Goal: Task Accomplishment & Management: Manage account settings

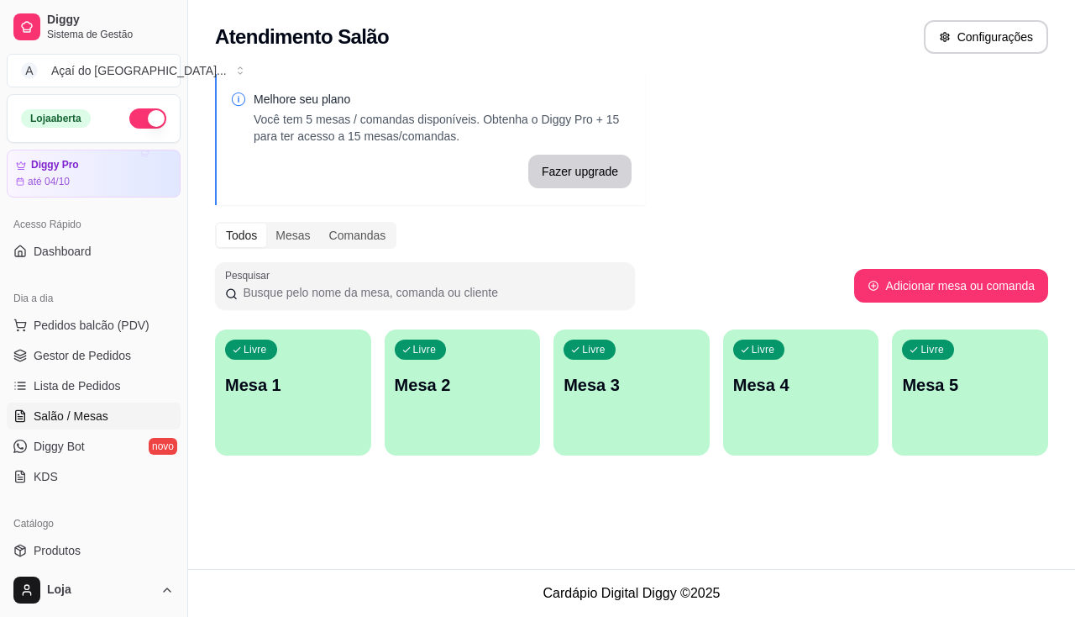
scroll to position [84, 0]
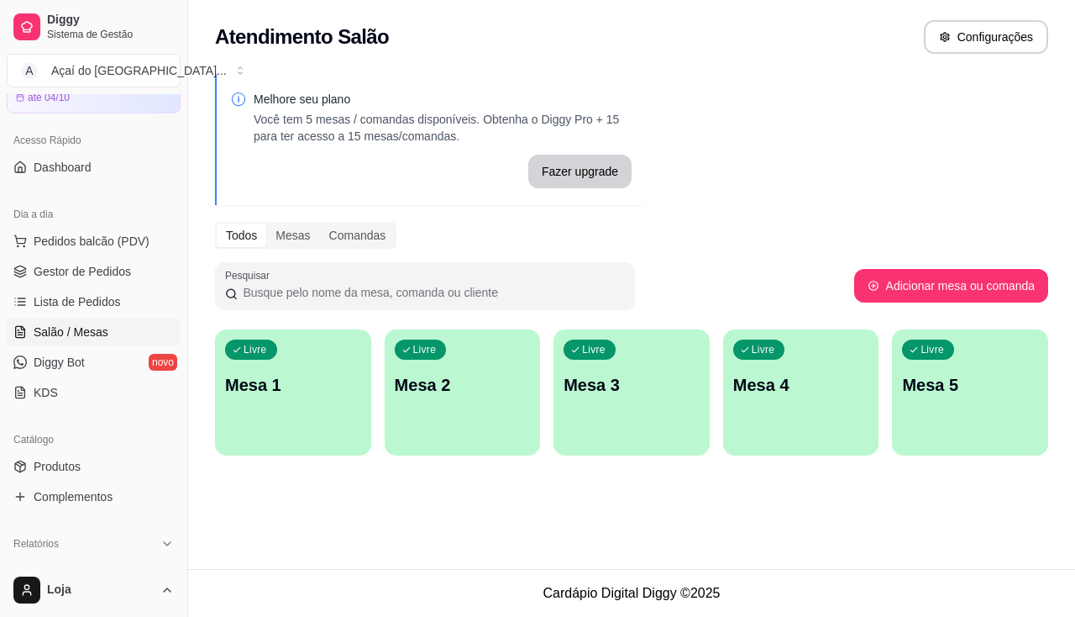
click at [344, 502] on div "Atendimento Salão Configurações Melhore seu plano Você tem 5 mesas / comandas d…" at bounding box center [631, 284] width 887 height 569
click at [754, 395] on p "Mesa 4" at bounding box center [801, 385] width 132 height 23
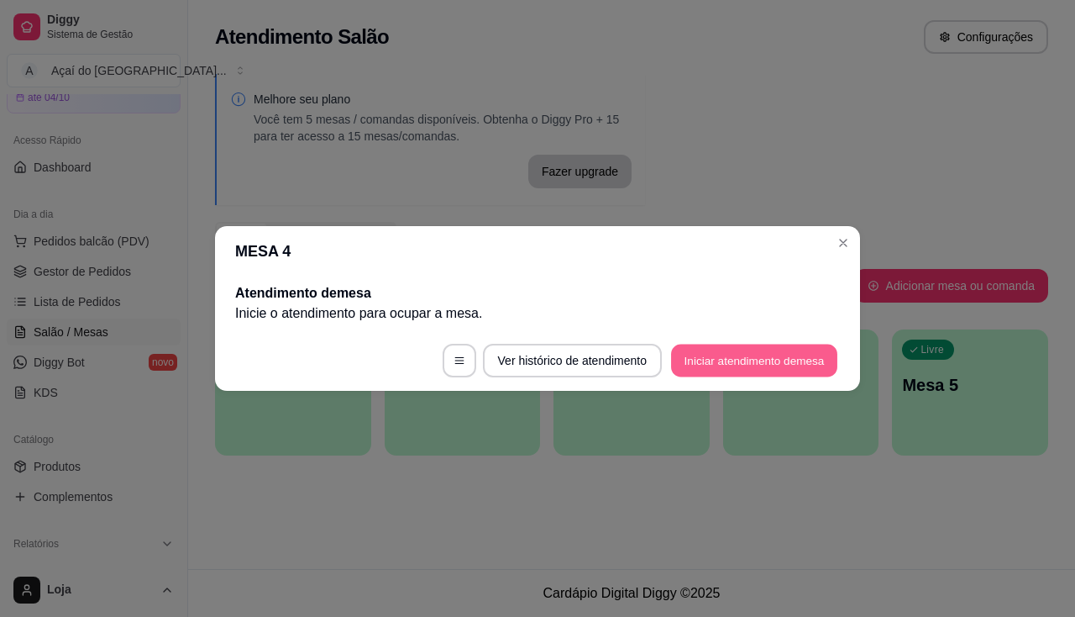
click at [789, 360] on button "Iniciar atendimento de mesa" at bounding box center [754, 360] width 166 height 33
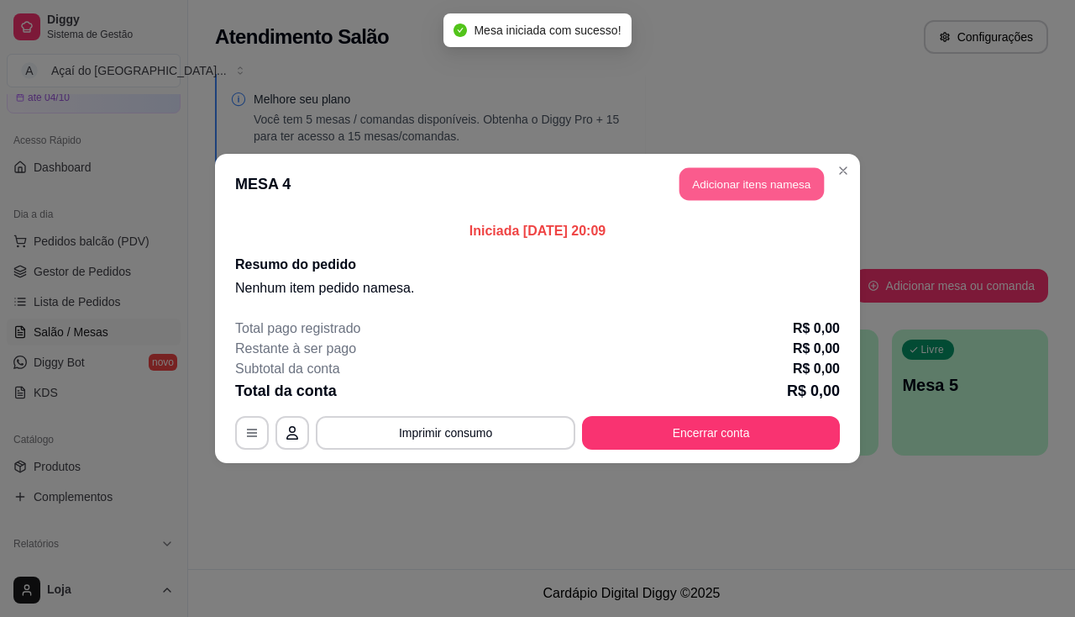
click at [715, 186] on button "Adicionar itens na mesa" at bounding box center [752, 184] width 144 height 33
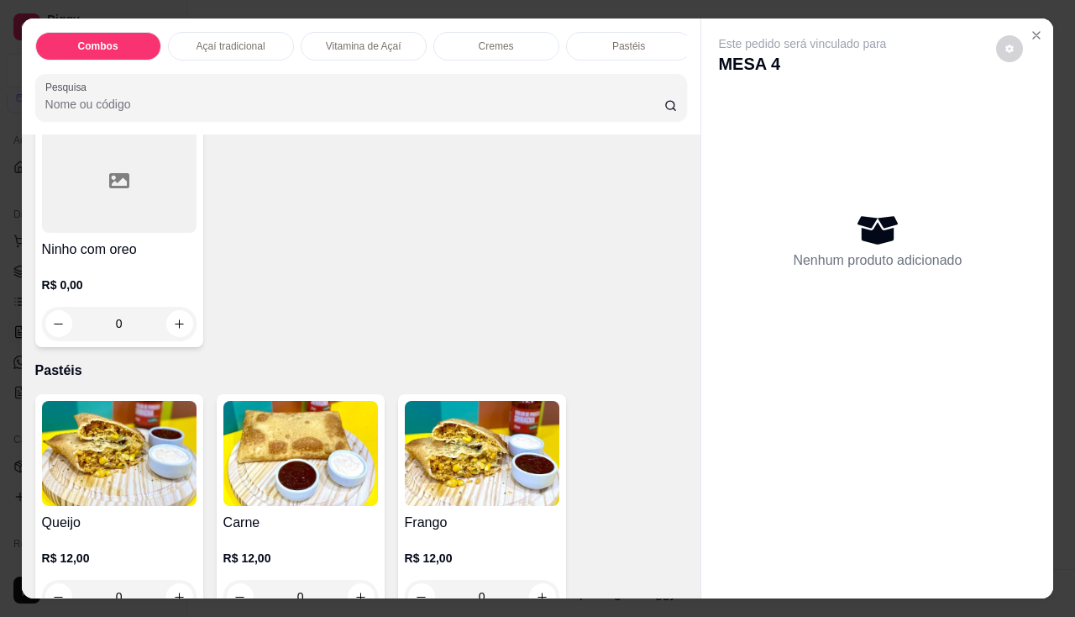
scroll to position [1932, 0]
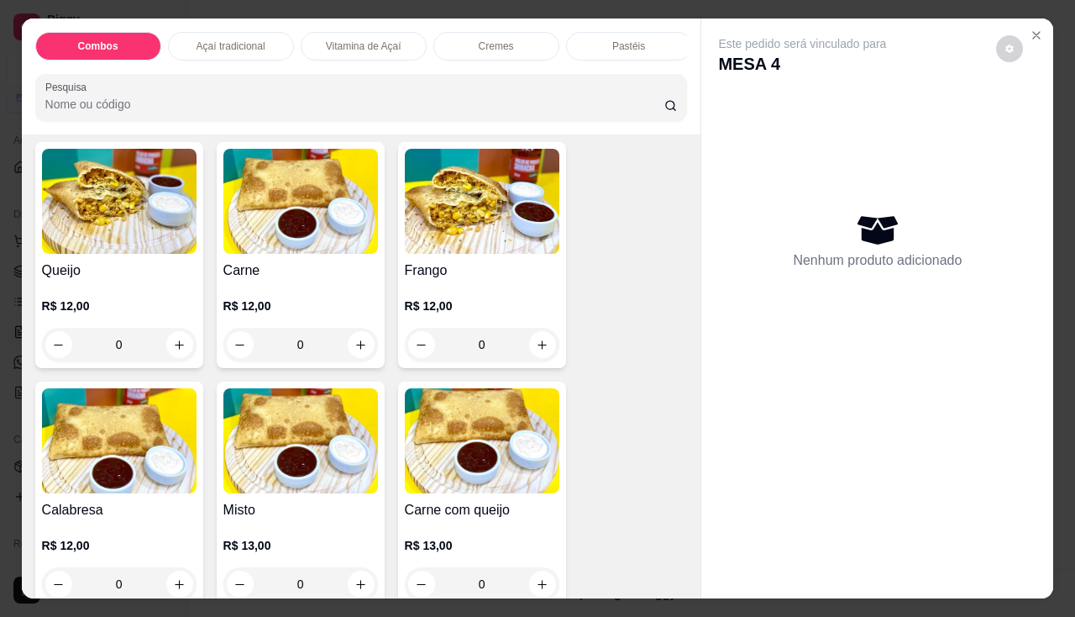
click at [438, 303] on p "R$ 12,00" at bounding box center [482, 305] width 155 height 17
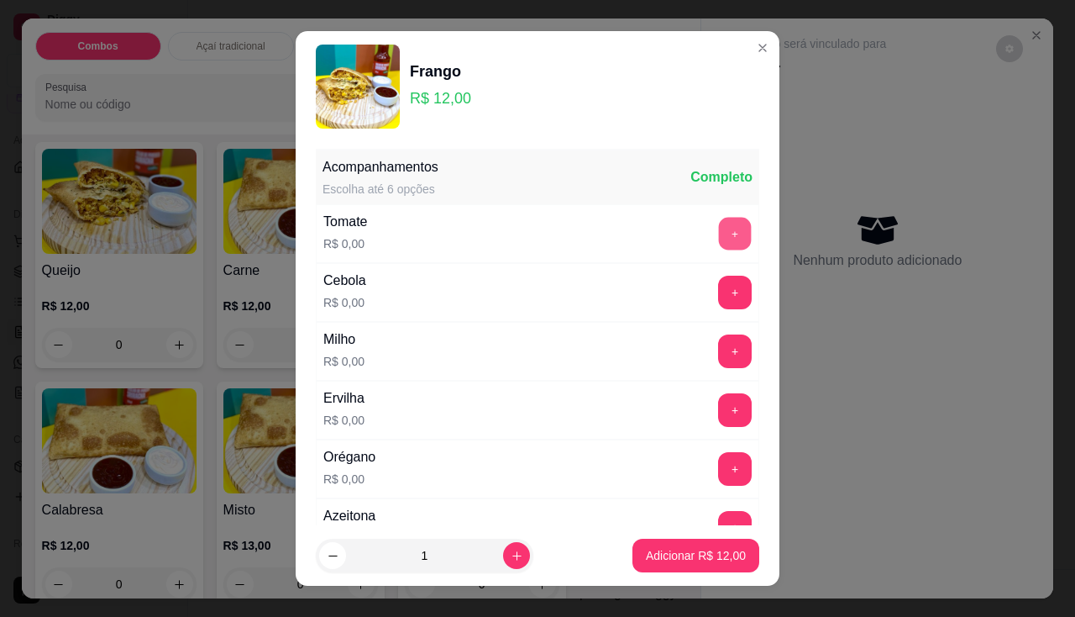
click at [719, 225] on button "+" at bounding box center [735, 233] width 33 height 33
click at [718, 290] on button "+" at bounding box center [735, 293] width 34 height 34
click at [718, 354] on button "+" at bounding box center [735, 351] width 34 height 34
click at [719, 417] on button "+" at bounding box center [735, 409] width 33 height 33
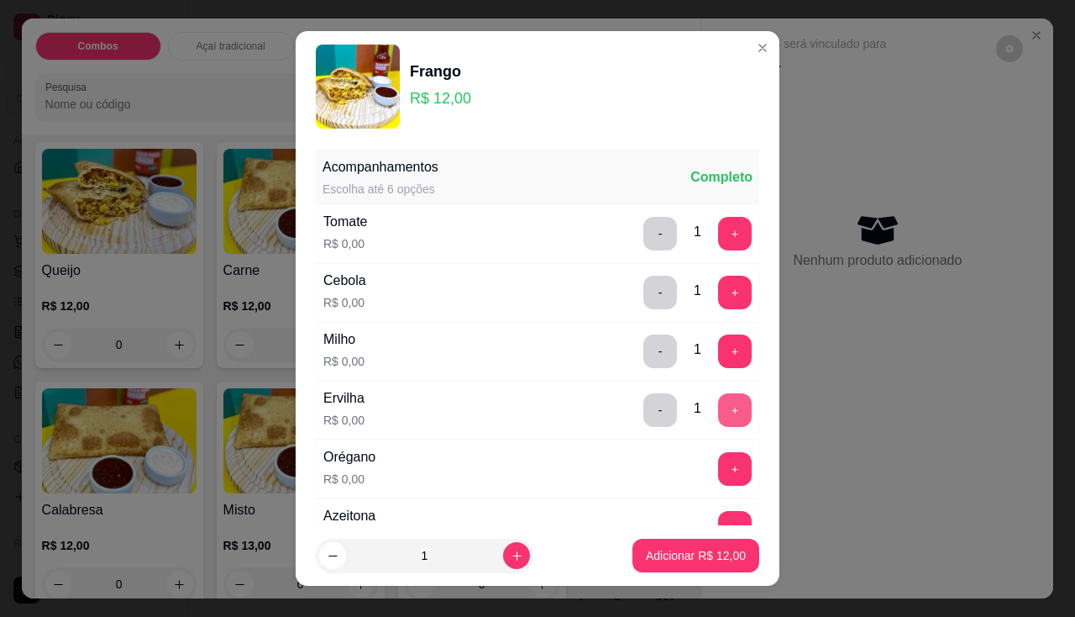
scroll to position [84, 0]
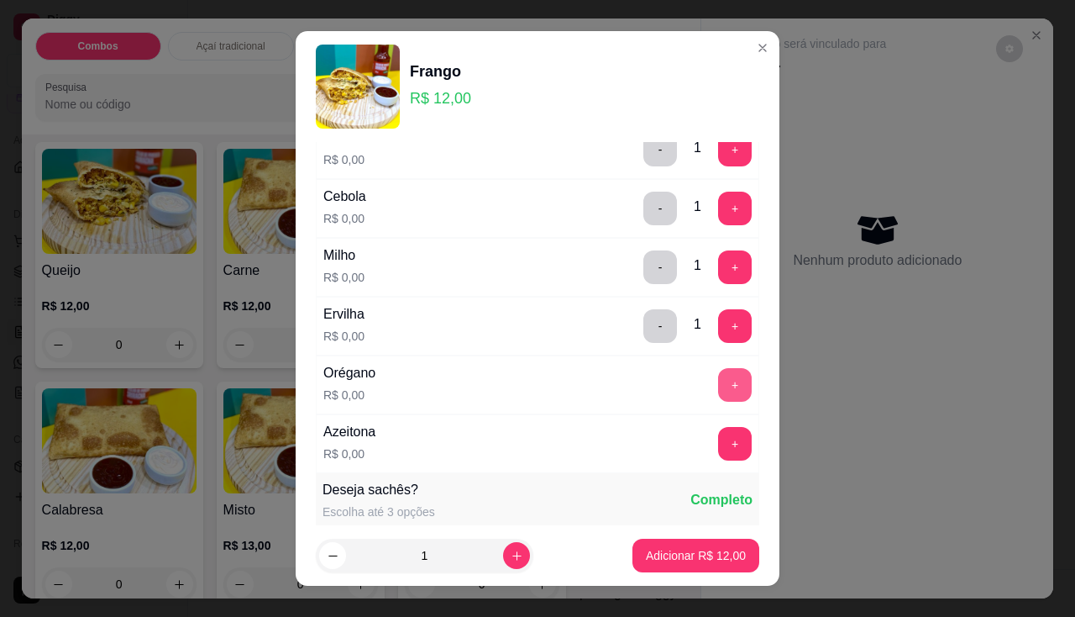
click at [718, 389] on button "+" at bounding box center [735, 385] width 34 height 34
click at [708, 423] on div "Azeitona R$ 0,00 +" at bounding box center [538, 443] width 444 height 59
click at [718, 439] on button "+" at bounding box center [735, 444] width 34 height 34
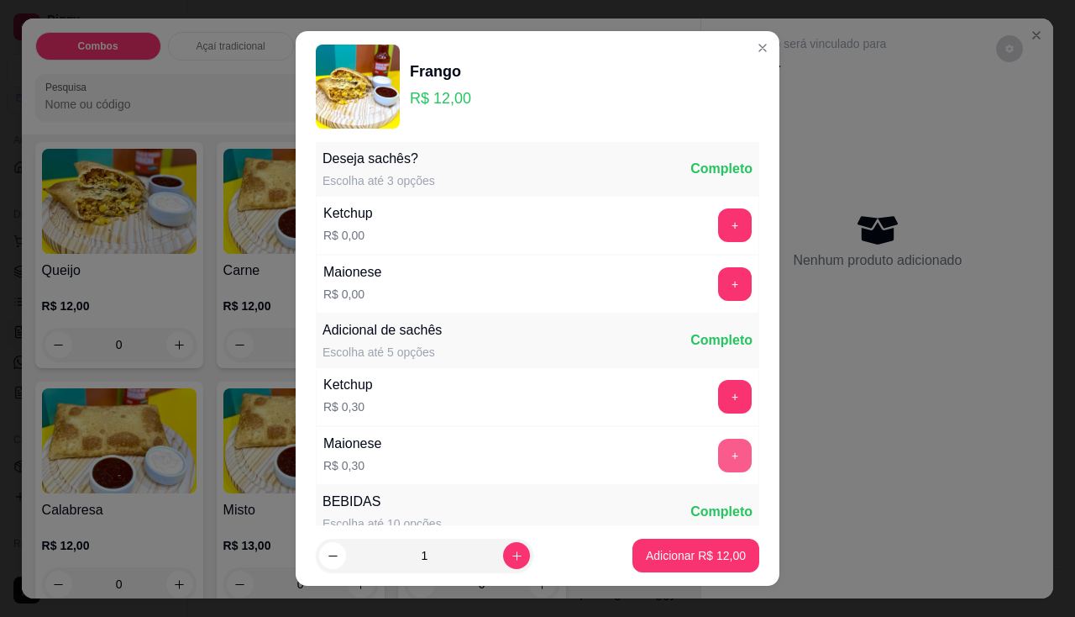
scroll to position [23, 0]
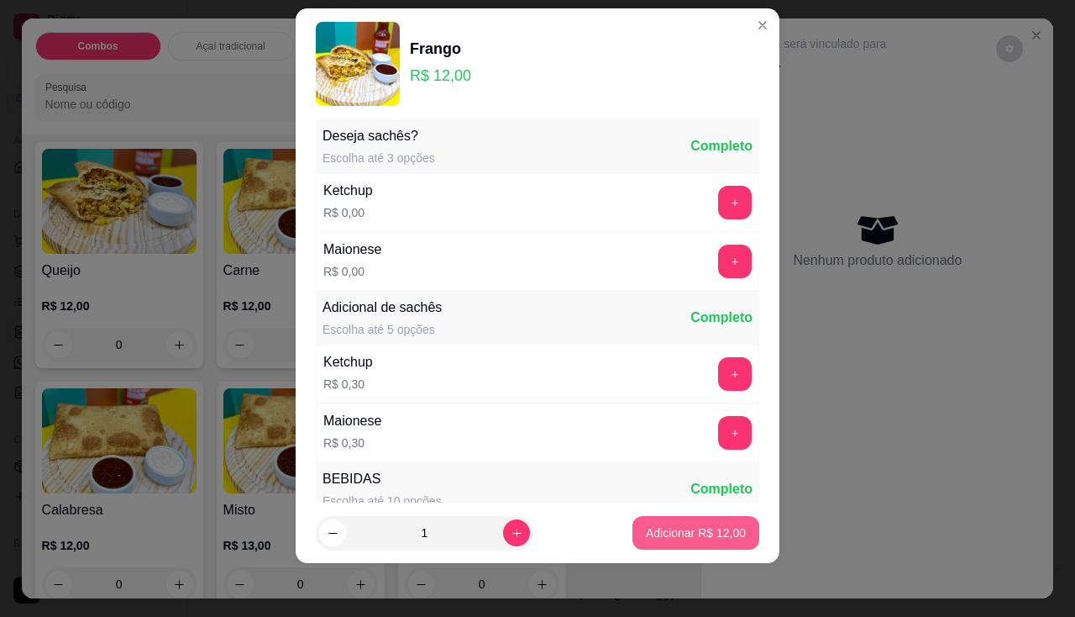
click at [703, 526] on p "Adicionar R$ 12,00" at bounding box center [696, 532] width 100 height 17
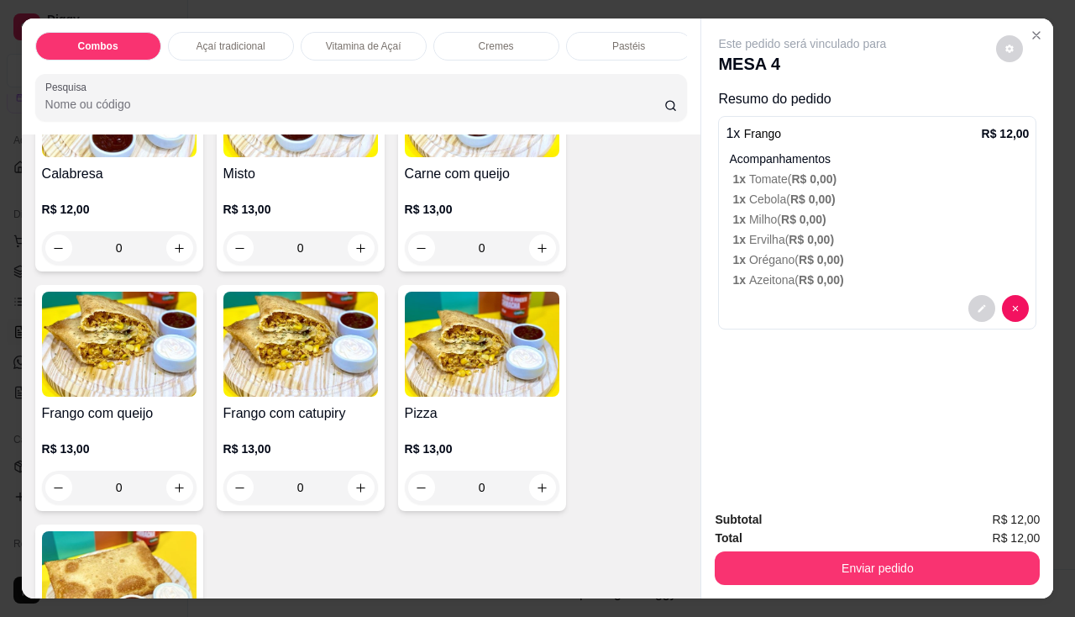
scroll to position [2352, 0]
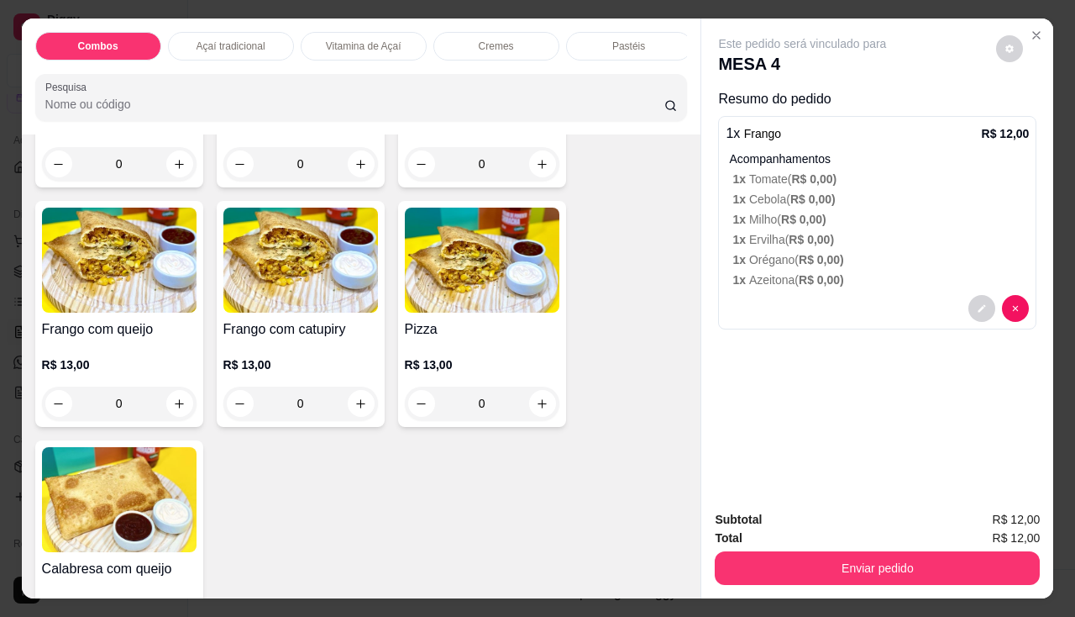
click at [145, 348] on div "R$ 13,00 0" at bounding box center [119, 379] width 155 height 81
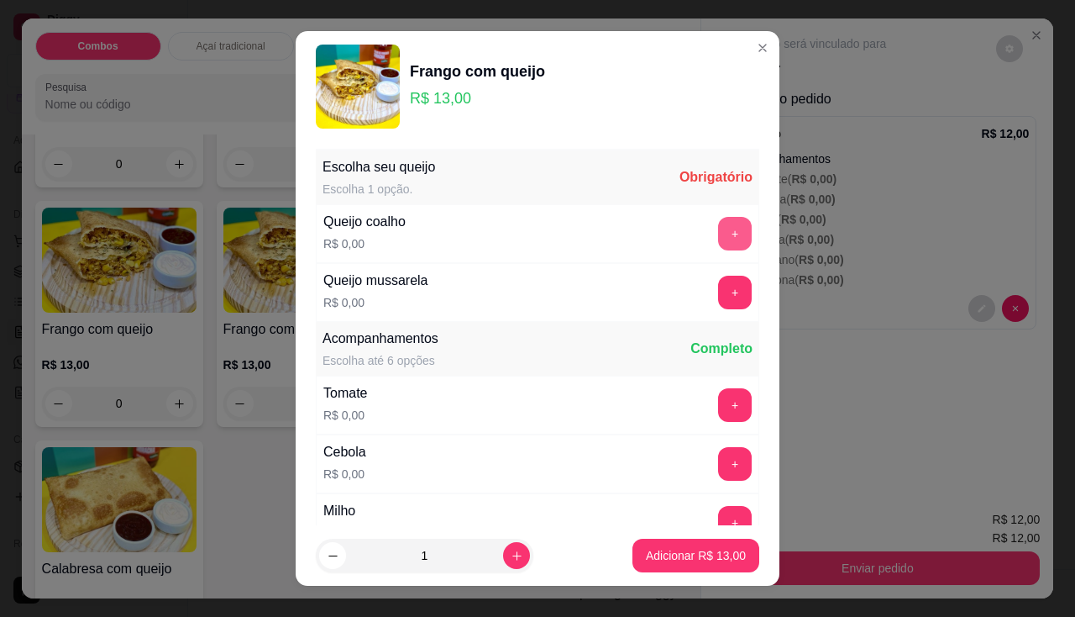
click at [718, 228] on button "+" at bounding box center [735, 234] width 34 height 34
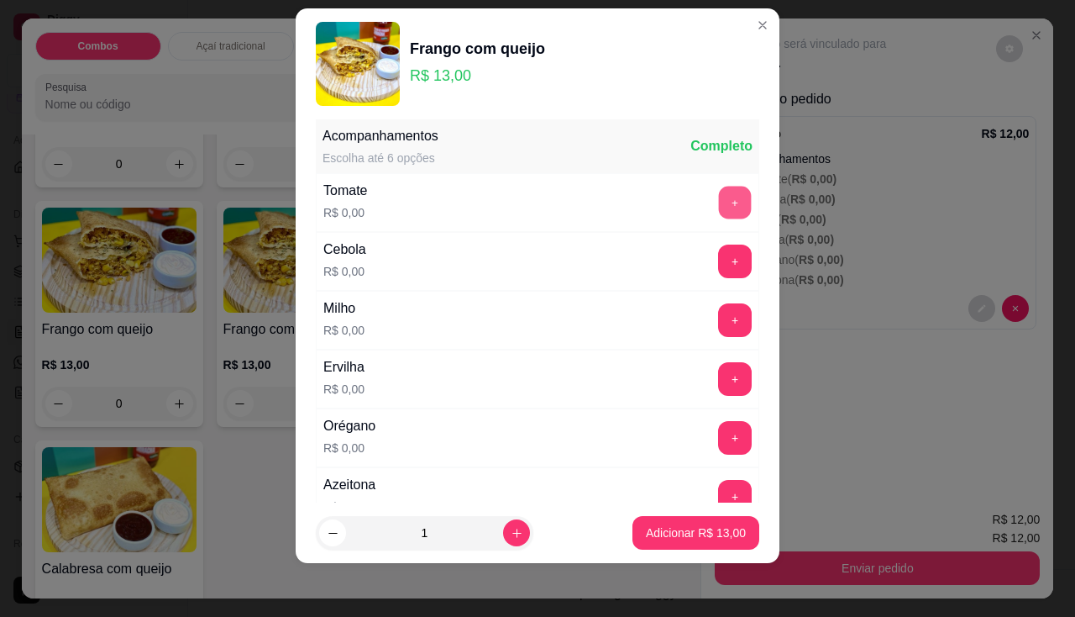
click at [719, 206] on button "+" at bounding box center [735, 202] width 33 height 33
click at [718, 250] on button "+" at bounding box center [735, 261] width 34 height 34
click at [700, 295] on div "Milho R$ 0,00 +" at bounding box center [538, 320] width 444 height 59
click at [718, 330] on button "+" at bounding box center [735, 320] width 34 height 34
click at [718, 376] on button "+" at bounding box center [735, 379] width 34 height 34
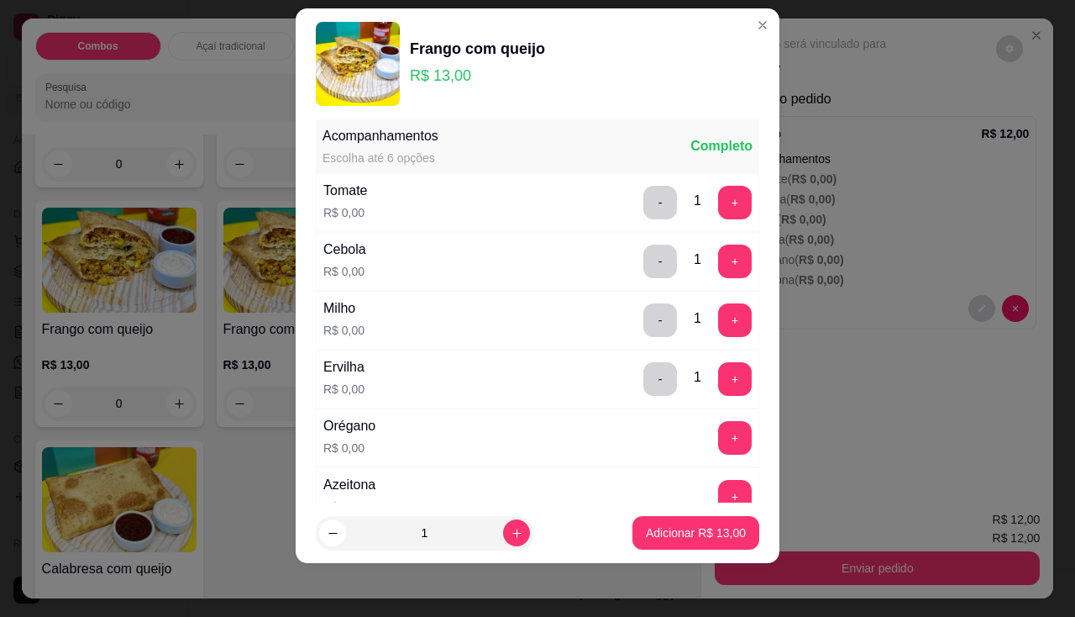
scroll to position [264, 0]
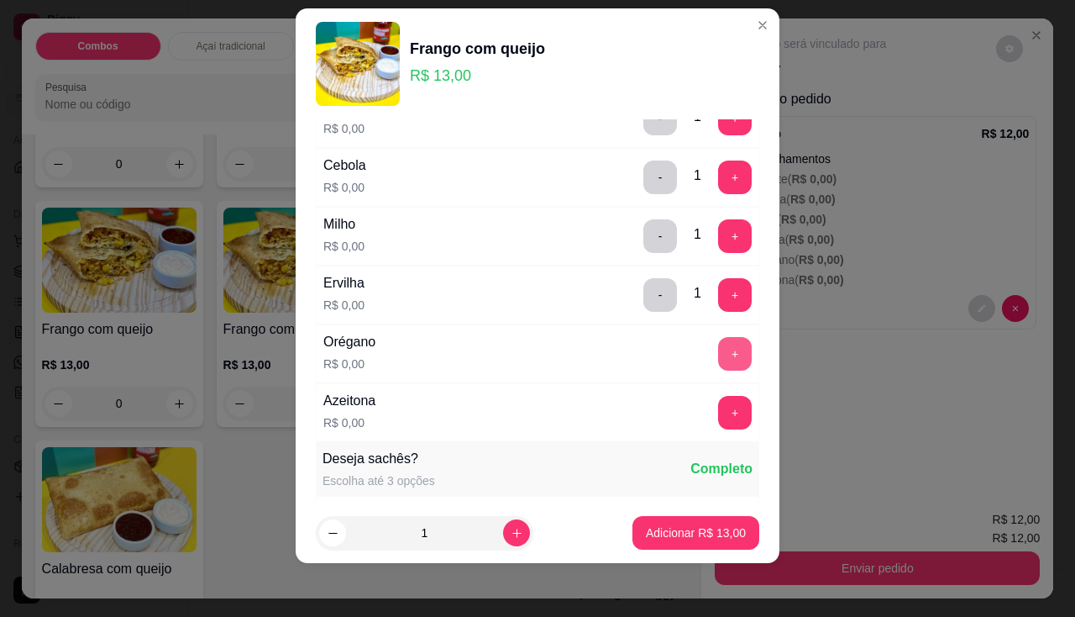
click at [718, 362] on button "+" at bounding box center [735, 354] width 34 height 34
click at [718, 415] on button "+" at bounding box center [735, 413] width 34 height 34
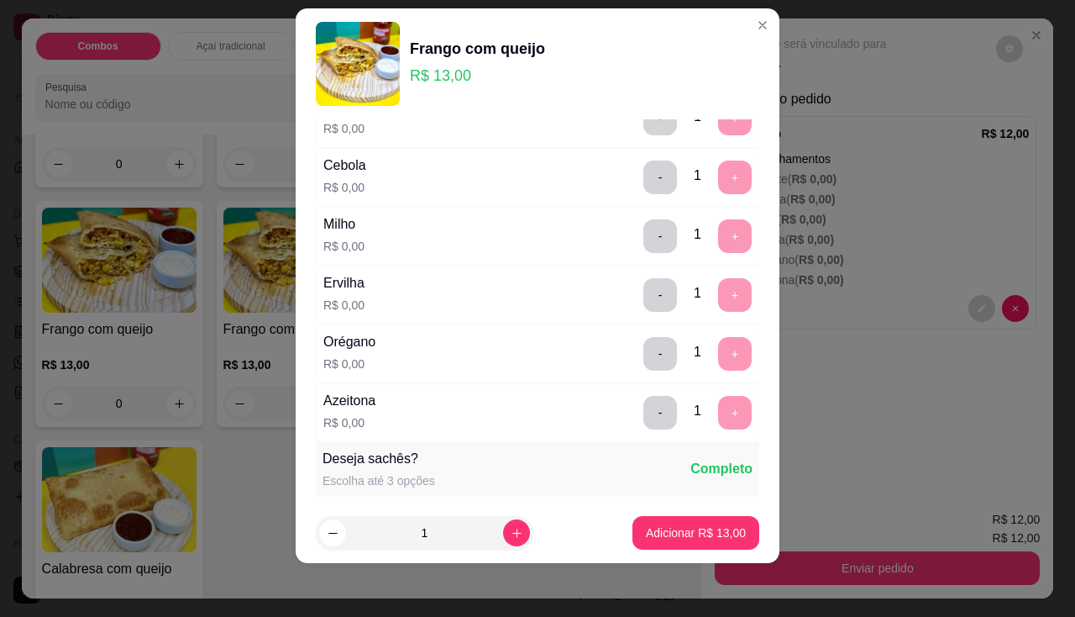
scroll to position [586, 0]
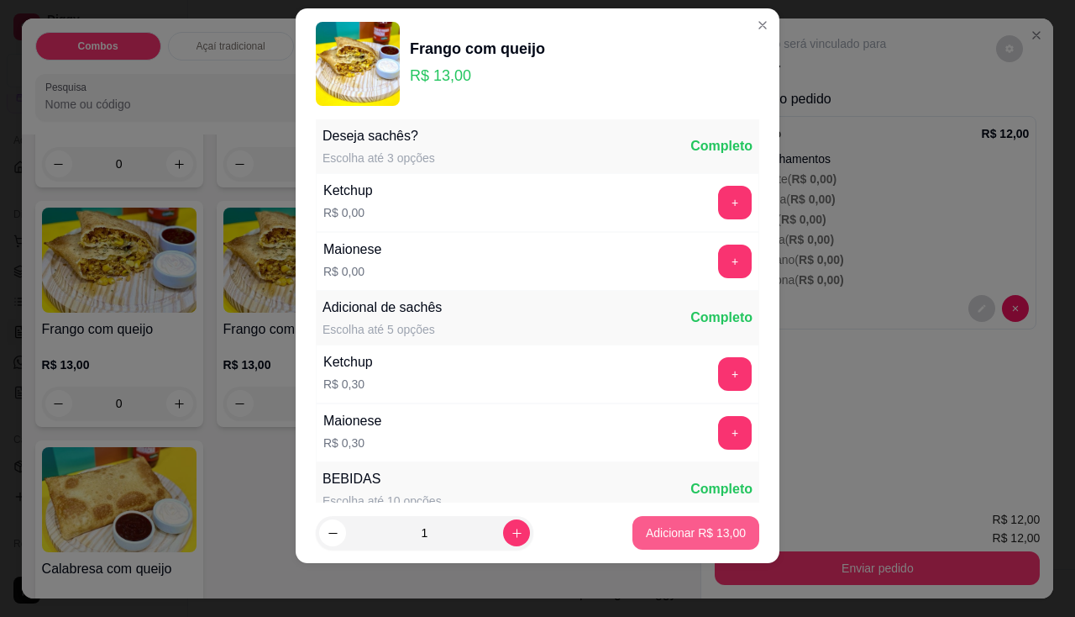
click at [686, 528] on p "Adicionar R$ 13,00" at bounding box center [696, 532] width 100 height 17
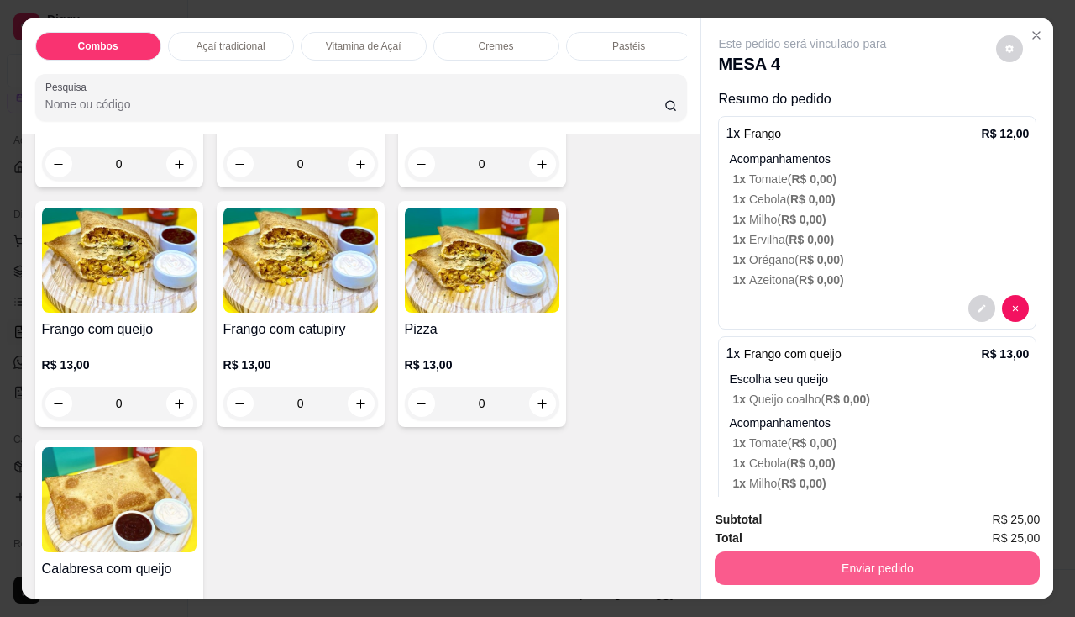
click at [820, 570] on button "Enviar pedido" at bounding box center [877, 568] width 325 height 34
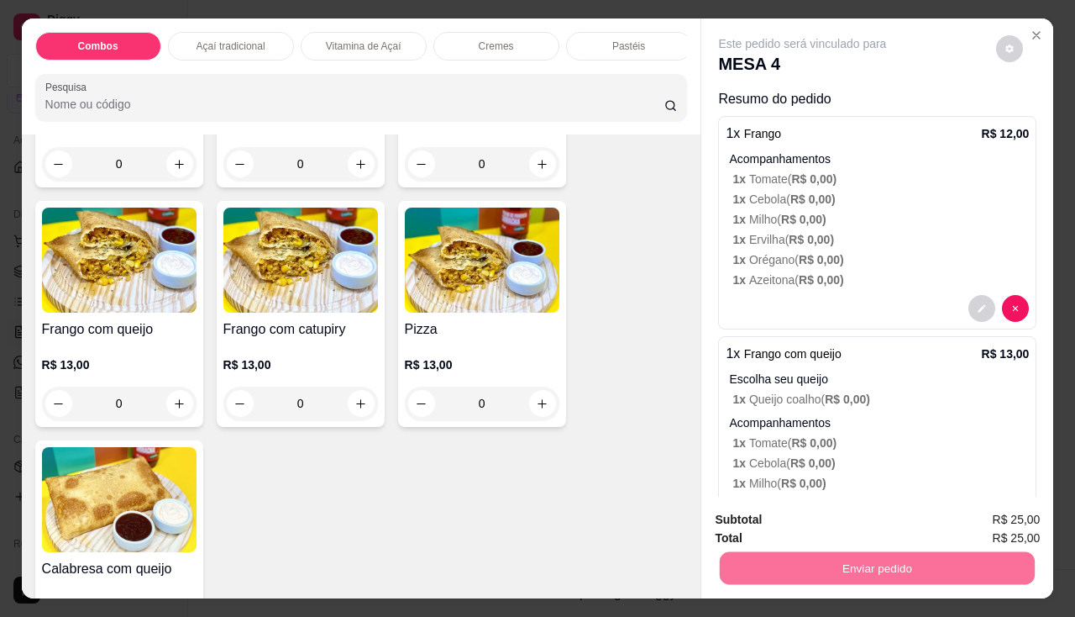
click at [973, 523] on button "Enviar pedido" at bounding box center [997, 520] width 92 height 31
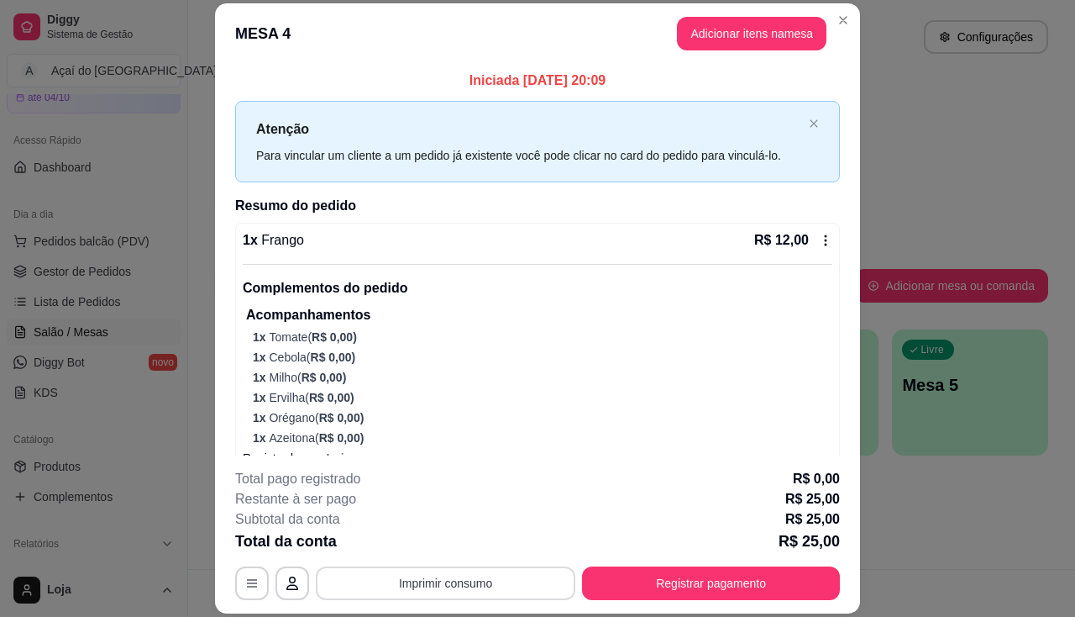
click at [425, 585] on button "Imprimir consumo" at bounding box center [446, 583] width 260 height 34
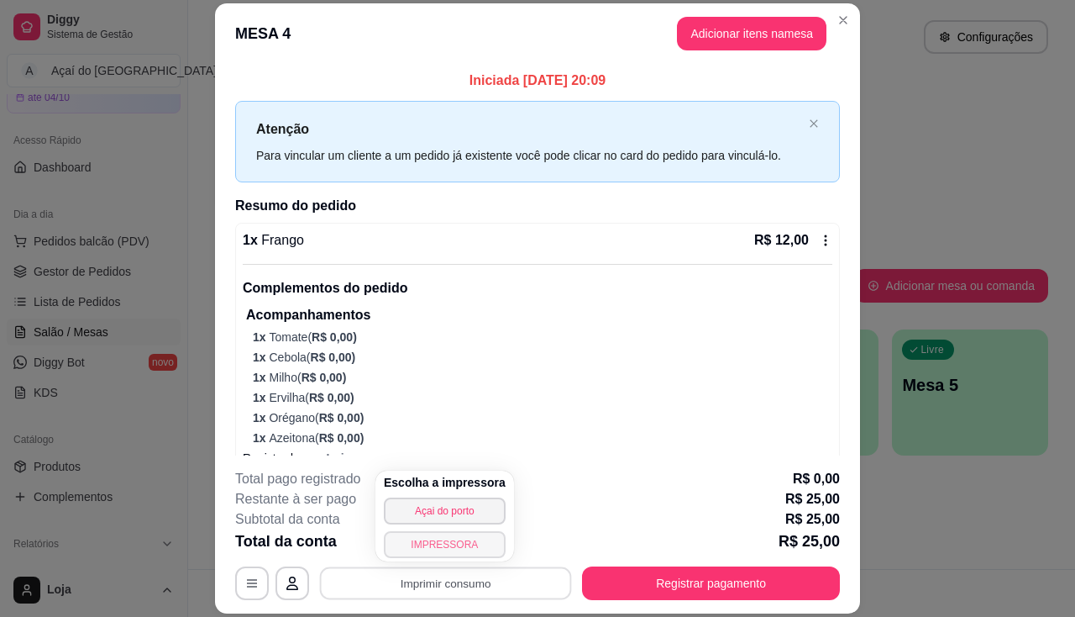
click at [447, 549] on button "IMPRESSORA" at bounding box center [445, 544] width 122 height 27
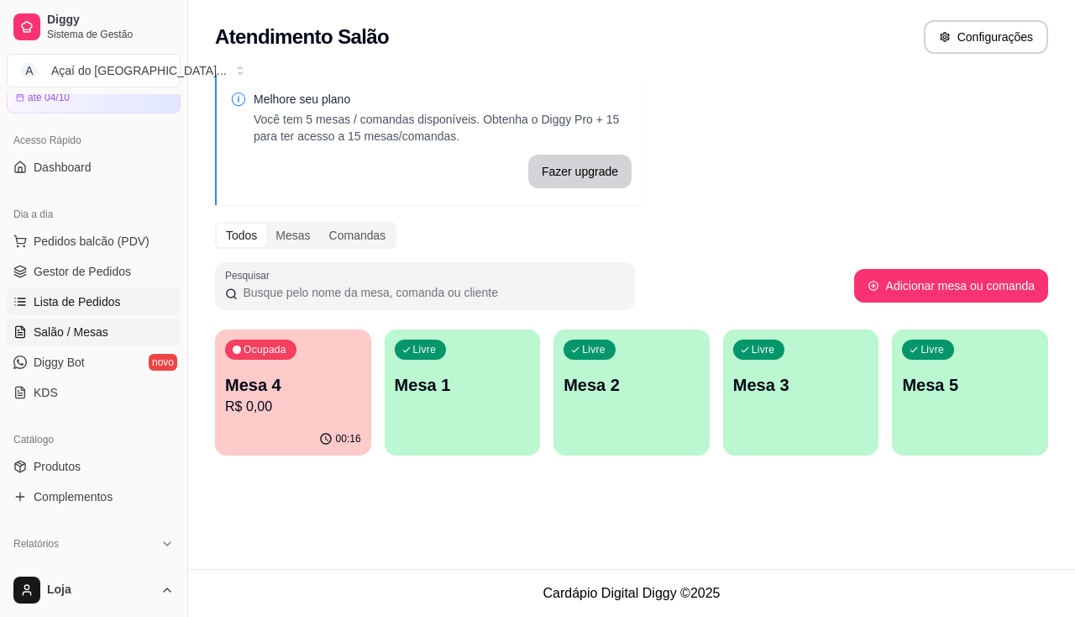
click at [108, 314] on link "Lista de Pedidos" at bounding box center [94, 301] width 174 height 27
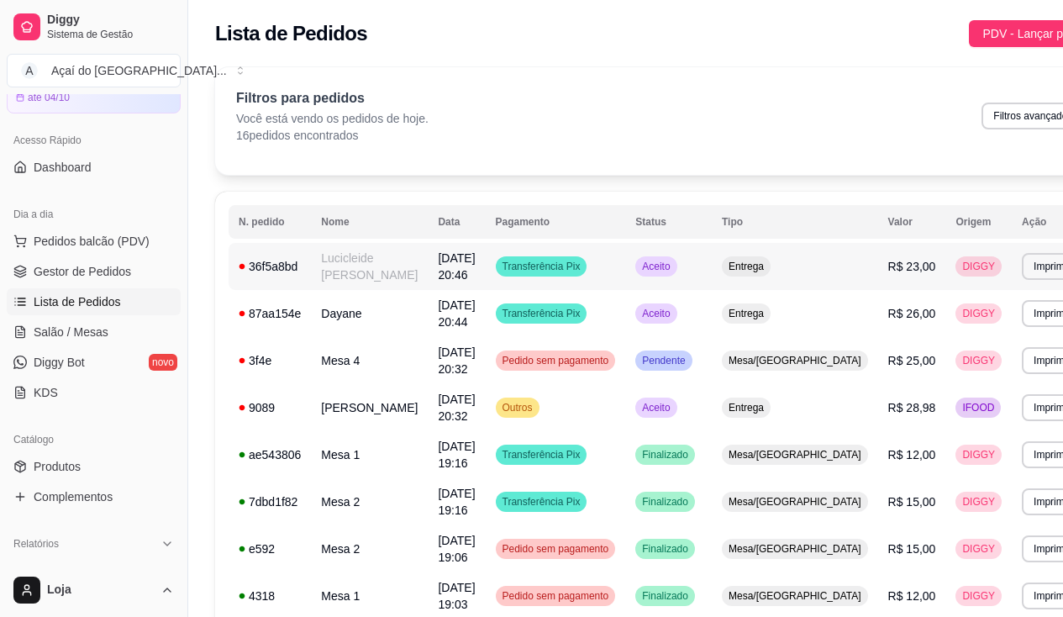
click at [389, 284] on td "Lucicleide [PERSON_NAME]" at bounding box center [369, 266] width 117 height 47
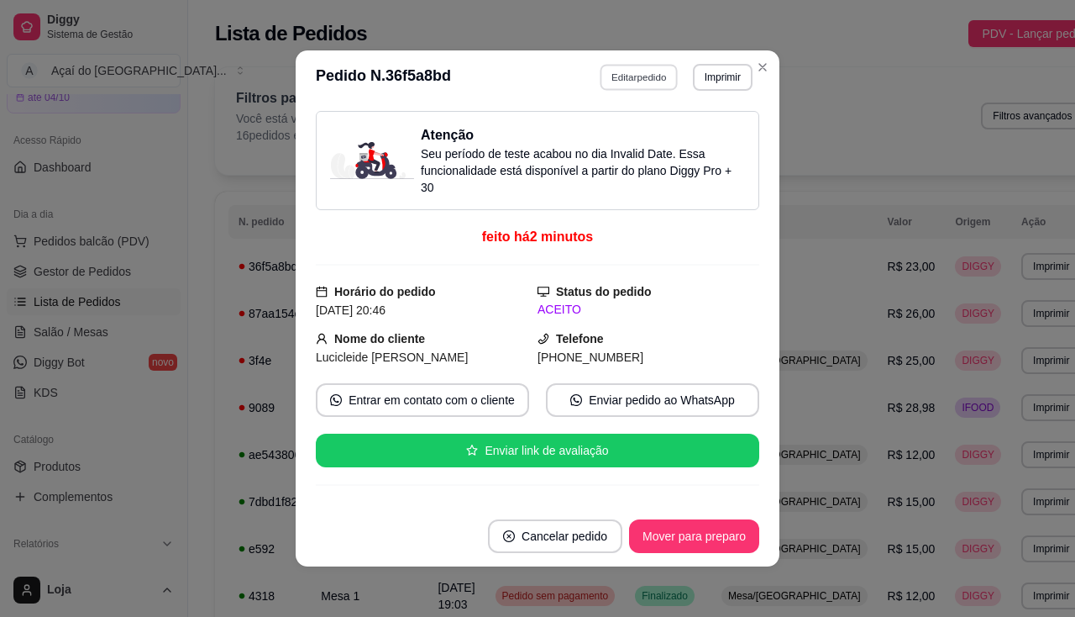
click at [662, 74] on button "Editar pedido" at bounding box center [640, 77] width 78 height 26
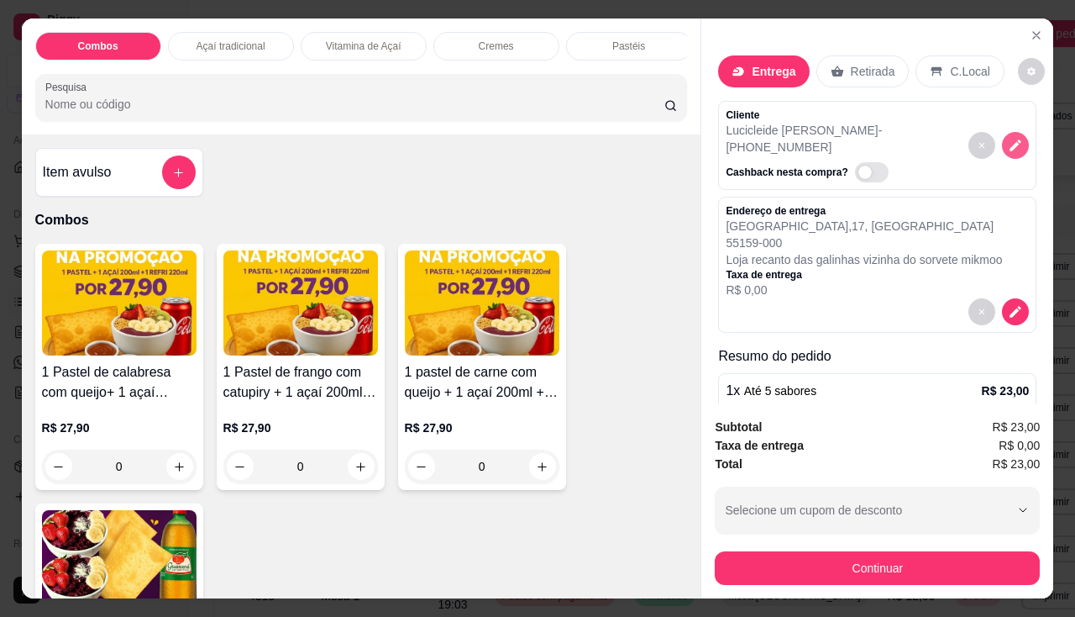
click at [1006, 132] on button "decrease-product-quantity" at bounding box center [1015, 145] width 27 height 27
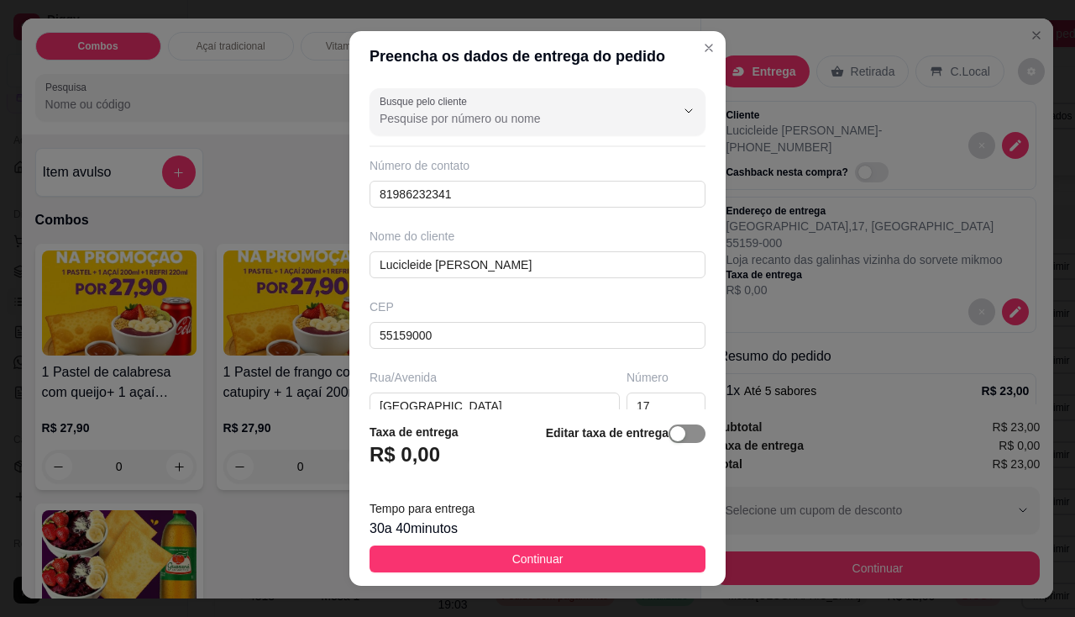
click at [670, 437] on div "button" at bounding box center [677, 433] width 15 height 15
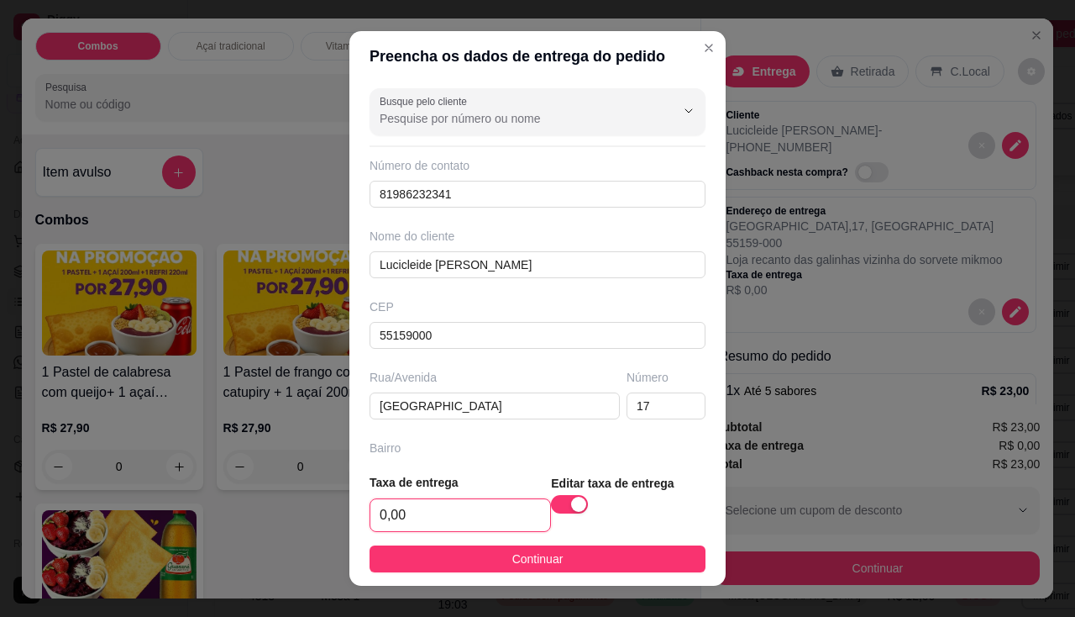
click at [492, 506] on input "0,00" at bounding box center [460, 515] width 180 height 32
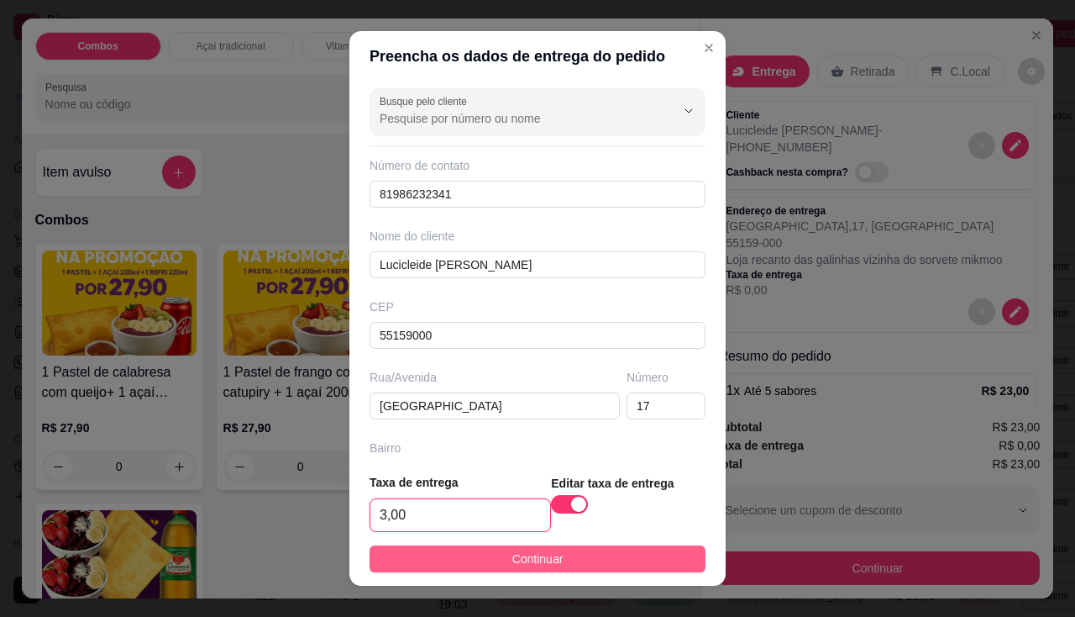
type input "3,00"
click at [636, 566] on button "Continuar" at bounding box center [538, 558] width 336 height 27
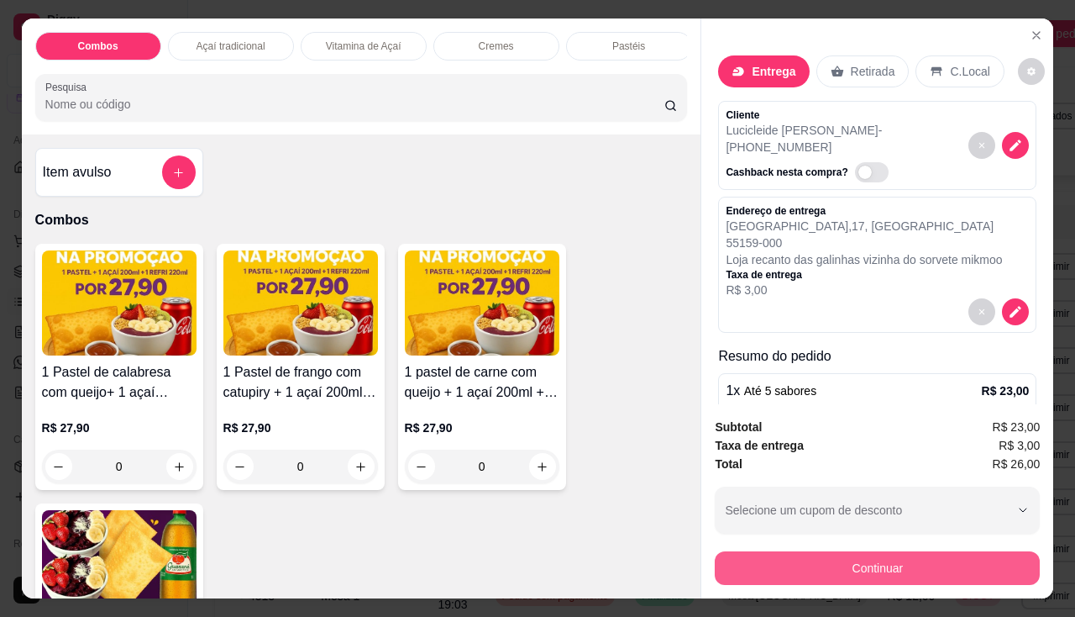
click at [839, 556] on button "Continuar" at bounding box center [877, 568] width 325 height 34
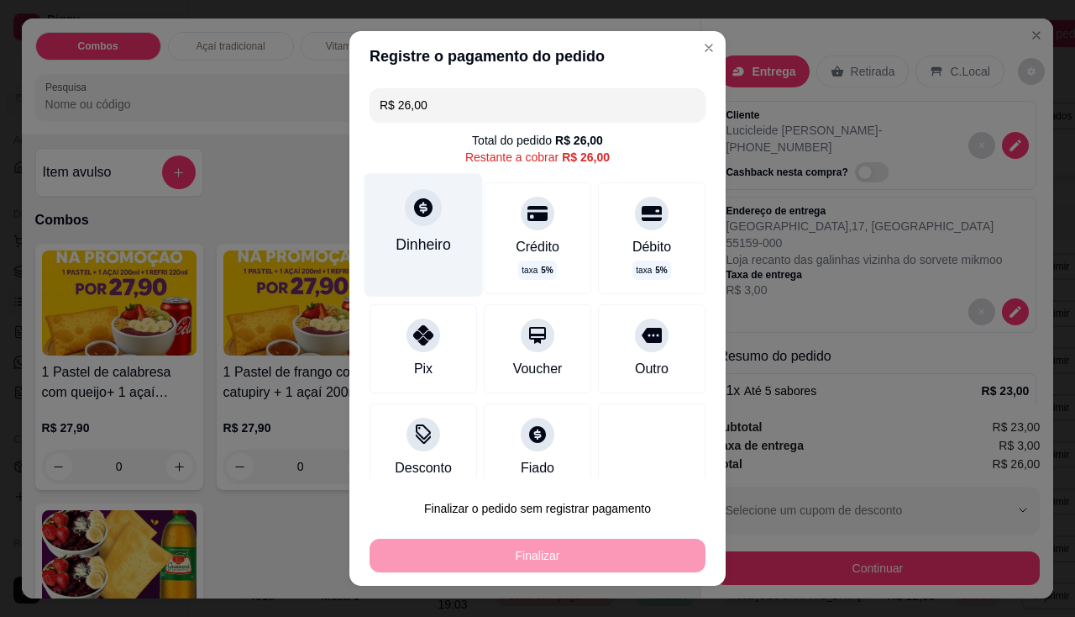
click at [446, 213] on div "Dinheiro" at bounding box center [424, 234] width 118 height 123
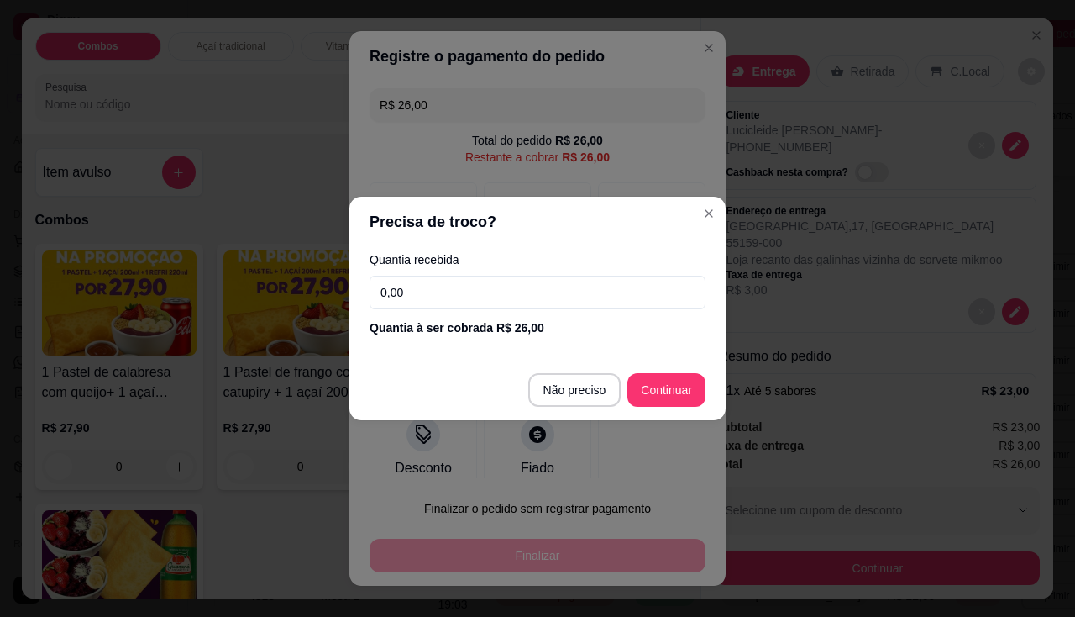
click at [447, 282] on input "0,00" at bounding box center [538, 293] width 336 height 34
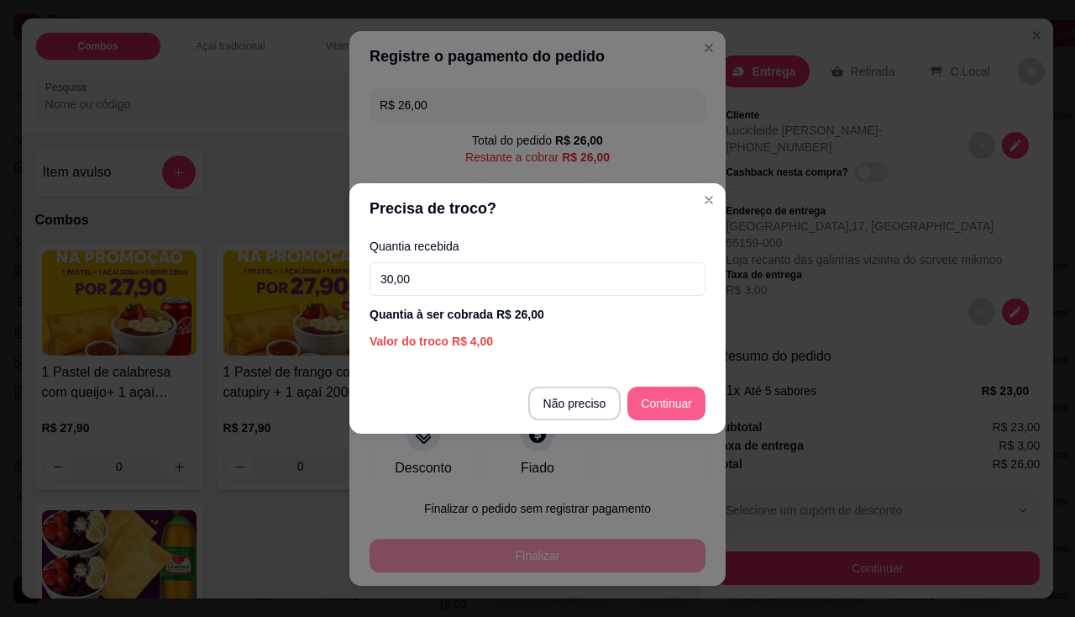
type input "30,00"
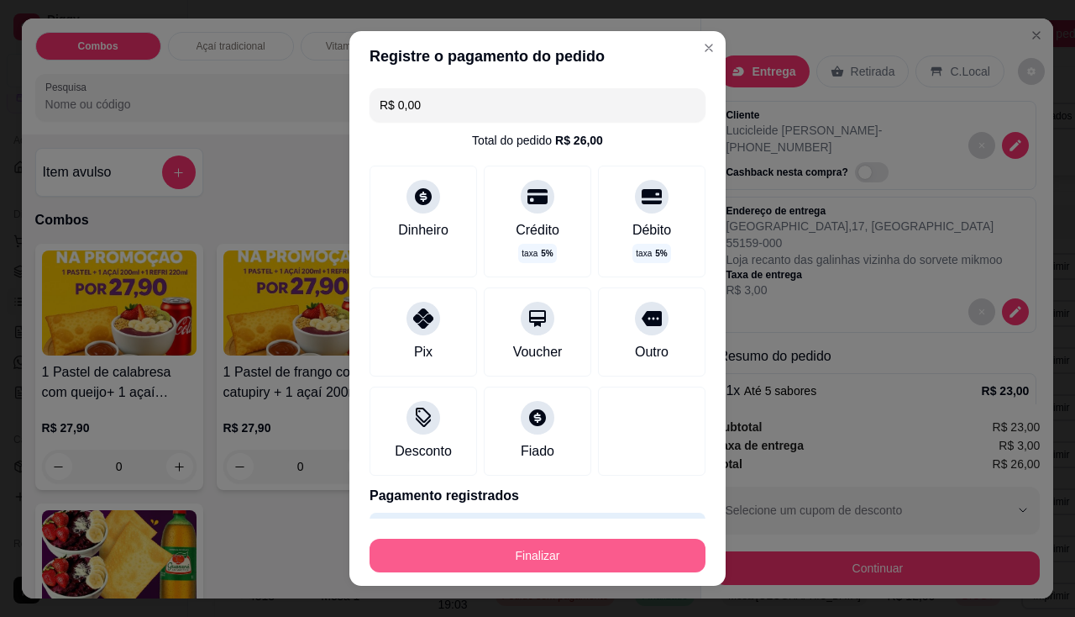
click at [654, 558] on button "Finalizar" at bounding box center [538, 555] width 336 height 34
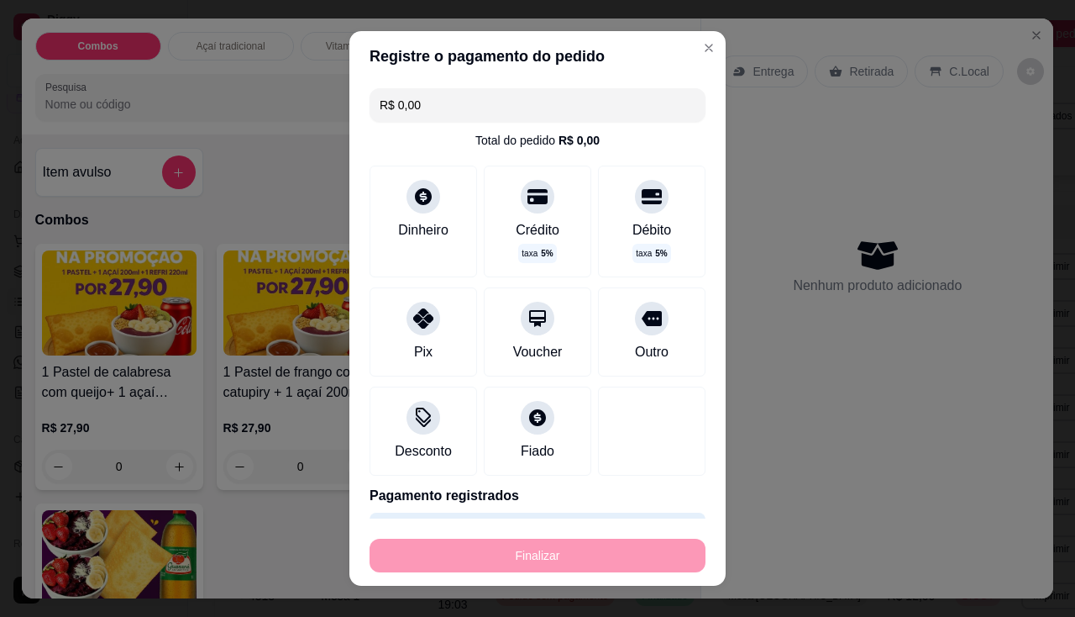
type input "-R$ 26,00"
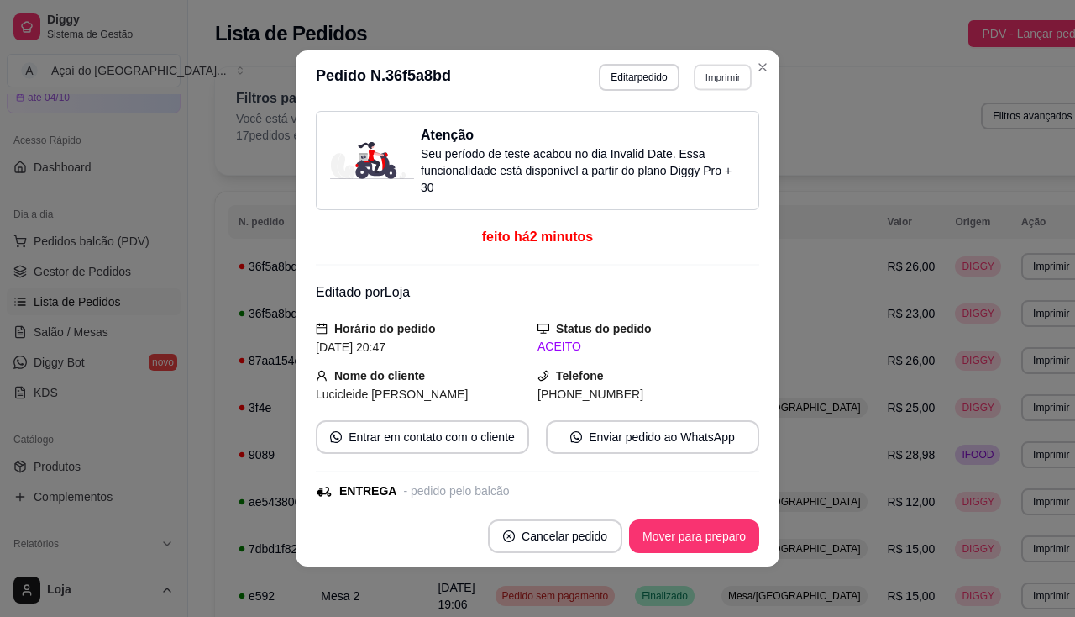
click at [706, 68] on button "Imprimir" at bounding box center [723, 77] width 58 height 26
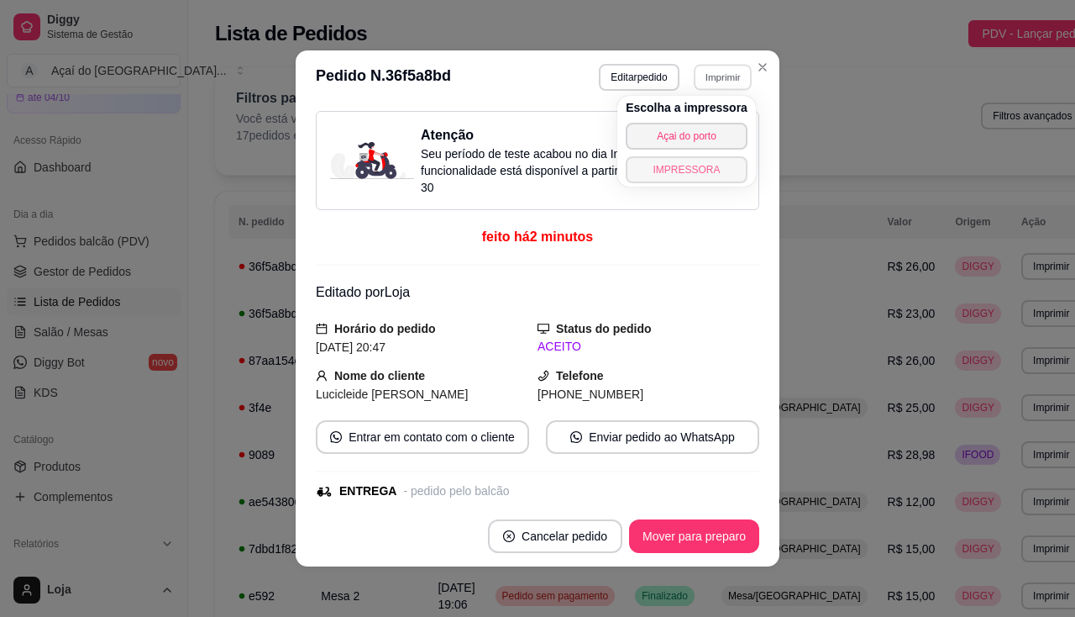
click at [714, 169] on button "IMPRESSORA" at bounding box center [687, 169] width 122 height 27
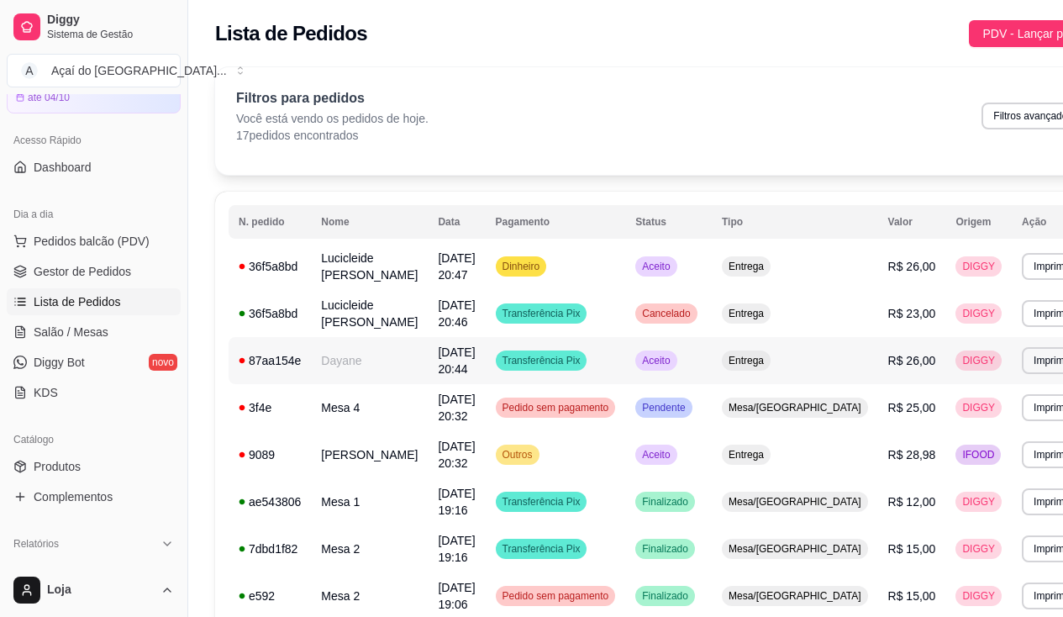
click at [341, 370] on td "Dayane" at bounding box center [369, 360] width 117 height 47
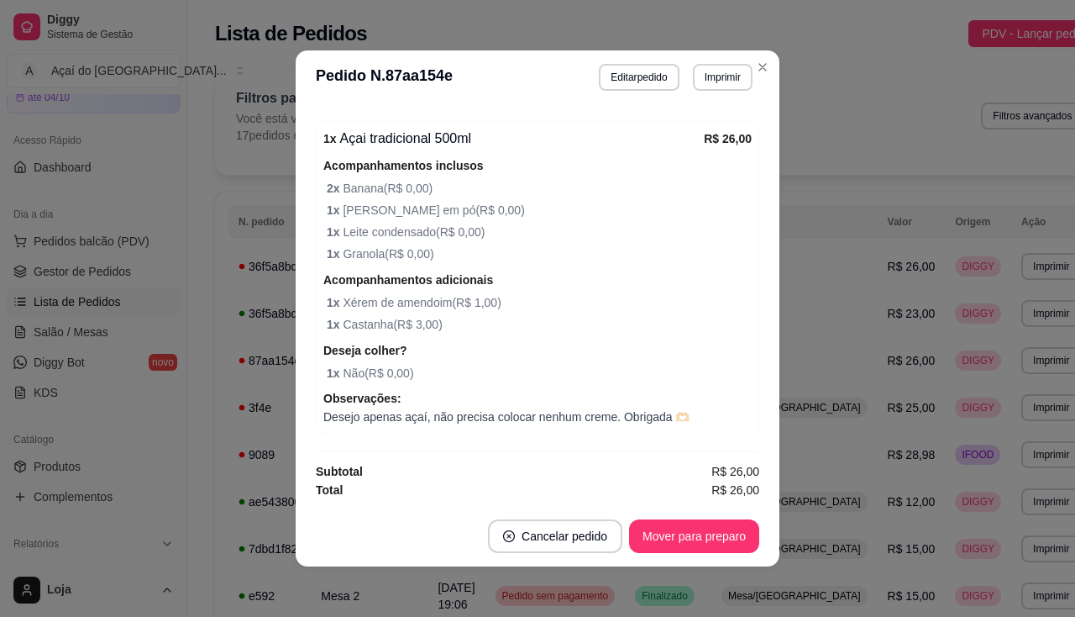
scroll to position [3, 0]
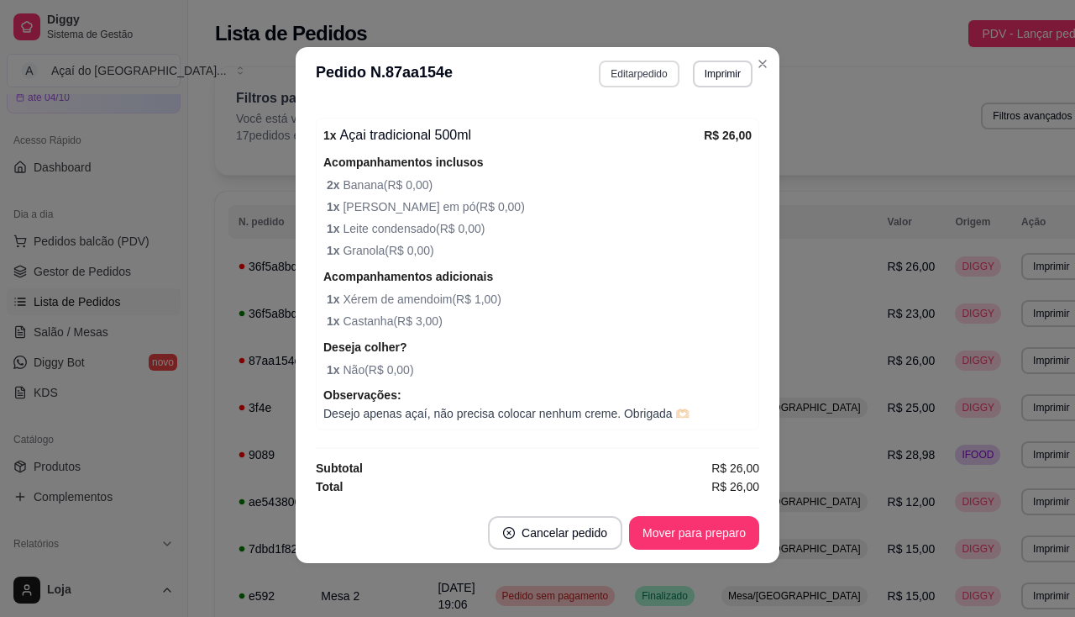
click at [639, 85] on button "Editar pedido" at bounding box center [639, 73] width 80 height 27
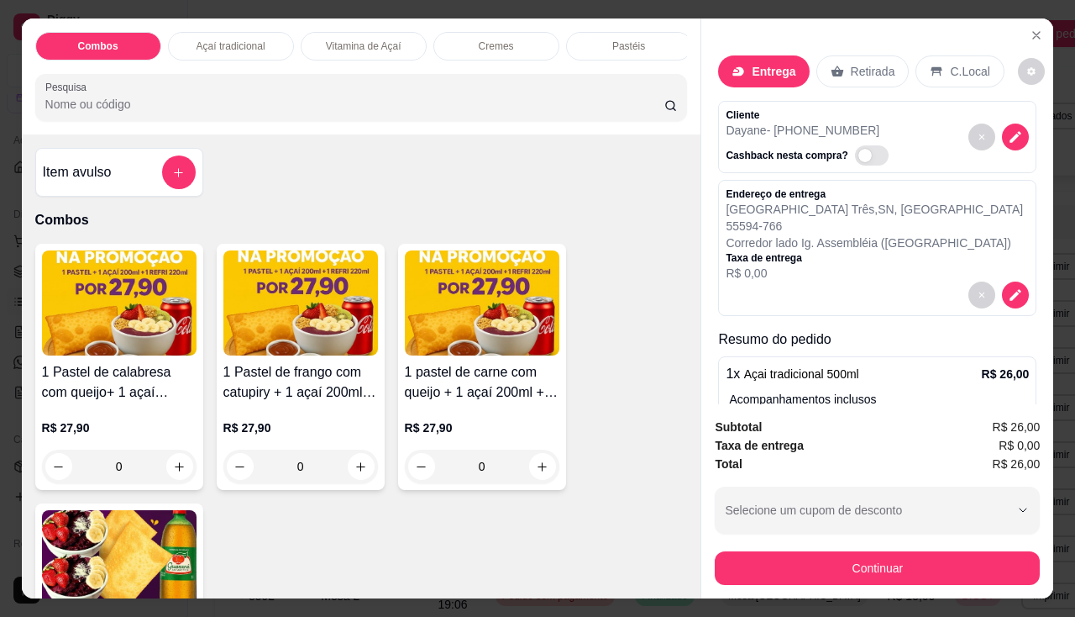
click at [1011, 134] on icon "decrease-product-quantity" at bounding box center [1017, 137] width 12 height 12
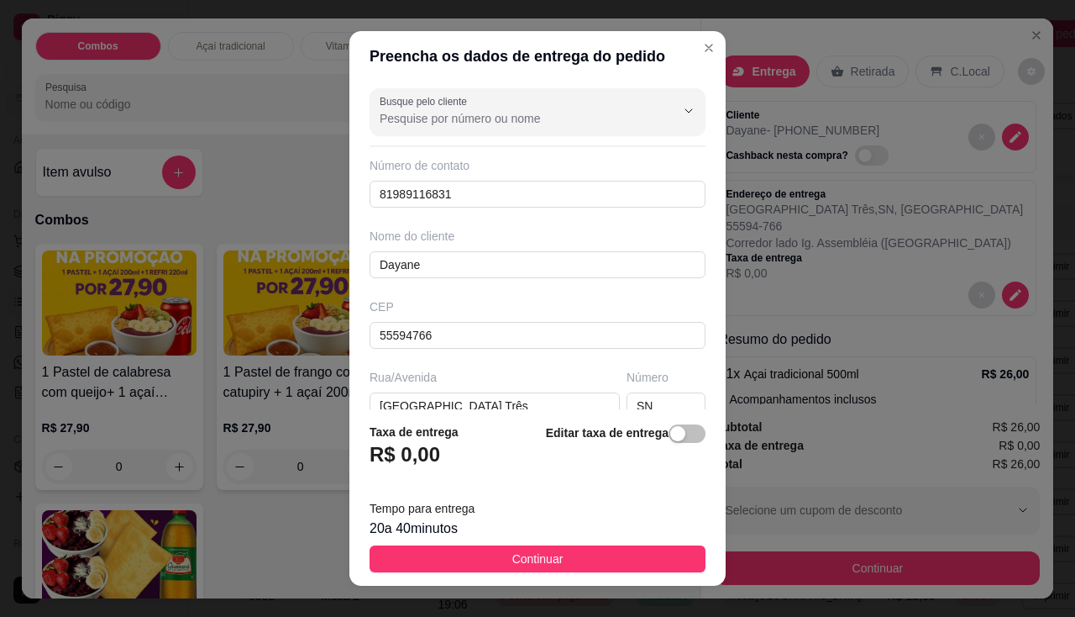
click at [674, 422] on footer "Taxa de entrega R$ 0,00 Editar taxa de entrega Tempo para entrega 20 a 40 minut…" at bounding box center [537, 497] width 376 height 176
click at [669, 431] on span "button" at bounding box center [687, 433] width 37 height 18
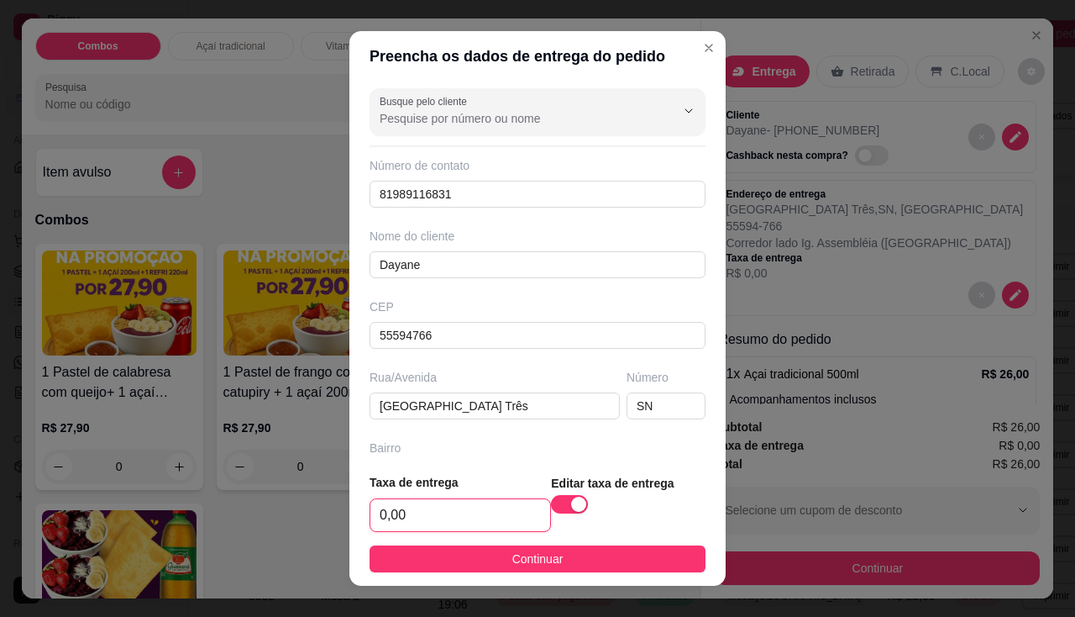
click at [442, 513] on input "0,00" at bounding box center [460, 515] width 180 height 32
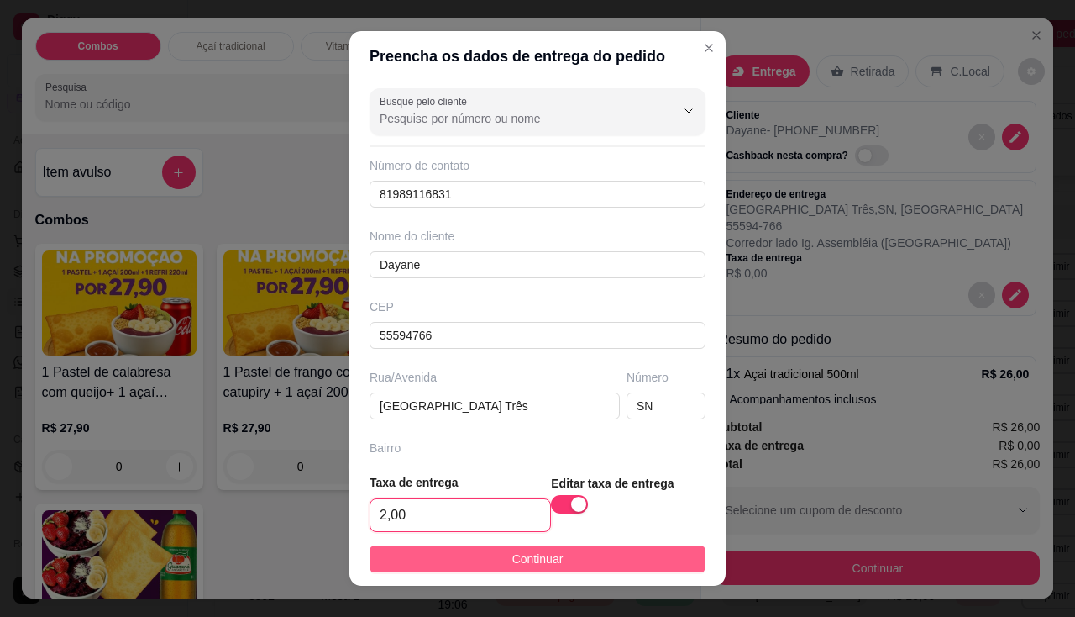
type input "2,00"
click at [508, 548] on button "Continuar" at bounding box center [538, 558] width 336 height 27
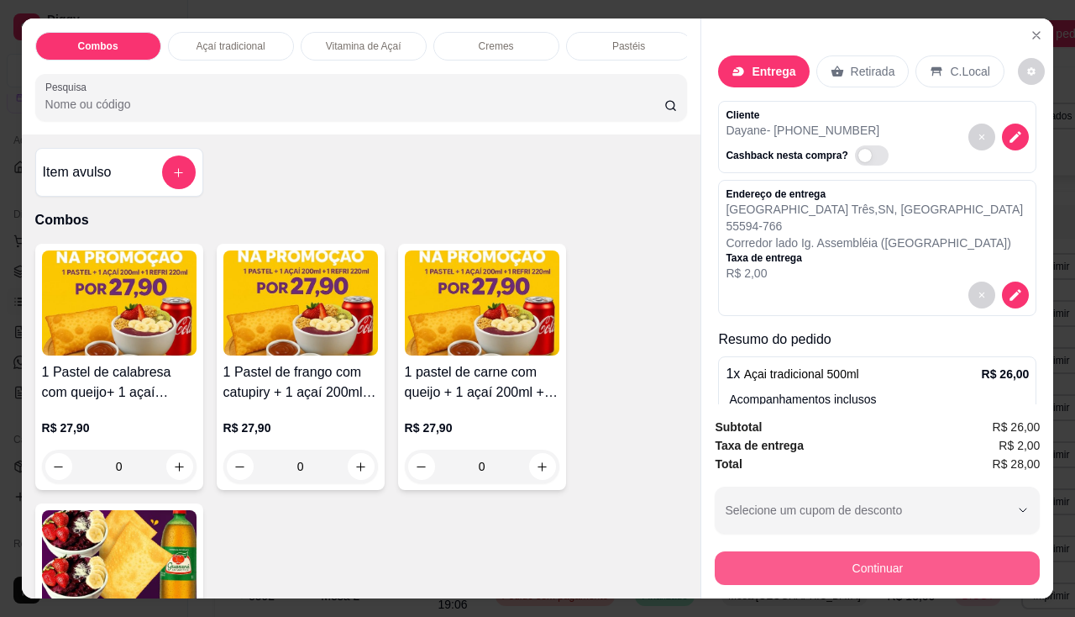
click at [728, 570] on button "Continuar" at bounding box center [877, 568] width 325 height 34
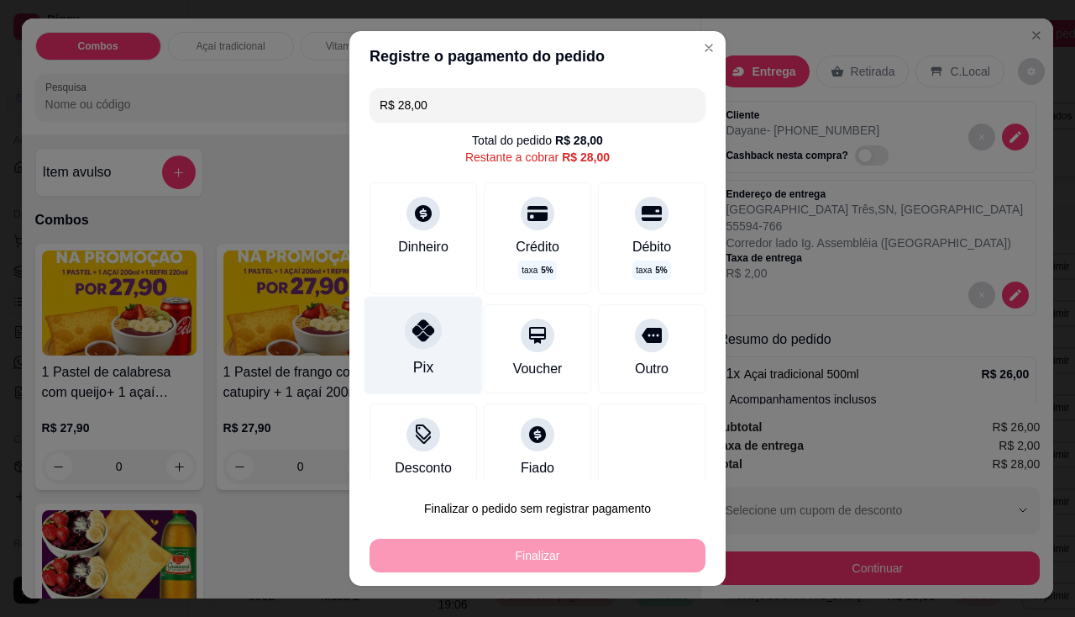
click at [412, 339] on icon at bounding box center [423, 330] width 22 height 22
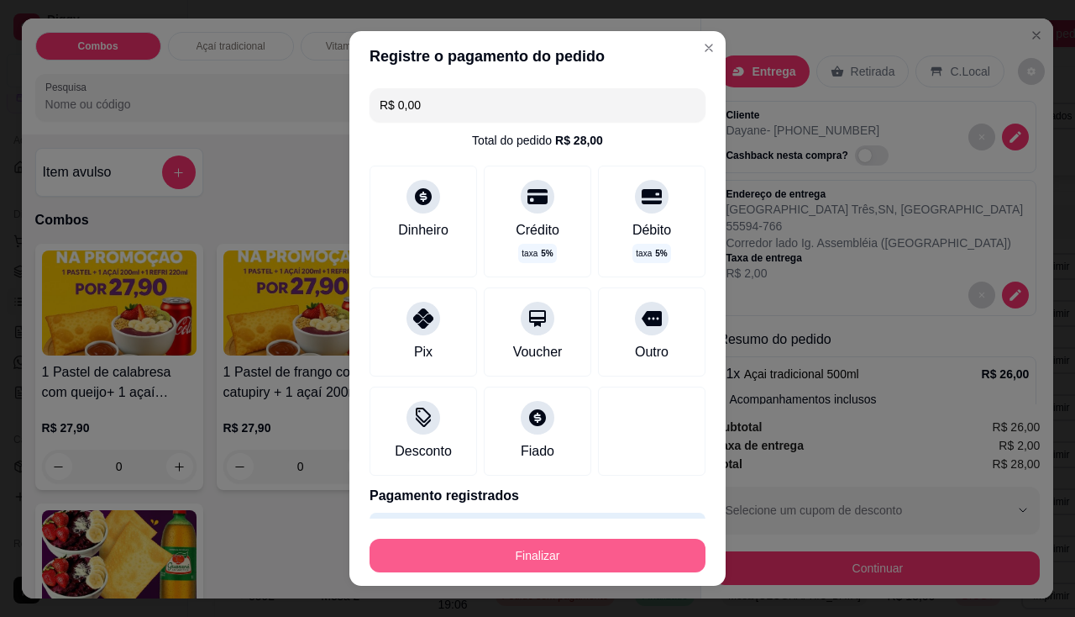
click at [546, 564] on button "Finalizar" at bounding box center [538, 555] width 336 height 34
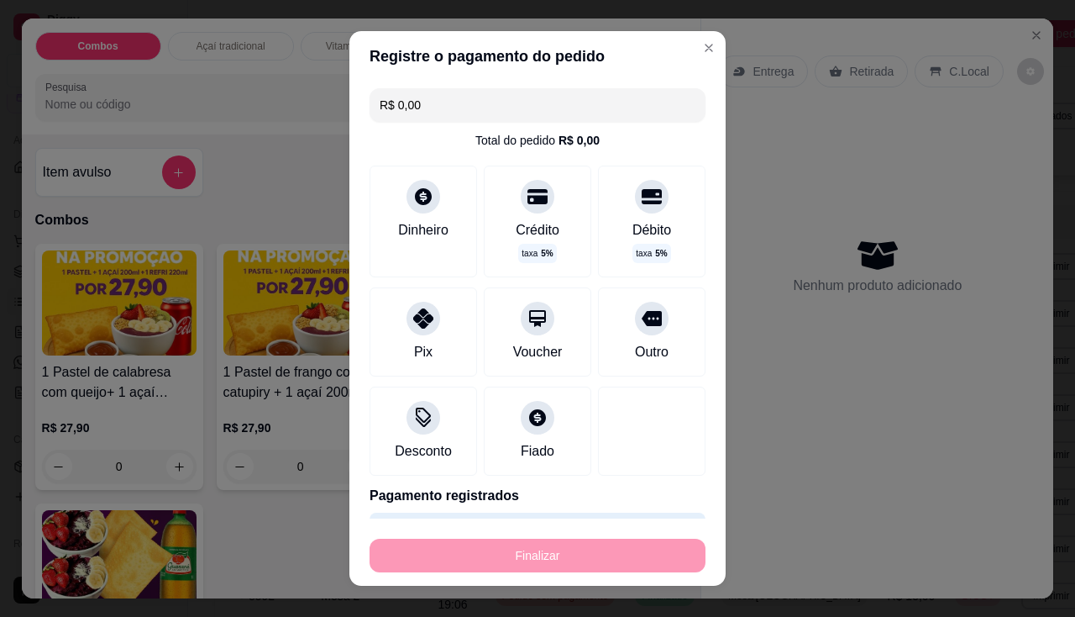
type input "-R$ 28,00"
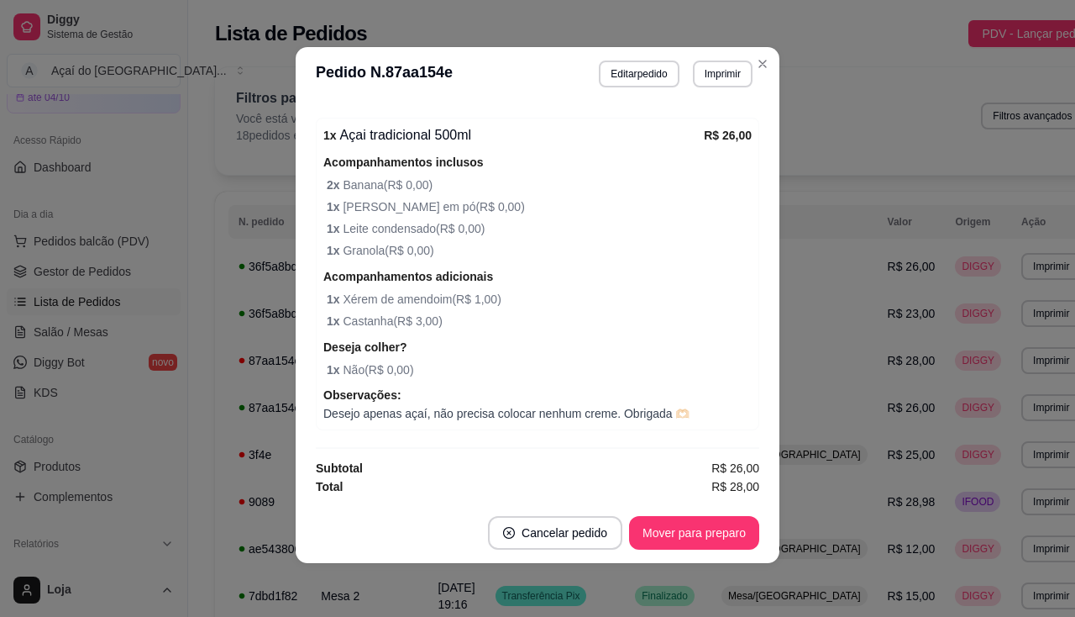
scroll to position [664, 0]
click at [725, 81] on button "Imprimir" at bounding box center [723, 73] width 60 height 27
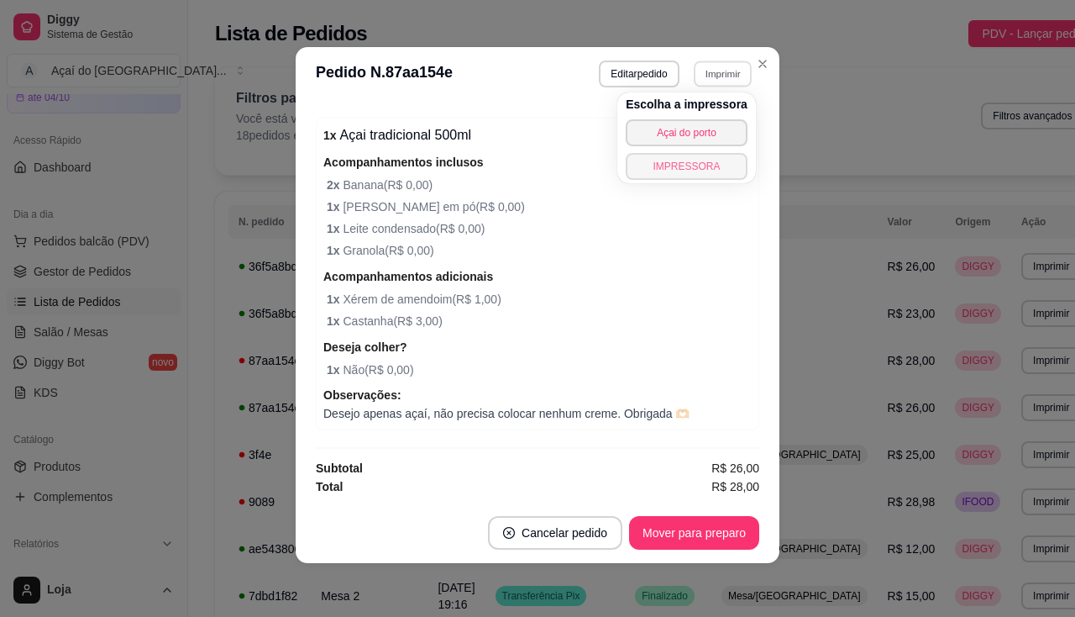
click at [699, 171] on button "IMPRESSORA" at bounding box center [687, 166] width 122 height 27
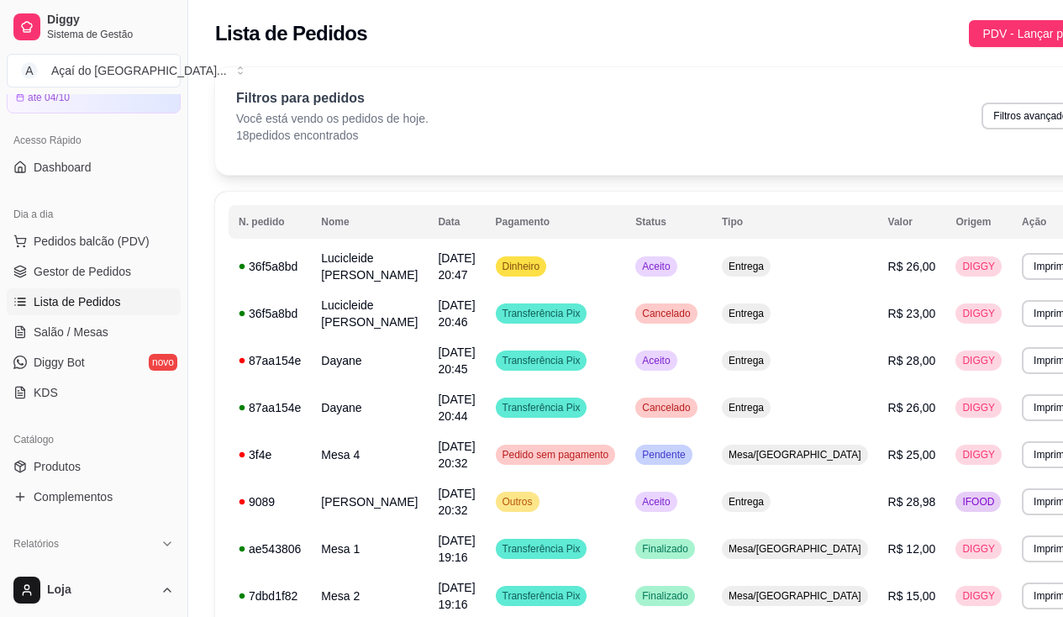
click at [108, 324] on link "Salão / Mesas" at bounding box center [94, 331] width 174 height 27
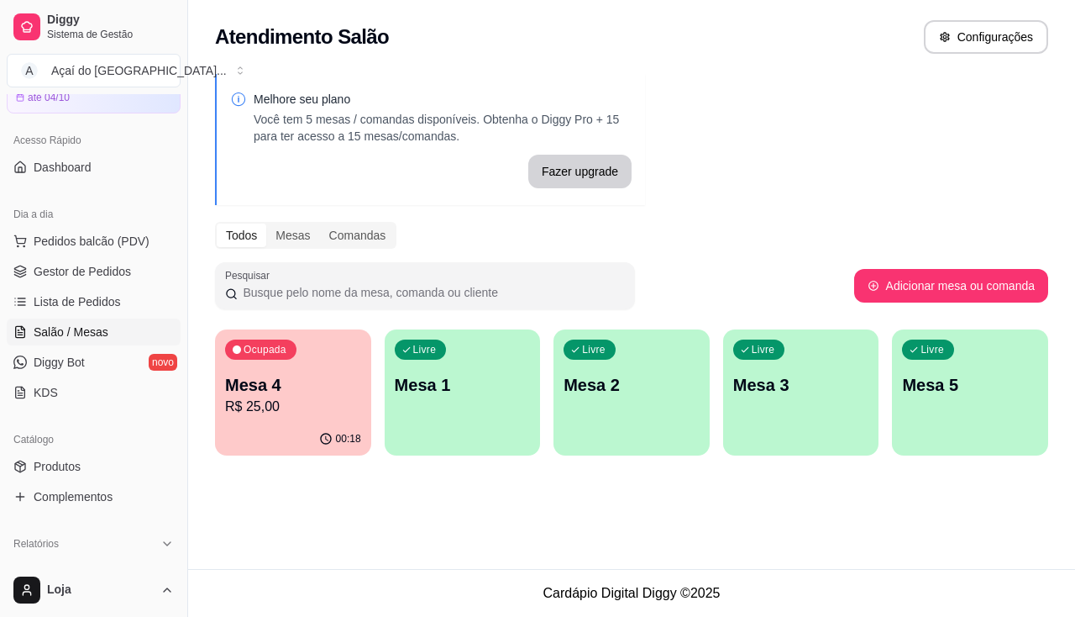
click at [326, 428] on div "00:18" at bounding box center [293, 439] width 156 height 33
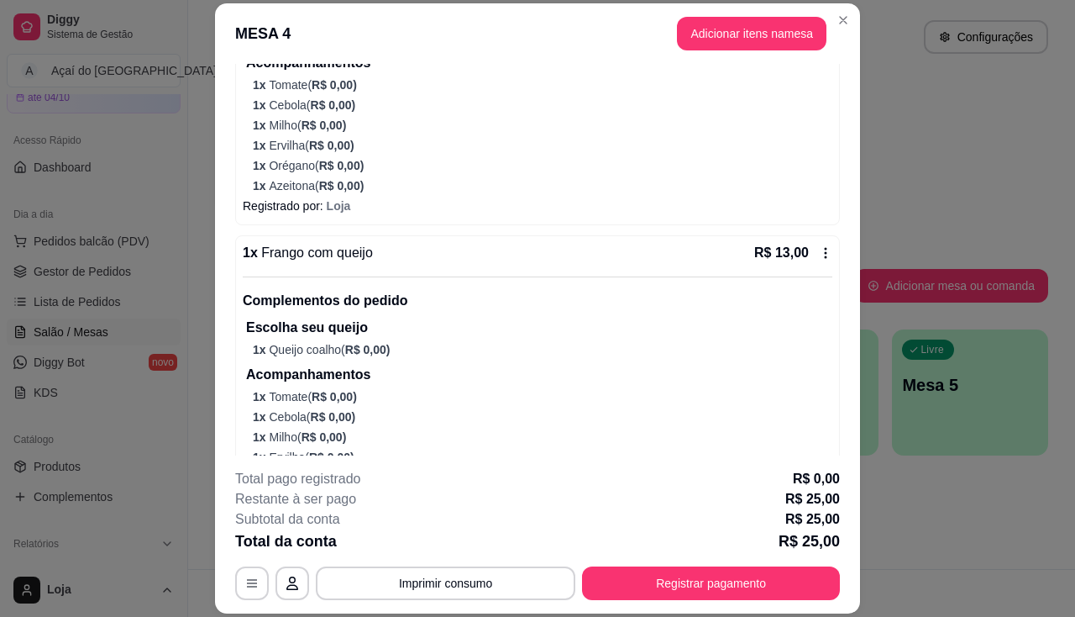
scroll to position [339, 0]
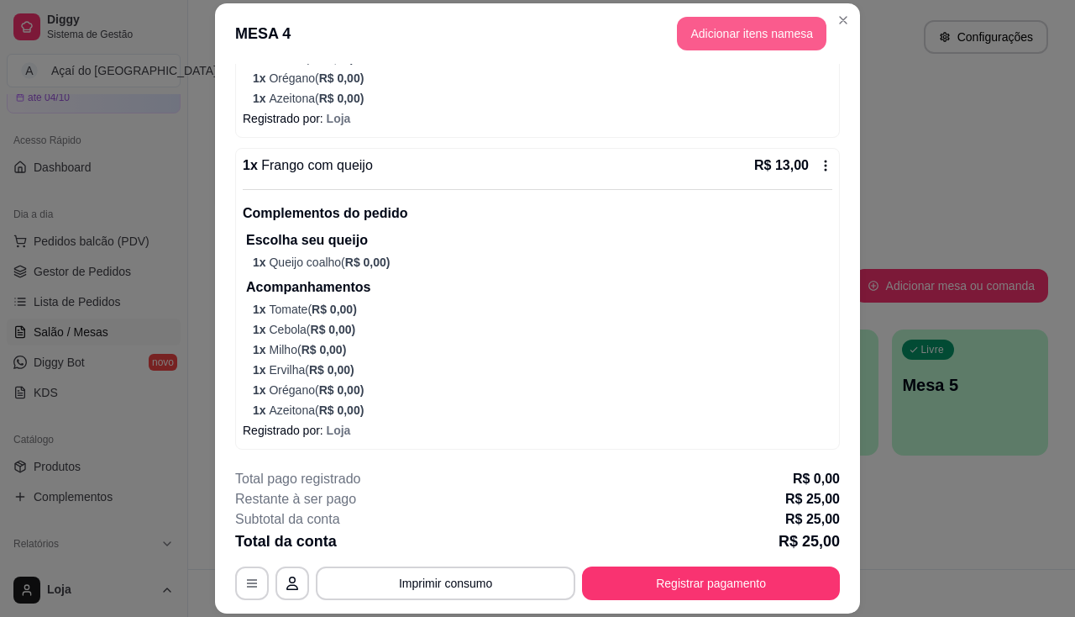
click at [719, 34] on button "Adicionar itens na mesa" at bounding box center [752, 34] width 150 height 34
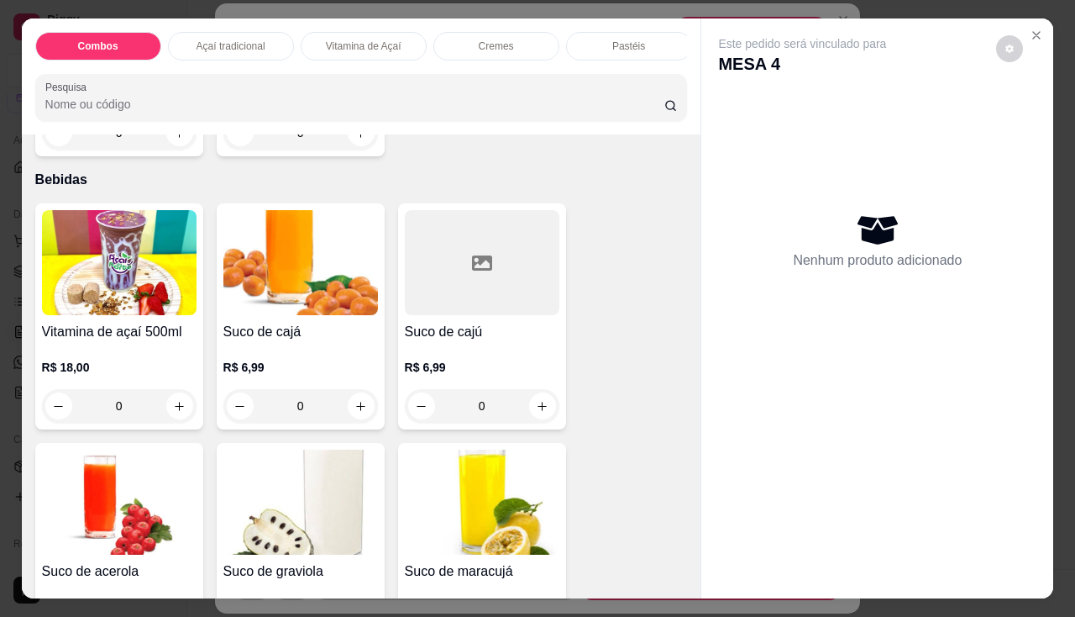
scroll to position [4536, 0]
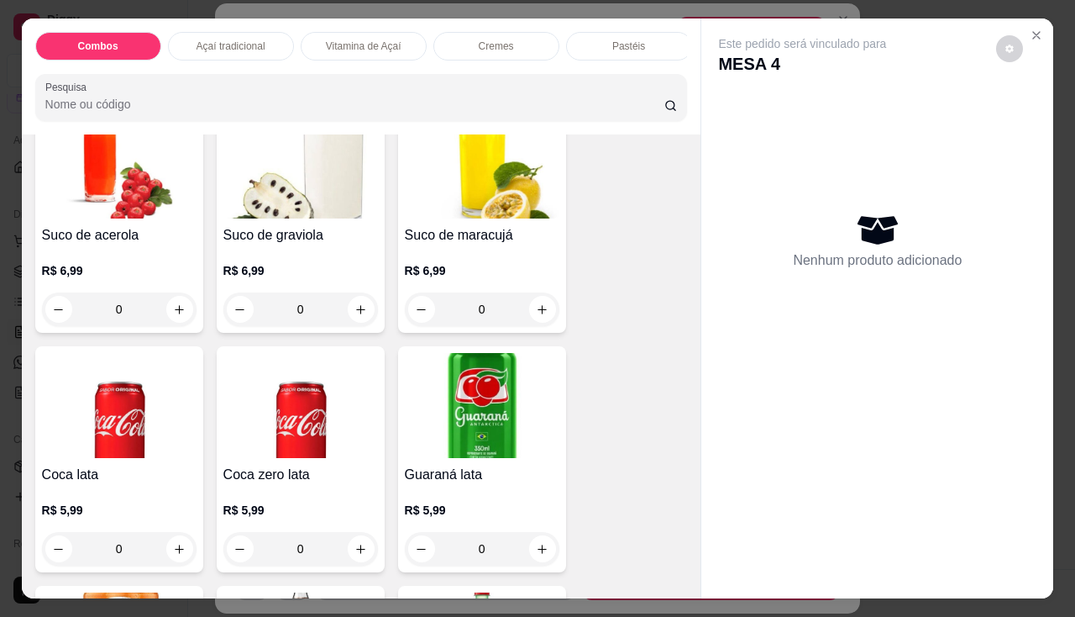
click at [313, 439] on img at bounding box center [300, 405] width 155 height 105
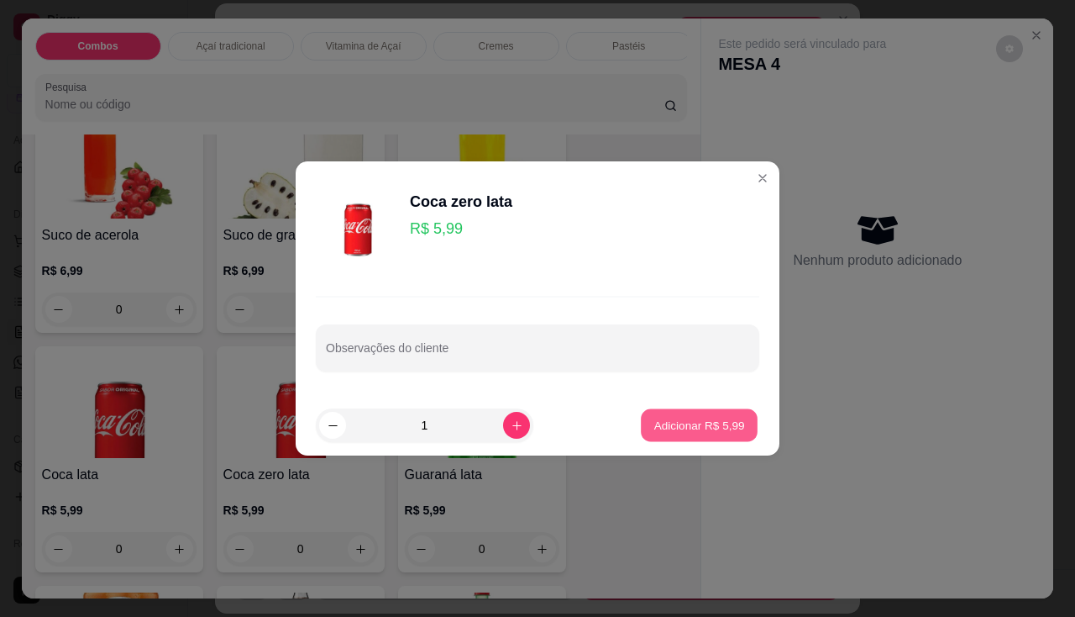
click at [733, 425] on button "Adicionar R$ 5,99" at bounding box center [699, 425] width 117 height 33
type input "1"
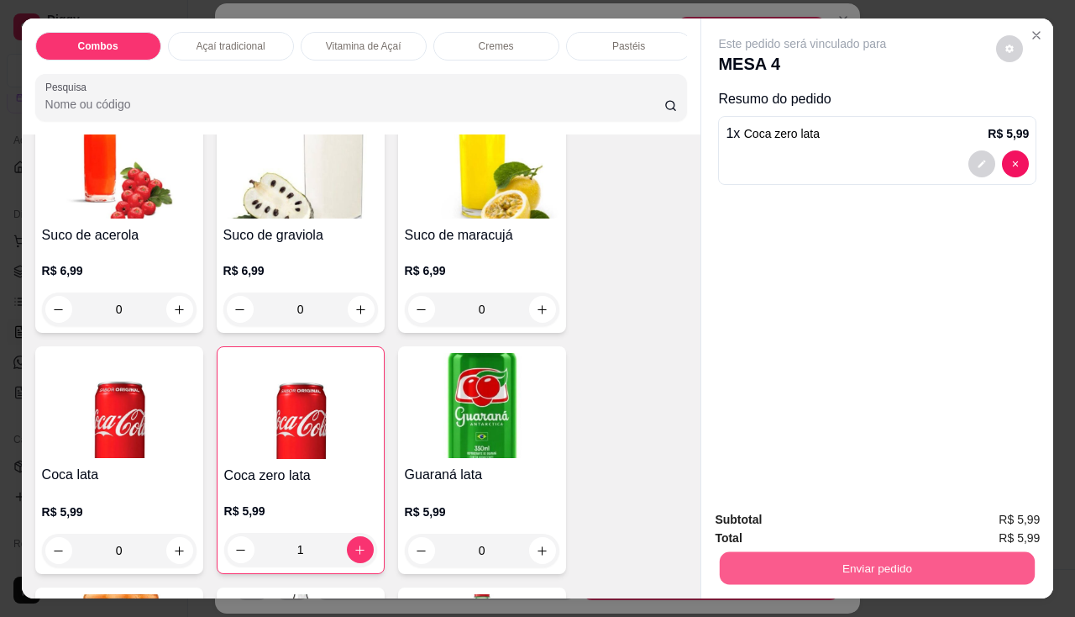
click at [741, 554] on button "Enviar pedido" at bounding box center [877, 568] width 315 height 33
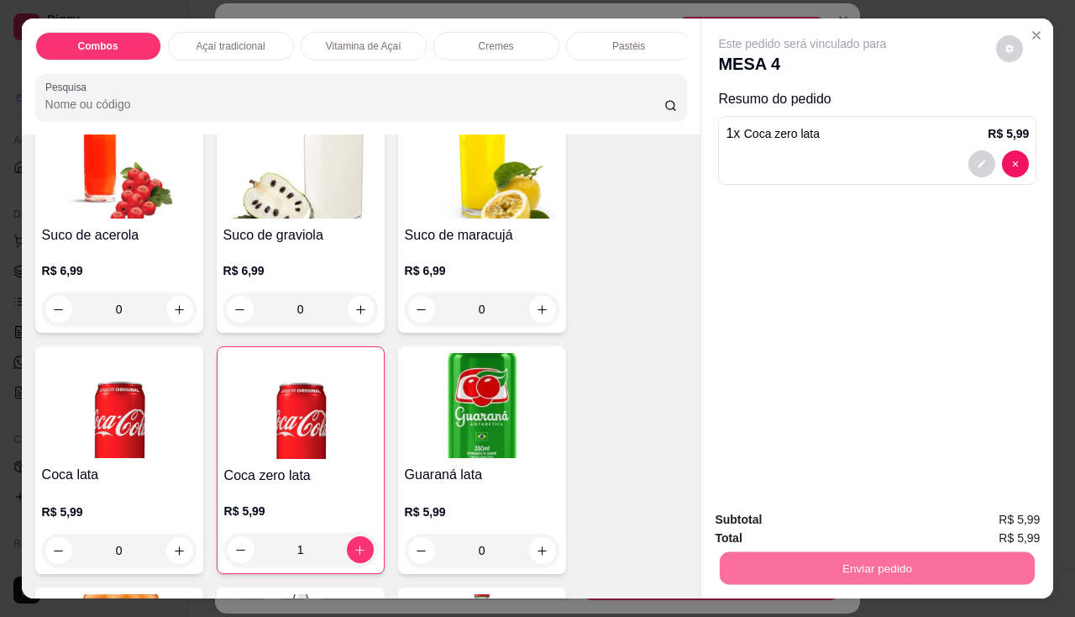
click at [1008, 530] on button "Enviar pedido" at bounding box center [996, 521] width 95 height 32
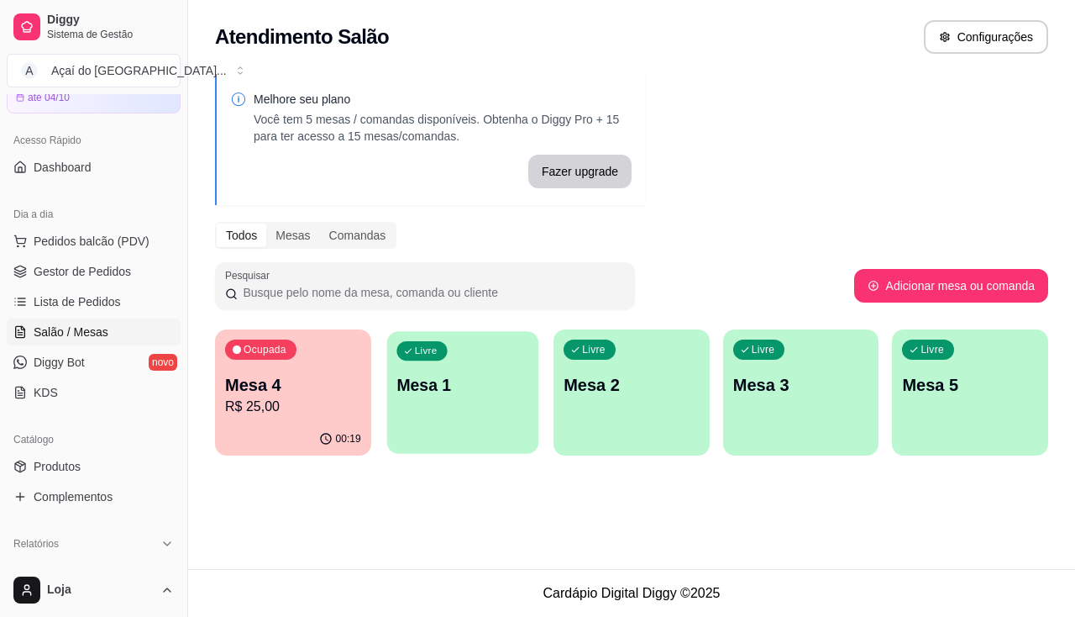
click at [423, 386] on p "Mesa 1" at bounding box center [463, 385] width 132 height 23
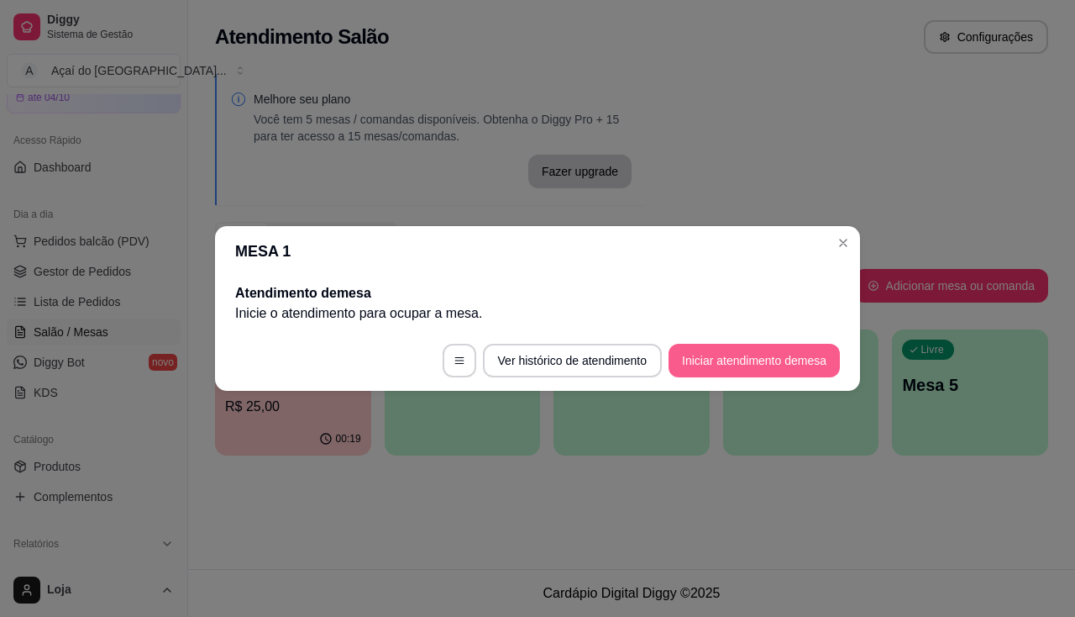
click at [778, 369] on button "Iniciar atendimento de mesa" at bounding box center [754, 361] width 171 height 34
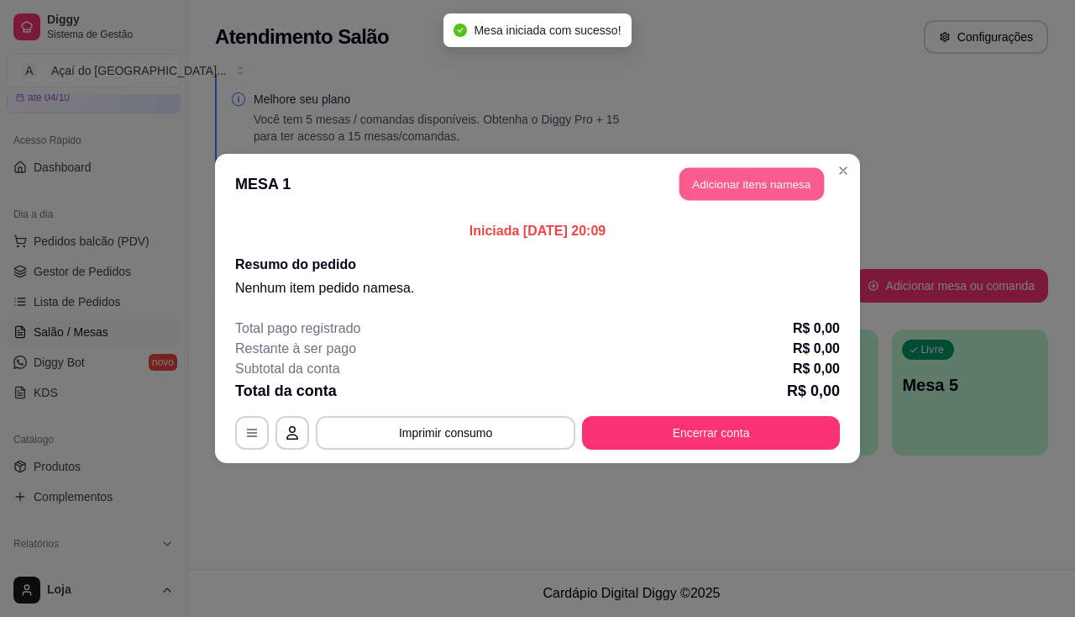
click at [765, 185] on button "Adicionar itens na mesa" at bounding box center [752, 184] width 144 height 33
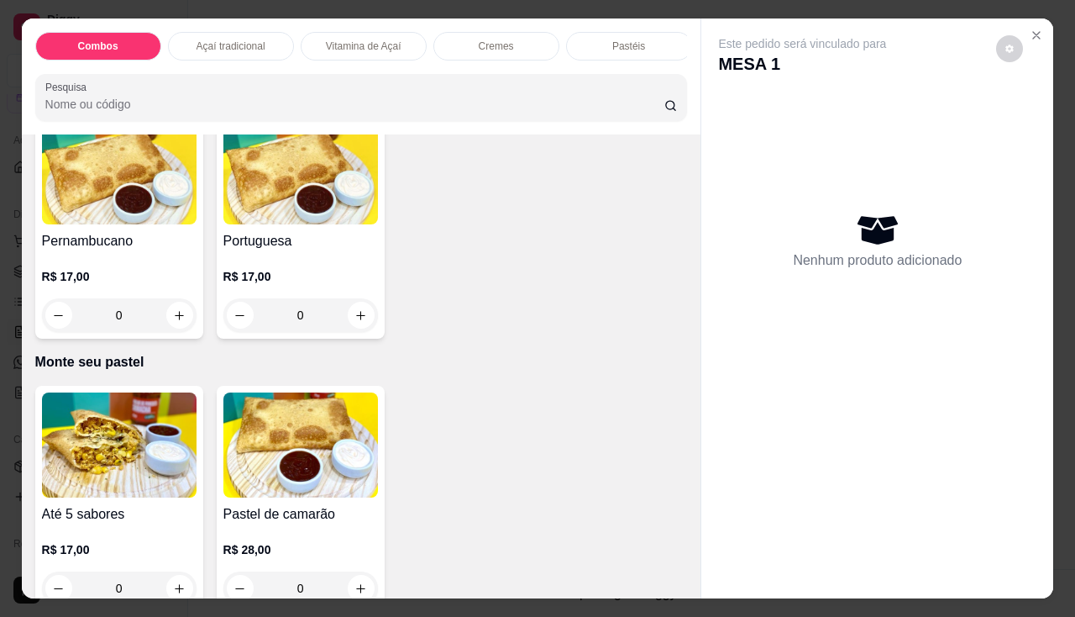
scroll to position [3360, 0]
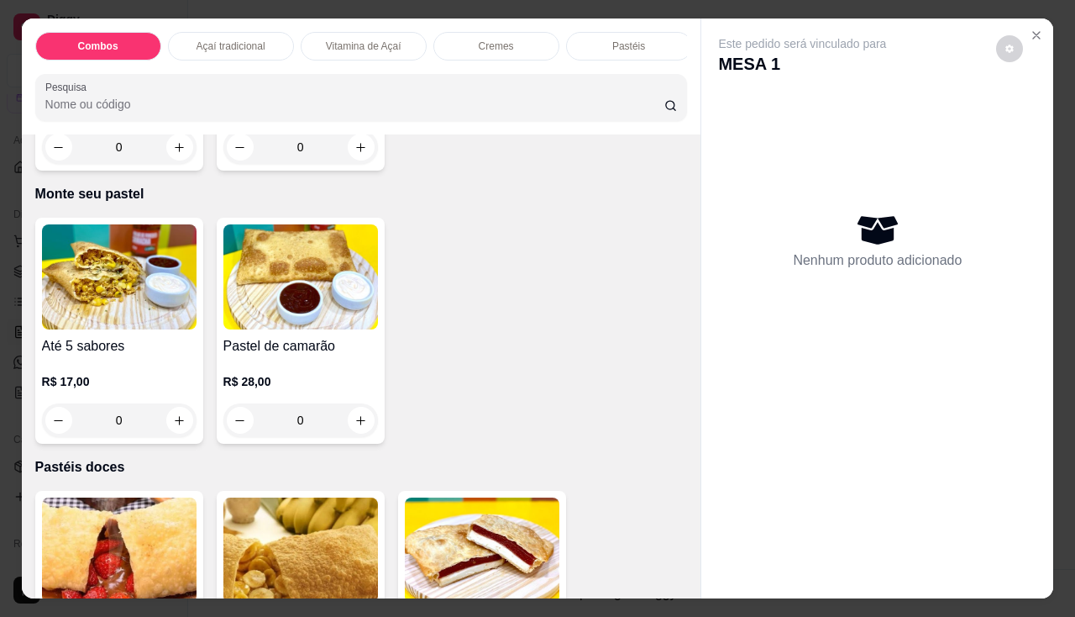
click at [84, 336] on div "Até 5 sabores R$ 17,00 0" at bounding box center [119, 331] width 168 height 226
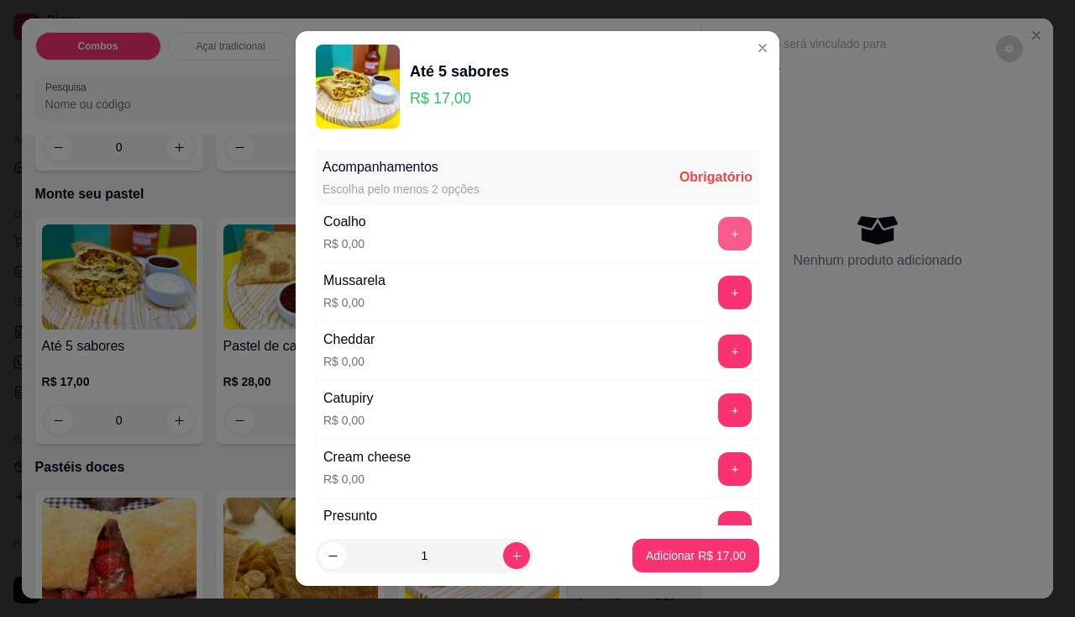
click at [718, 238] on button "+" at bounding box center [735, 234] width 34 height 34
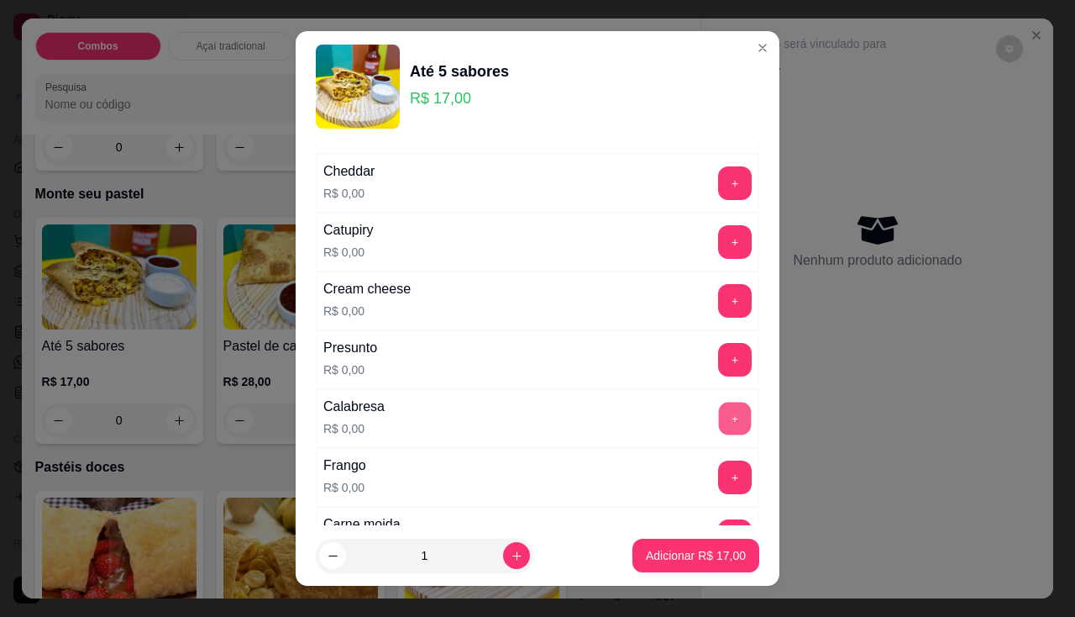
click at [719, 419] on button "+" at bounding box center [735, 418] width 33 height 33
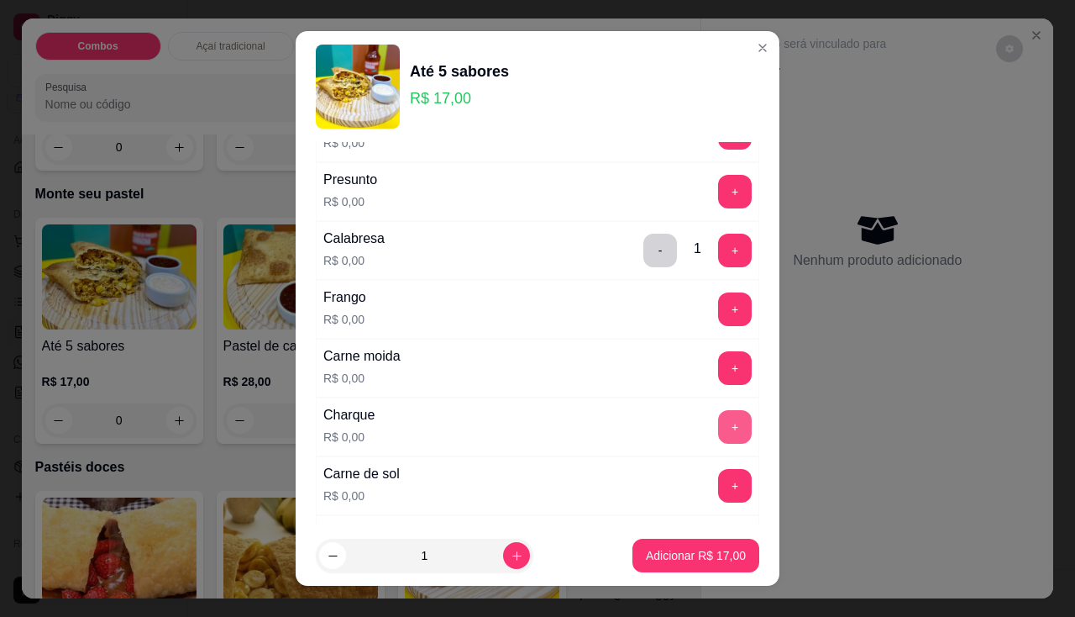
scroll to position [420, 0]
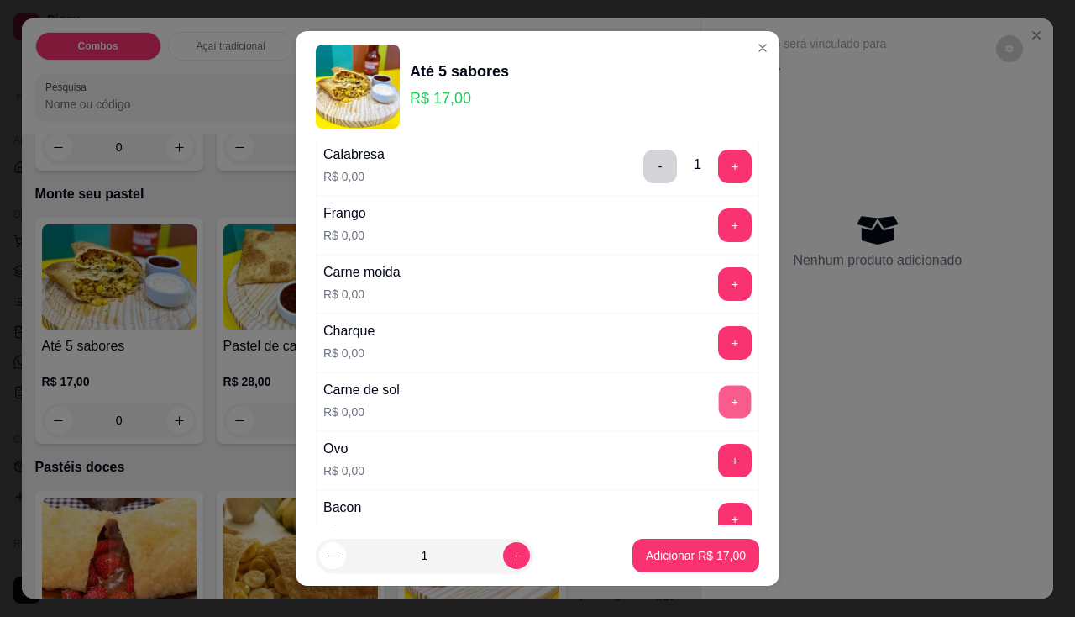
click at [719, 391] on button "+" at bounding box center [735, 401] width 33 height 33
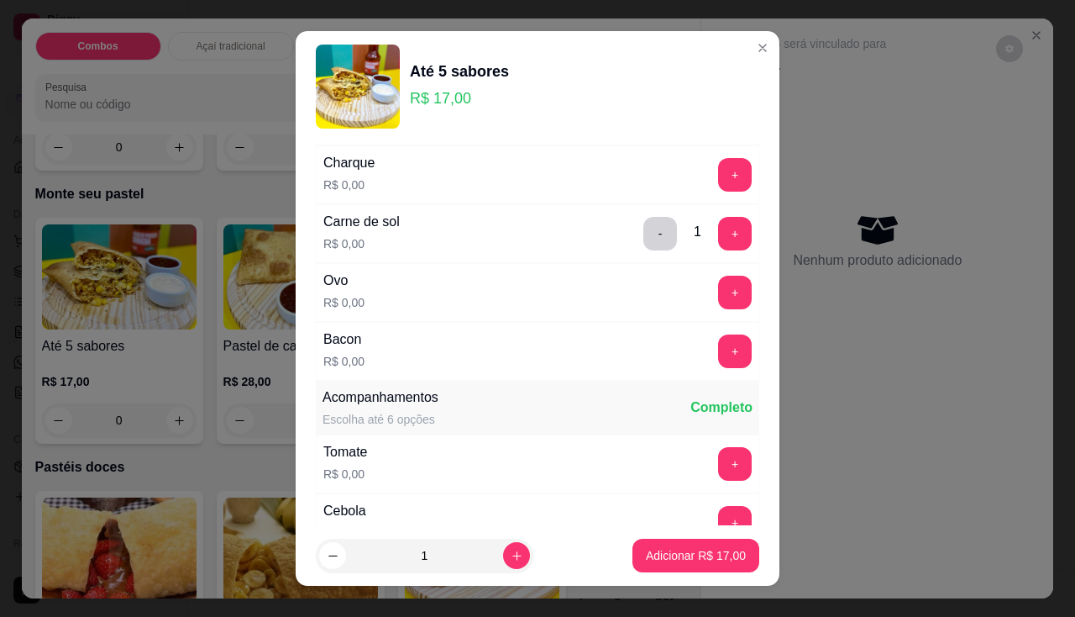
click at [706, 325] on div "Bacon R$ 0,00 +" at bounding box center [538, 351] width 444 height 59
click at [718, 286] on button "+" at bounding box center [735, 293] width 34 height 34
click at [718, 339] on button "+" at bounding box center [735, 351] width 34 height 34
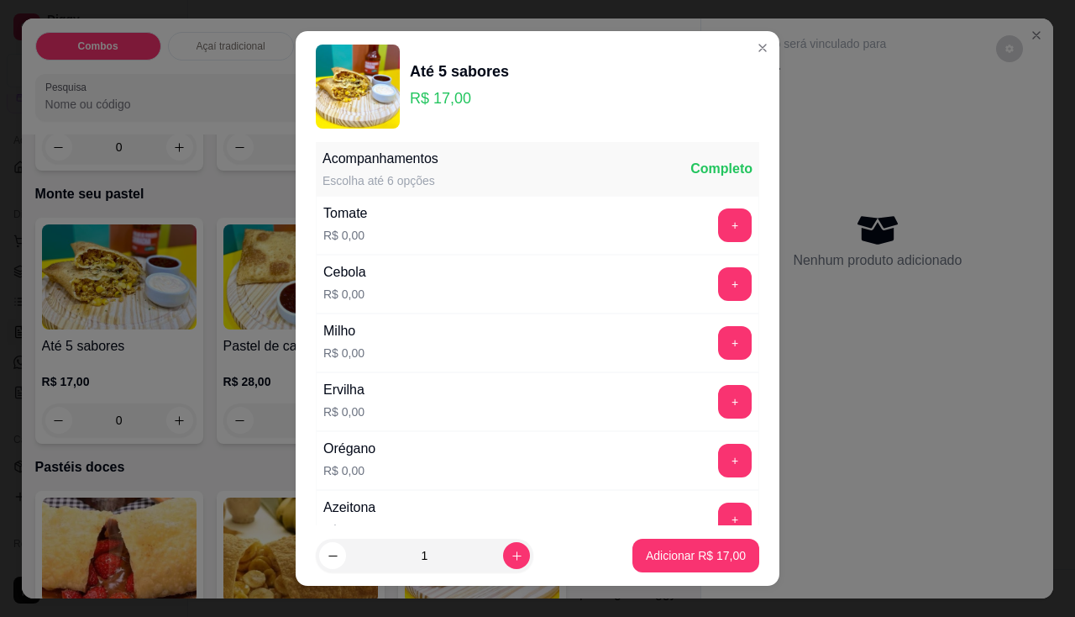
scroll to position [23, 0]
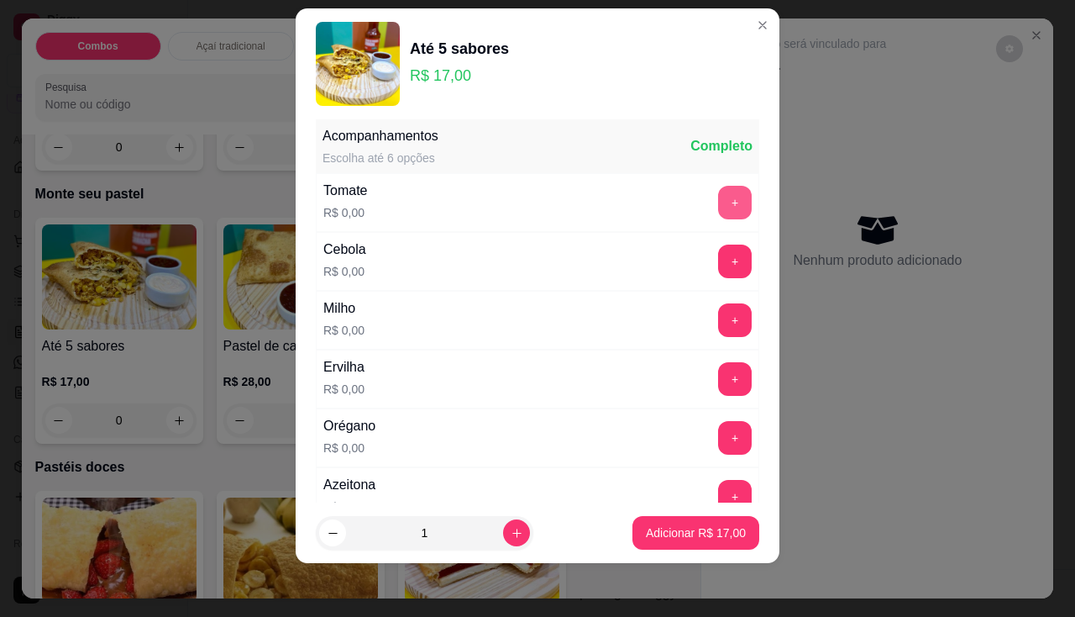
click at [718, 198] on button "+" at bounding box center [735, 203] width 34 height 34
click at [718, 249] on button "+" at bounding box center [735, 261] width 34 height 34
click at [718, 324] on button "+" at bounding box center [735, 320] width 34 height 34
click at [718, 379] on button "+" at bounding box center [735, 379] width 34 height 34
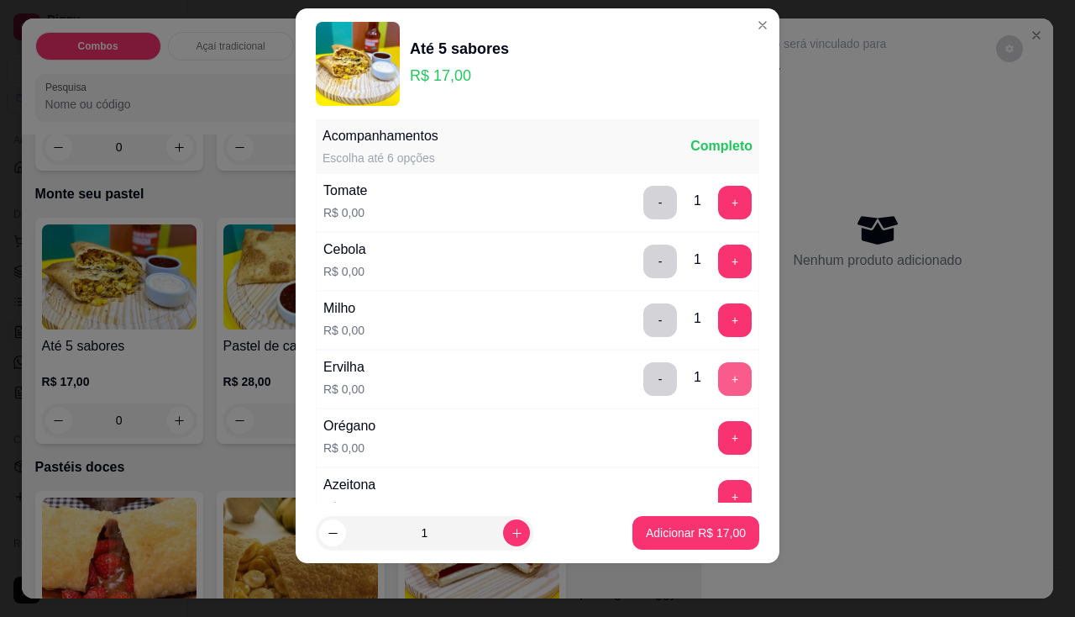
scroll to position [911, 0]
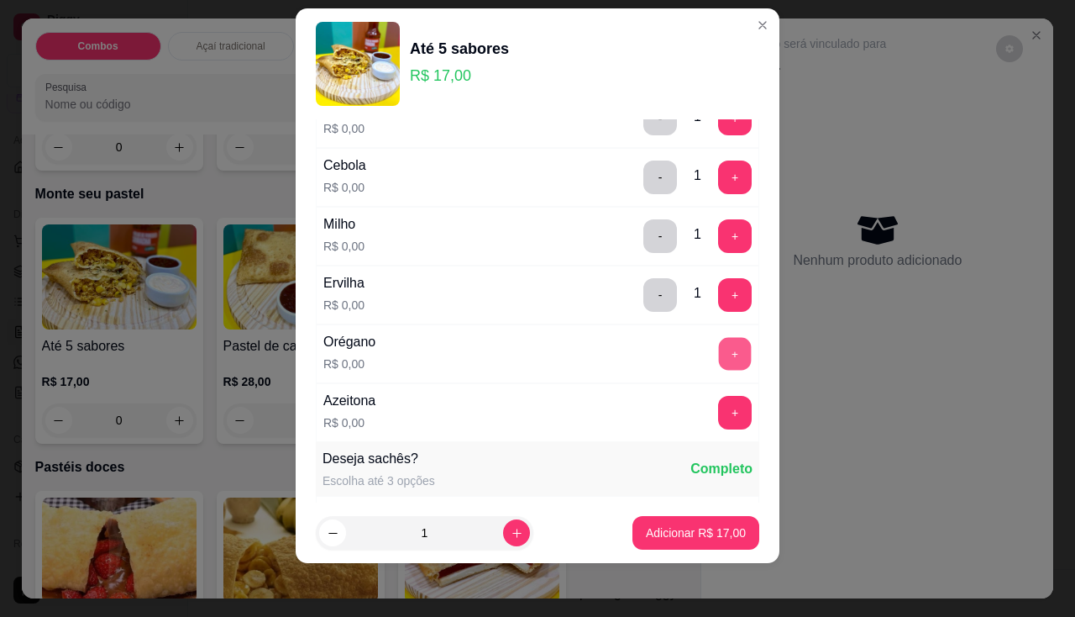
click at [719, 348] on button "+" at bounding box center [735, 353] width 33 height 33
click at [719, 418] on button "+" at bounding box center [735, 412] width 33 height 33
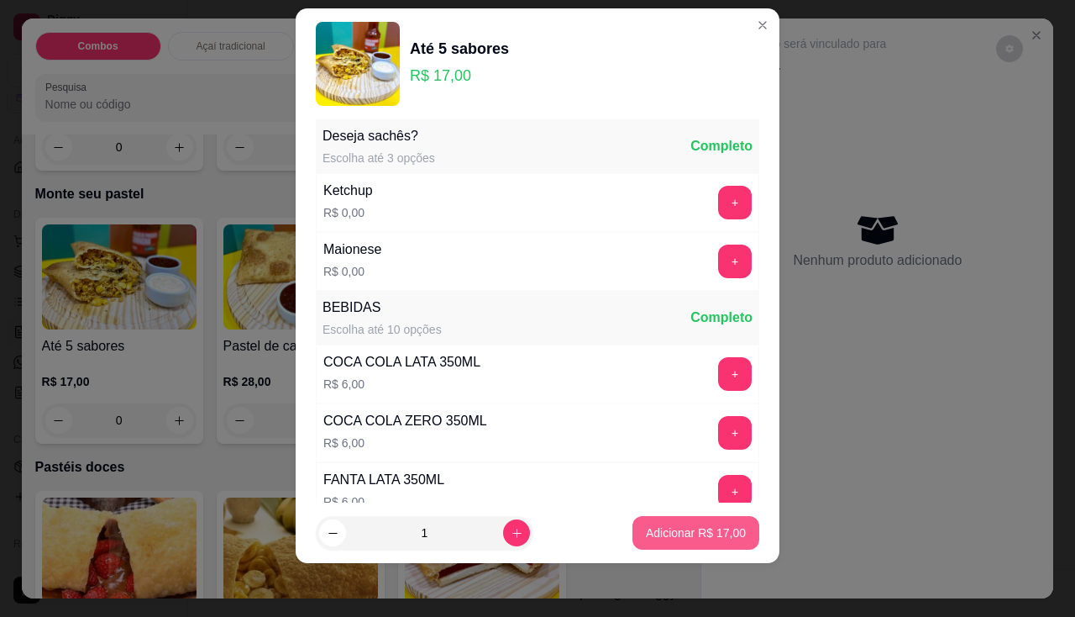
click at [670, 531] on p "Adicionar R$ 17,00" at bounding box center [696, 532] width 100 height 17
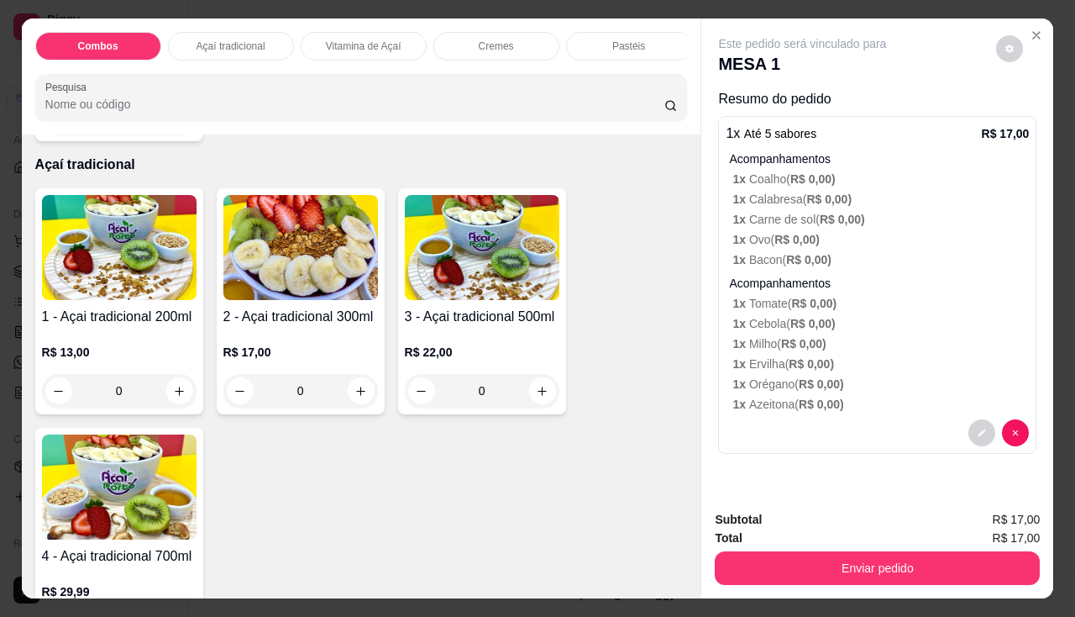
scroll to position [504, 0]
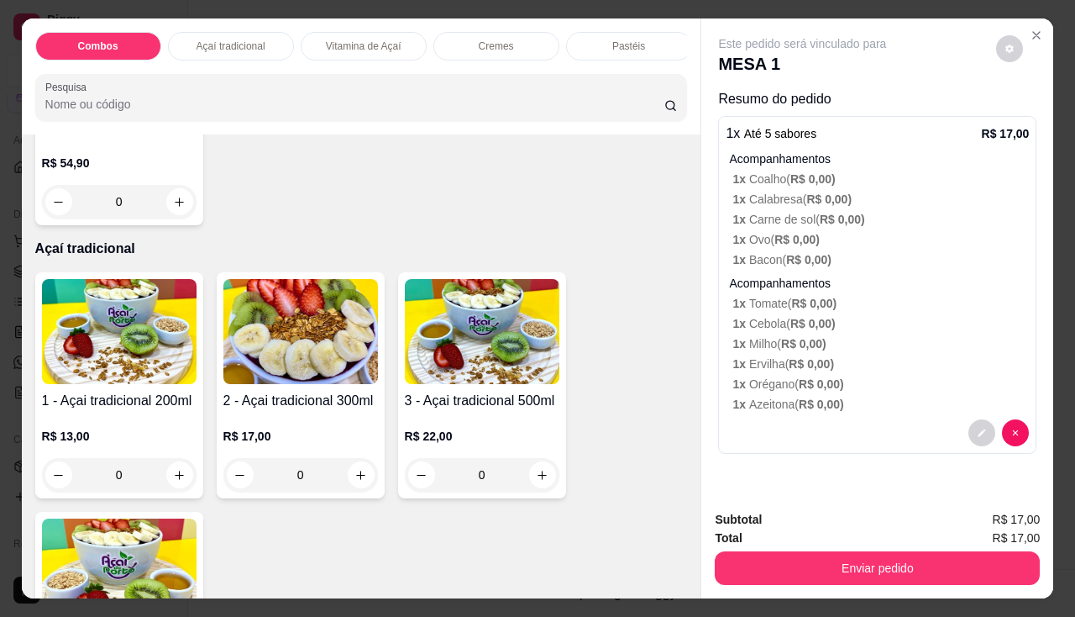
click at [295, 345] on img at bounding box center [300, 331] width 155 height 105
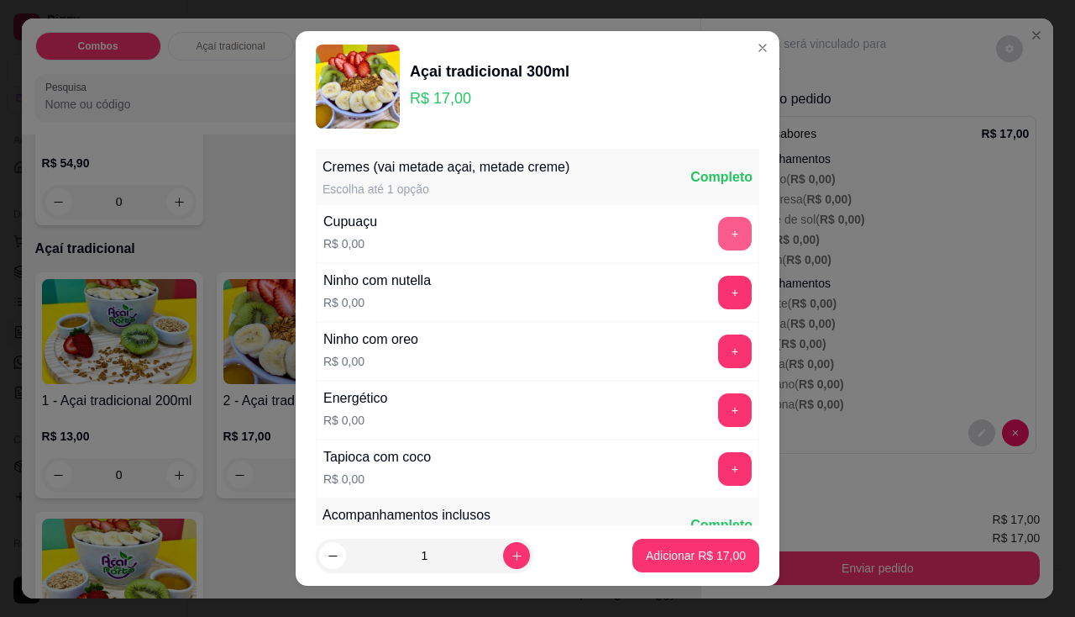
click at [718, 232] on button "+" at bounding box center [735, 234] width 34 height 34
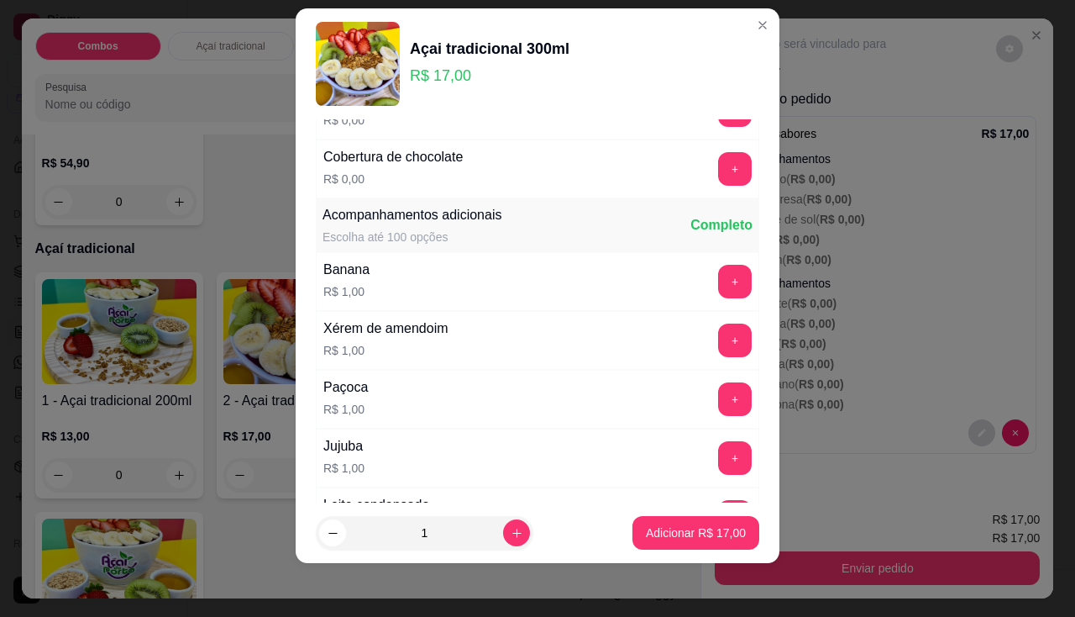
scroll to position [608, 0]
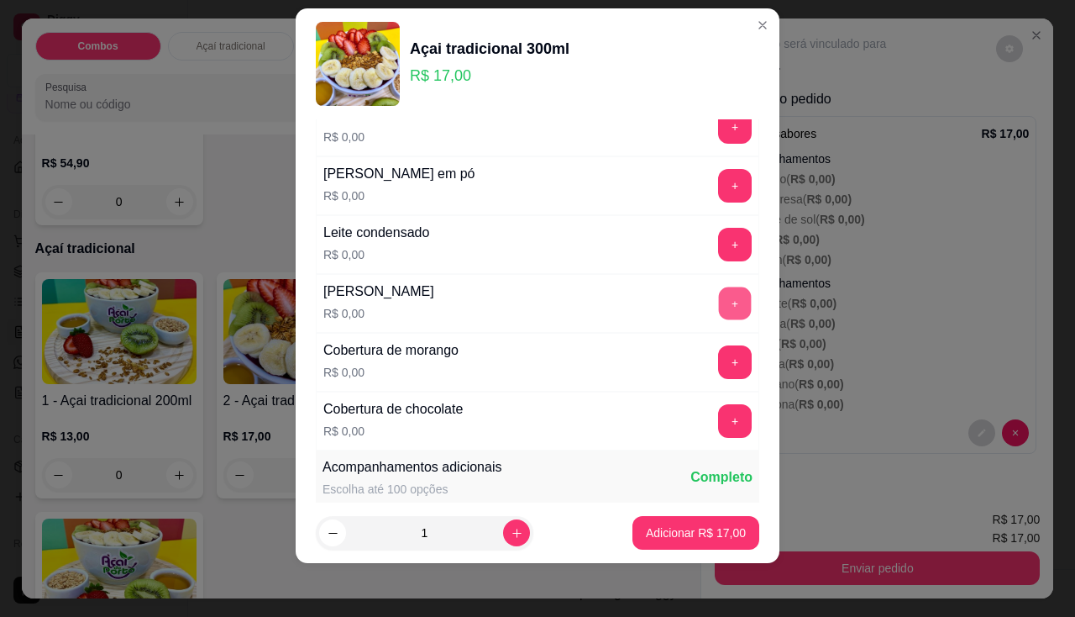
click at [719, 293] on button "+" at bounding box center [735, 302] width 33 height 33
click at [700, 164] on div "Leite em pó R$ 0,00 +" at bounding box center [538, 185] width 444 height 59
click at [718, 184] on button "+" at bounding box center [735, 186] width 34 height 34
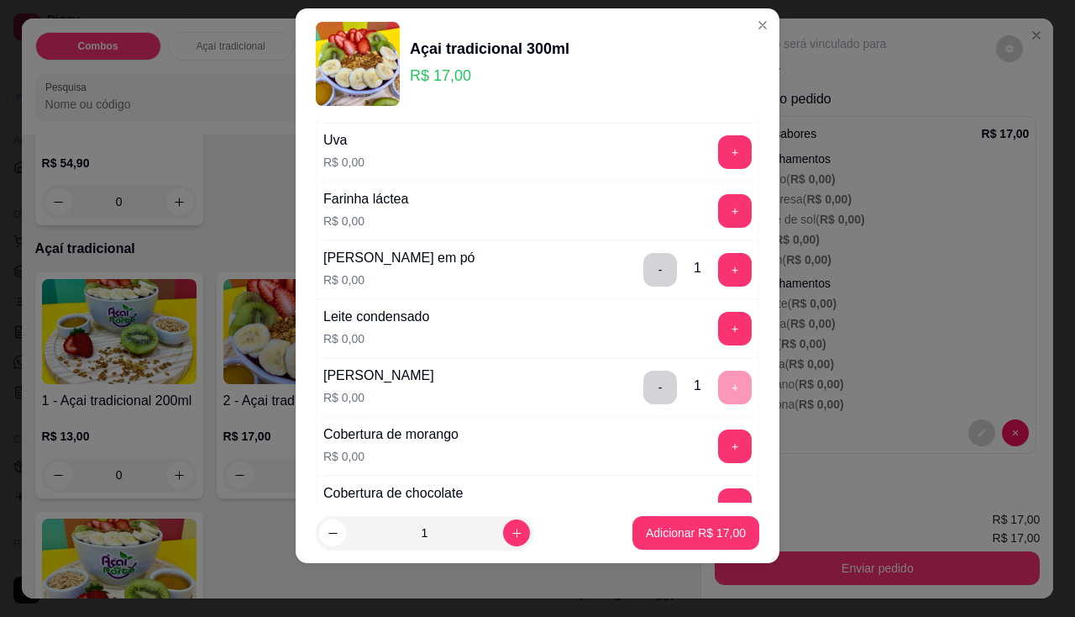
click at [706, 186] on div "Farinha láctea R$ 0,00 +" at bounding box center [538, 210] width 444 height 59
click at [719, 200] on button "+" at bounding box center [735, 210] width 33 height 33
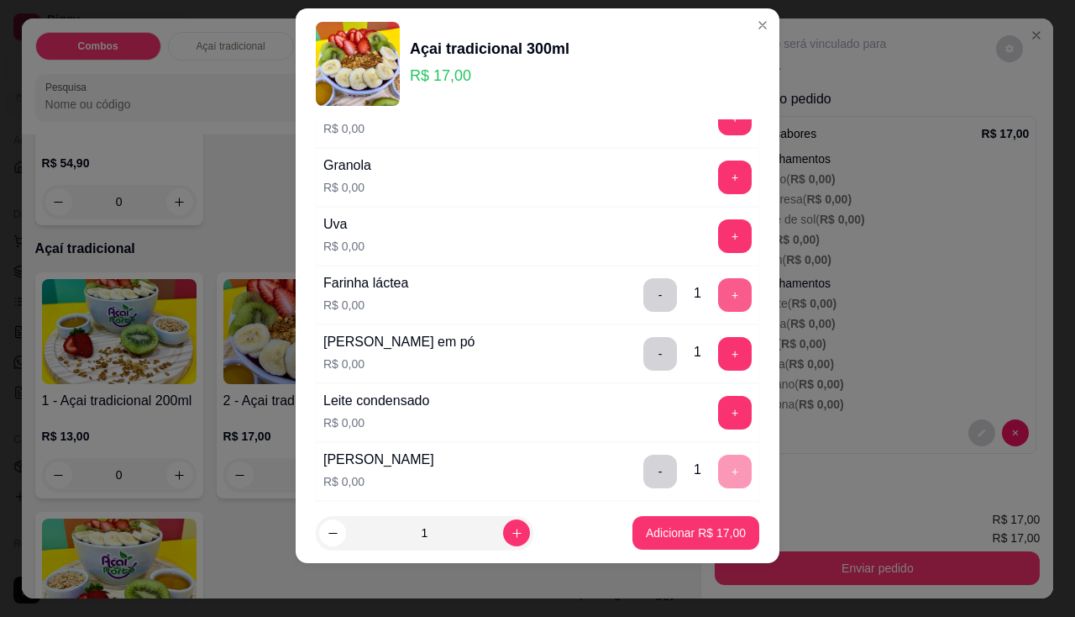
scroll to position [356, 0]
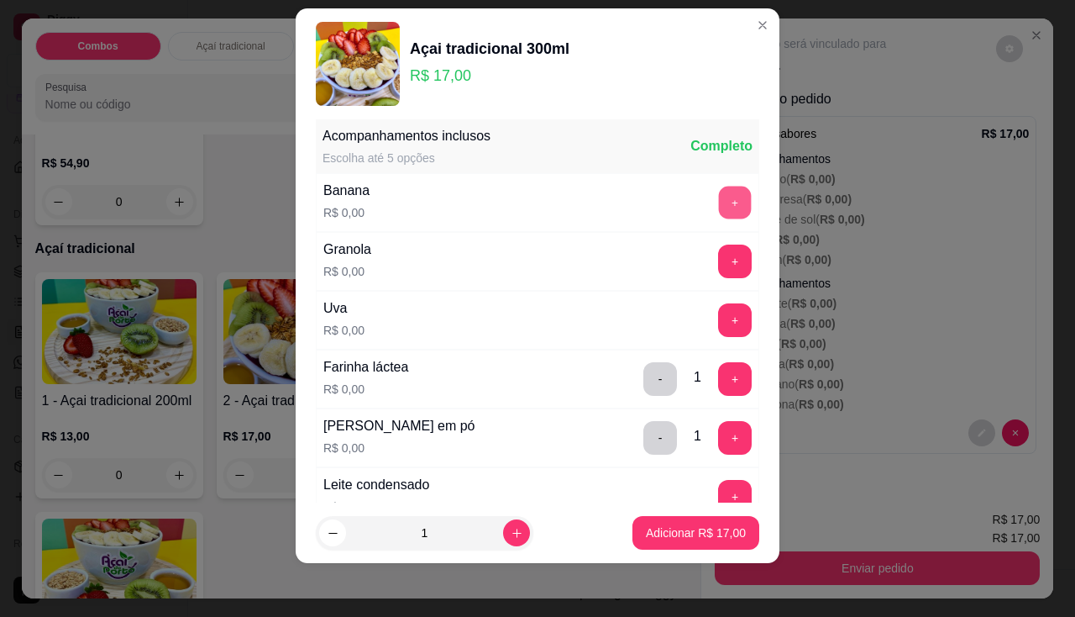
click at [719, 202] on button "+" at bounding box center [735, 202] width 33 height 33
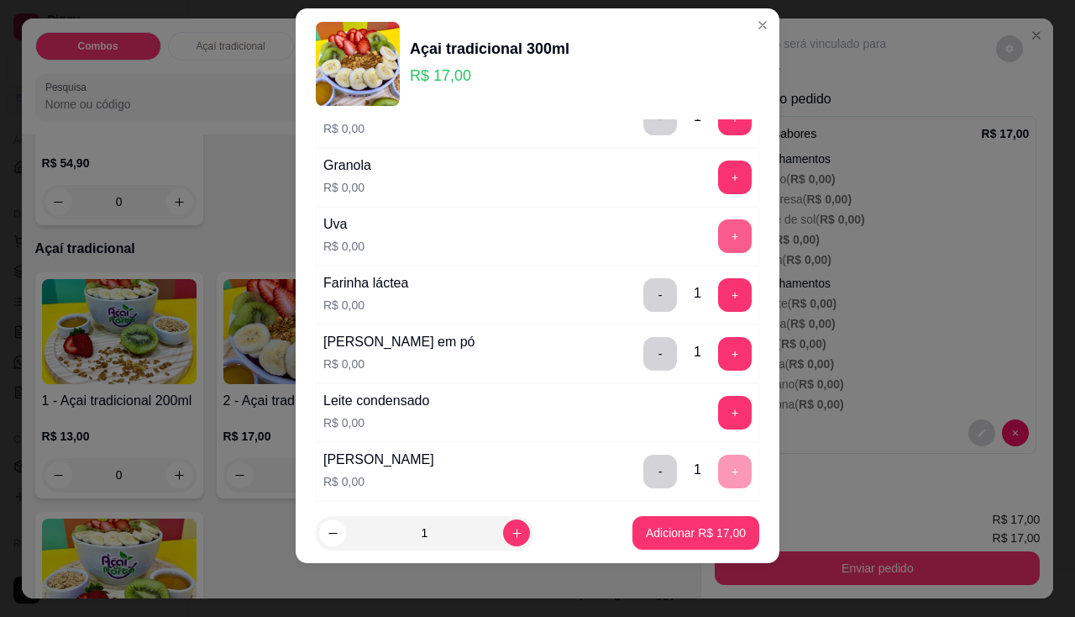
scroll to position [608, 0]
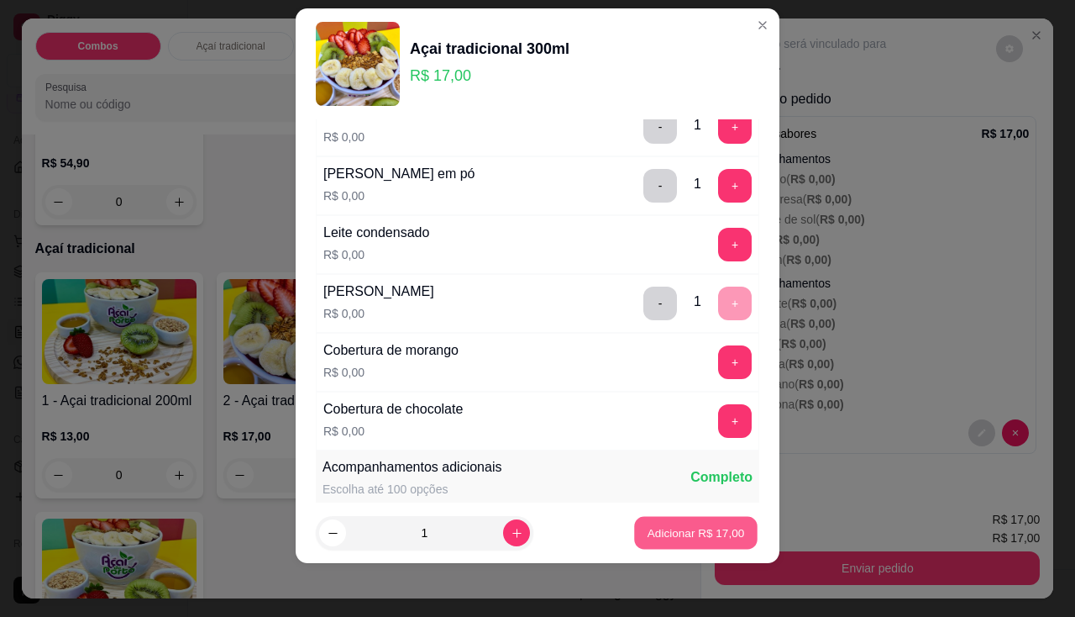
click at [694, 529] on p "Adicionar R$ 17,00" at bounding box center [696, 533] width 97 height 16
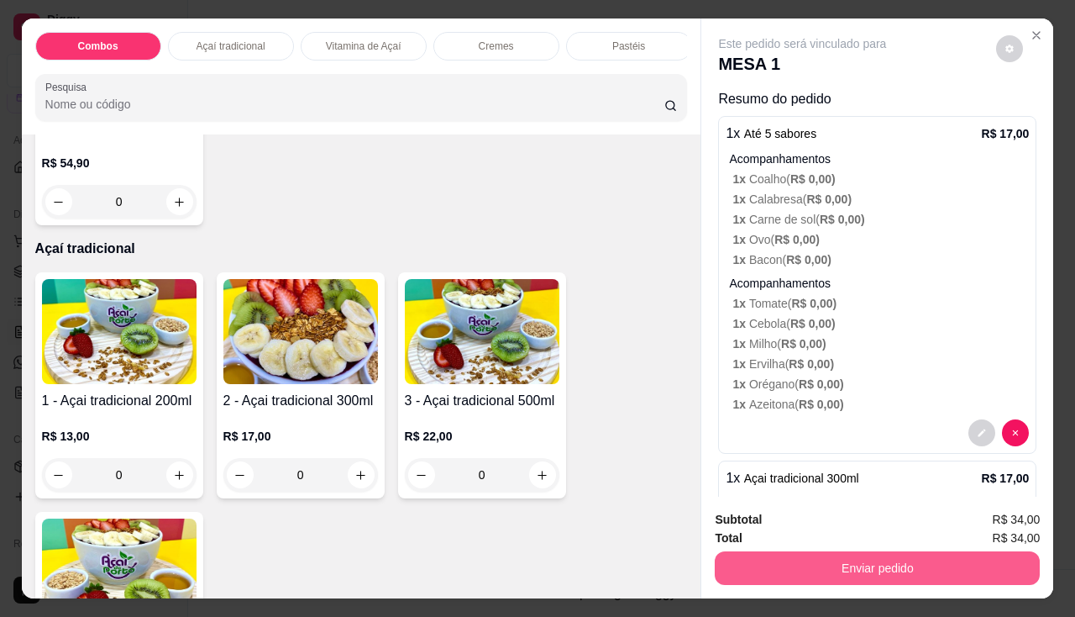
click at [828, 569] on button "Enviar pedido" at bounding box center [877, 568] width 325 height 34
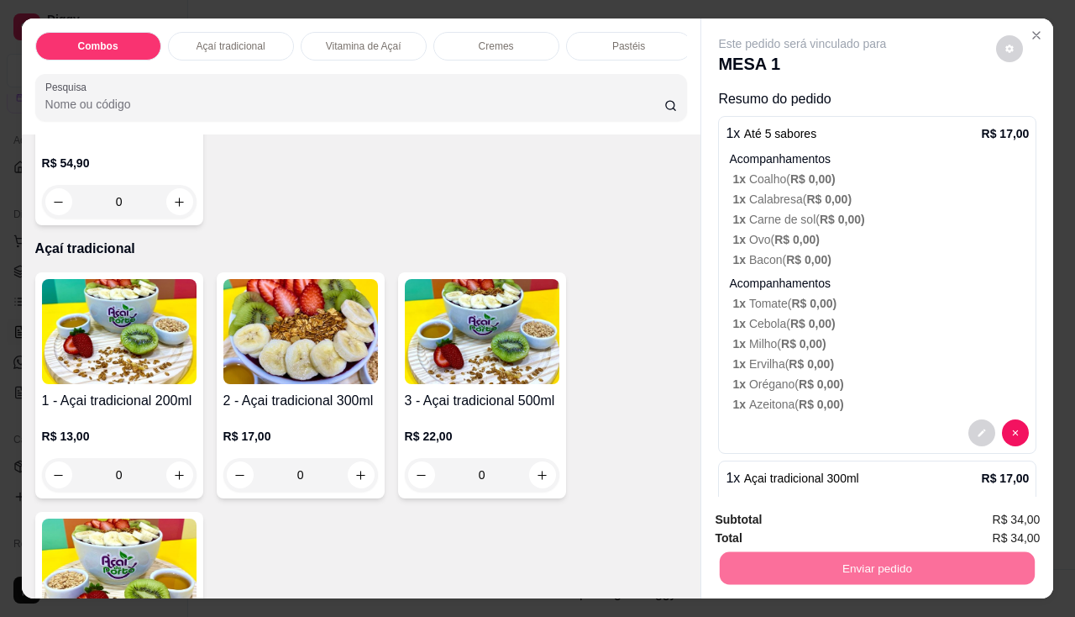
click at [1025, 519] on button "Enviar pedido" at bounding box center [997, 520] width 92 height 31
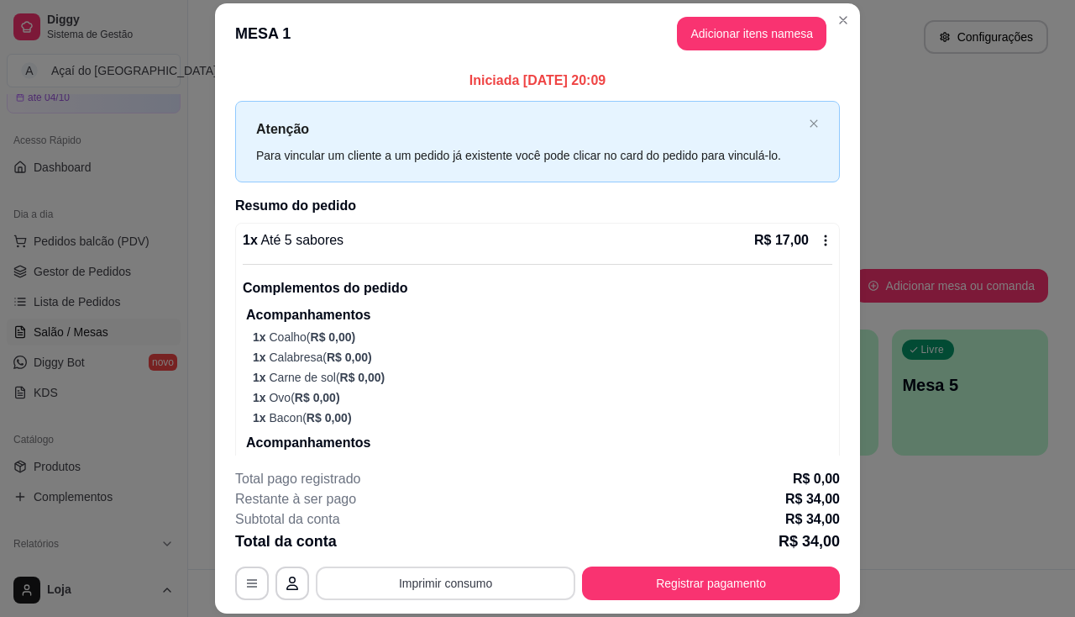
click at [459, 586] on button "Imprimir consumo" at bounding box center [446, 583] width 260 height 34
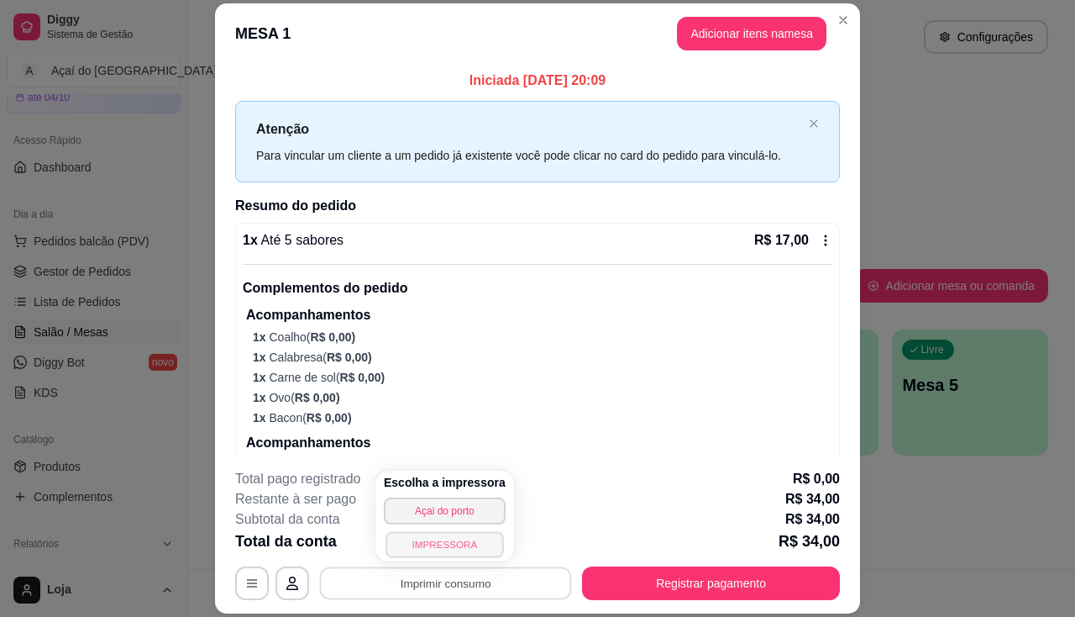
click at [459, 552] on button "IMPRESSORA" at bounding box center [445, 544] width 118 height 26
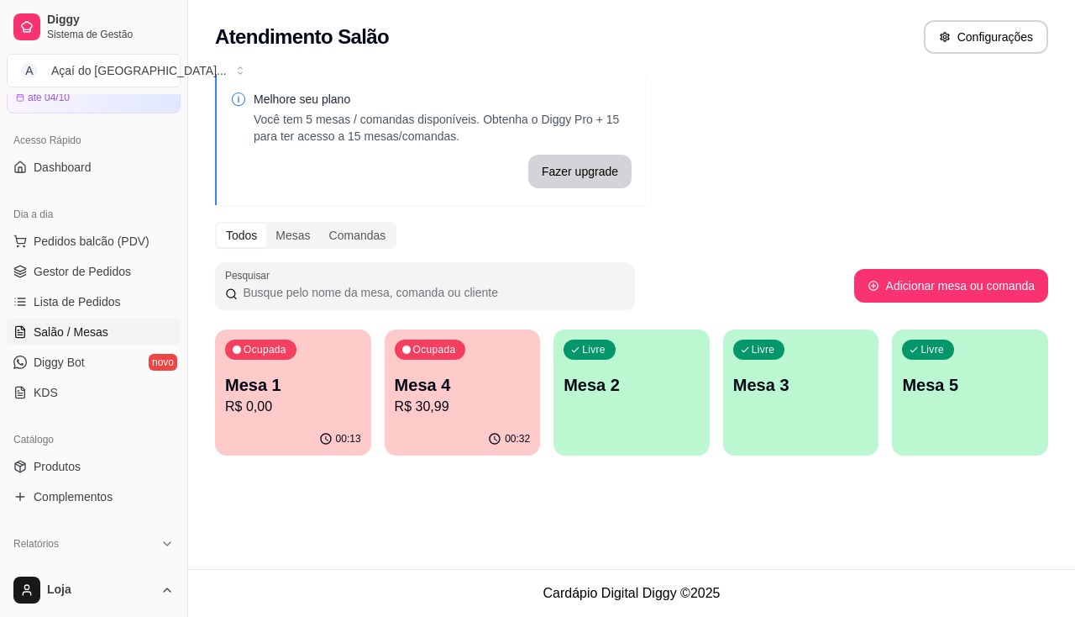
click at [325, 400] on p "R$ 0,00" at bounding box center [293, 407] width 136 height 20
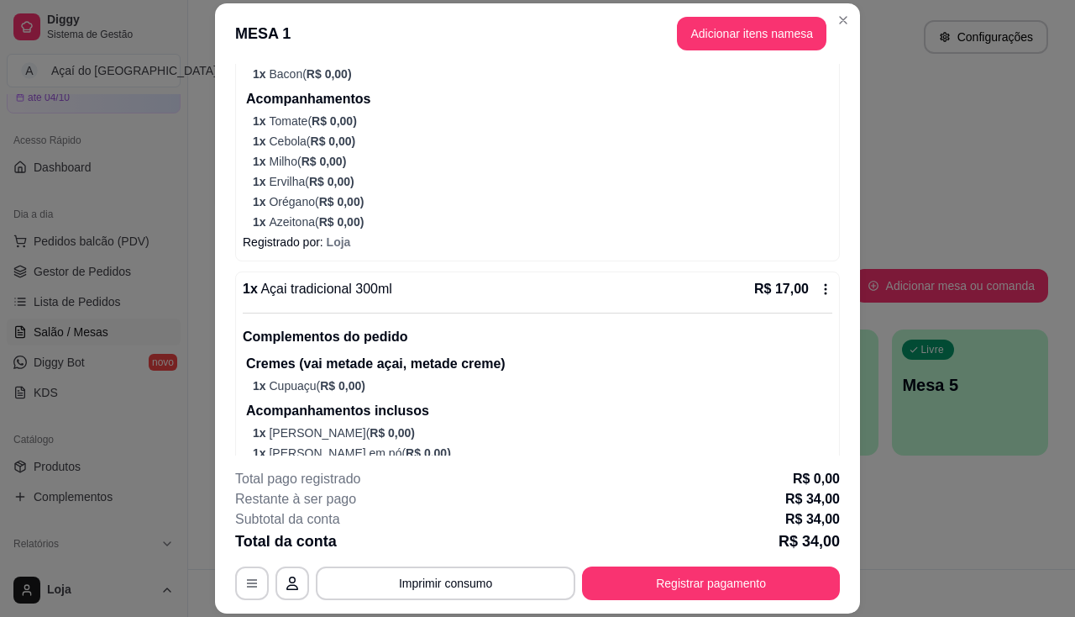
scroll to position [427, 0]
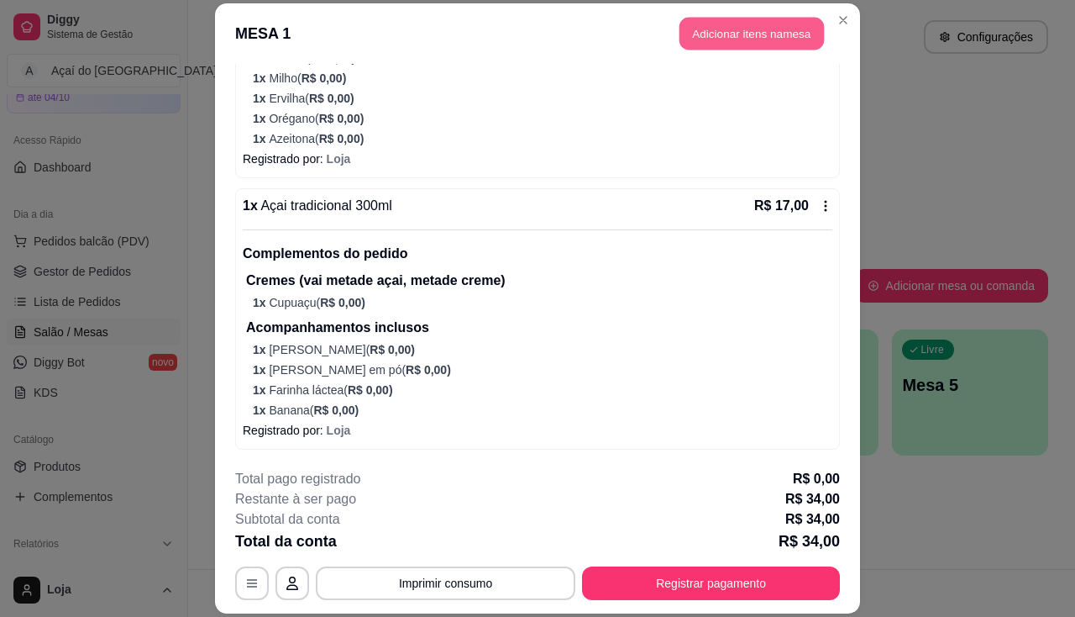
click at [768, 28] on button "Adicionar itens na mesa" at bounding box center [752, 33] width 144 height 33
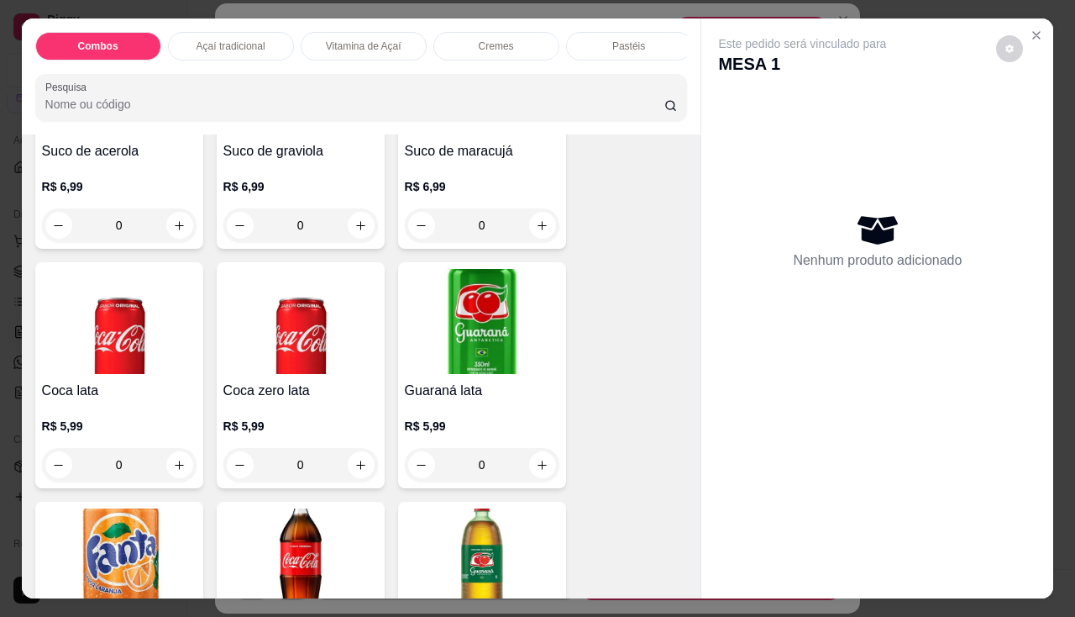
scroll to position [4788, 0]
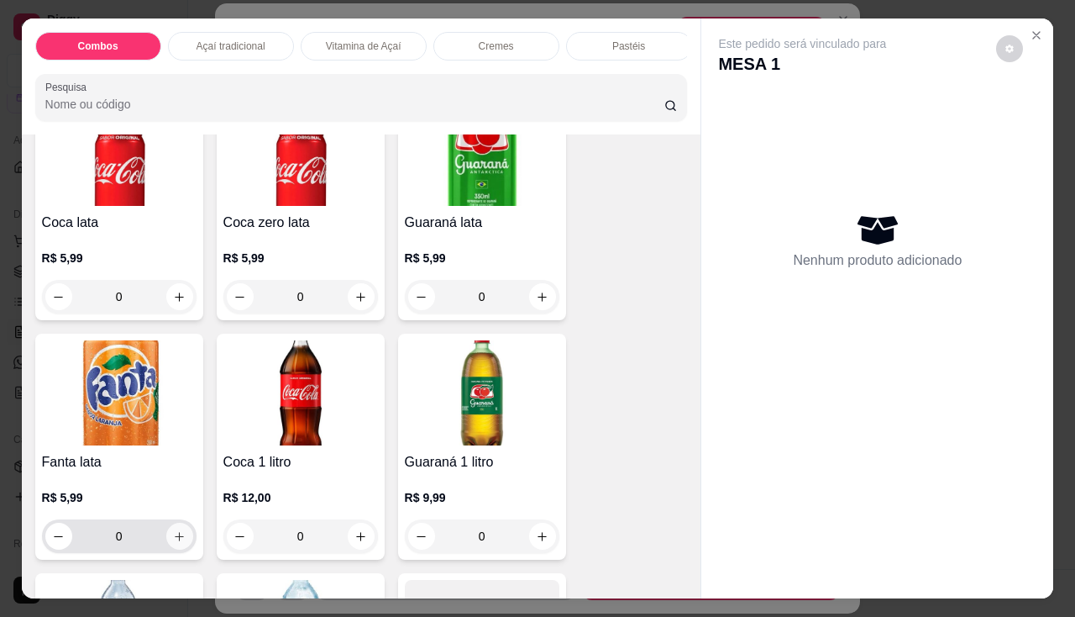
click at [173, 532] on button "increase-product-quantity" at bounding box center [179, 536] width 27 height 27
type input "1"
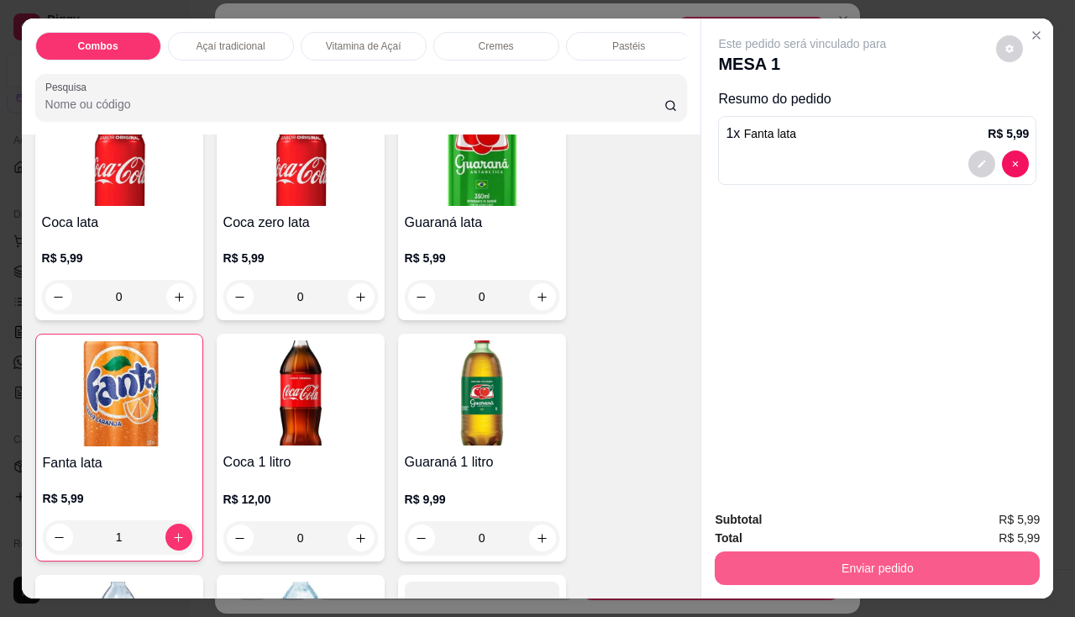
click at [924, 564] on button "Enviar pedido" at bounding box center [877, 568] width 325 height 34
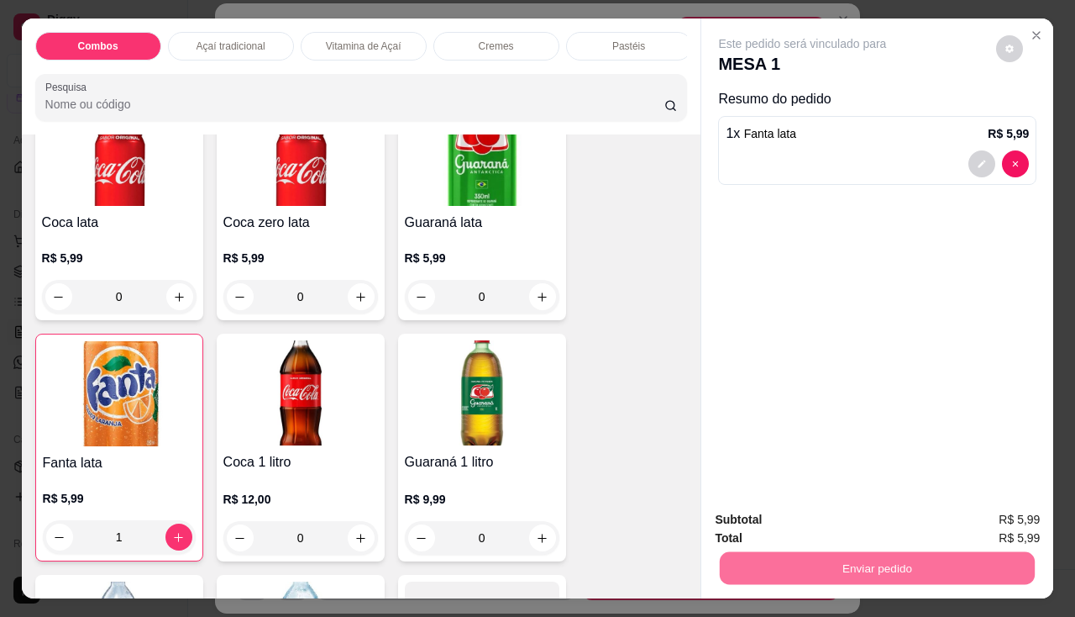
click at [984, 516] on button "Enviar pedido" at bounding box center [996, 521] width 95 height 32
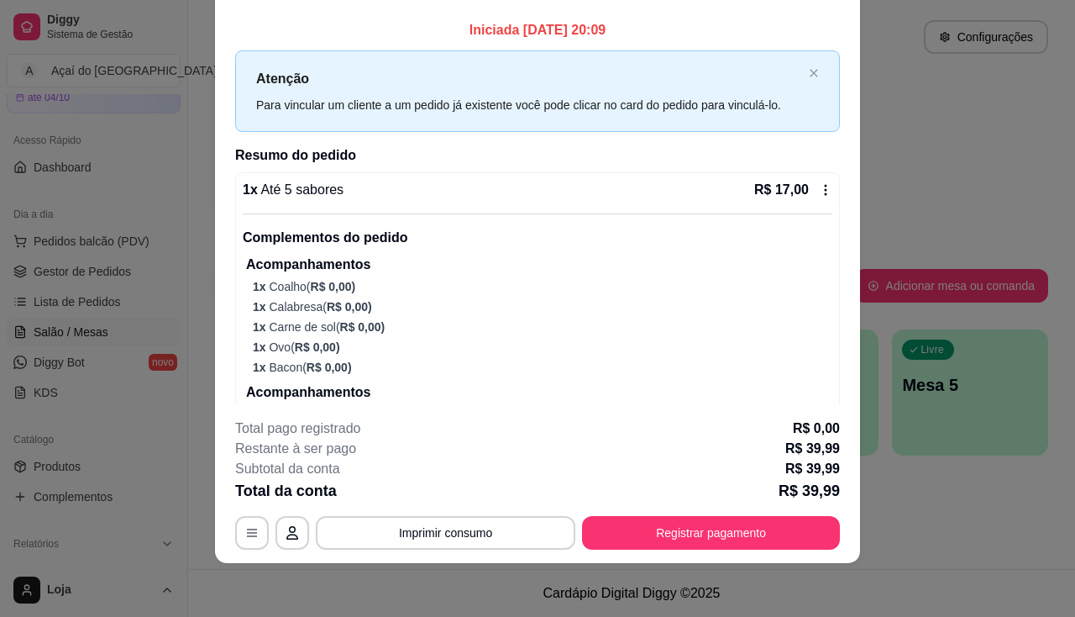
scroll to position [0, 0]
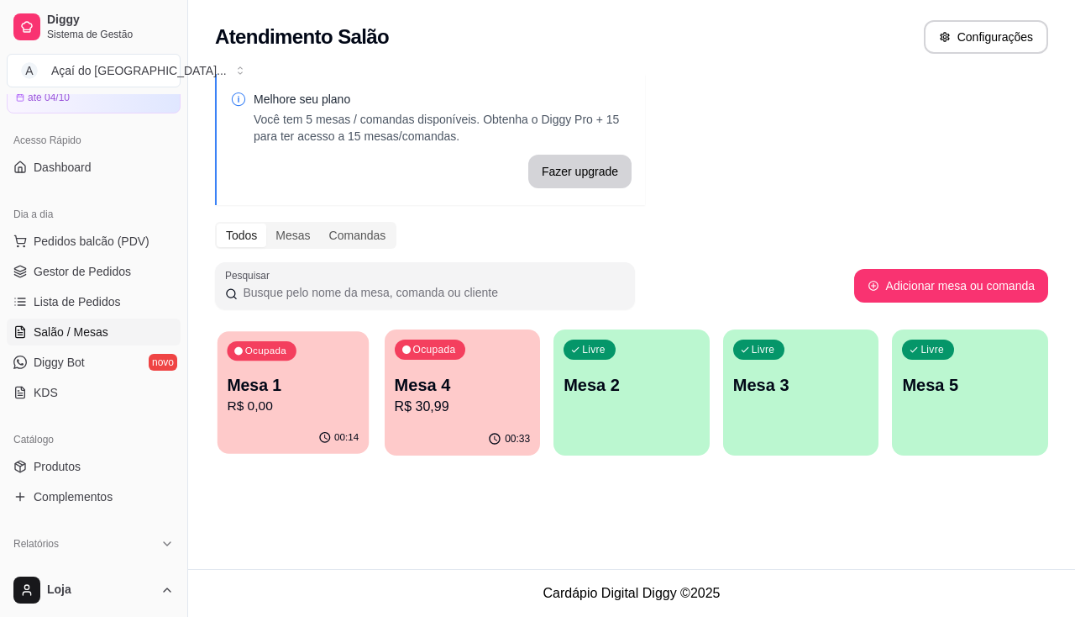
click at [281, 413] on p "R$ 0,00" at bounding box center [293, 406] width 132 height 19
click at [432, 425] on div "00:33" at bounding box center [463, 439] width 156 height 33
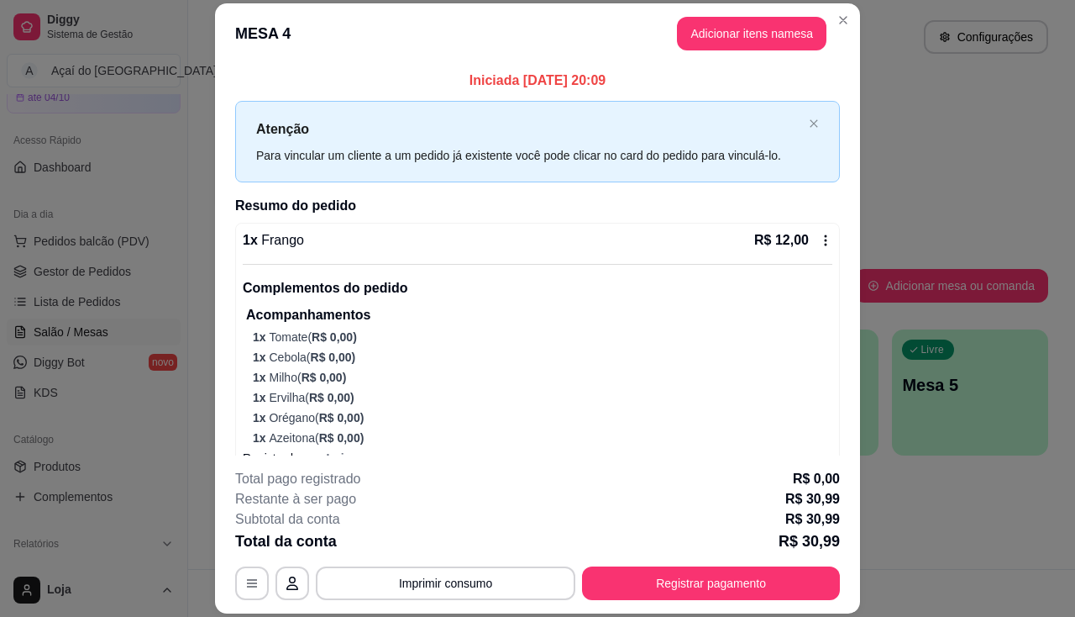
click at [706, 580] on button "Registrar pagamento" at bounding box center [711, 583] width 258 height 34
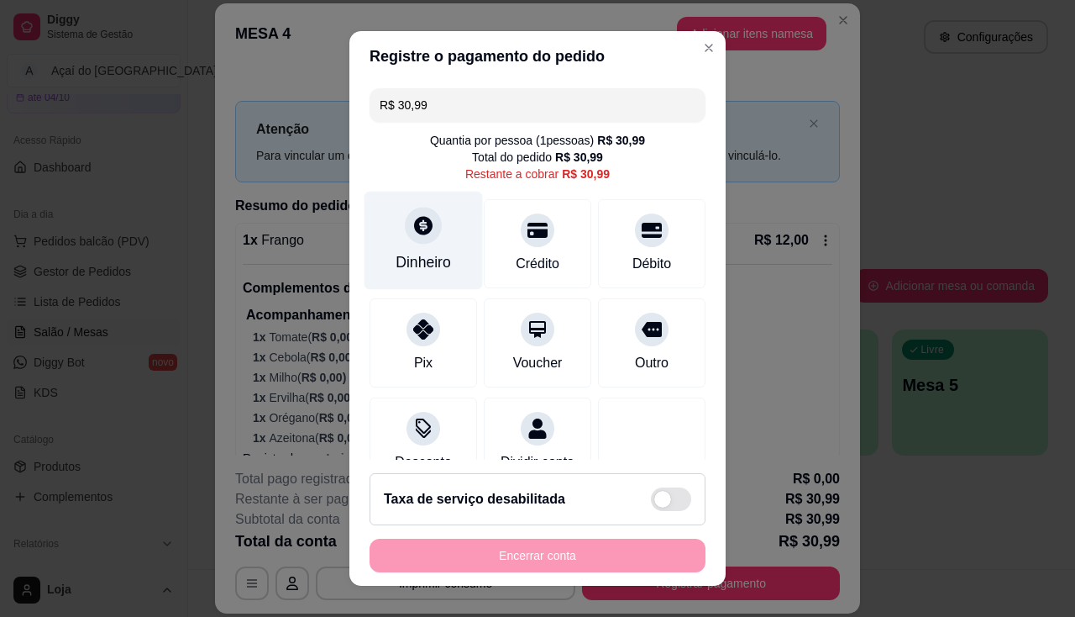
click at [409, 275] on div "Dinheiro" at bounding box center [424, 240] width 118 height 98
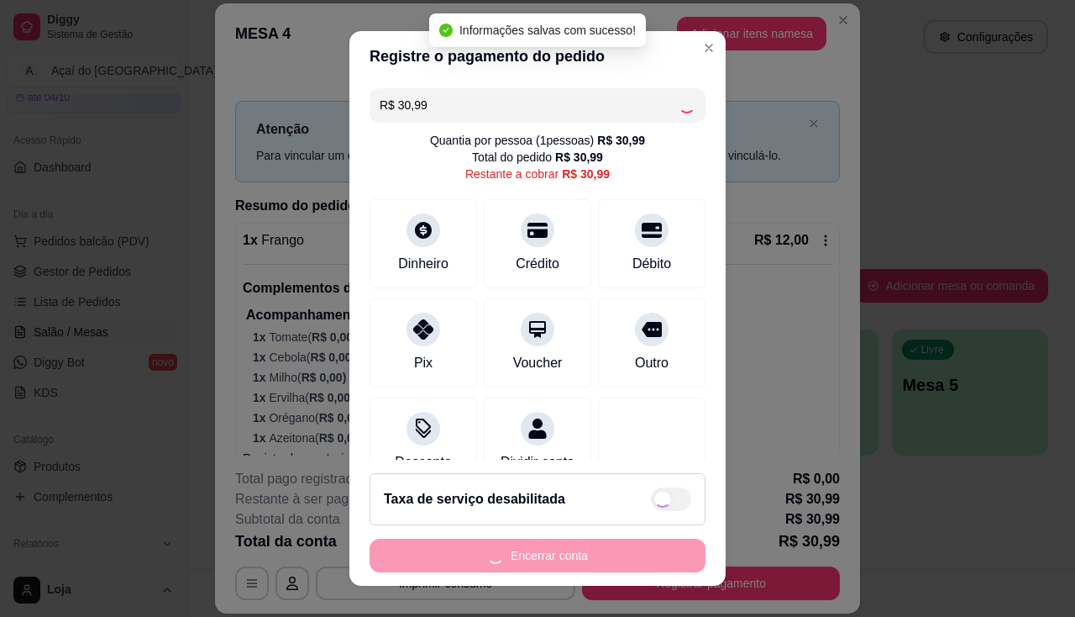
type input "R$ 0,00"
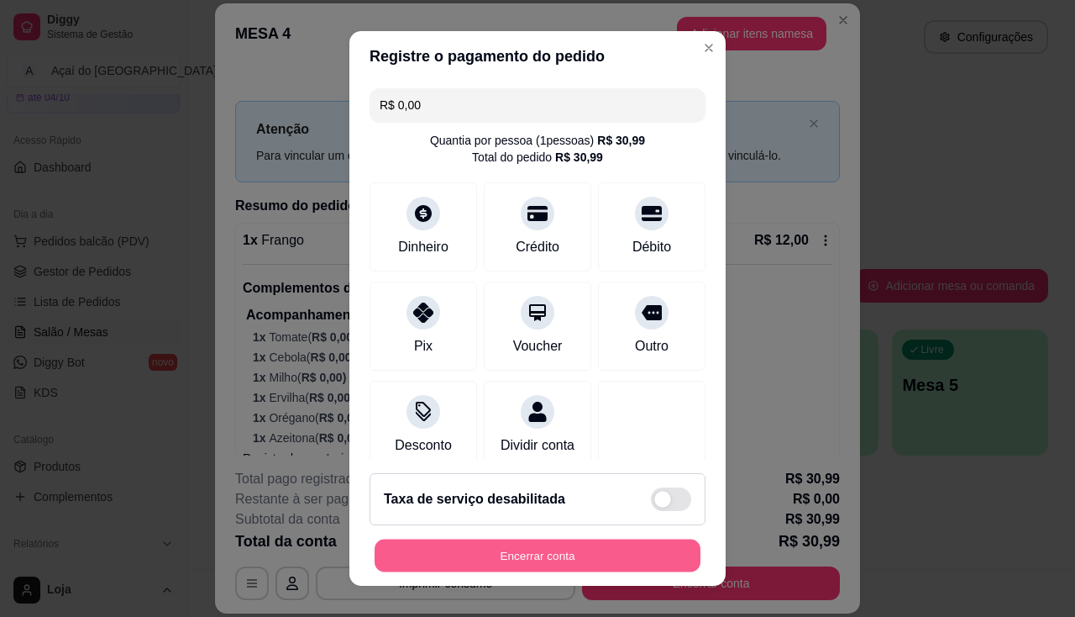
click at [570, 544] on button "Encerrar conta" at bounding box center [538, 555] width 326 height 33
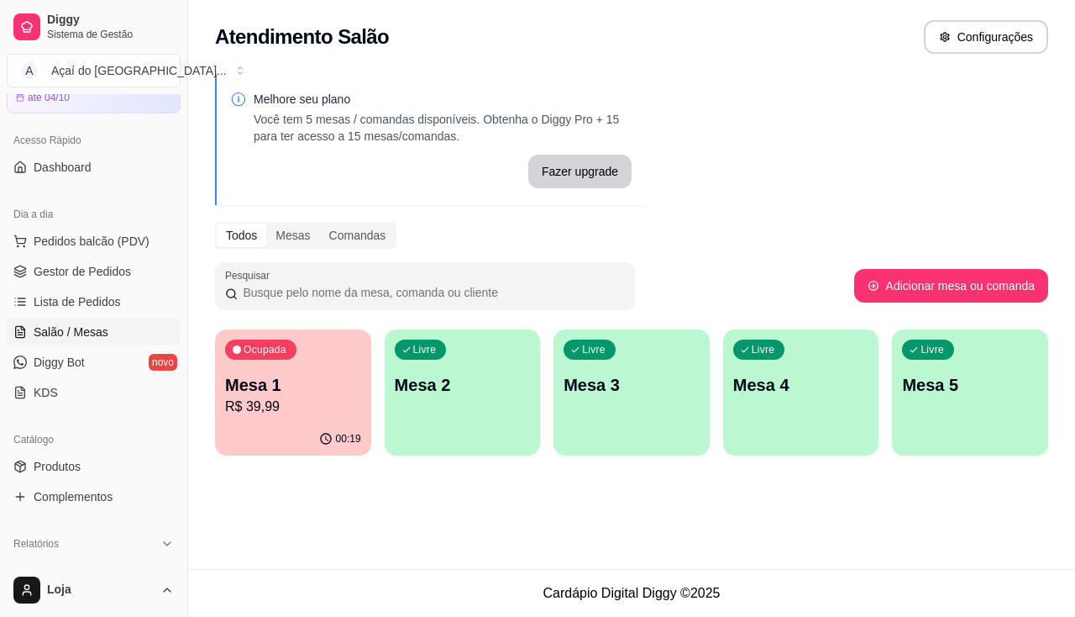
click at [307, 421] on div "Ocupada Mesa 1 R$ 39,99" at bounding box center [293, 375] width 156 height 93
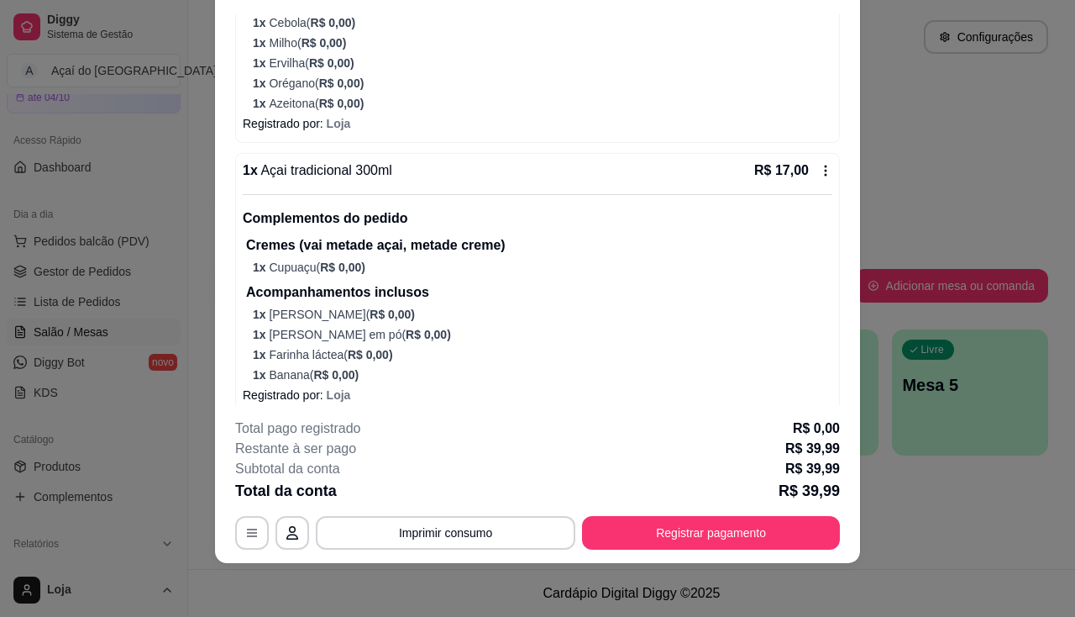
scroll to position [496, 0]
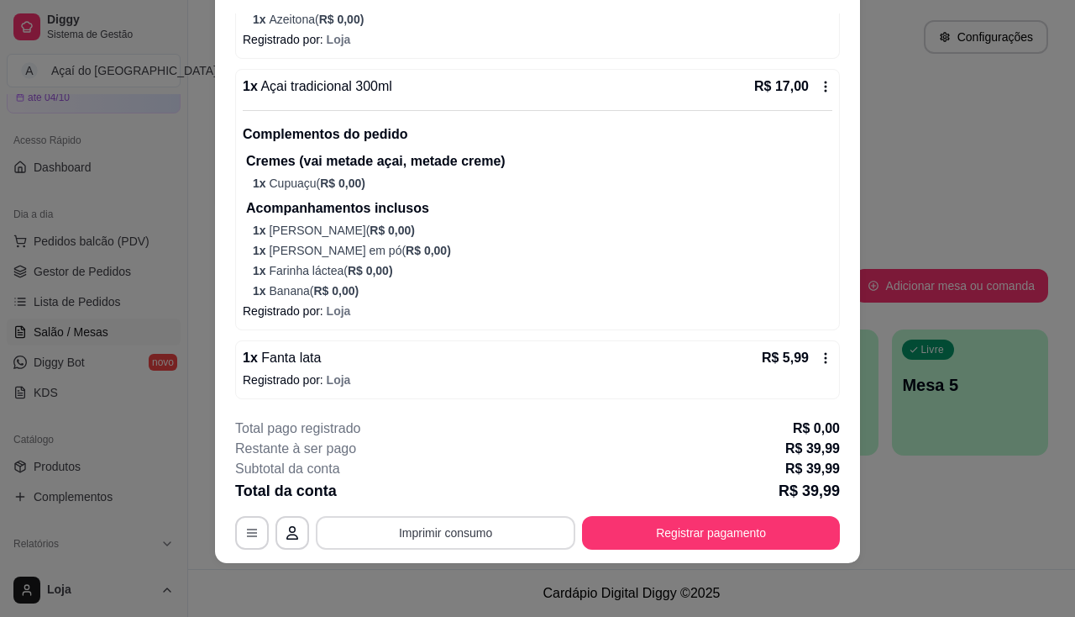
click at [470, 523] on button "Imprimir consumo" at bounding box center [446, 533] width 260 height 34
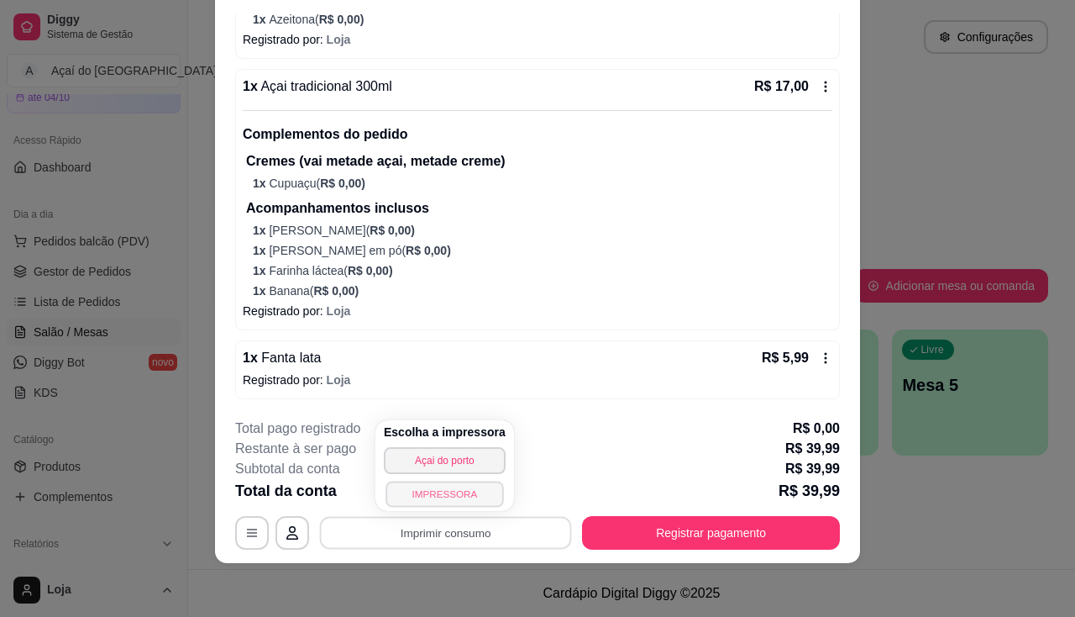
click at [470, 496] on button "IMPRESSORA" at bounding box center [445, 494] width 118 height 26
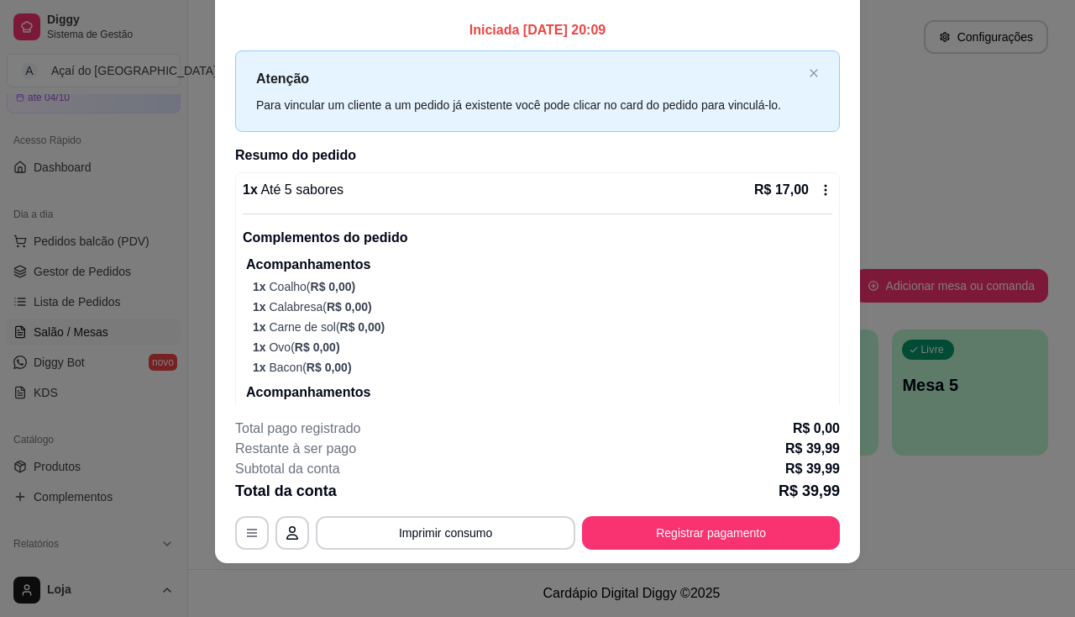
scroll to position [0, 0]
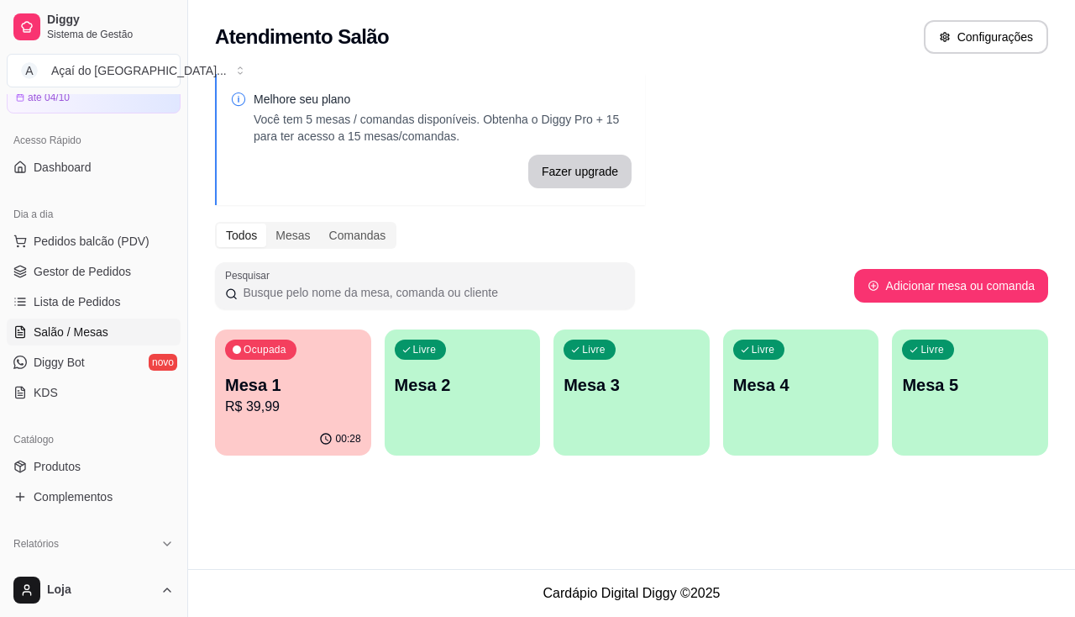
click at [675, 371] on div "Livre Mesa 3" at bounding box center [632, 382] width 156 height 106
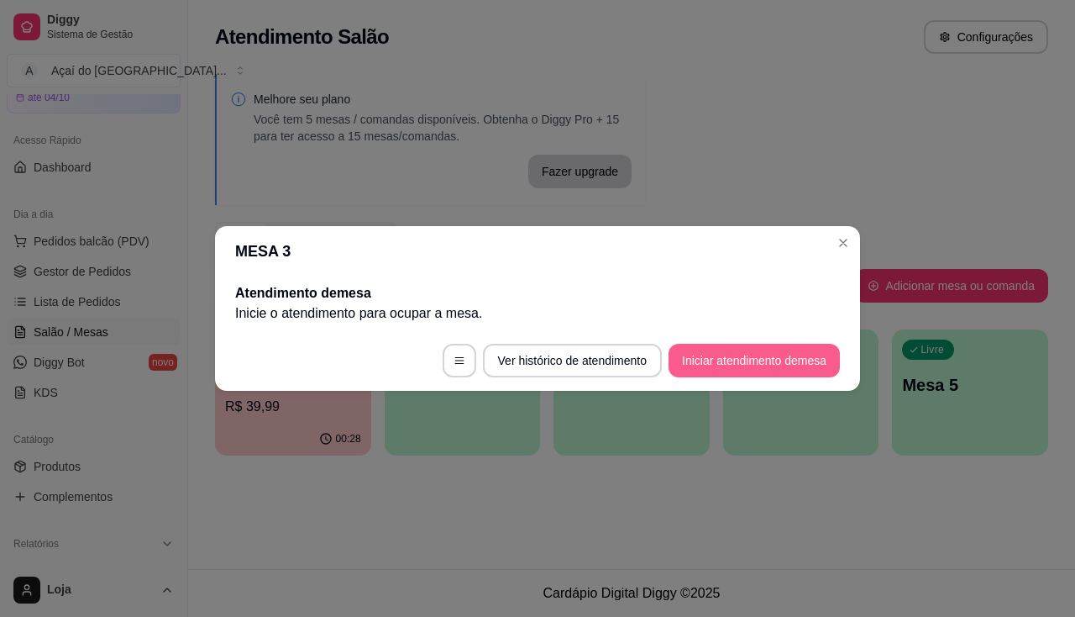
click at [778, 349] on button "Iniciar atendimento de mesa" at bounding box center [754, 361] width 171 height 34
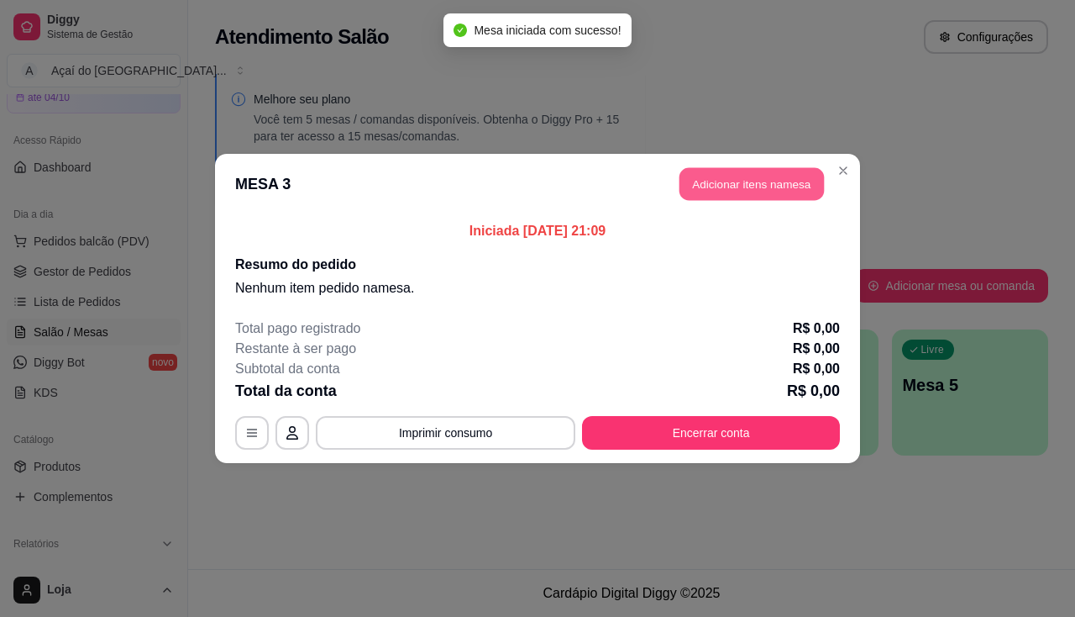
click at [740, 179] on button "Adicionar itens na mesa" at bounding box center [752, 184] width 144 height 33
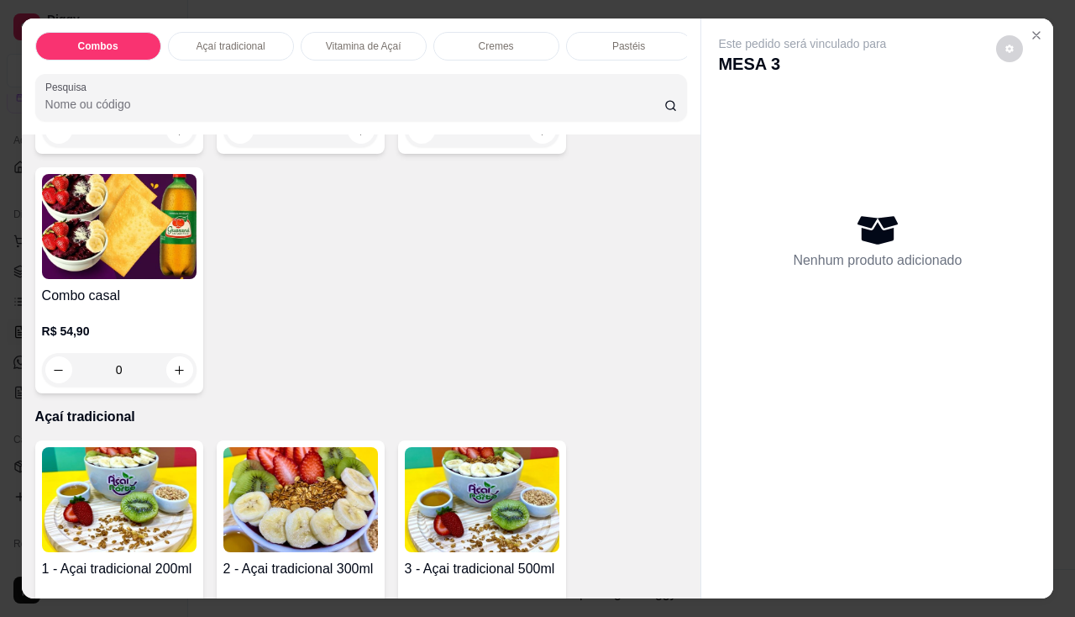
scroll to position [588, 0]
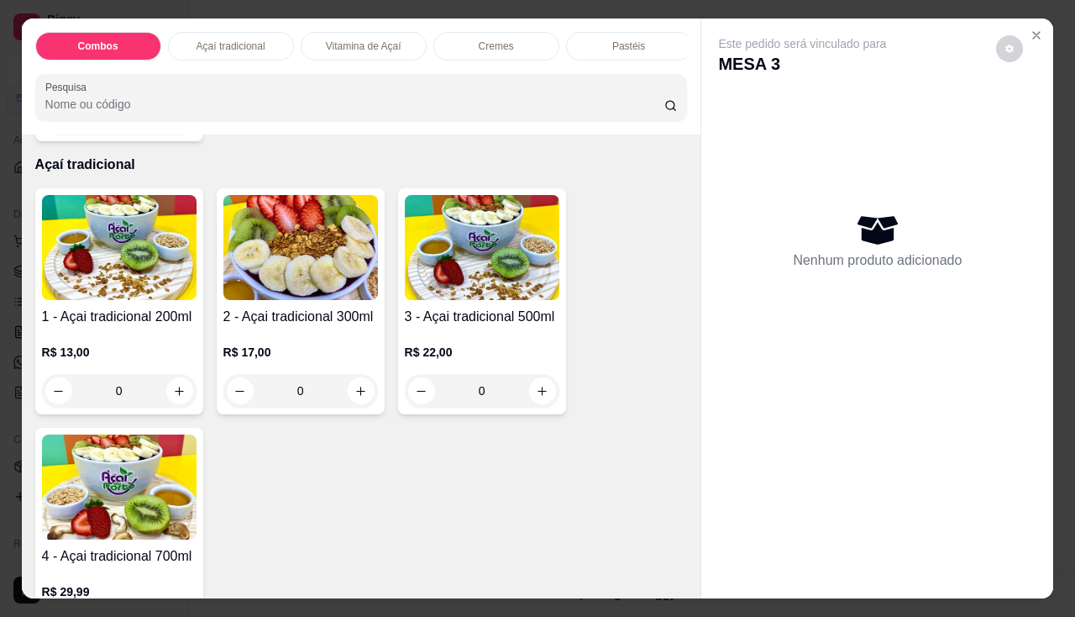
click at [182, 397] on div "0" at bounding box center [119, 391] width 155 height 34
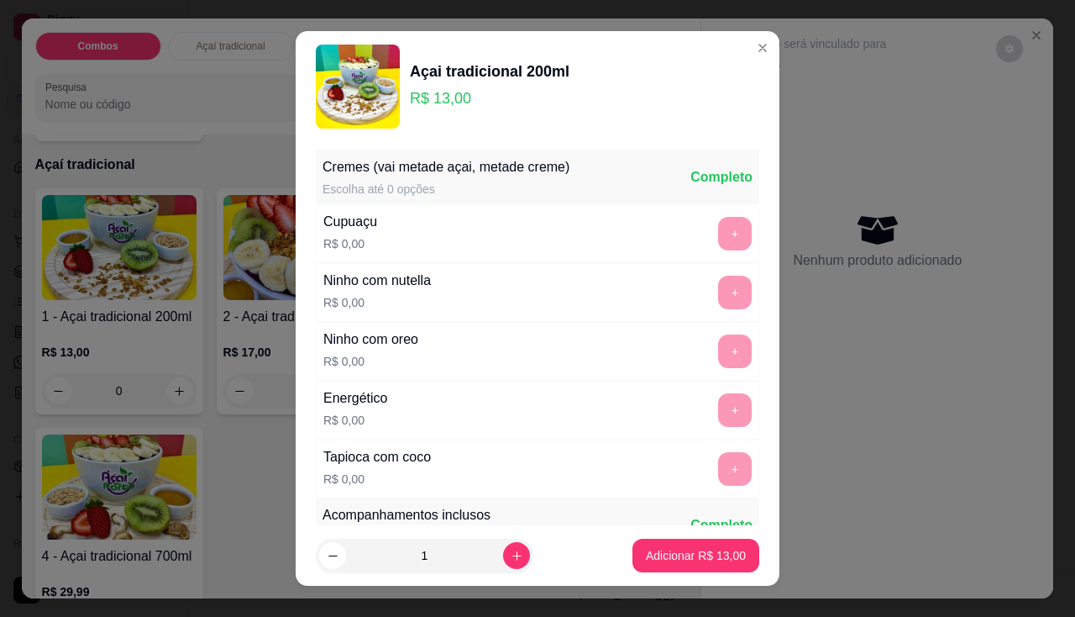
scroll to position [252, 0]
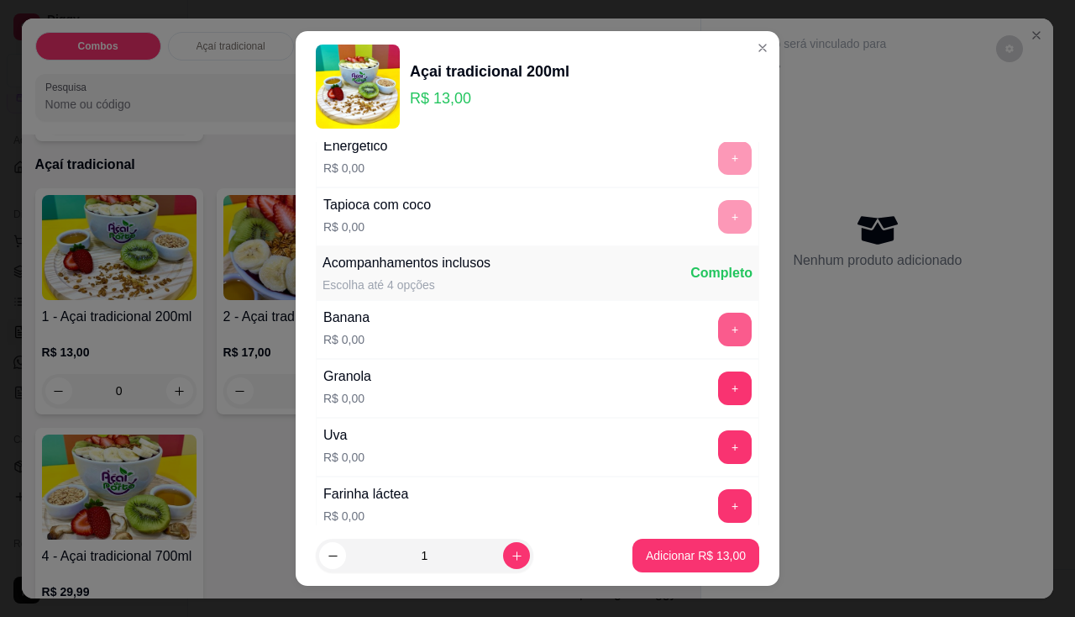
click at [718, 334] on button "+" at bounding box center [735, 329] width 34 height 34
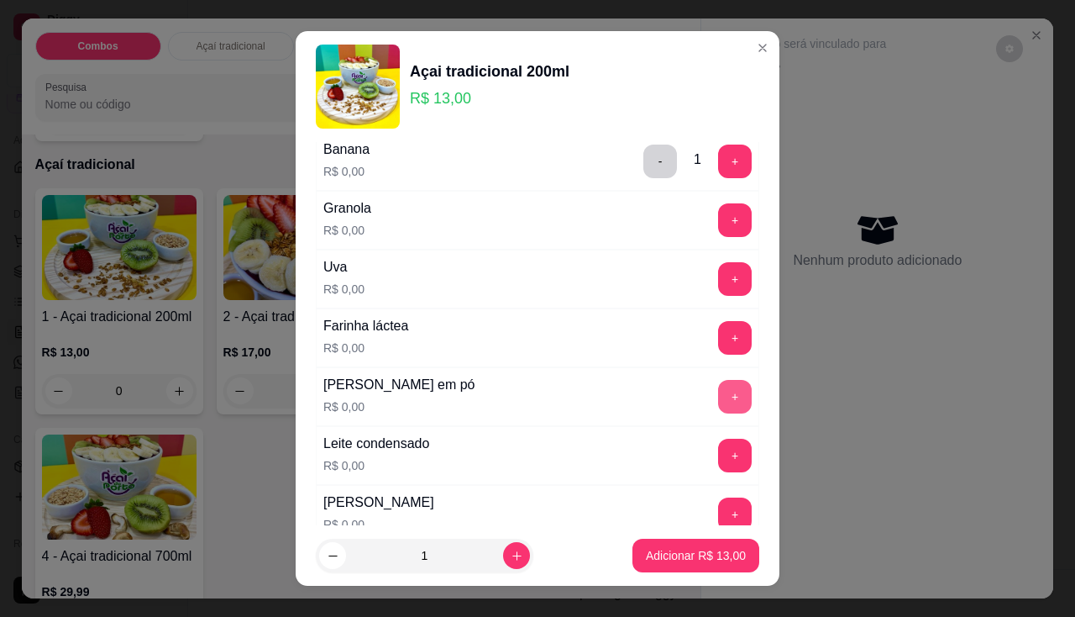
click at [718, 392] on button "+" at bounding box center [735, 397] width 34 height 34
click at [718, 449] on button "+" at bounding box center [735, 456] width 34 height 34
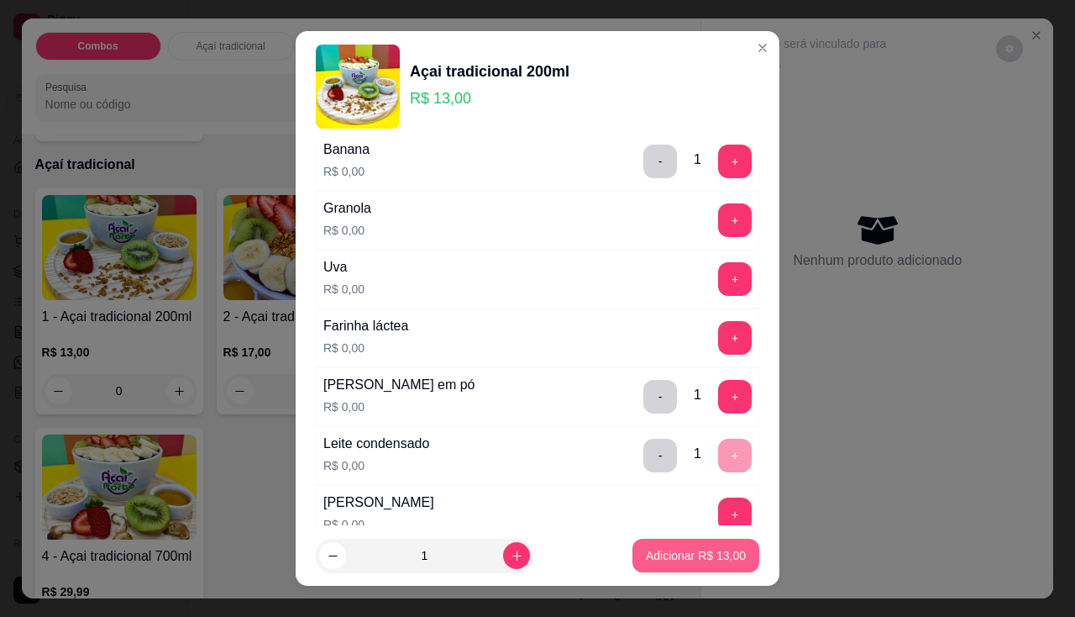
click at [717, 560] on p "Adicionar R$ 13,00" at bounding box center [696, 555] width 100 height 17
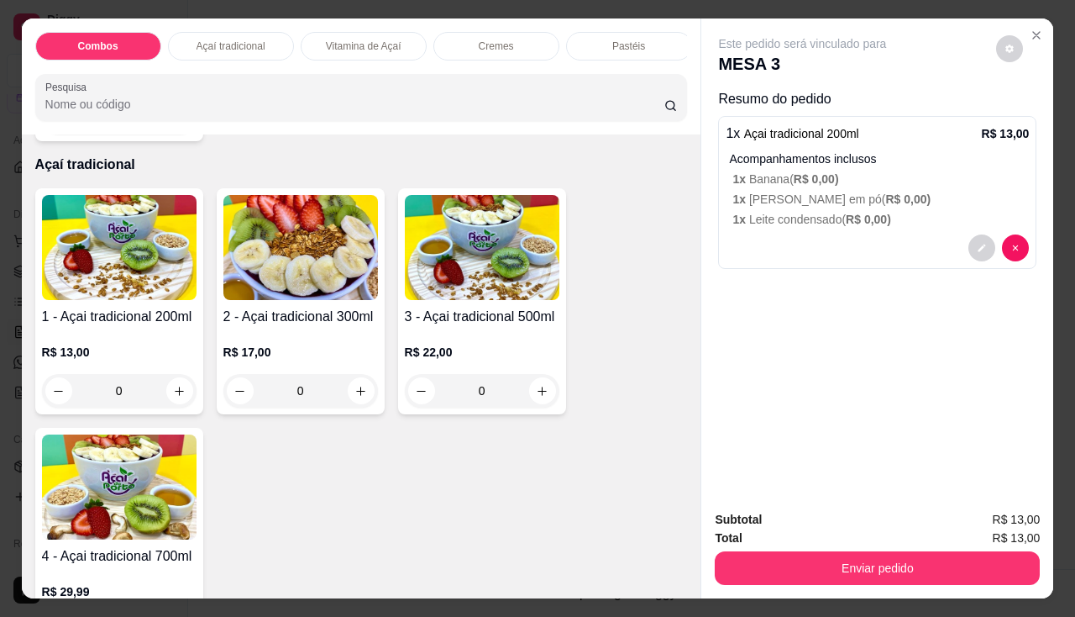
click at [172, 402] on div "0" at bounding box center [119, 391] width 155 height 34
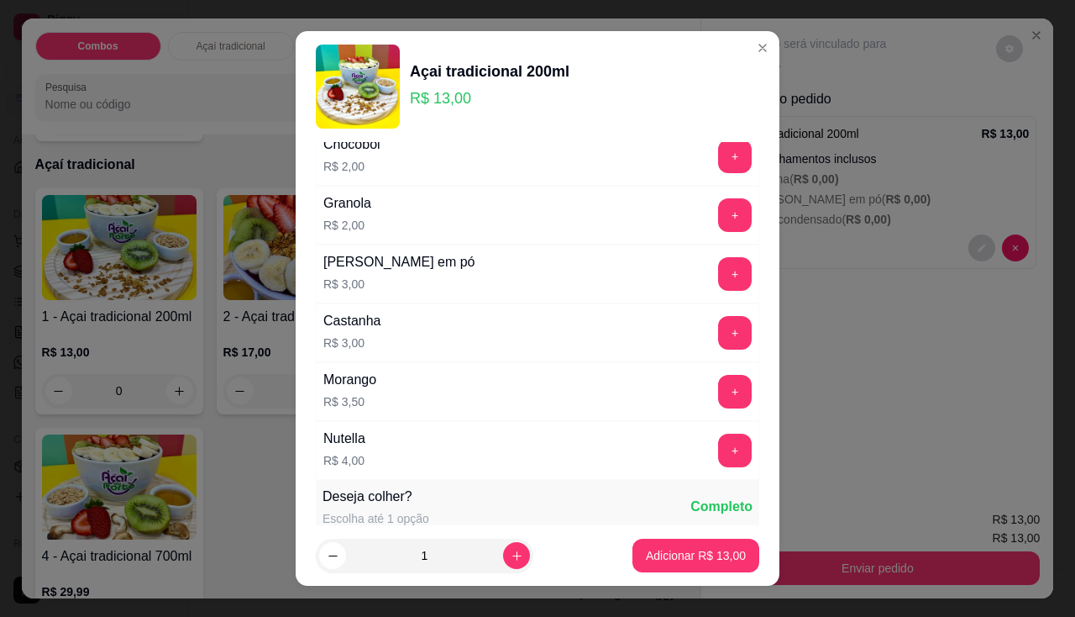
scroll to position [1680, 0]
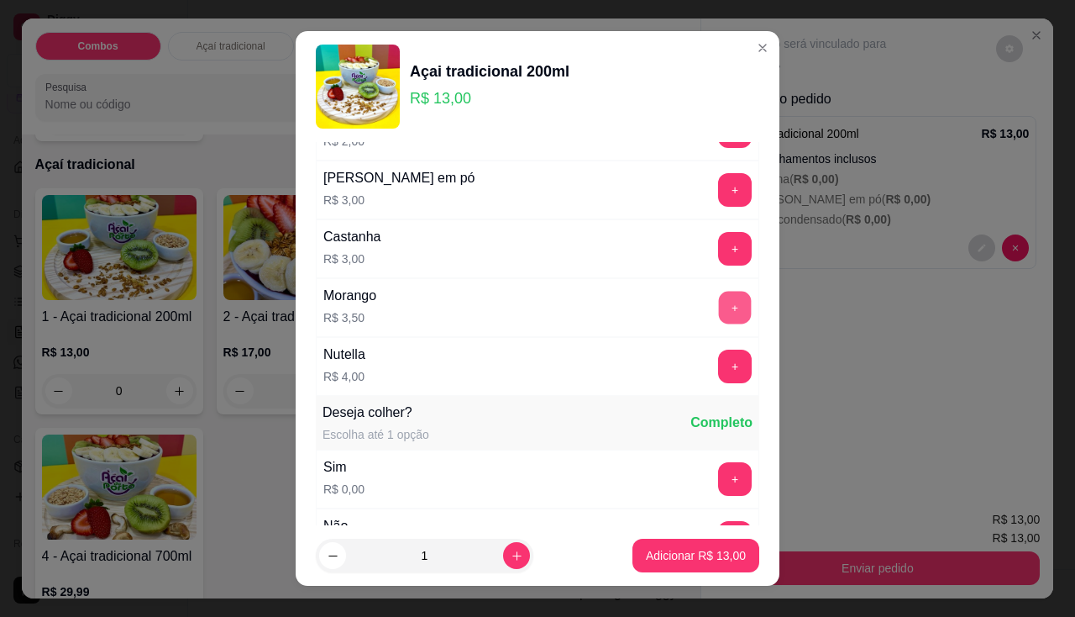
click at [719, 307] on button "+" at bounding box center [735, 307] width 33 height 33
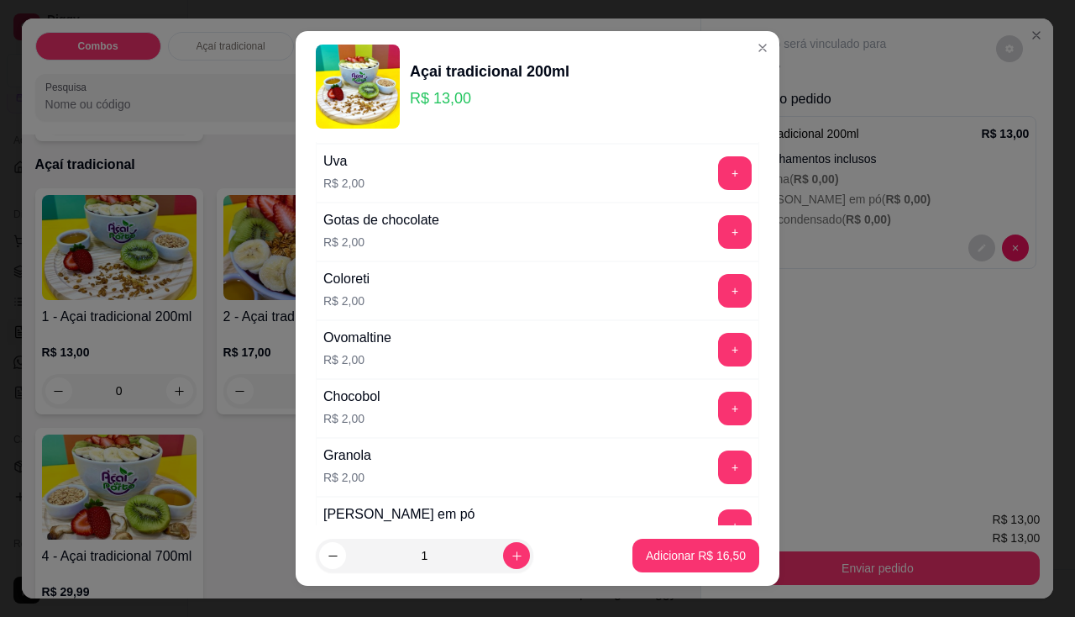
scroll to position [1176, 0]
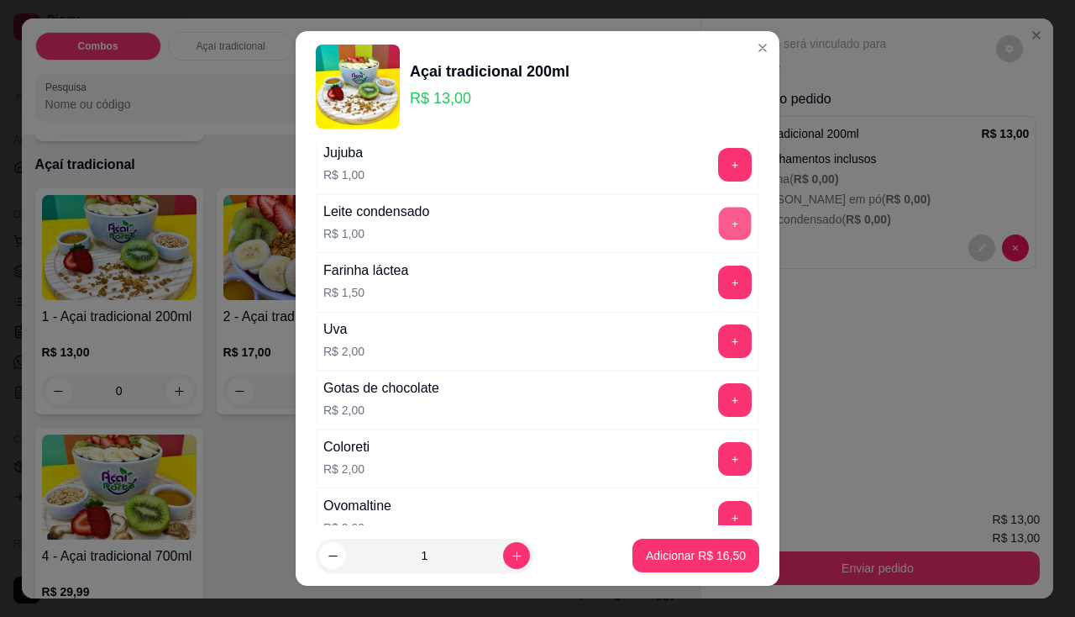
click at [719, 223] on button "+" at bounding box center [735, 223] width 33 height 33
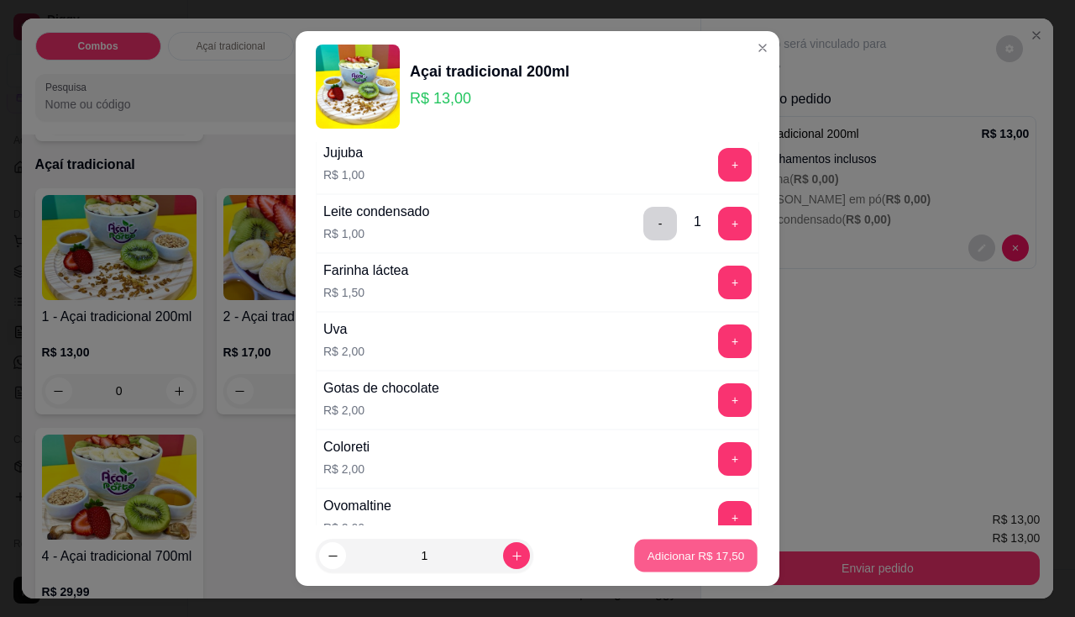
click at [672, 559] on p "Adicionar R$ 17,50" at bounding box center [696, 556] width 97 height 16
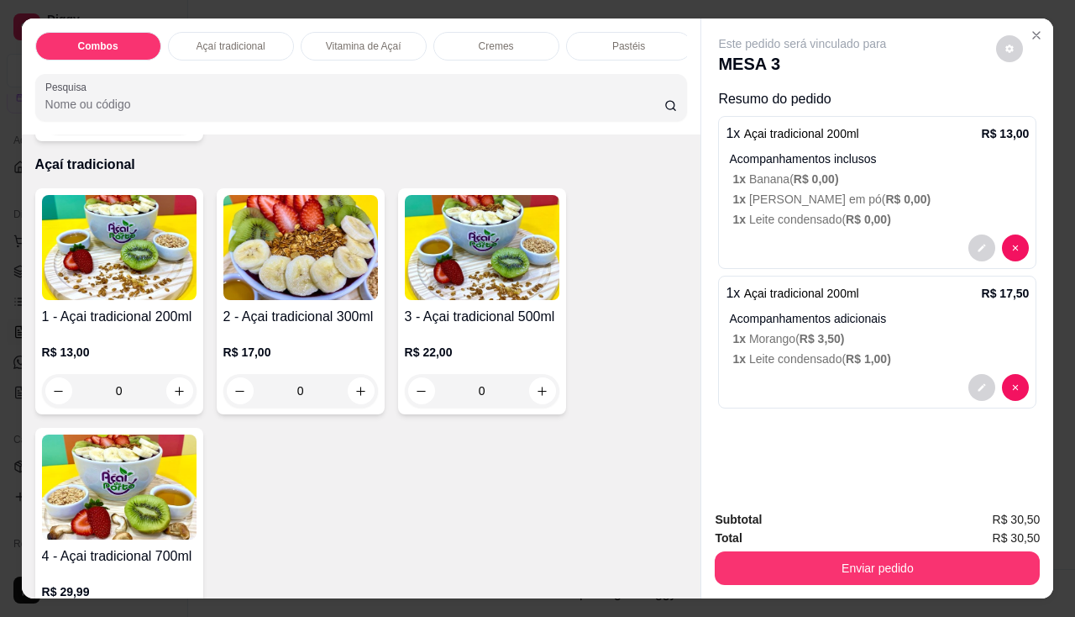
click at [183, 397] on div "0" at bounding box center [119, 391] width 155 height 34
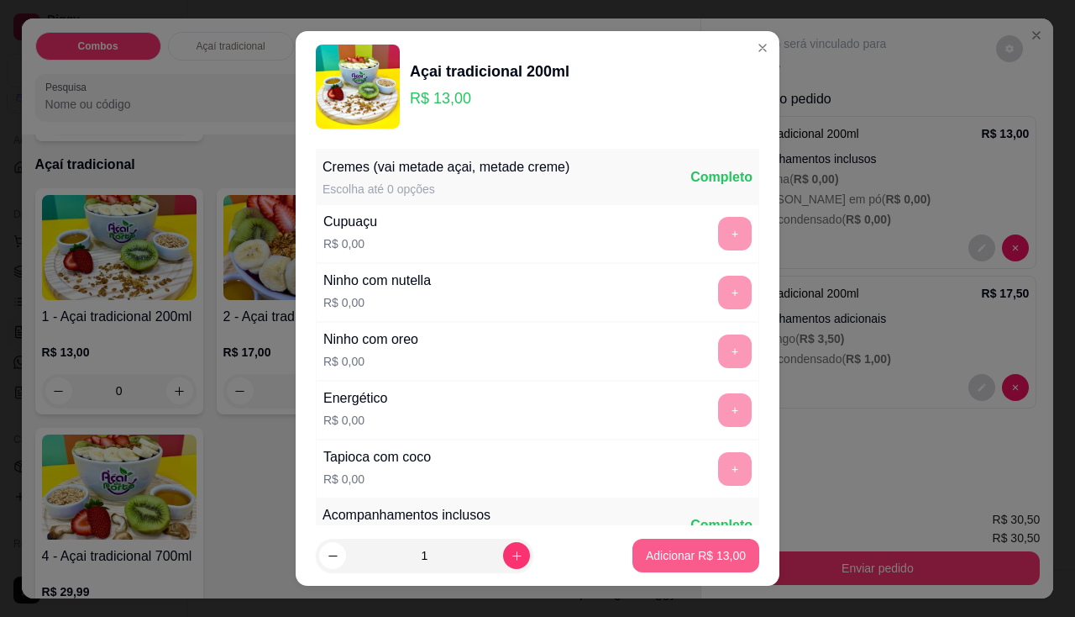
click at [698, 547] on p "Adicionar R$ 13,00" at bounding box center [696, 555] width 100 height 17
type input "1"
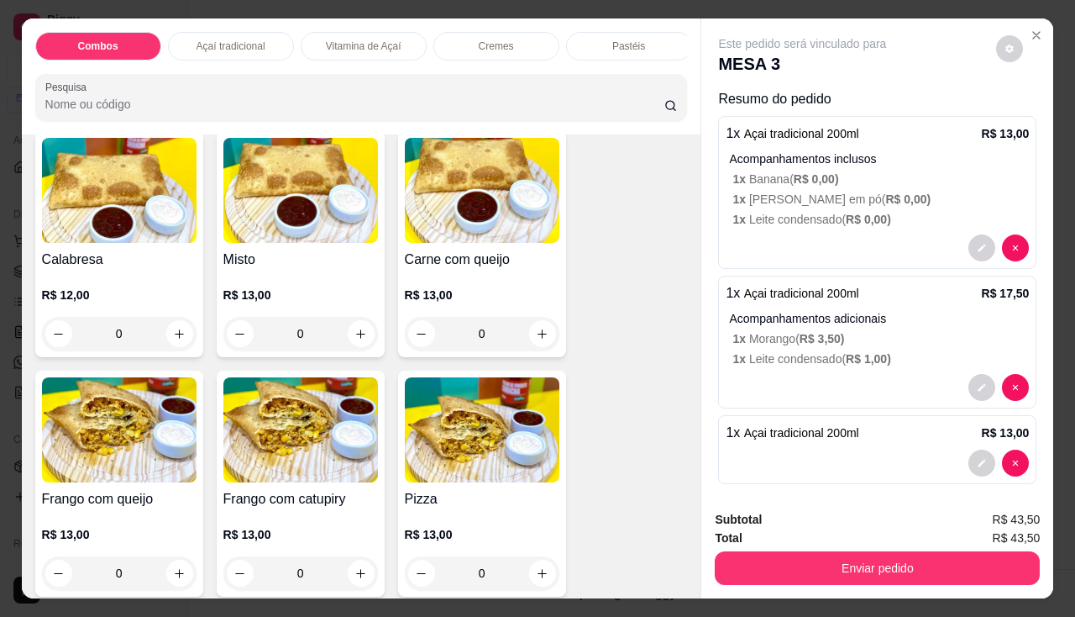
scroll to position [2268, 0]
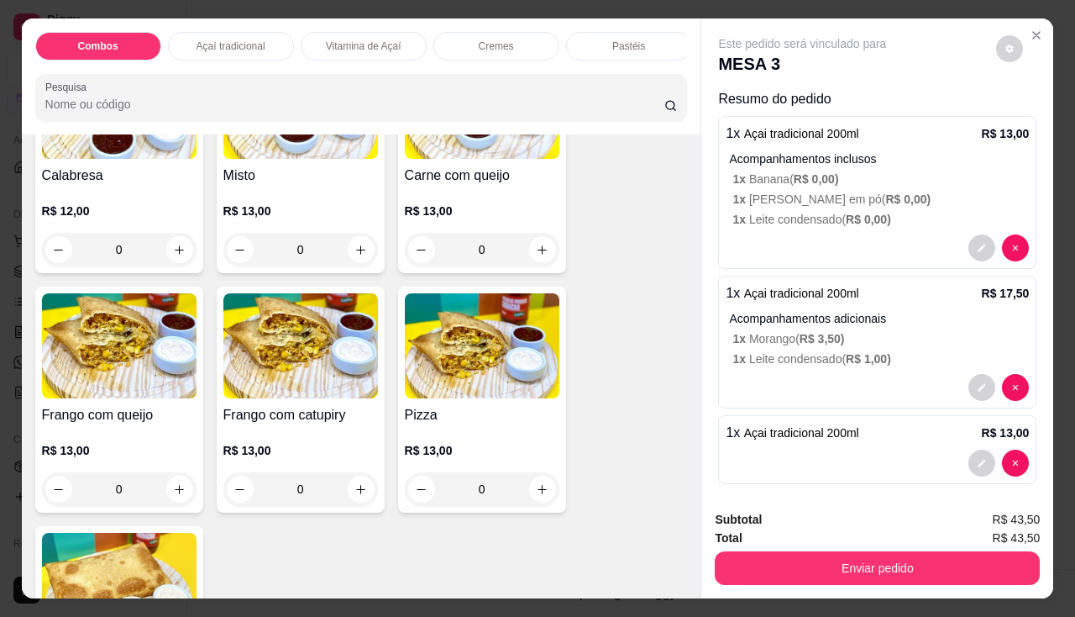
click at [178, 489] on div "0" at bounding box center [119, 489] width 155 height 34
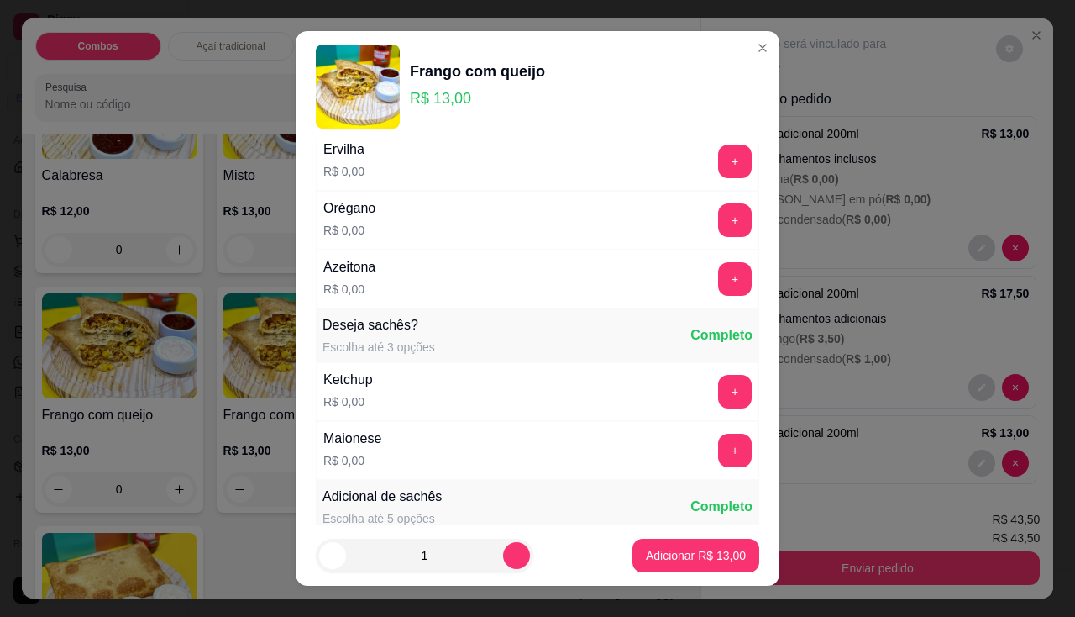
scroll to position [252, 0]
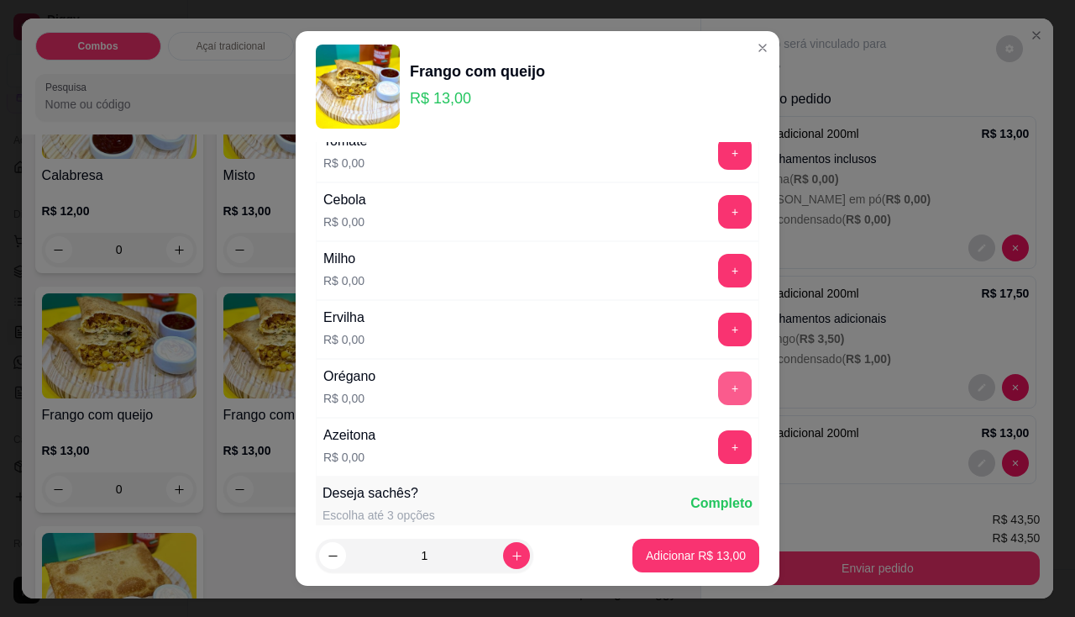
click at [718, 382] on button "+" at bounding box center [735, 388] width 34 height 34
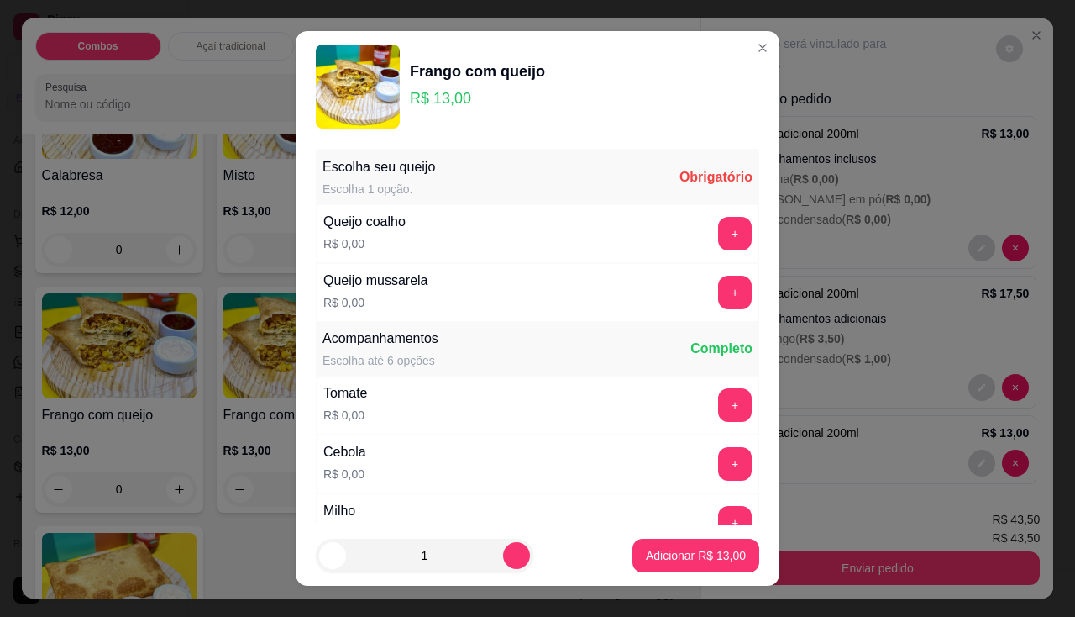
click at [721, 242] on div "+" at bounding box center [735, 234] width 47 height 34
click at [718, 219] on button "+" at bounding box center [735, 234] width 34 height 34
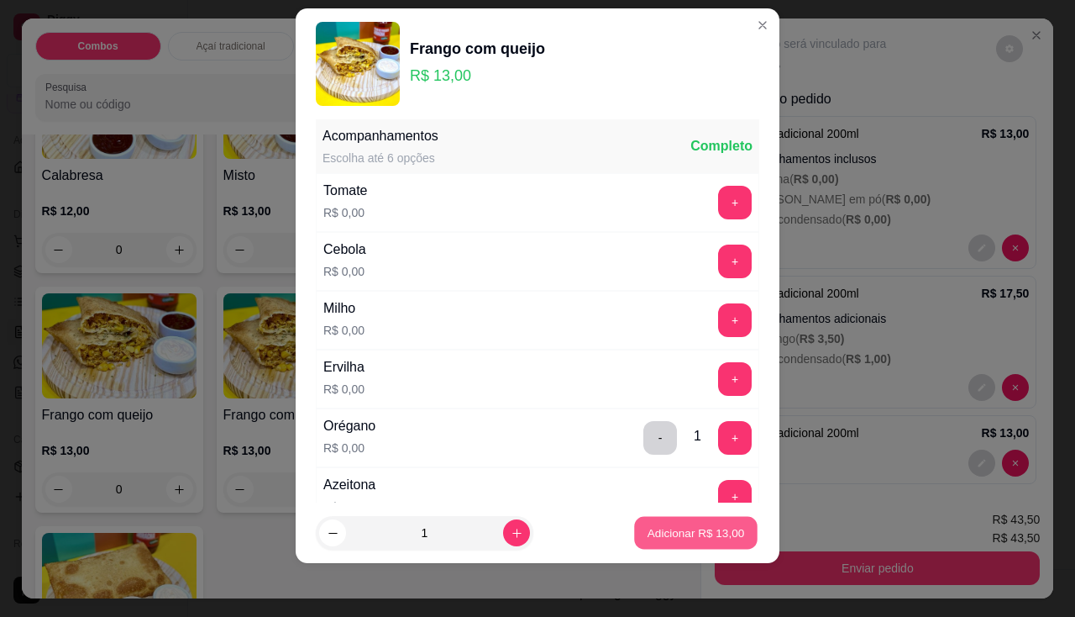
click at [664, 532] on p "Adicionar R$ 13,00" at bounding box center [696, 533] width 97 height 16
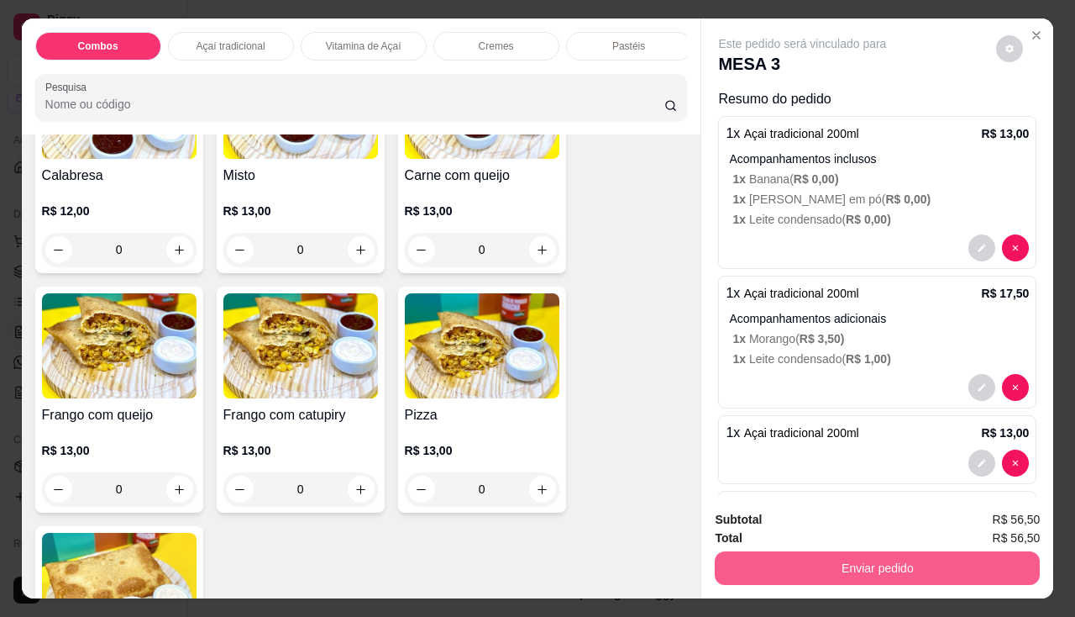
click at [794, 551] on button "Enviar pedido" at bounding box center [877, 568] width 325 height 34
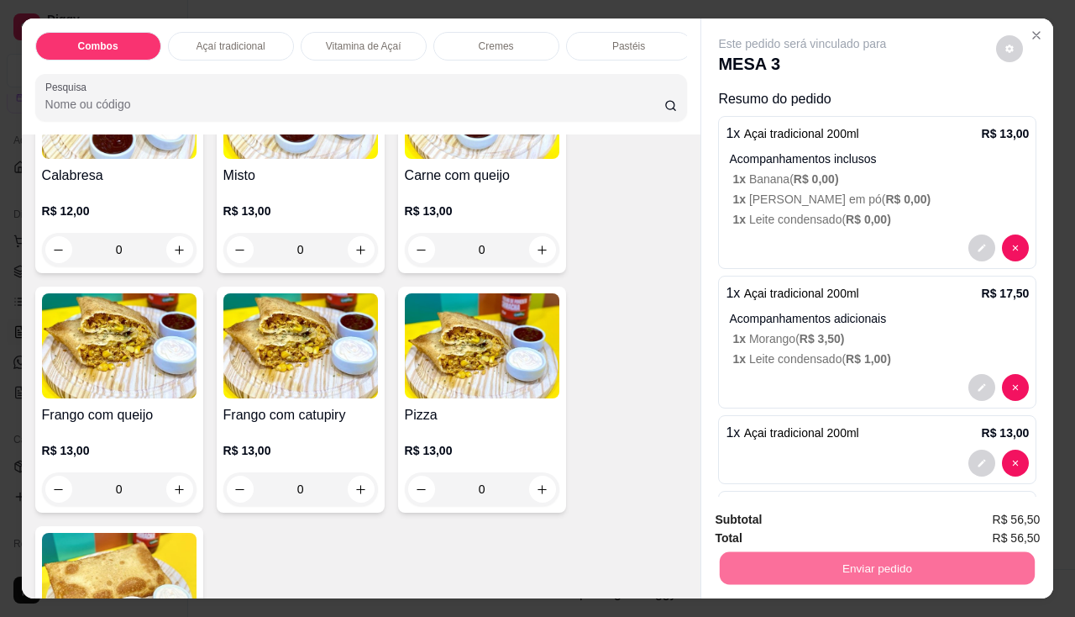
click at [973, 527] on button "Enviar pedido" at bounding box center [996, 521] width 95 height 32
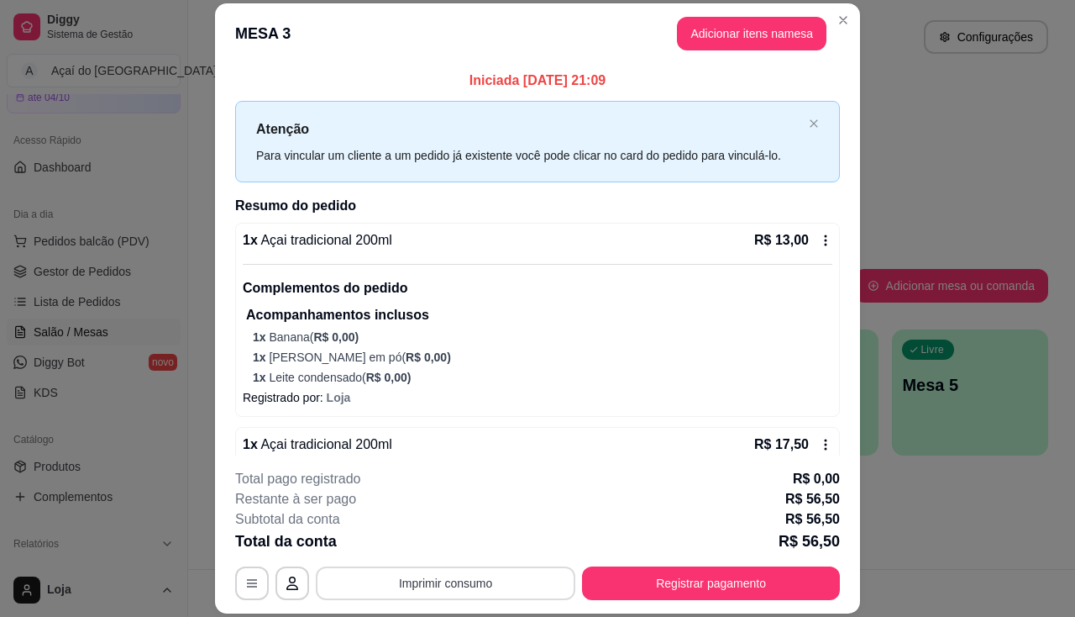
click at [460, 585] on button "Imprimir consumo" at bounding box center [446, 583] width 260 height 34
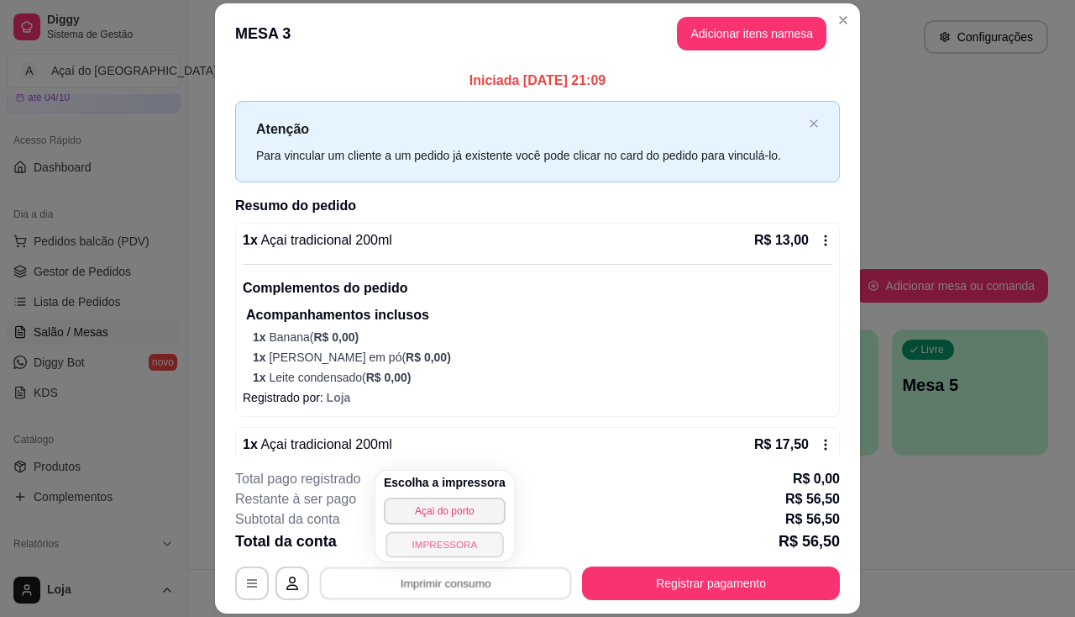
click at [458, 543] on button "IMPRESSORA" at bounding box center [445, 544] width 118 height 26
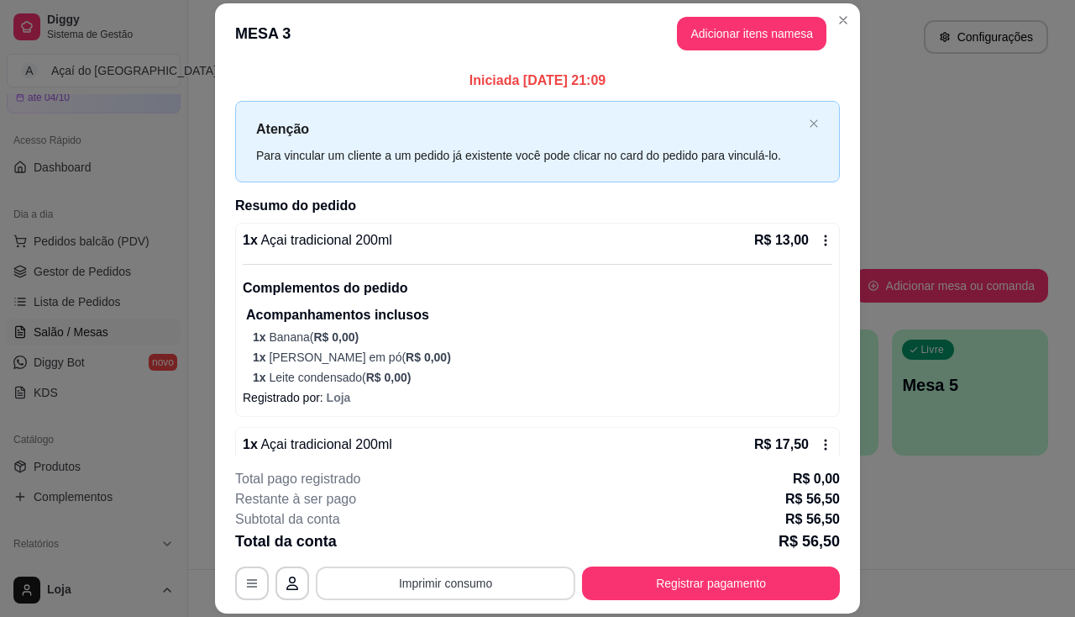
click at [445, 586] on button "Imprimir consumo" at bounding box center [446, 583] width 260 height 34
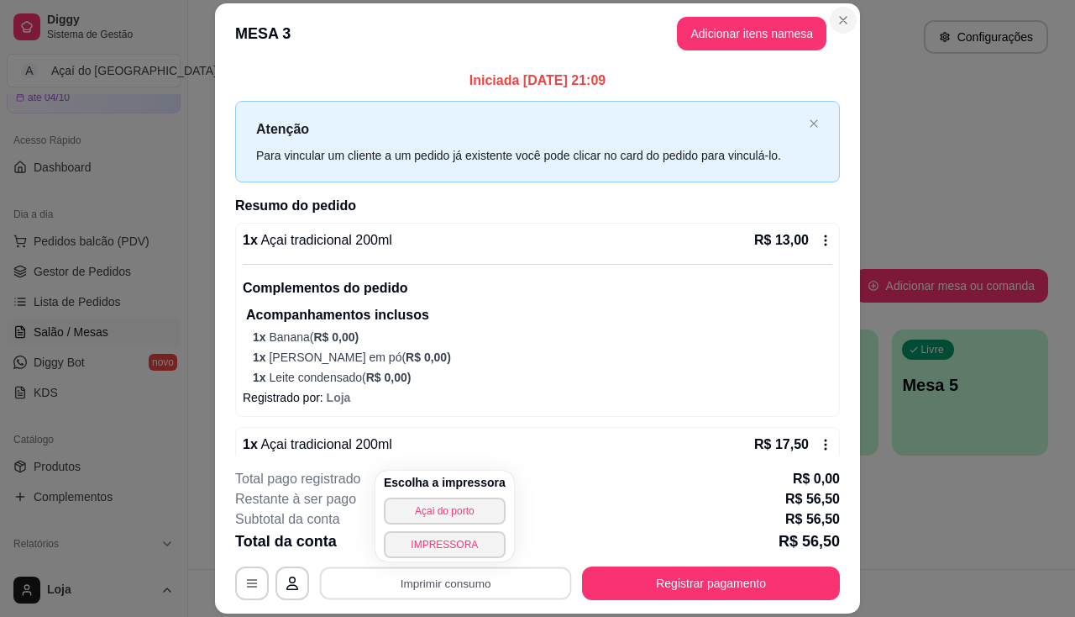
click at [842, 14] on icon "Close" at bounding box center [843, 19] width 13 height 13
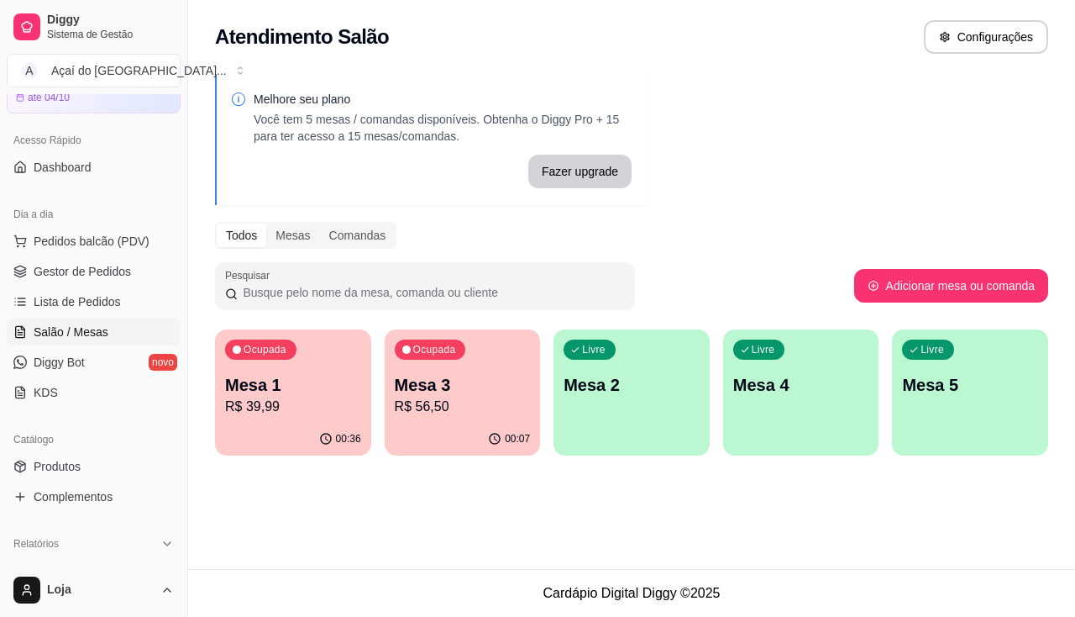
click at [486, 409] on p "R$ 56,50" at bounding box center [463, 407] width 136 height 20
click at [284, 428] on div "00:36" at bounding box center [293, 438] width 151 height 32
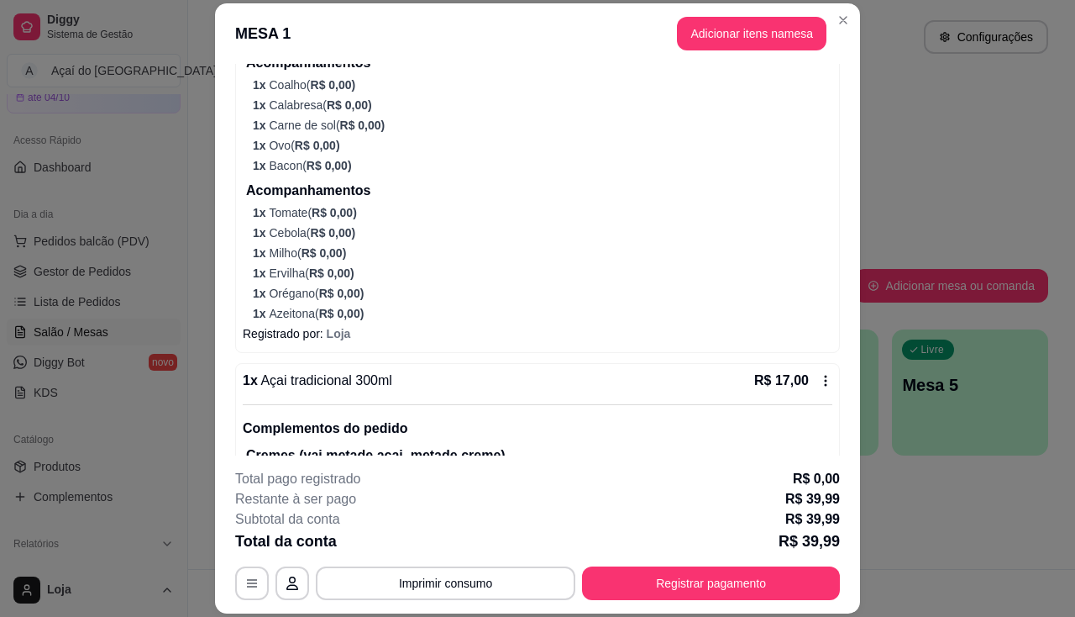
scroll to position [496, 0]
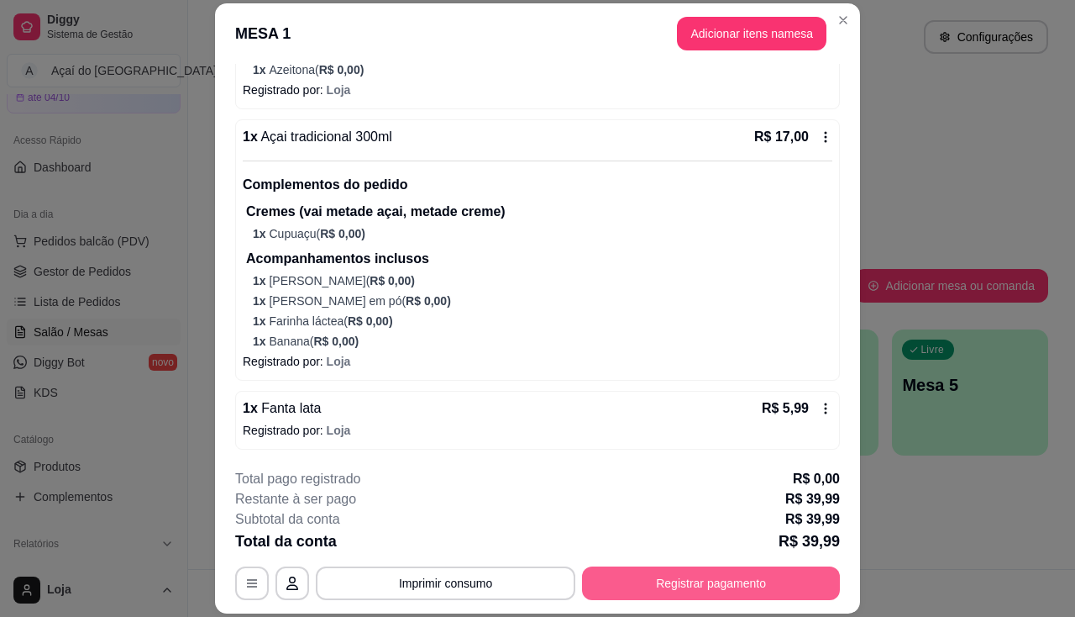
click at [667, 590] on button "Registrar pagamento" at bounding box center [711, 583] width 258 height 34
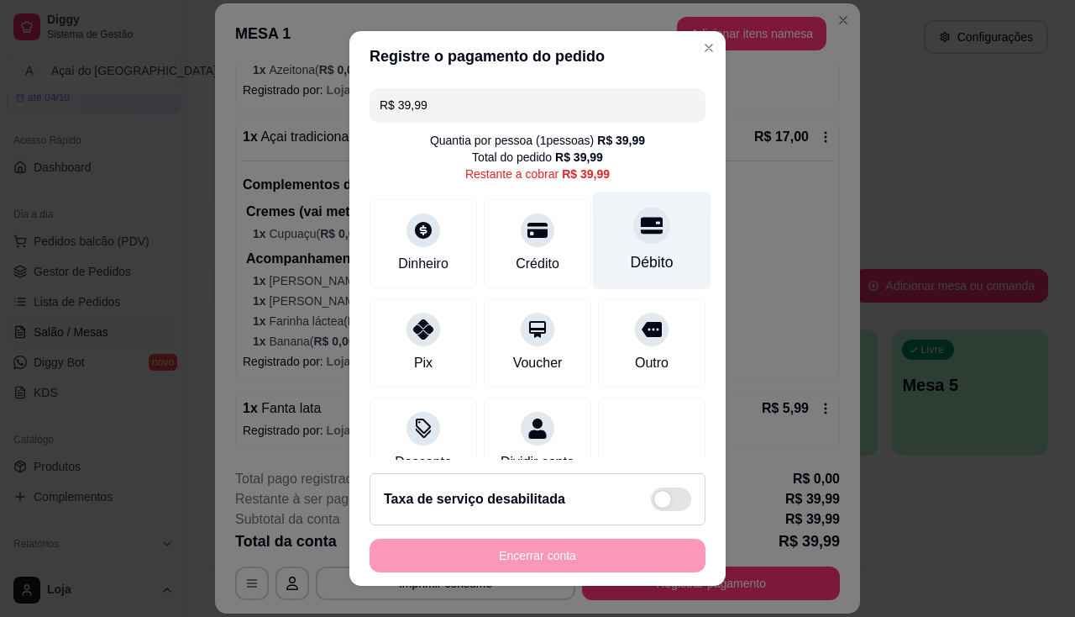
click at [631, 265] on div "Débito" at bounding box center [652, 262] width 43 height 22
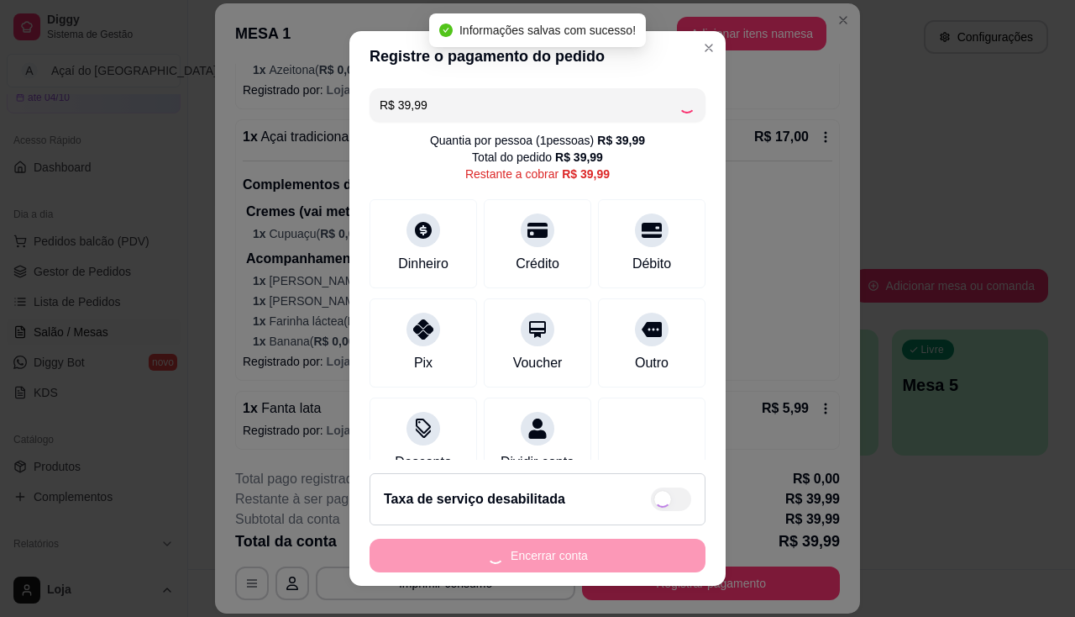
type input "R$ 0,00"
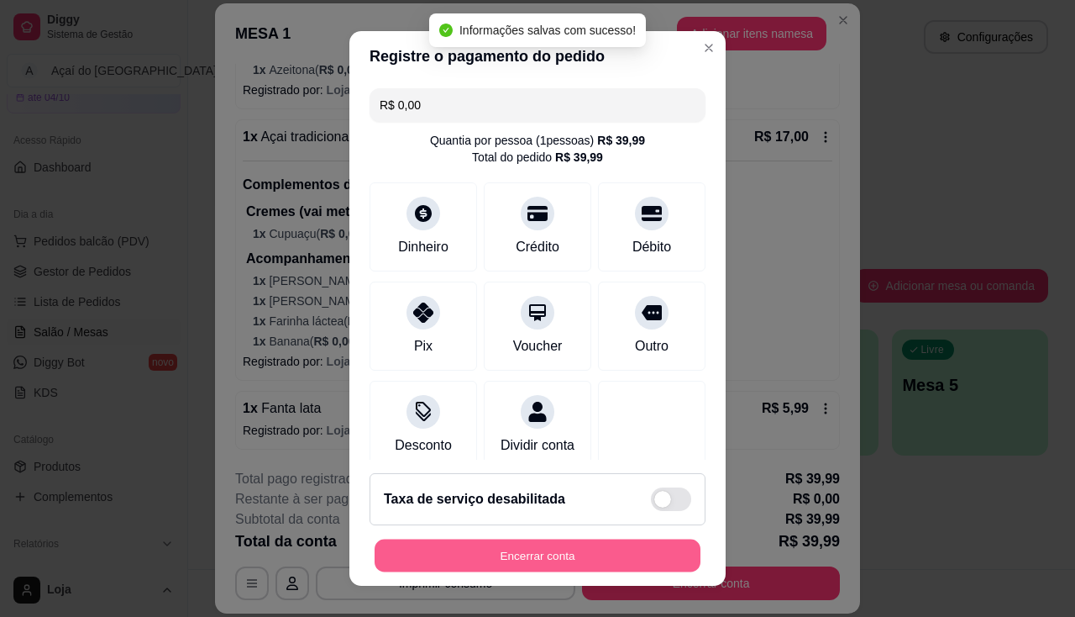
click at [568, 567] on button "Encerrar conta" at bounding box center [538, 555] width 326 height 33
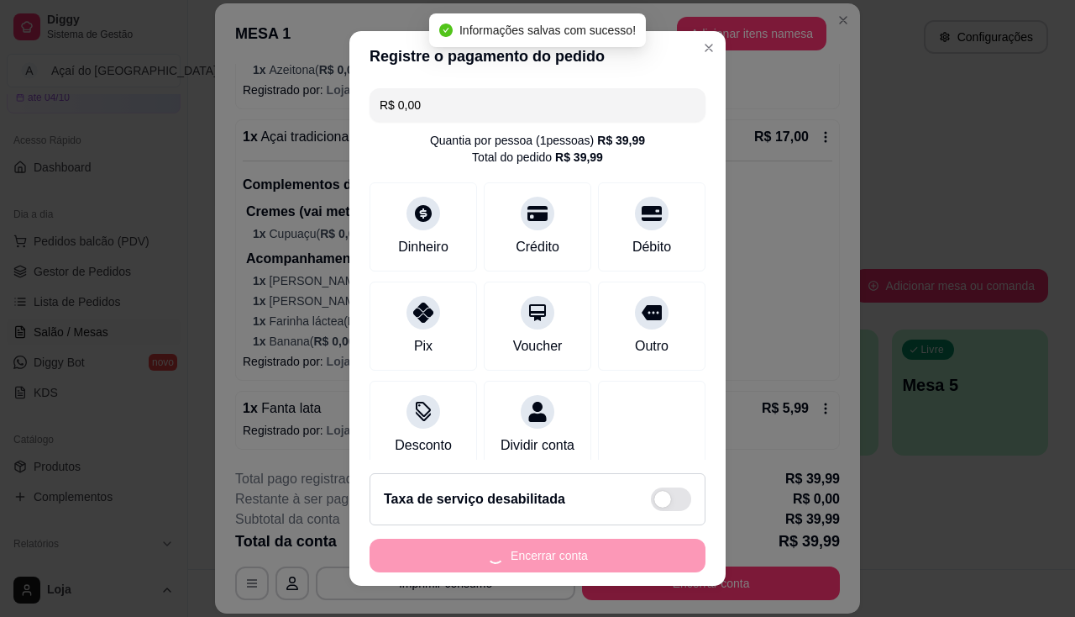
scroll to position [0, 0]
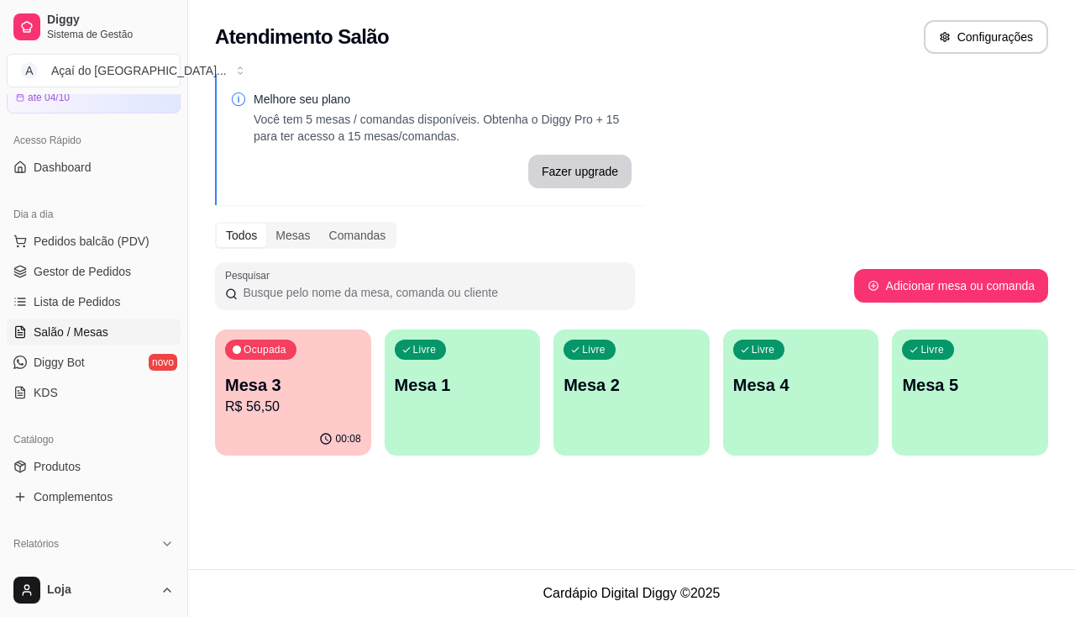
click at [410, 398] on div "Livre Mesa 1" at bounding box center [463, 382] width 156 height 106
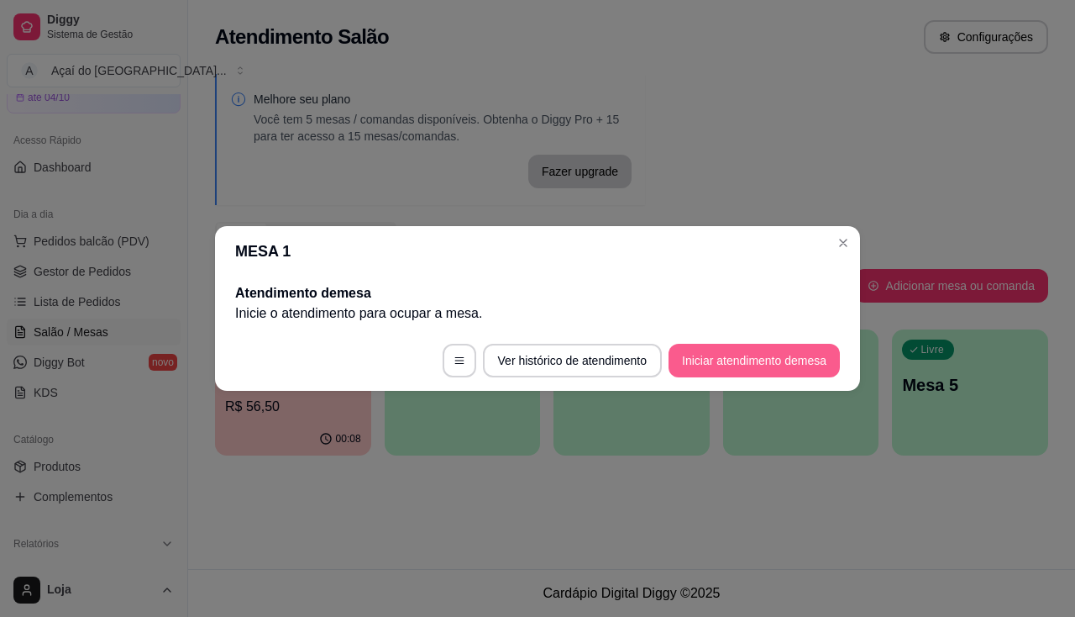
click at [715, 371] on button "Iniciar atendimento de mesa" at bounding box center [754, 361] width 171 height 34
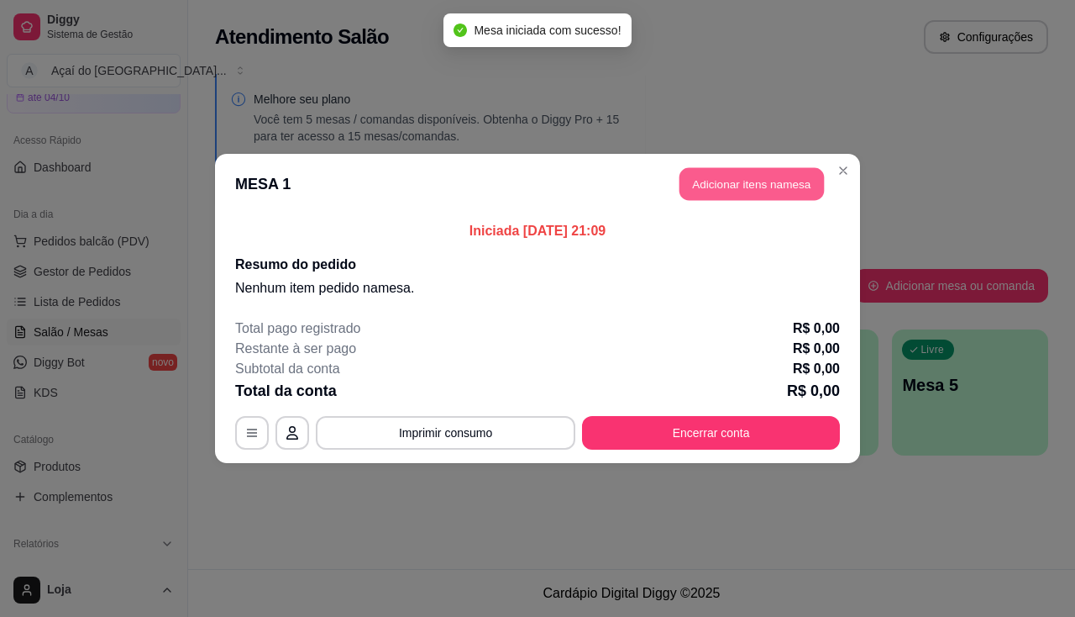
click at [750, 196] on button "Adicionar itens na mesa" at bounding box center [752, 184] width 144 height 33
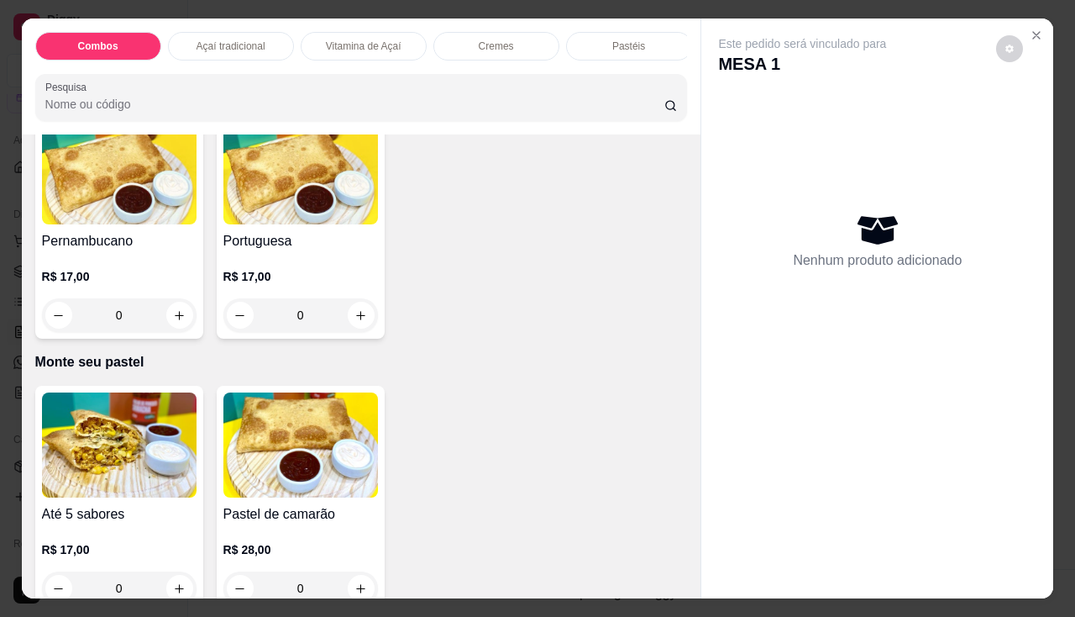
scroll to position [3360, 0]
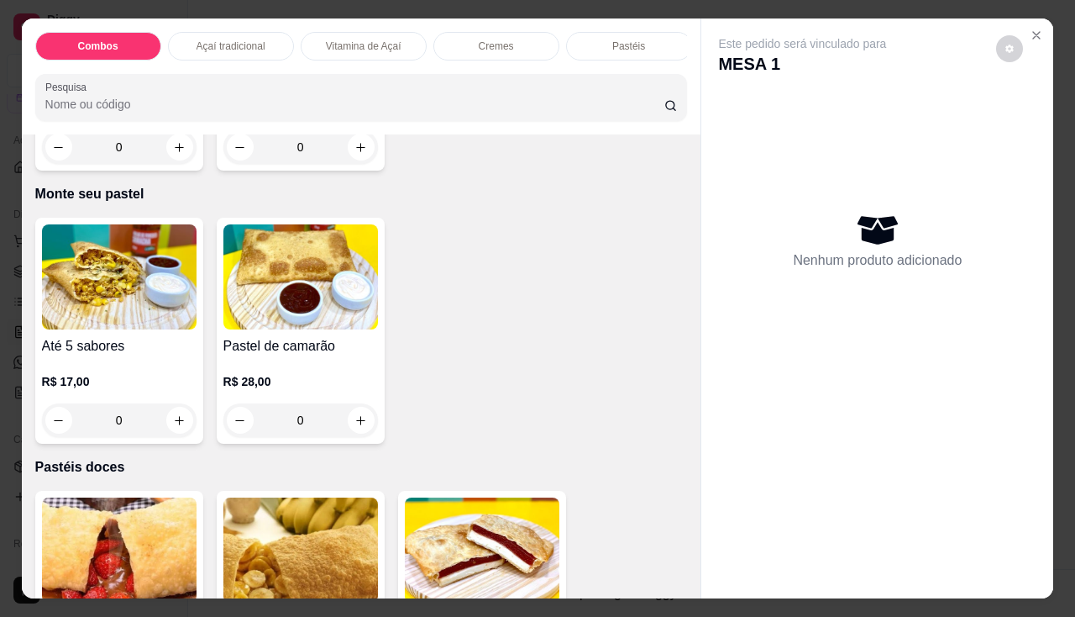
click at [258, 345] on h4 "Pastel de camarão" at bounding box center [300, 346] width 155 height 20
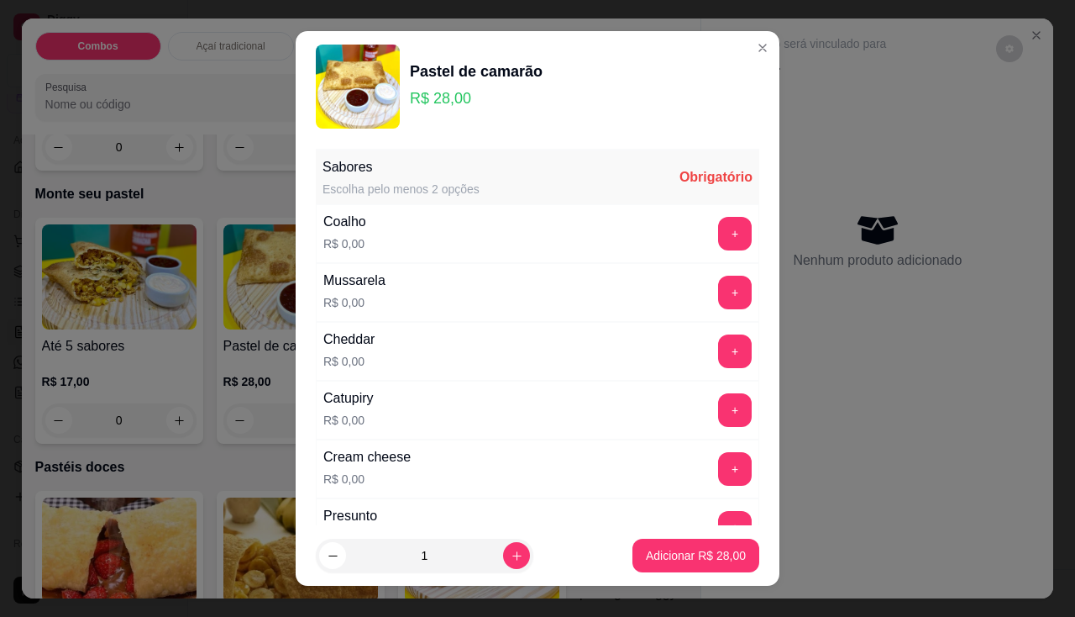
click at [727, 236] on div "+" at bounding box center [735, 234] width 47 height 34
click at [719, 236] on button "+" at bounding box center [735, 233] width 33 height 33
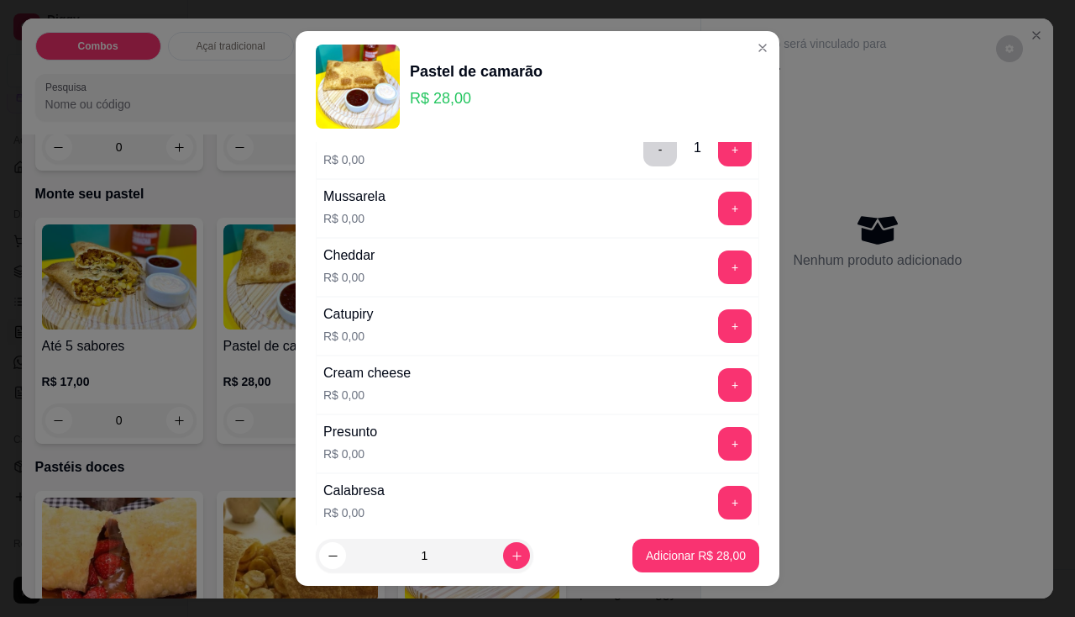
scroll to position [168, 0]
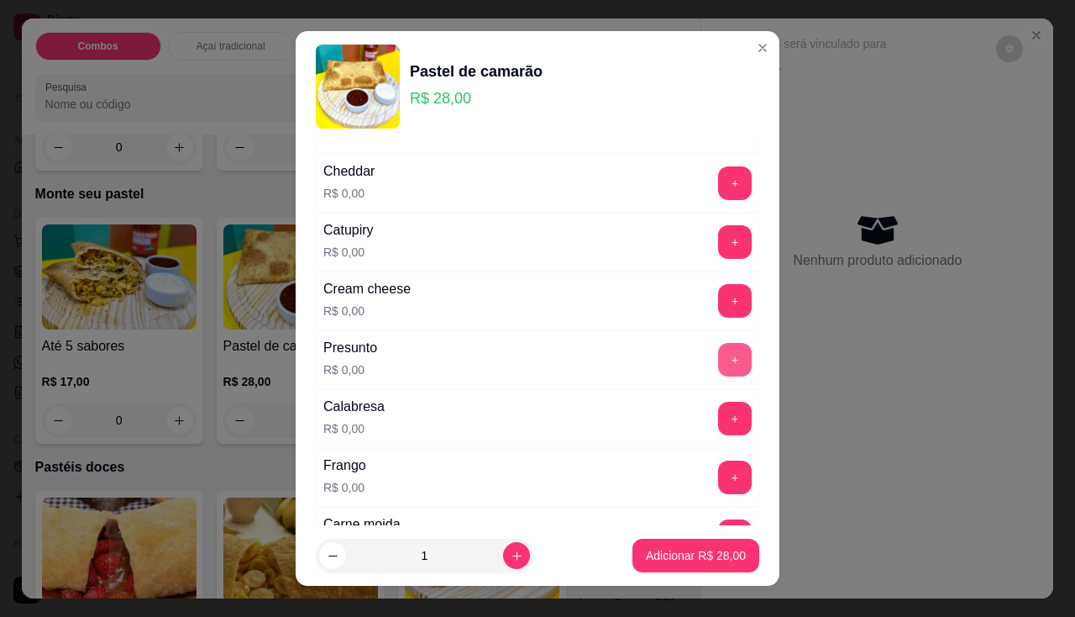
click at [718, 366] on button "+" at bounding box center [735, 360] width 34 height 34
click at [719, 412] on button "+" at bounding box center [735, 418] width 33 height 33
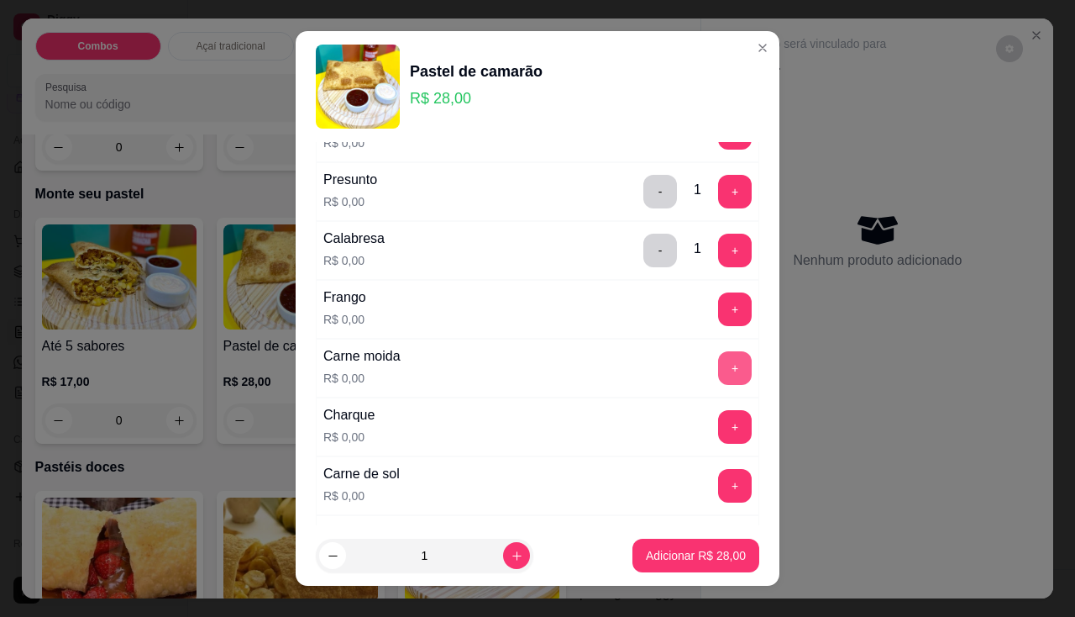
click at [718, 368] on button "+" at bounding box center [735, 368] width 34 height 34
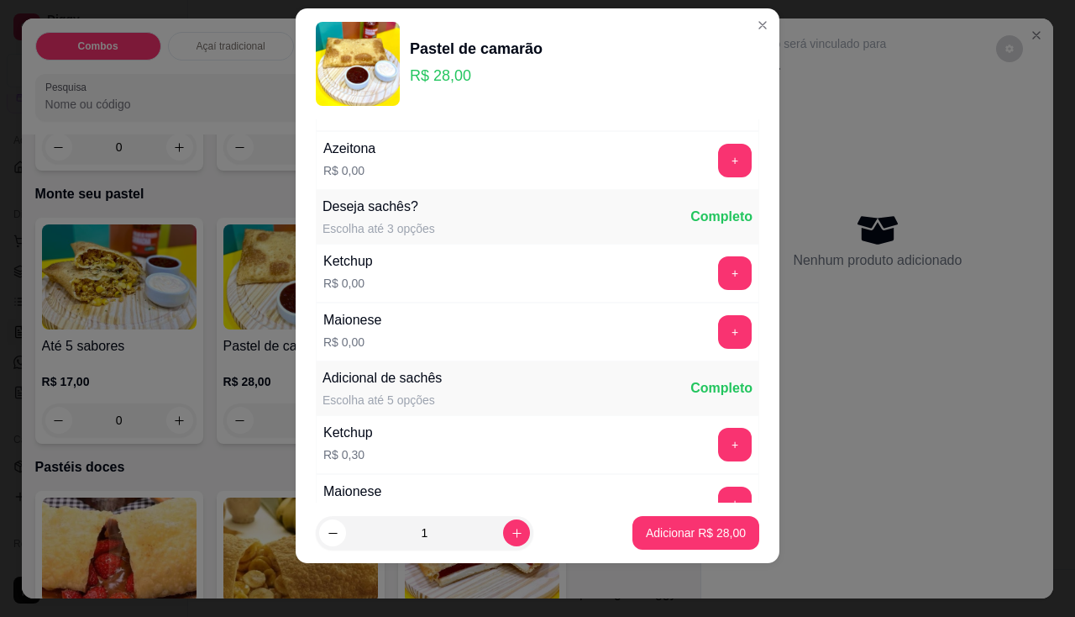
scroll to position [827, 0]
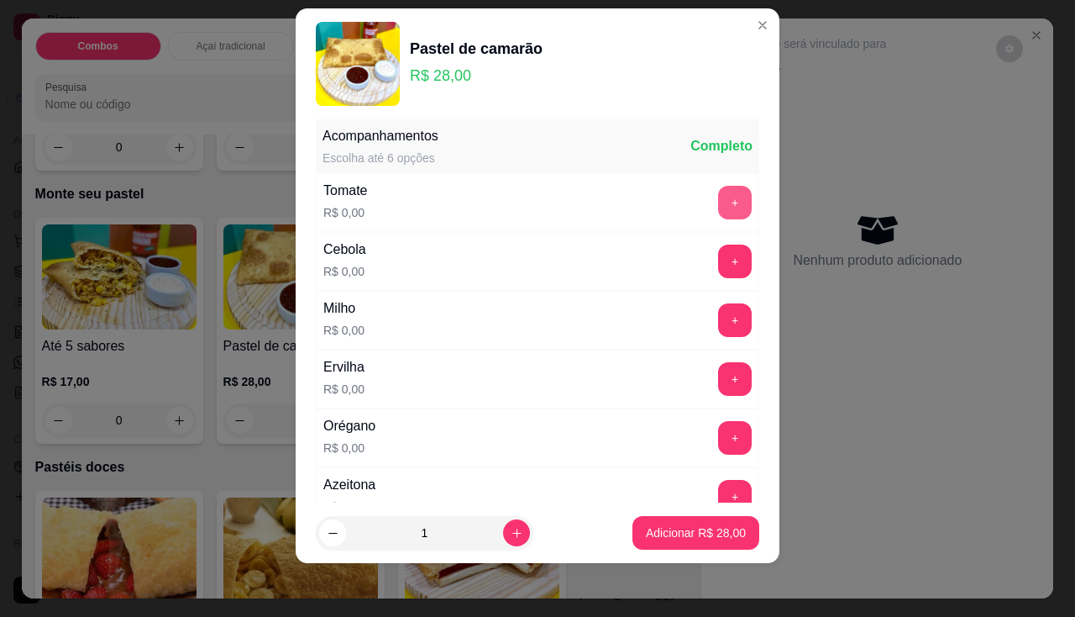
click at [718, 204] on button "+" at bounding box center [735, 203] width 34 height 34
click at [719, 262] on button "+" at bounding box center [735, 260] width 33 height 33
click at [708, 340] on div "Milho R$ 0,00 +" at bounding box center [538, 320] width 444 height 59
click at [718, 333] on button "+" at bounding box center [735, 320] width 34 height 34
click at [718, 378] on button "+" at bounding box center [735, 379] width 34 height 34
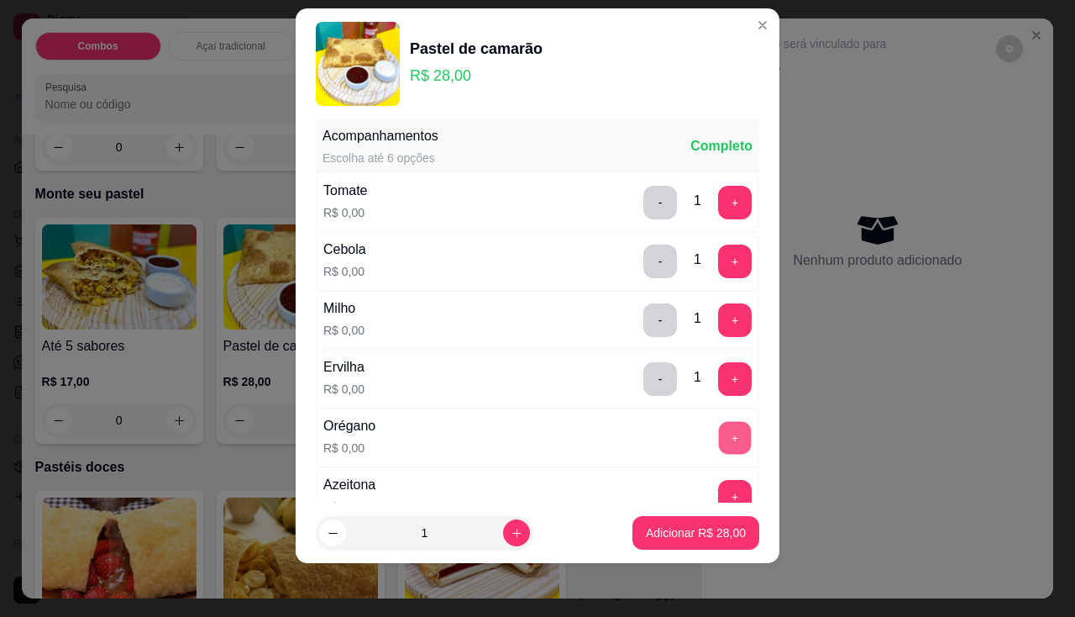
click at [719, 434] on button "+" at bounding box center [735, 437] width 33 height 33
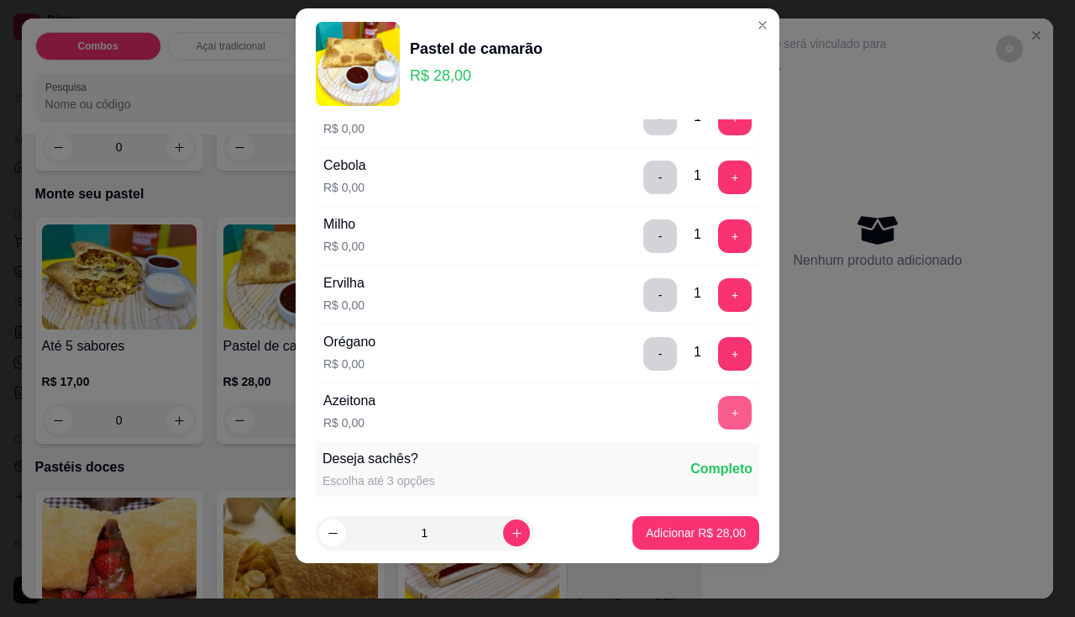
click at [718, 418] on button "+" at bounding box center [735, 413] width 34 height 34
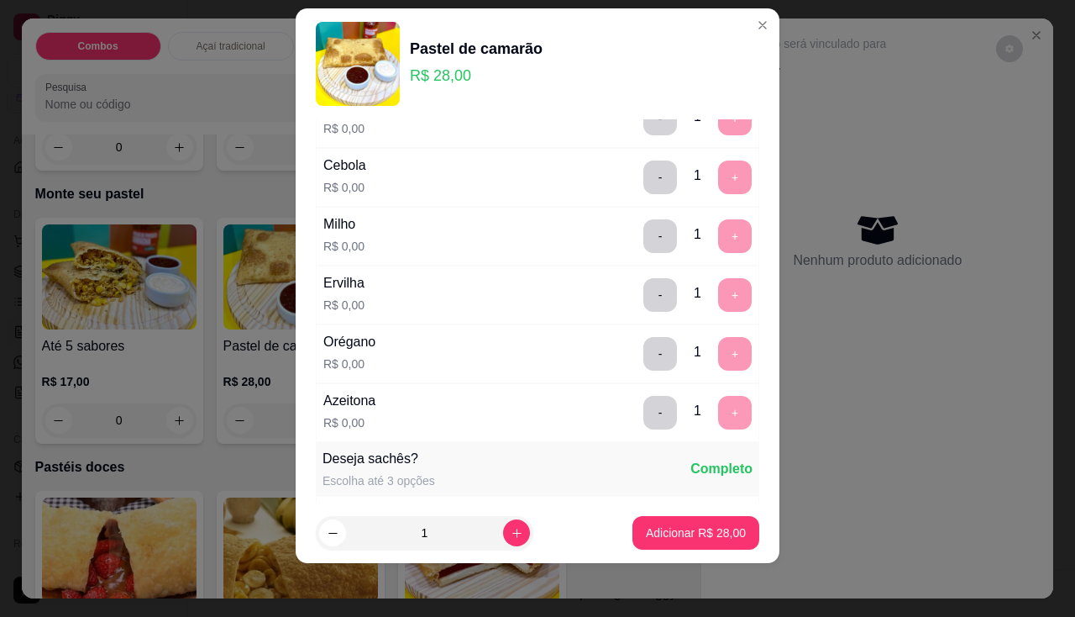
scroll to position [1233, 0]
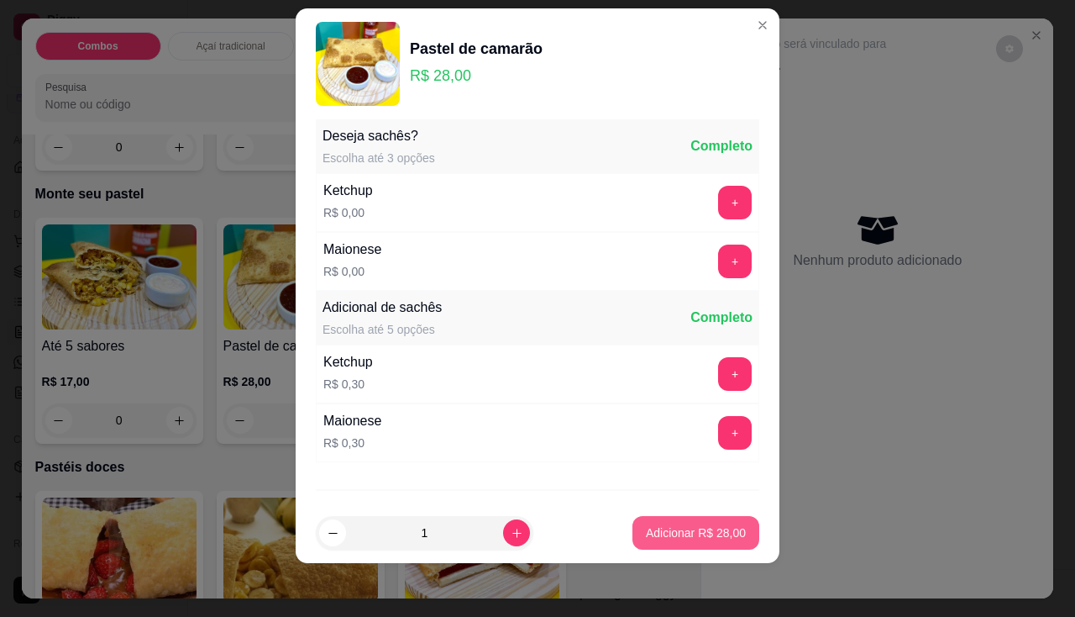
click at [687, 523] on button "Adicionar R$ 28,00" at bounding box center [696, 533] width 127 height 34
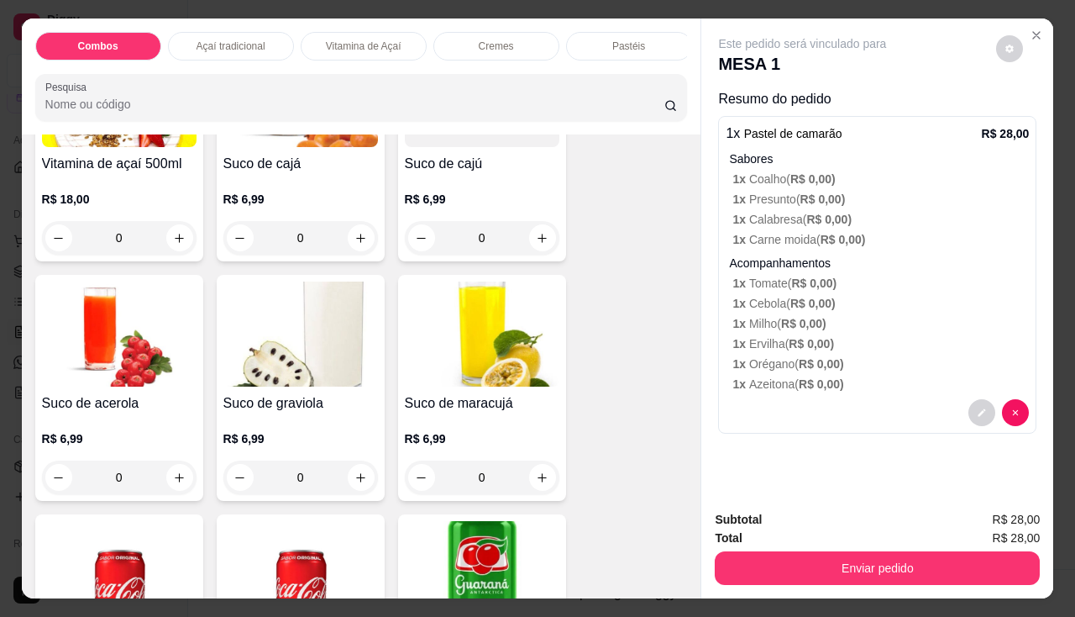
scroll to position [4200, 0]
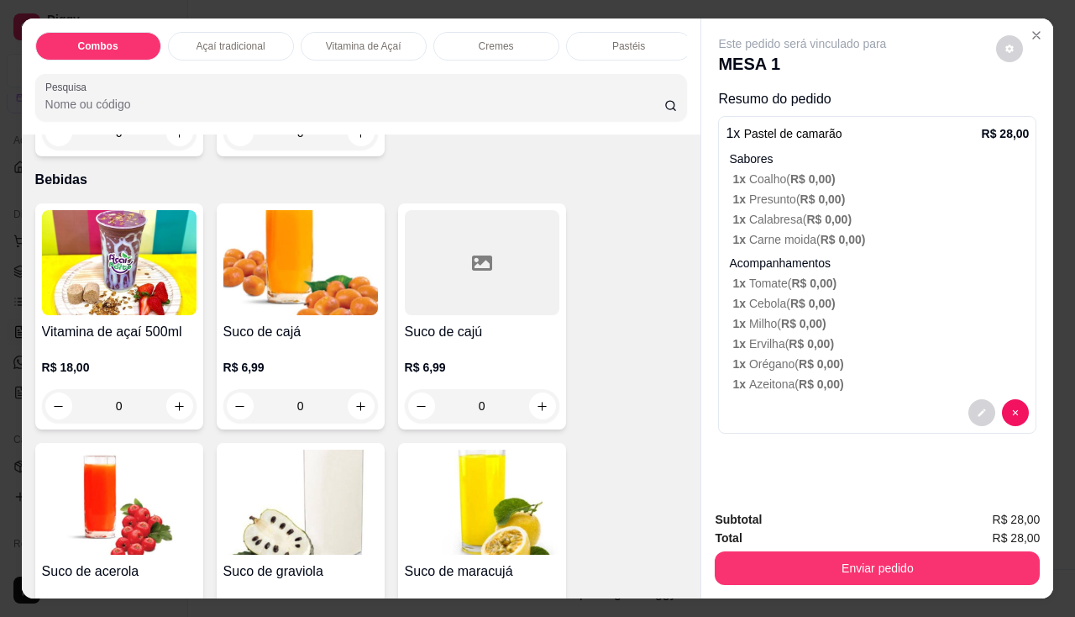
click at [125, 334] on h4 "Vitamina de açaí 500ml" at bounding box center [119, 332] width 155 height 20
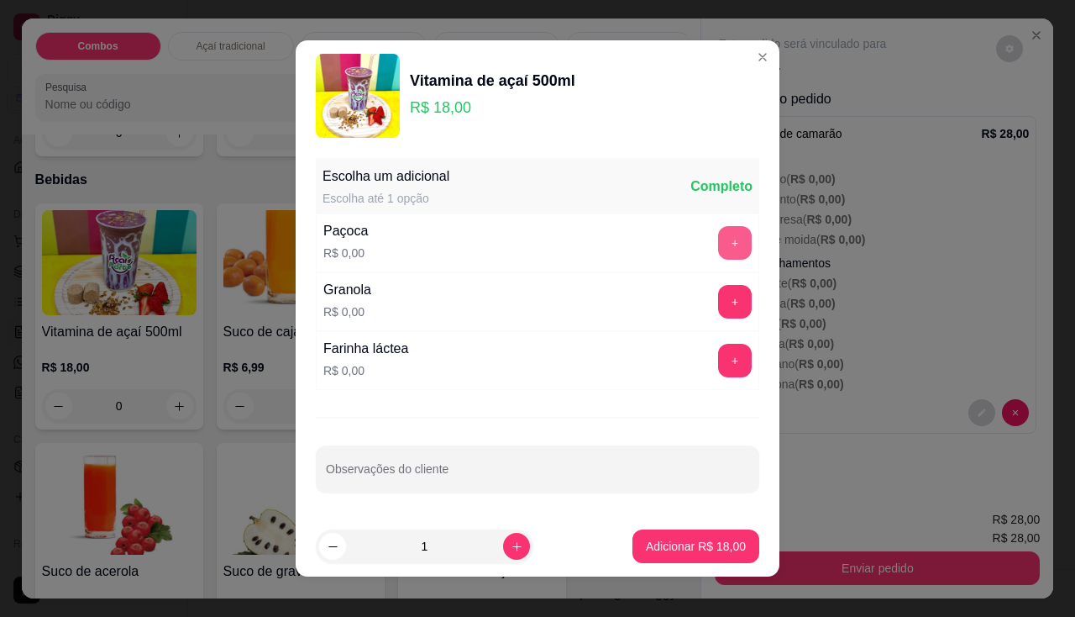
click at [718, 248] on button "+" at bounding box center [735, 243] width 34 height 34
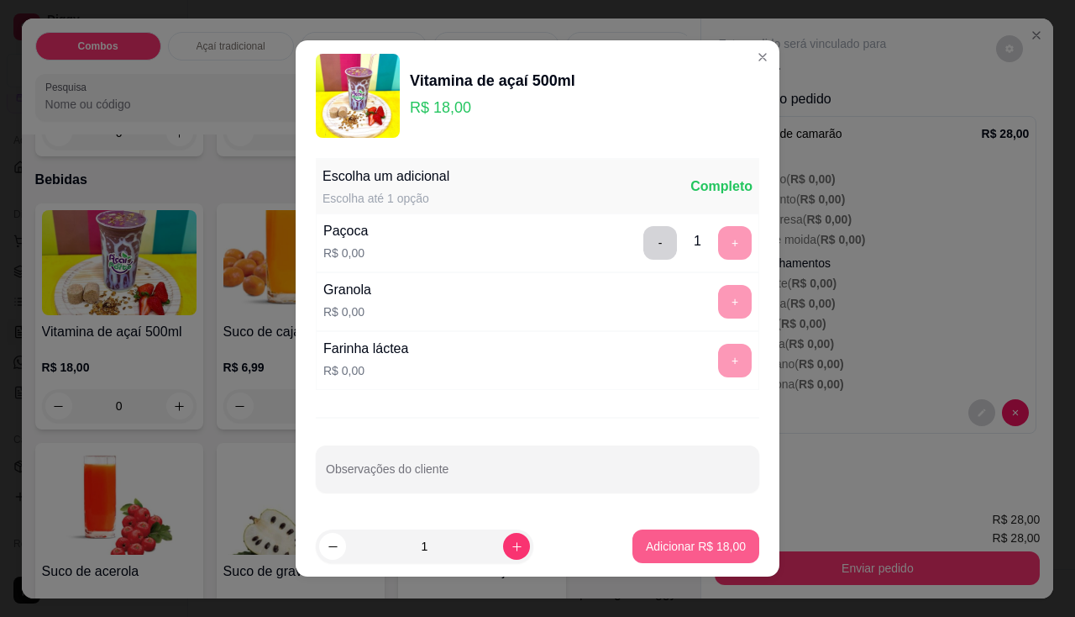
click at [685, 544] on p "Adicionar R$ 18,00" at bounding box center [696, 546] width 100 height 17
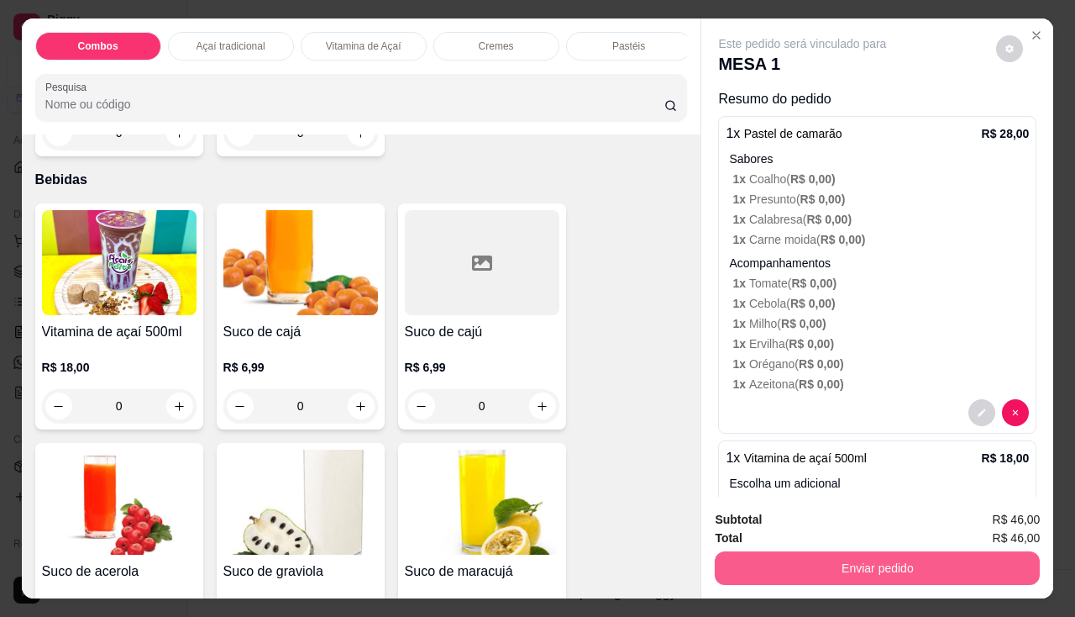
scroll to position [4594, 0]
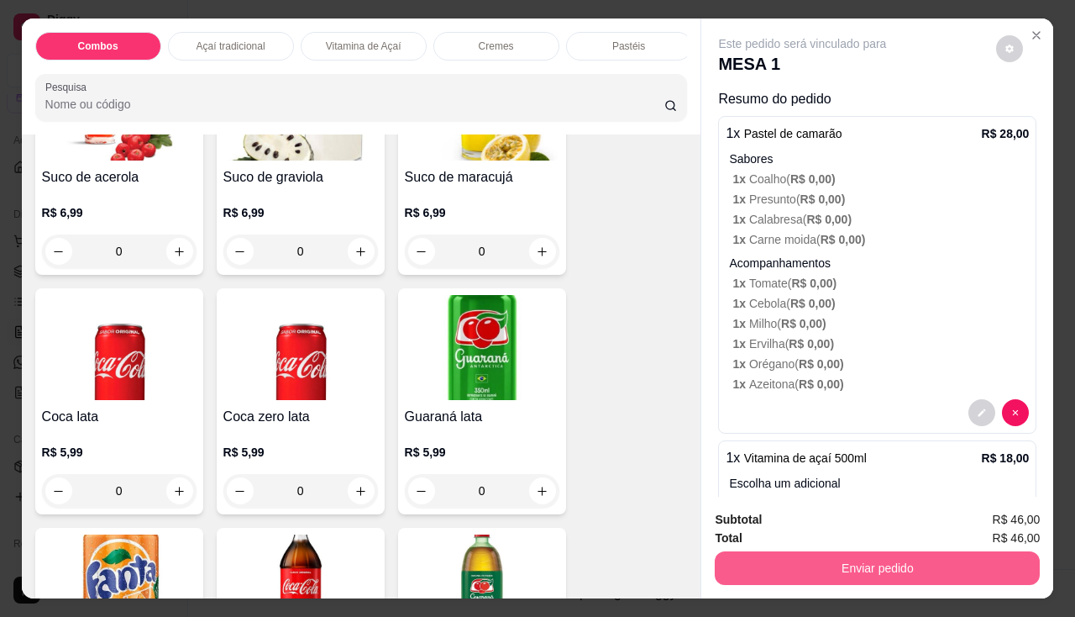
click at [738, 551] on button "Enviar pedido" at bounding box center [877, 568] width 325 height 34
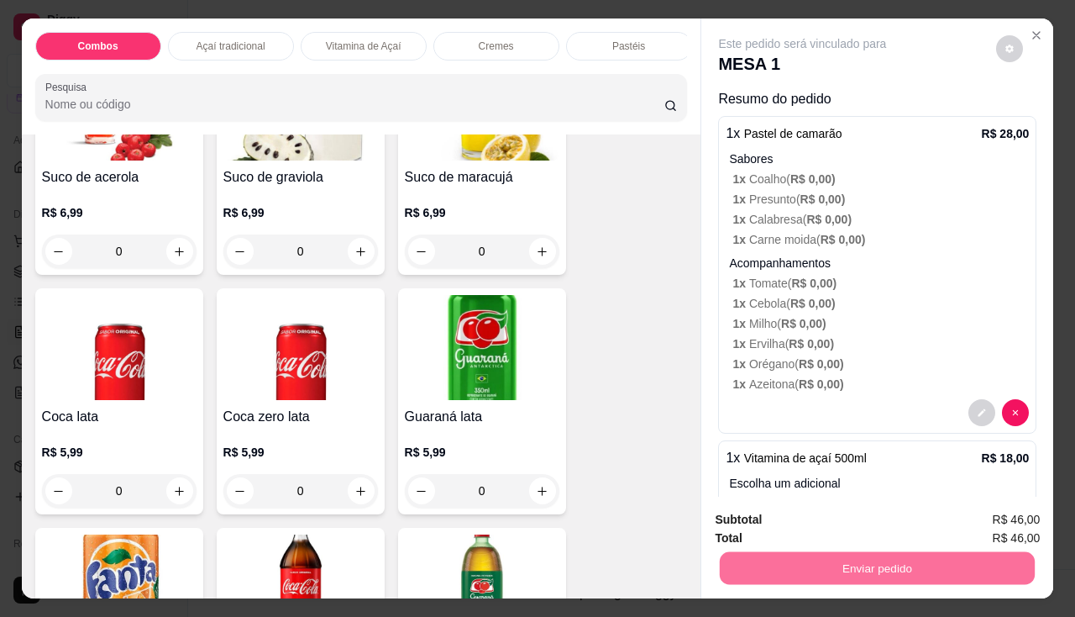
click at [985, 513] on button "Enviar pedido" at bounding box center [996, 521] width 95 height 32
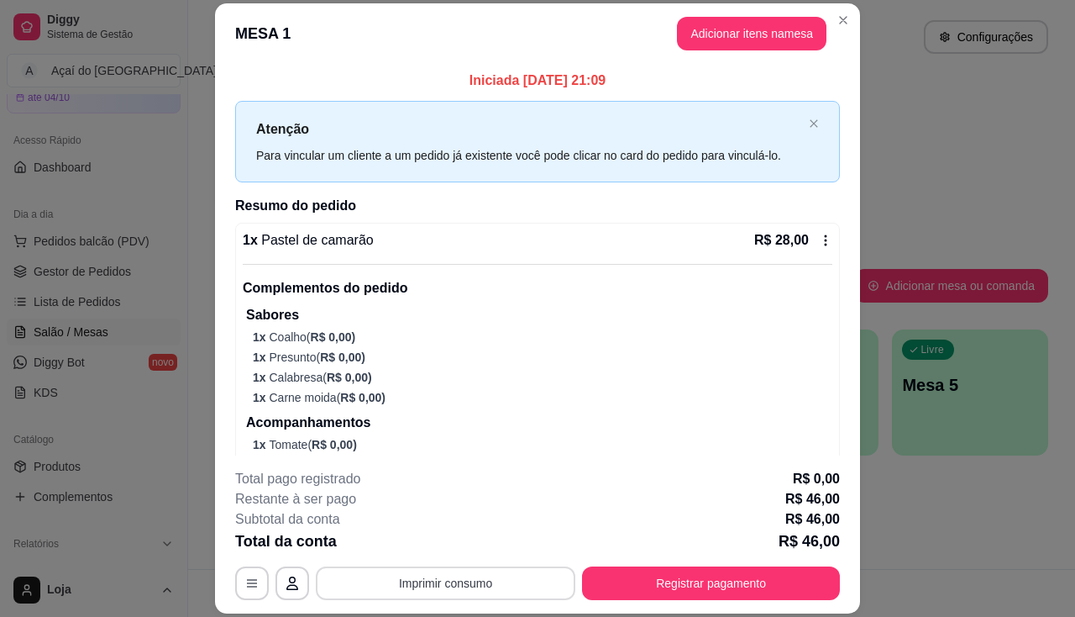
click at [455, 576] on button "Imprimir consumo" at bounding box center [446, 583] width 260 height 34
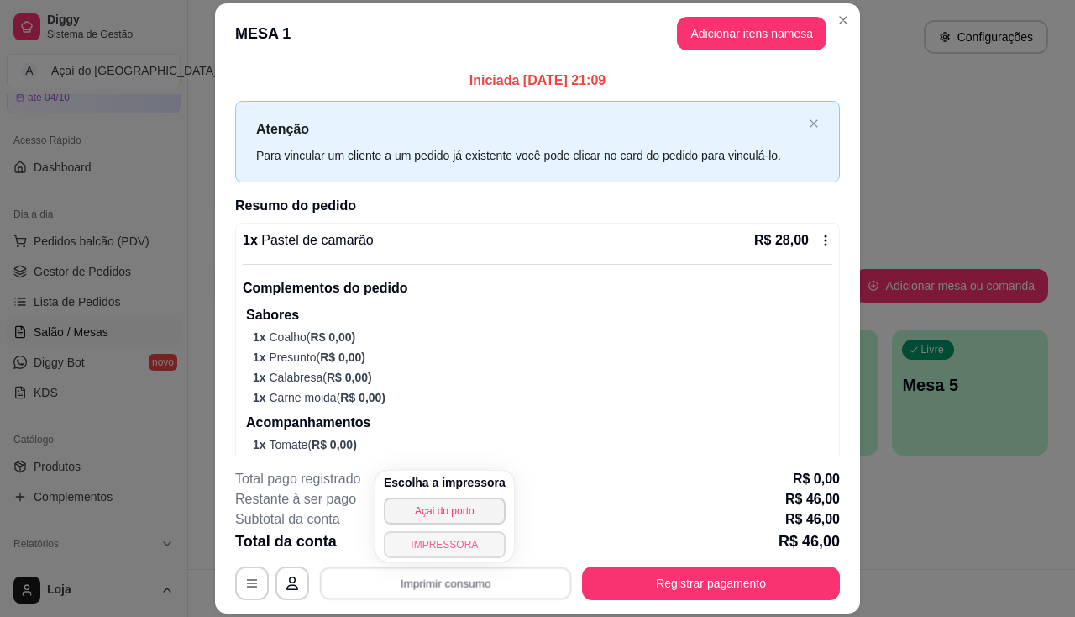
click at [459, 535] on button "IMPRESSORA" at bounding box center [445, 544] width 122 height 27
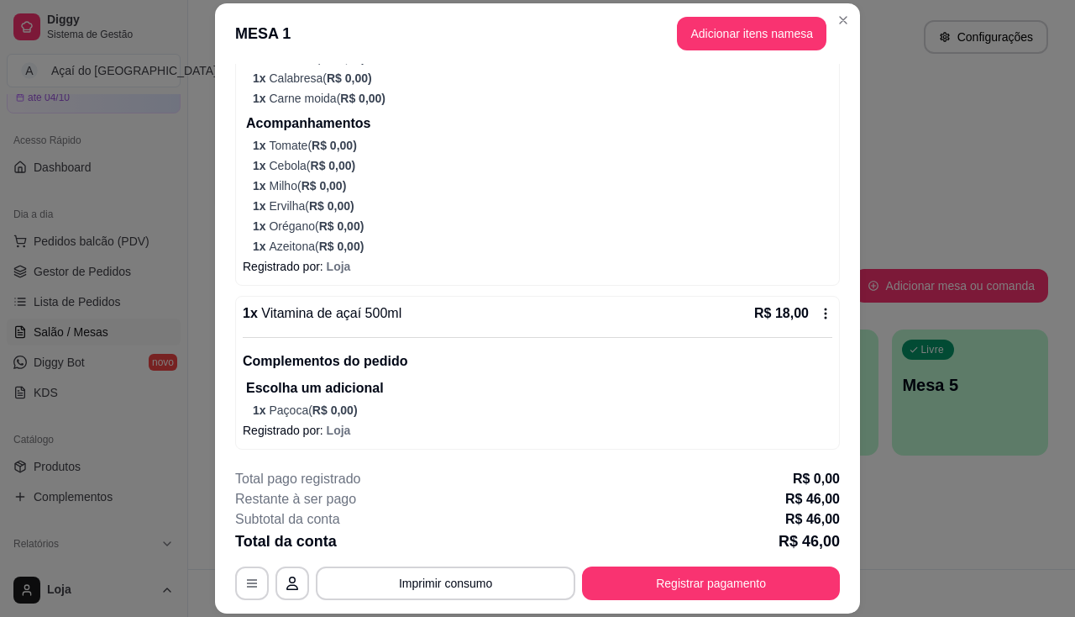
scroll to position [50, 0]
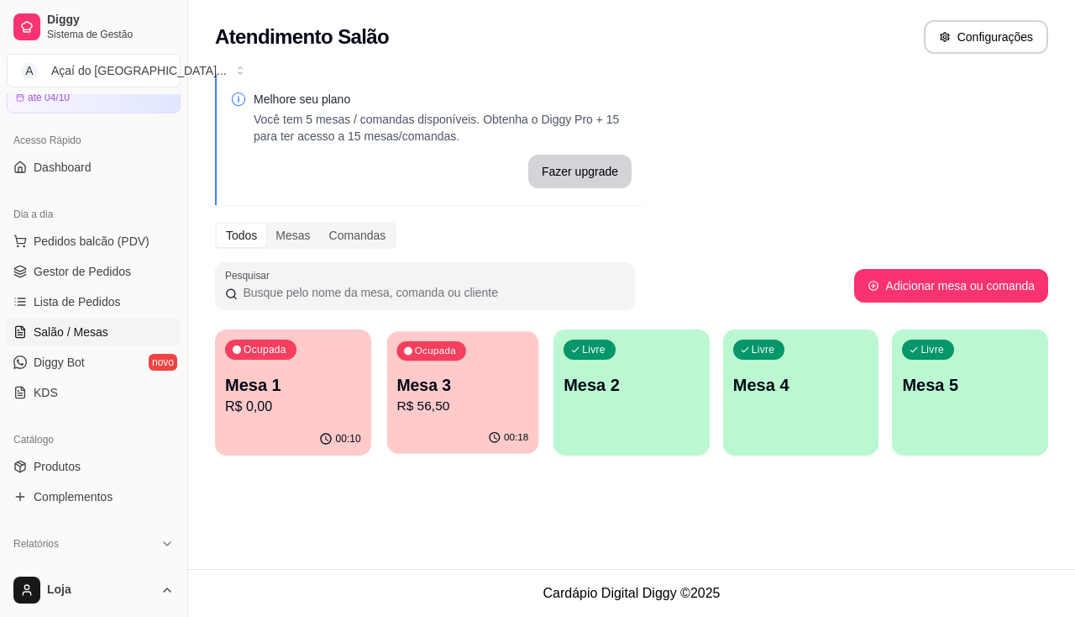
click at [459, 379] on p "Mesa 3" at bounding box center [463, 385] width 132 height 23
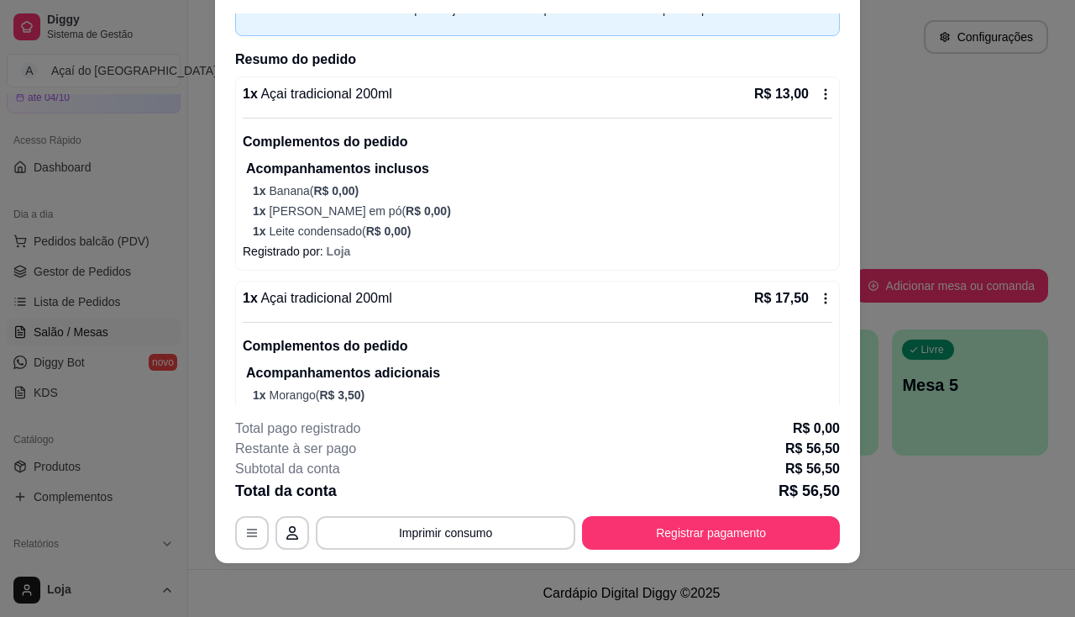
scroll to position [12, 0]
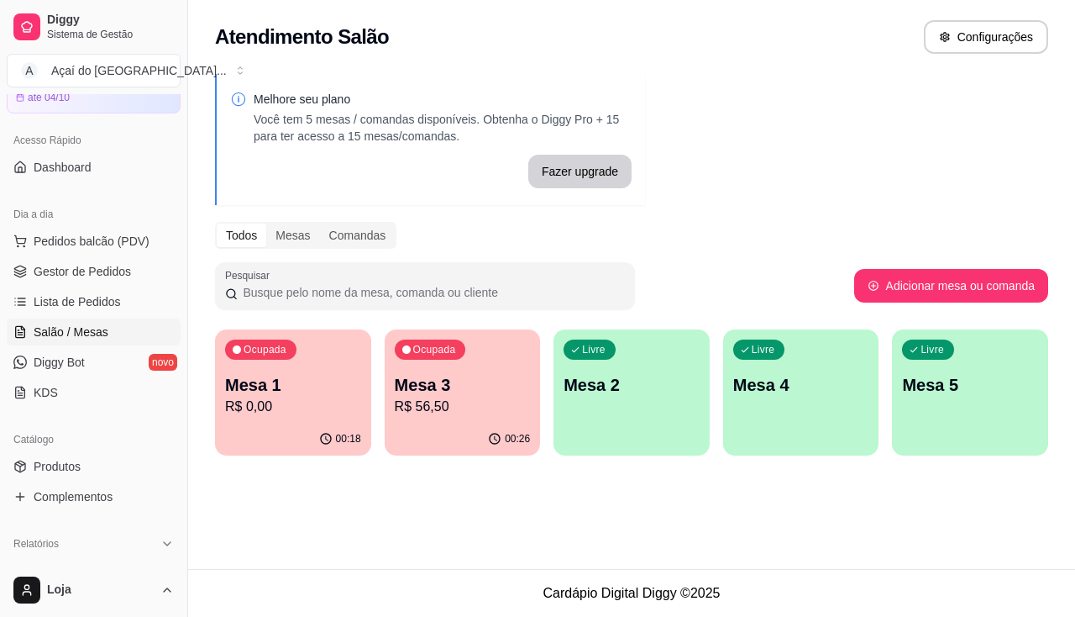
click at [286, 398] on p "R$ 0,00" at bounding box center [293, 407] width 136 height 20
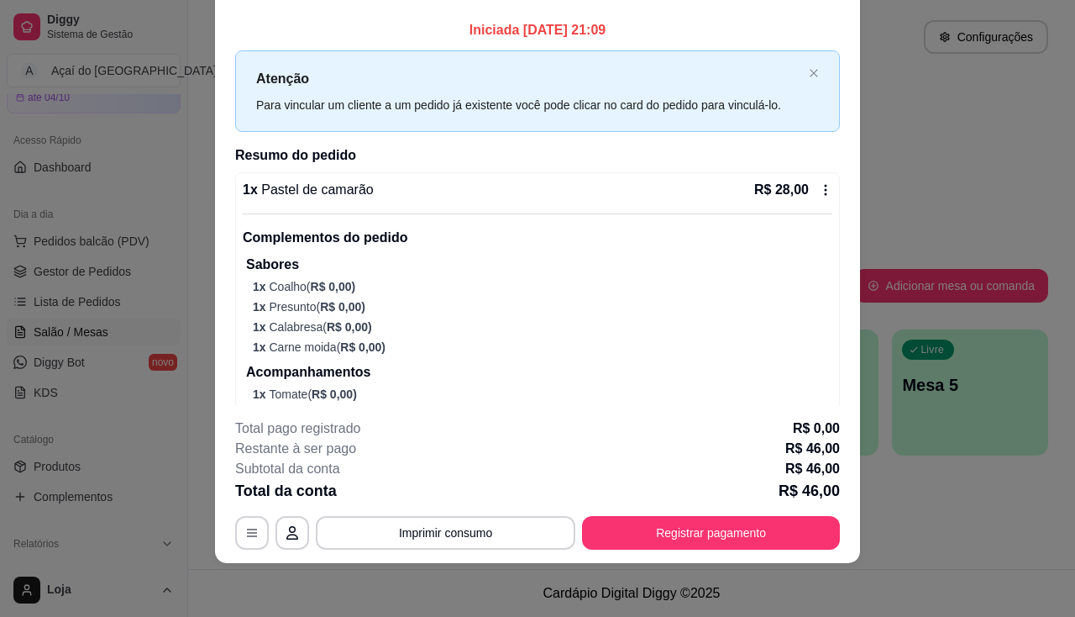
scroll to position [0, 0]
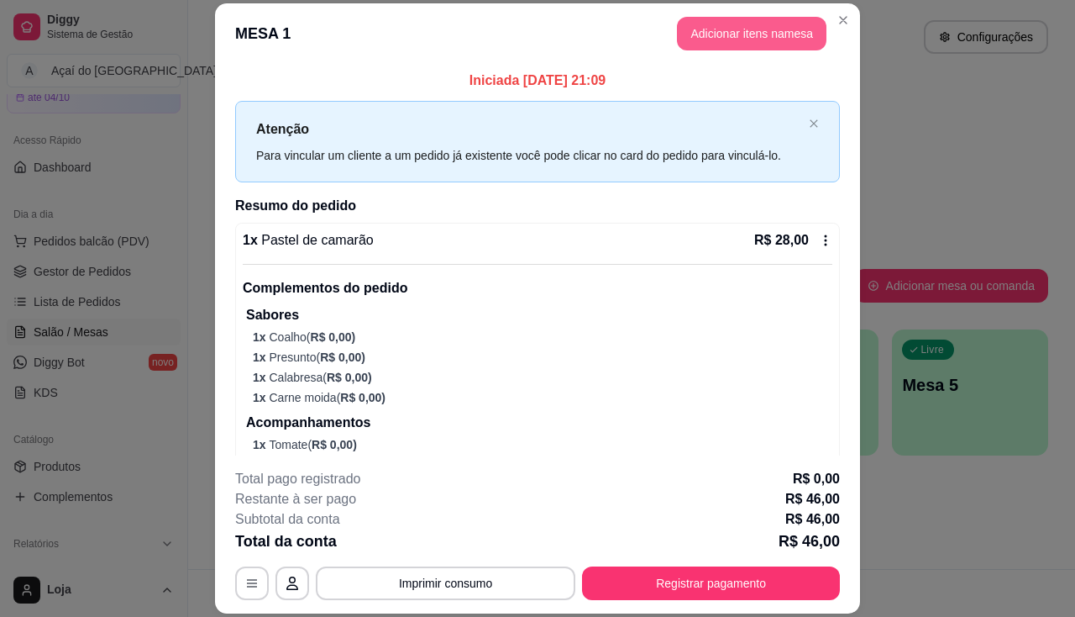
click at [746, 43] on button "Adicionar itens na mesa" at bounding box center [752, 34] width 150 height 34
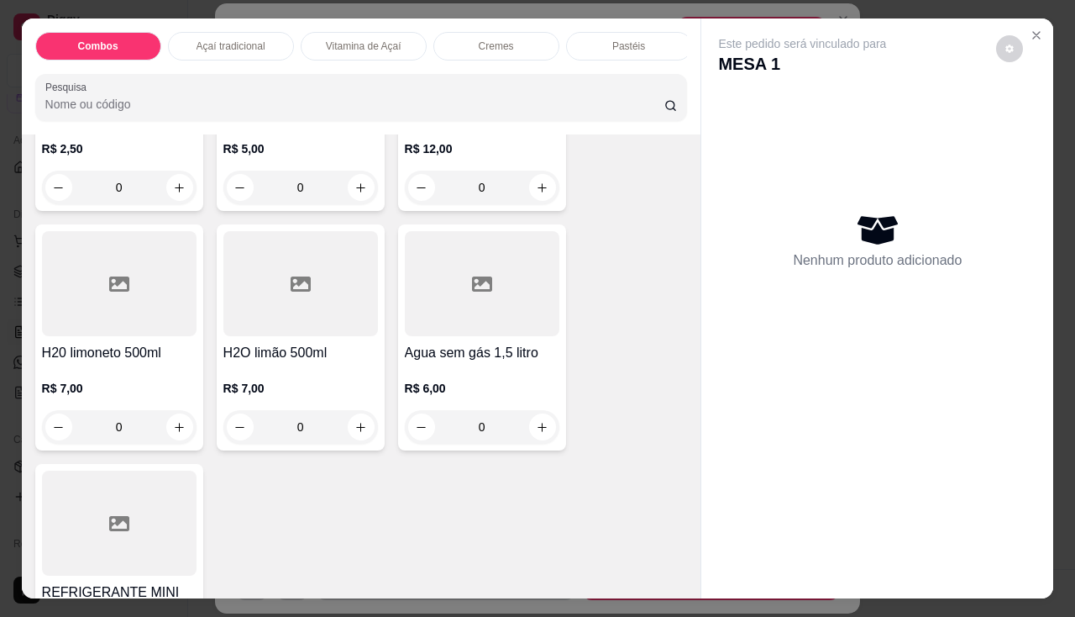
scroll to position [5544, 0]
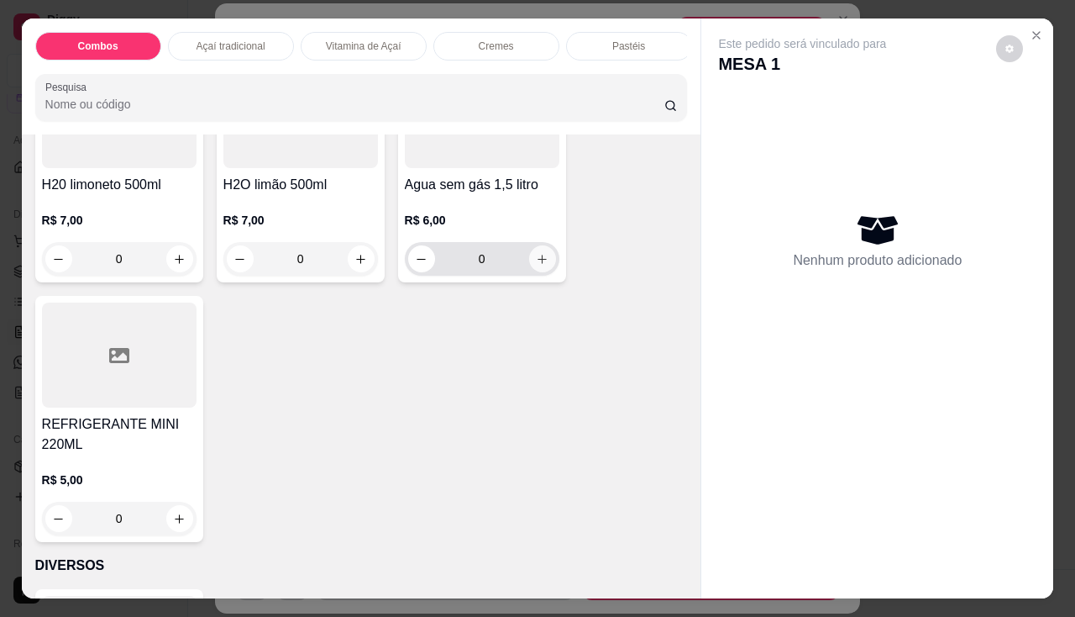
click at [545, 263] on button "increase-product-quantity" at bounding box center [542, 258] width 27 height 27
type input "1"
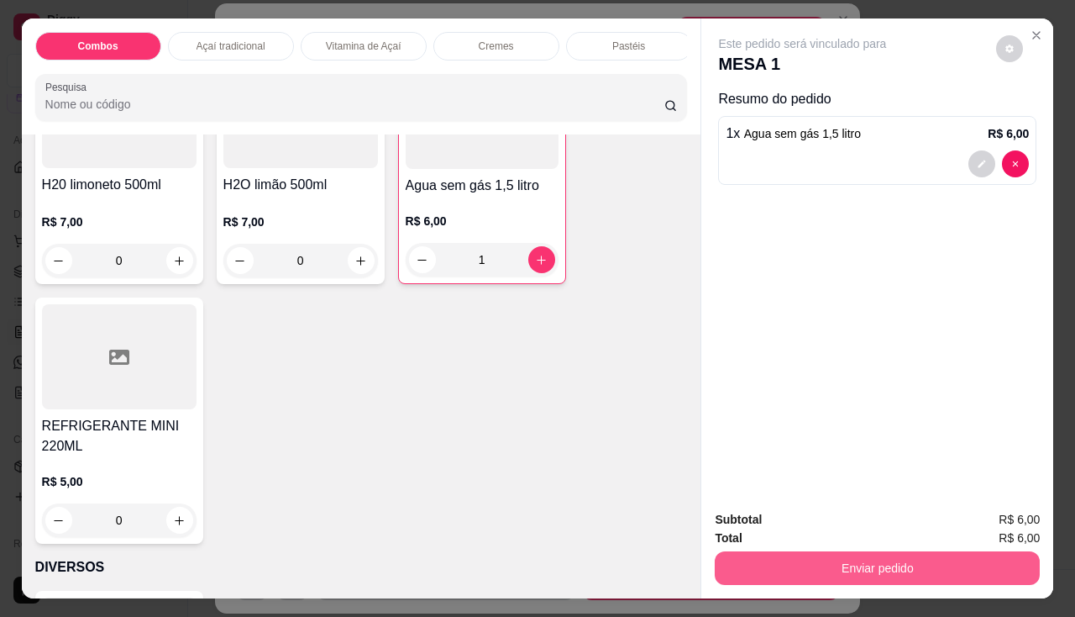
click at [801, 565] on button "Enviar pedido" at bounding box center [877, 568] width 325 height 34
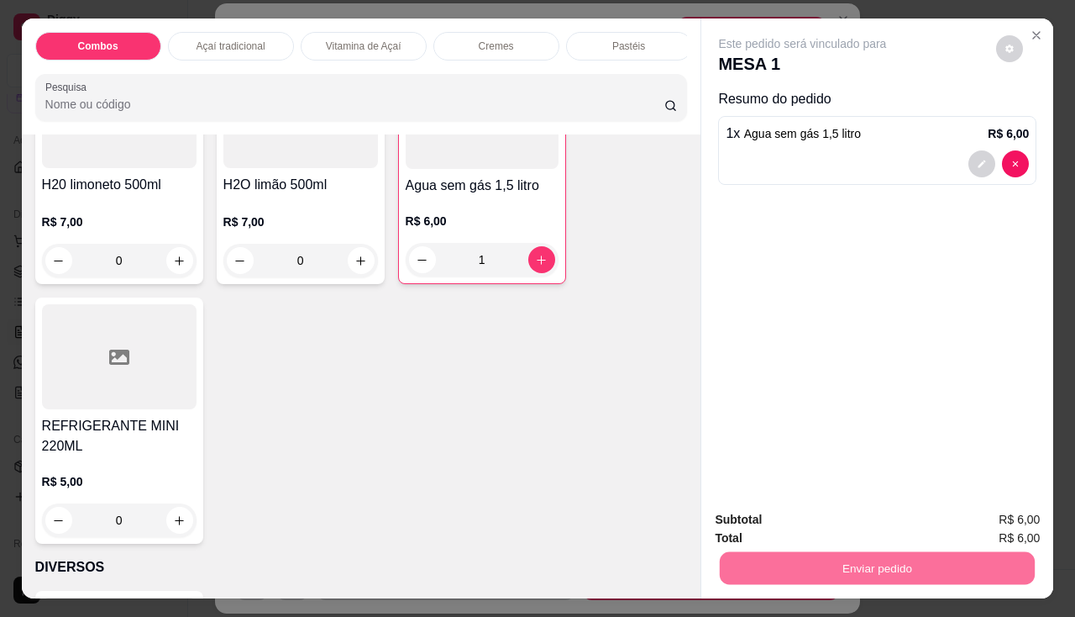
click at [967, 523] on button "Enviar pedido" at bounding box center [996, 521] width 95 height 32
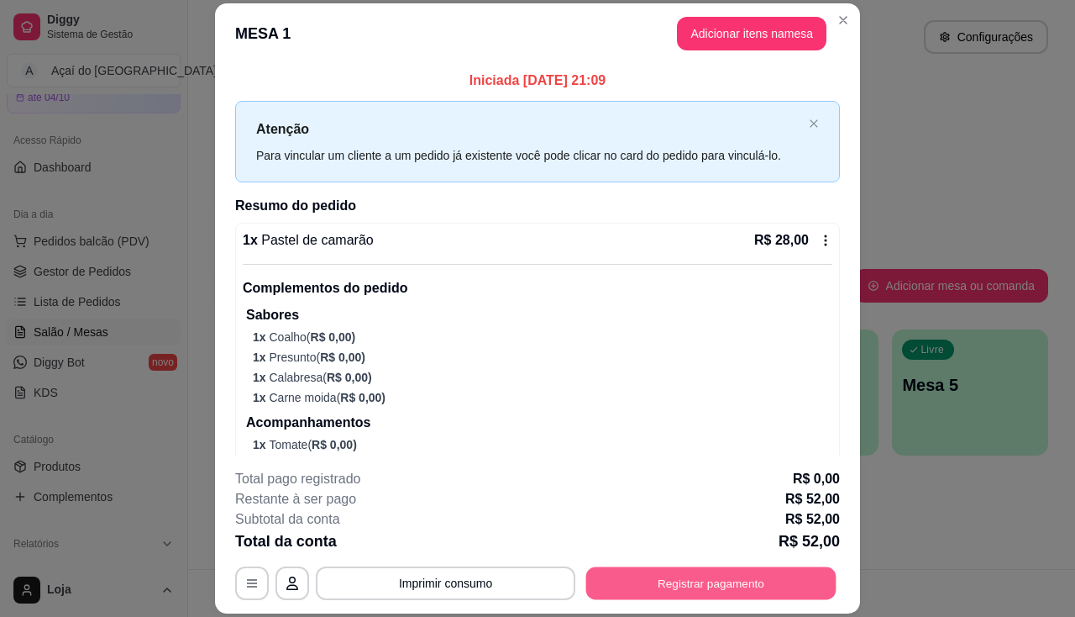
click at [743, 585] on button "Registrar pagamento" at bounding box center [711, 583] width 250 height 33
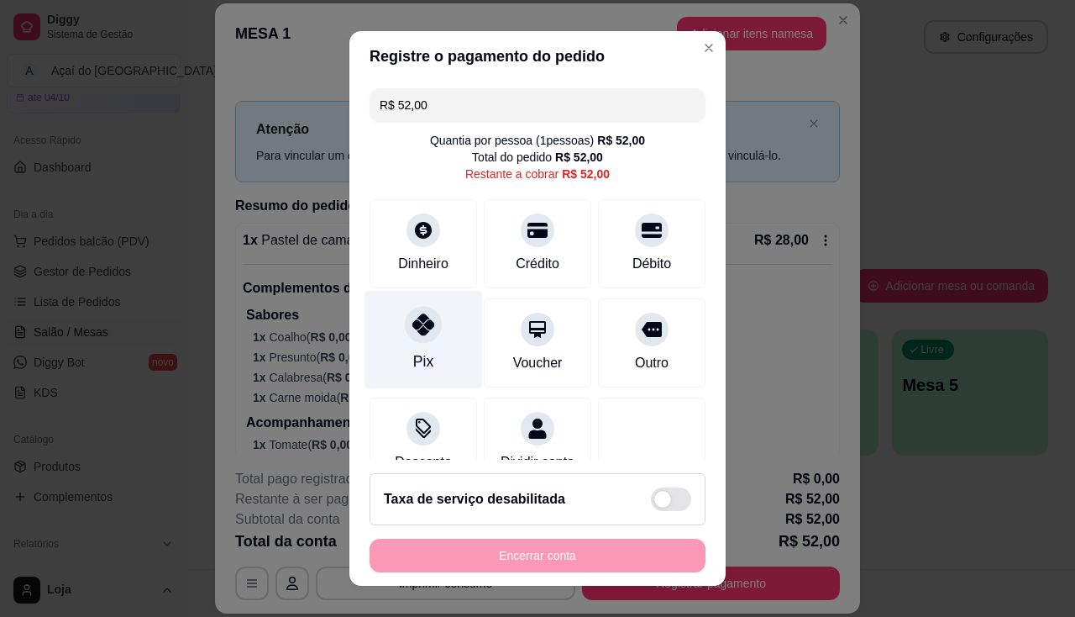
click at [412, 323] on icon at bounding box center [423, 324] width 22 height 22
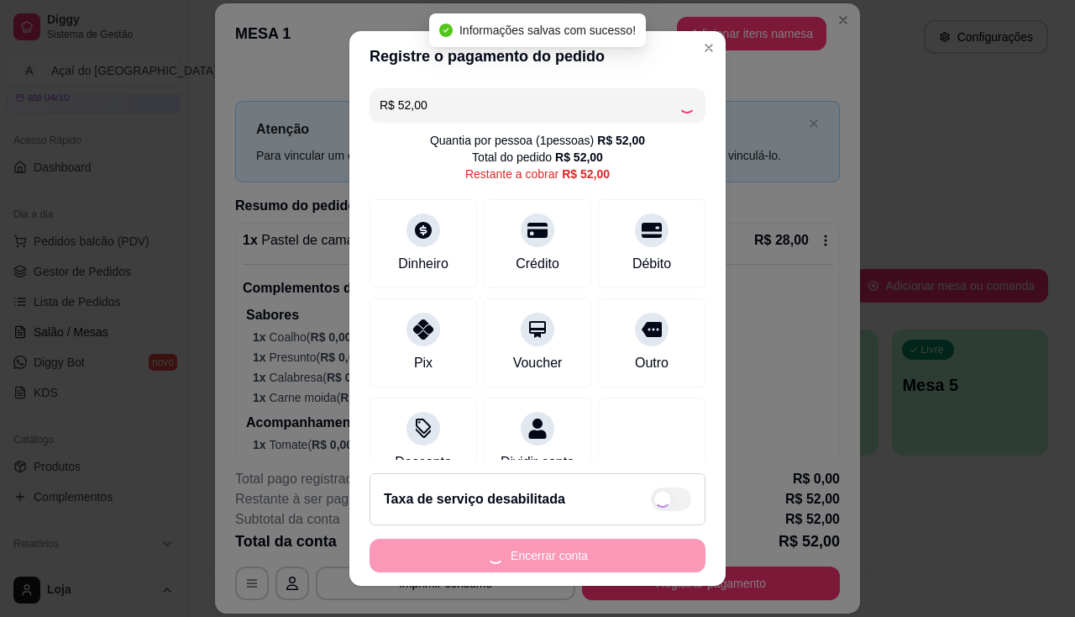
type input "R$ 0,00"
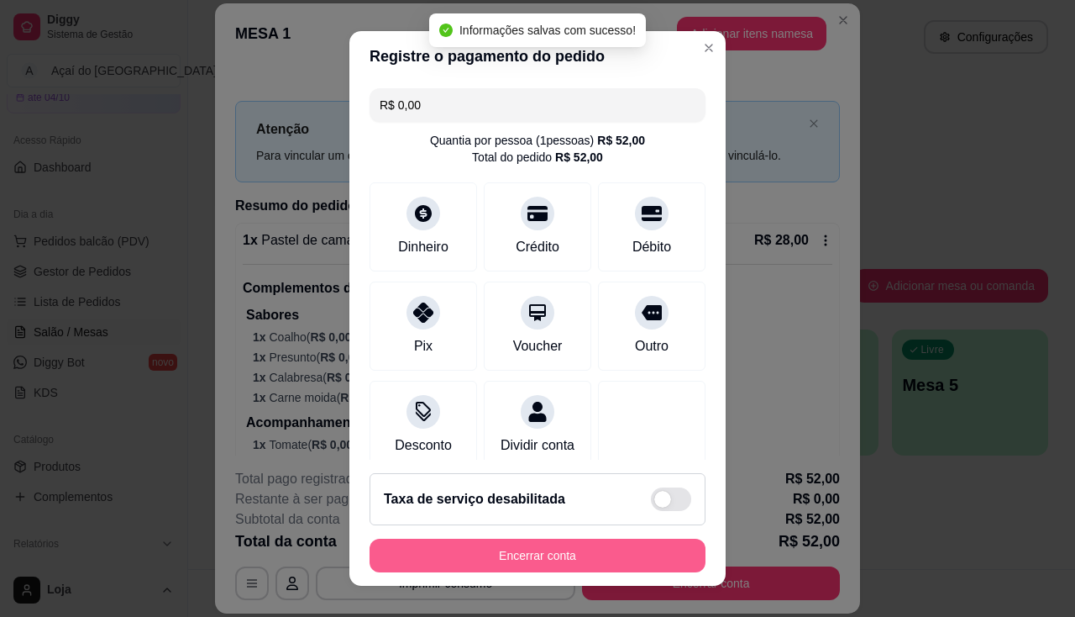
click at [523, 563] on button "Encerrar conta" at bounding box center [538, 555] width 336 height 34
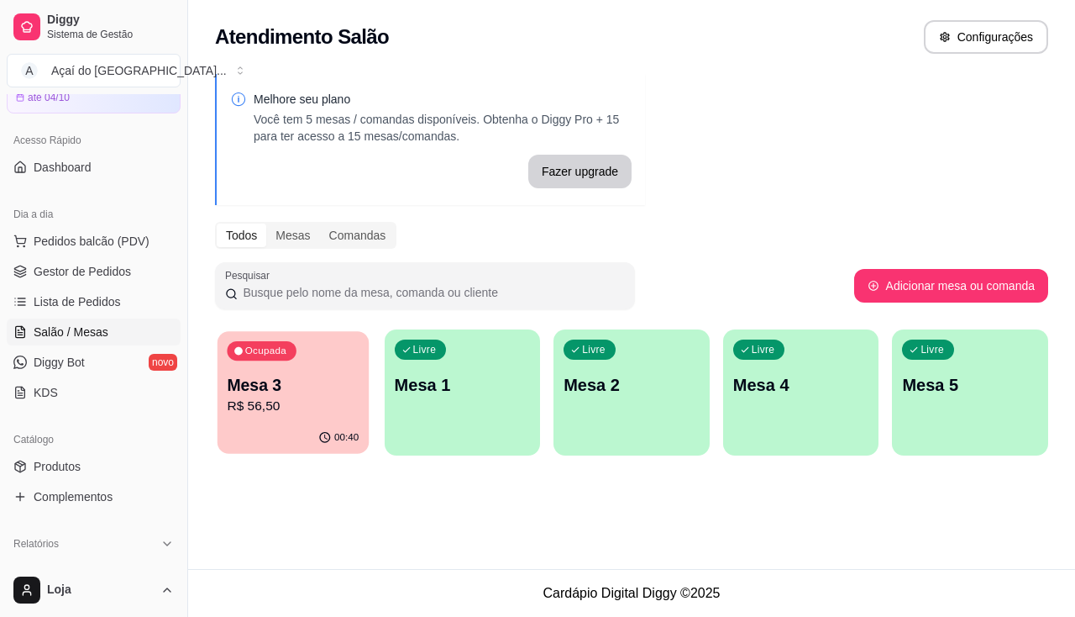
click at [355, 384] on p "Mesa 3" at bounding box center [293, 385] width 132 height 23
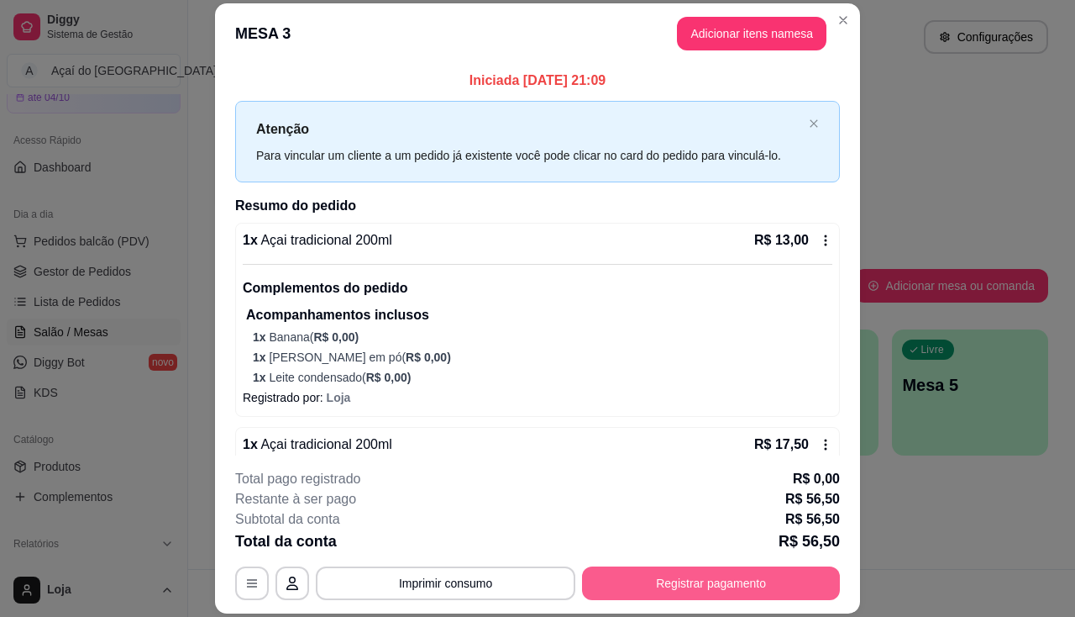
click at [717, 587] on button "Registrar pagamento" at bounding box center [711, 583] width 258 height 34
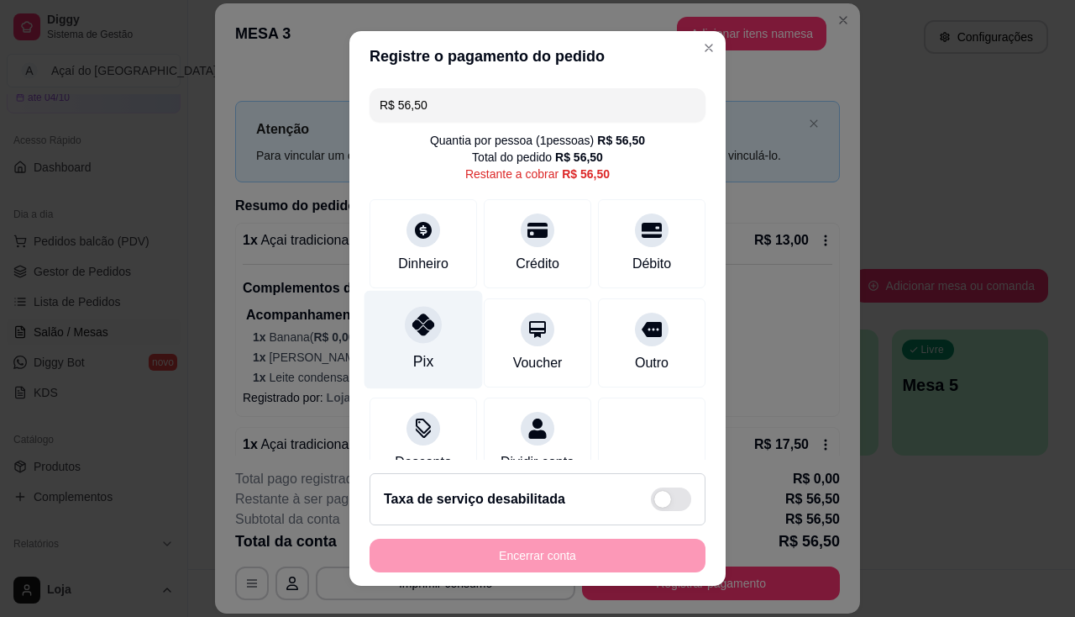
click at [443, 355] on div "Pix" at bounding box center [424, 339] width 118 height 98
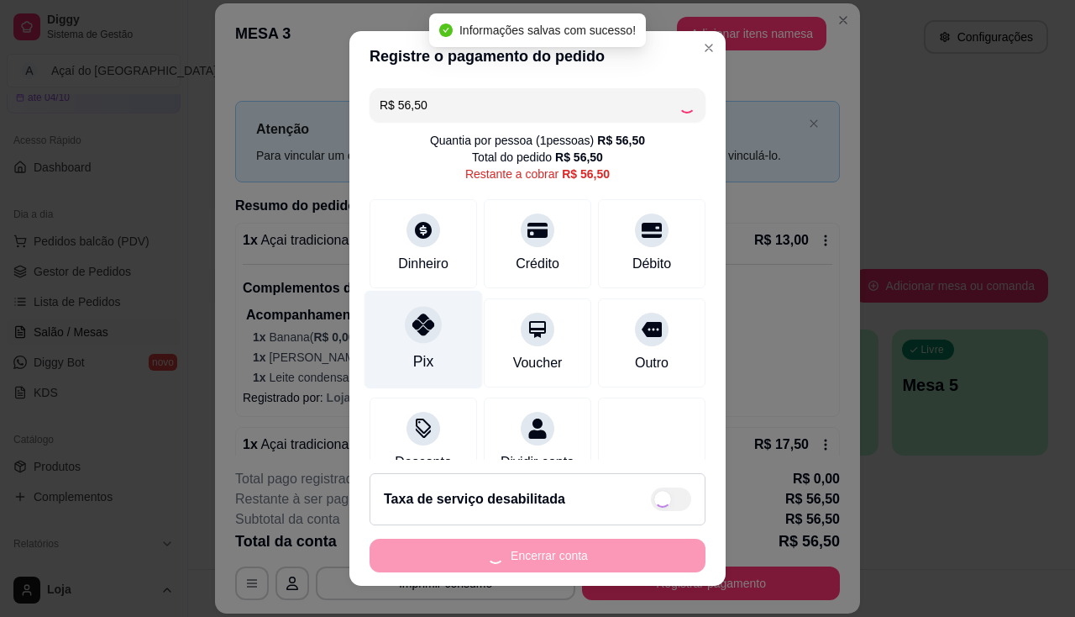
type input "R$ 0,00"
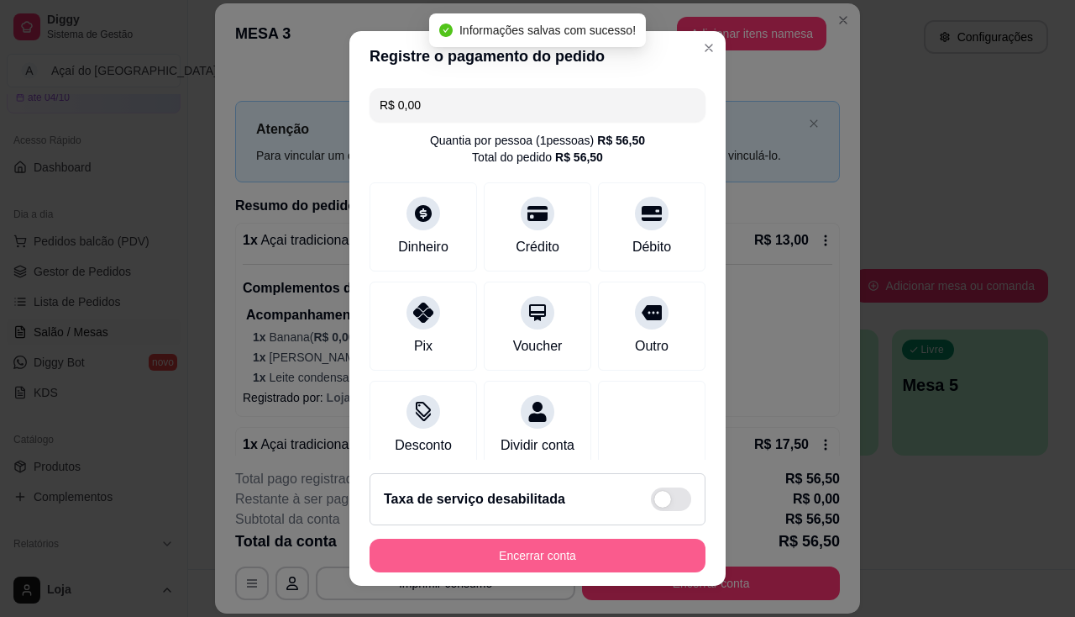
click at [555, 568] on button "Encerrar conta" at bounding box center [538, 555] width 336 height 34
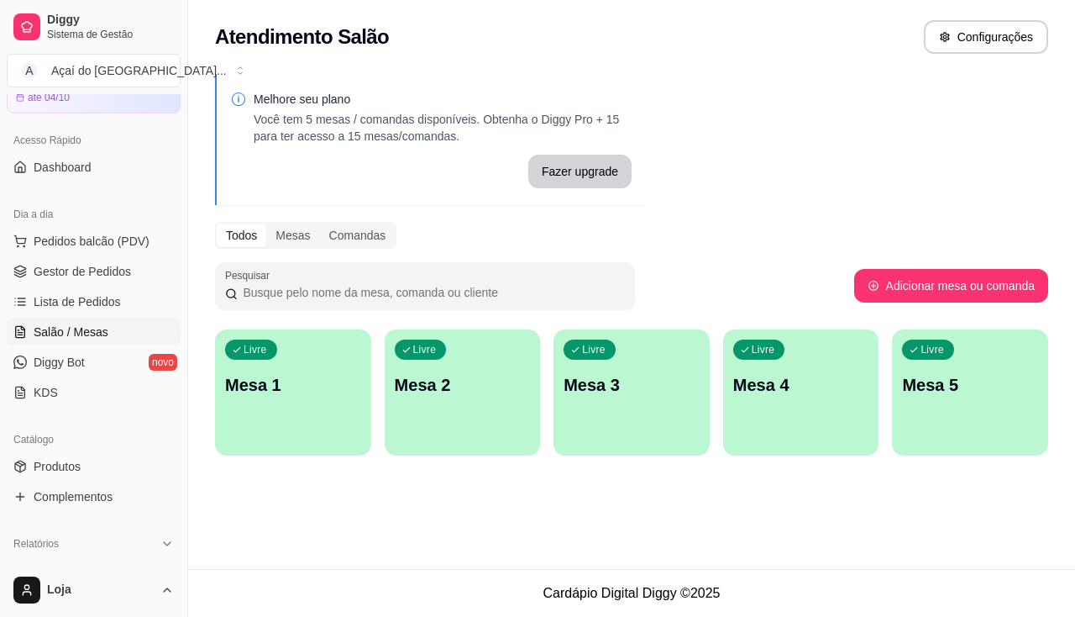
click at [258, 428] on div "Livre Mesa 1" at bounding box center [293, 382] width 156 height 106
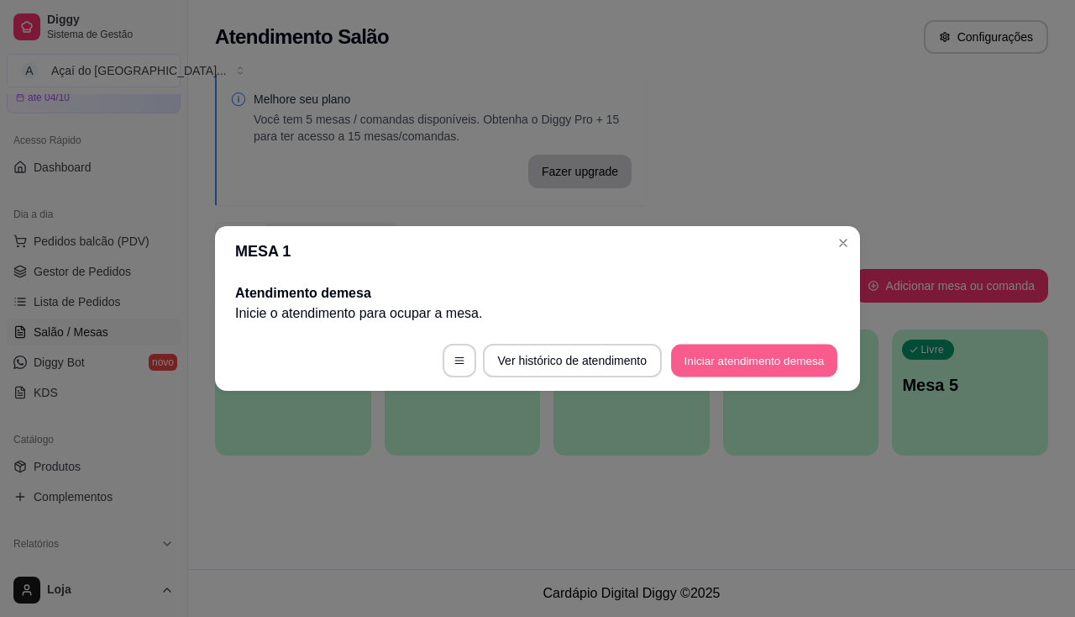
click at [698, 356] on button "Iniciar atendimento de mesa" at bounding box center [754, 360] width 166 height 33
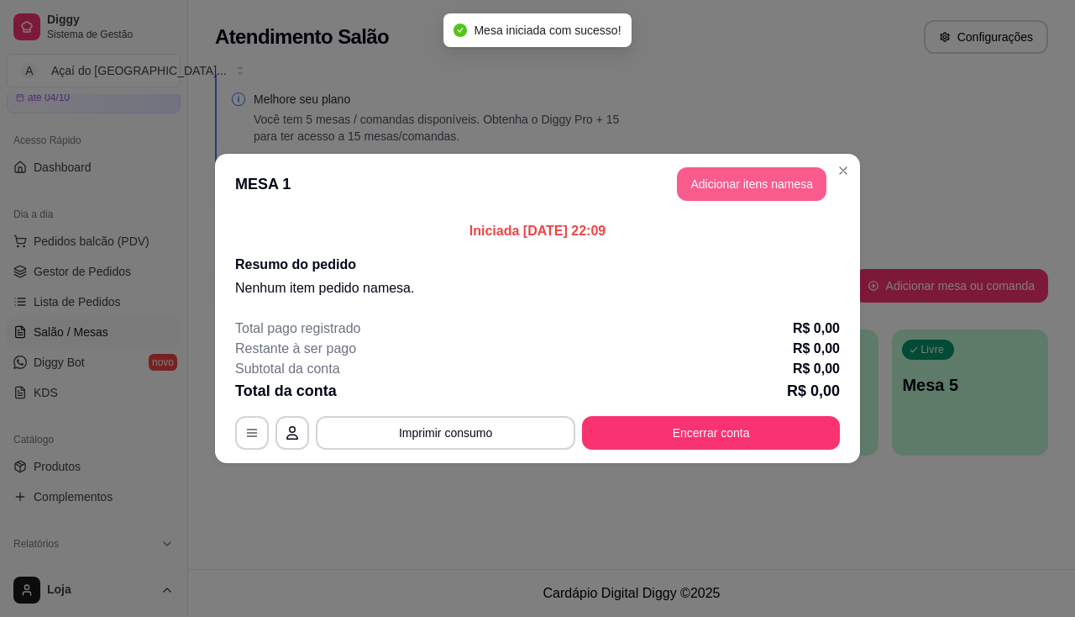
click at [738, 182] on button "Adicionar itens na mesa" at bounding box center [752, 184] width 150 height 34
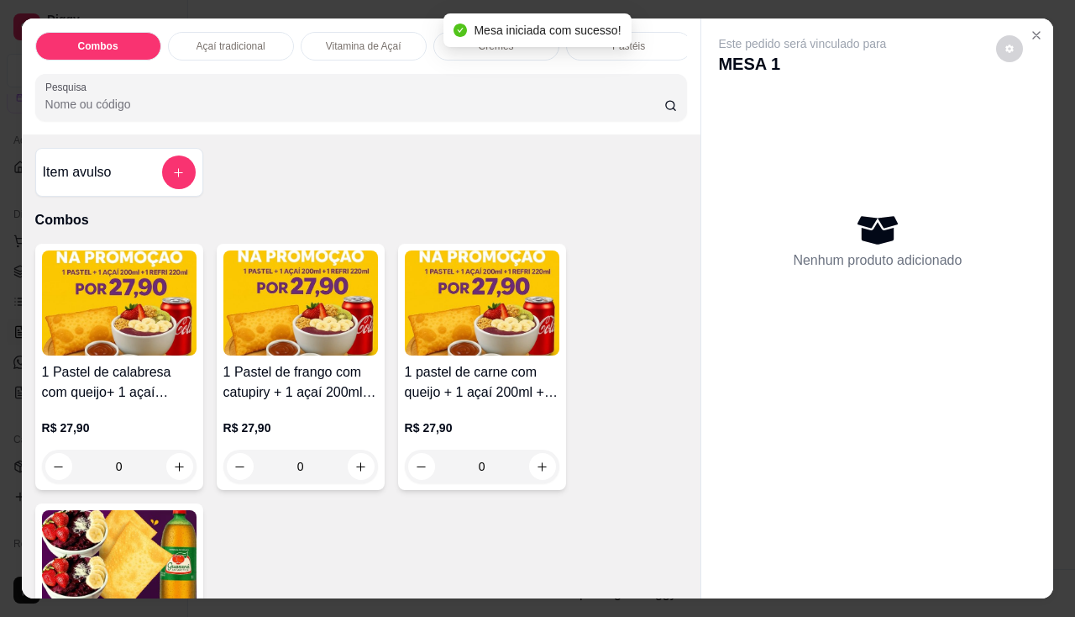
scroll to position [588, 0]
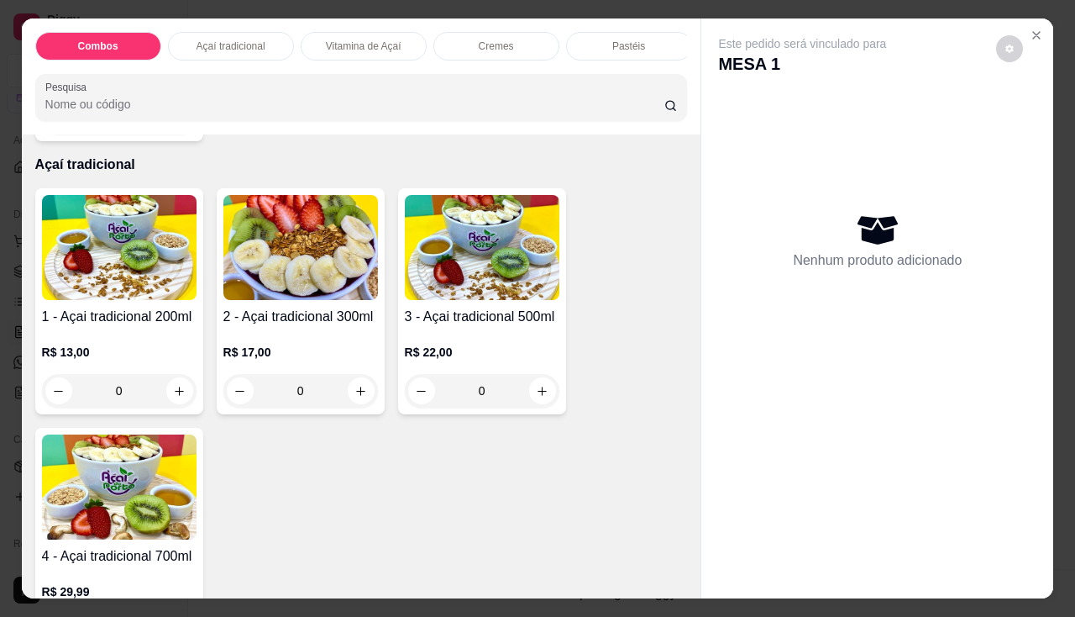
click at [368, 392] on div "0" at bounding box center [300, 391] width 155 height 34
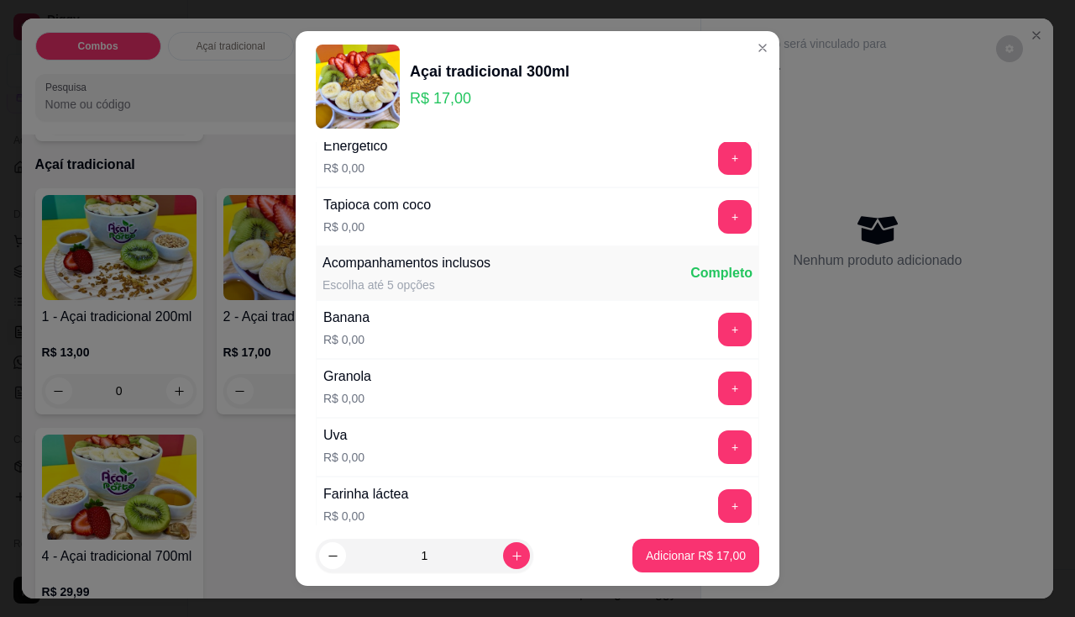
scroll to position [336, 0]
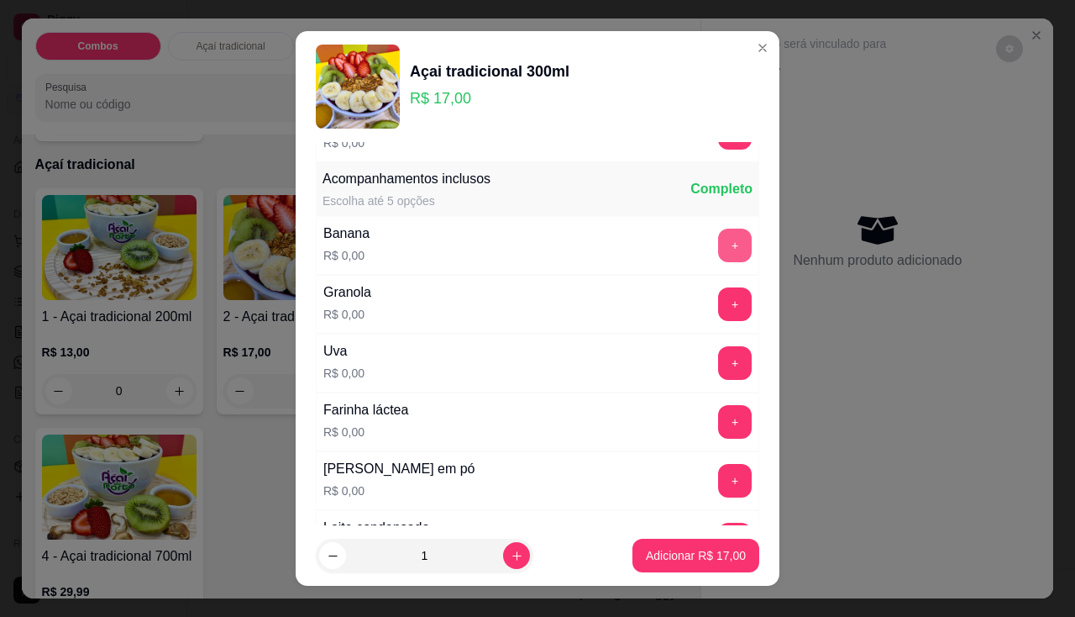
click at [718, 256] on button "+" at bounding box center [735, 245] width 34 height 34
click at [719, 312] on button "+" at bounding box center [735, 303] width 33 height 33
click at [718, 364] on button "+" at bounding box center [735, 363] width 34 height 34
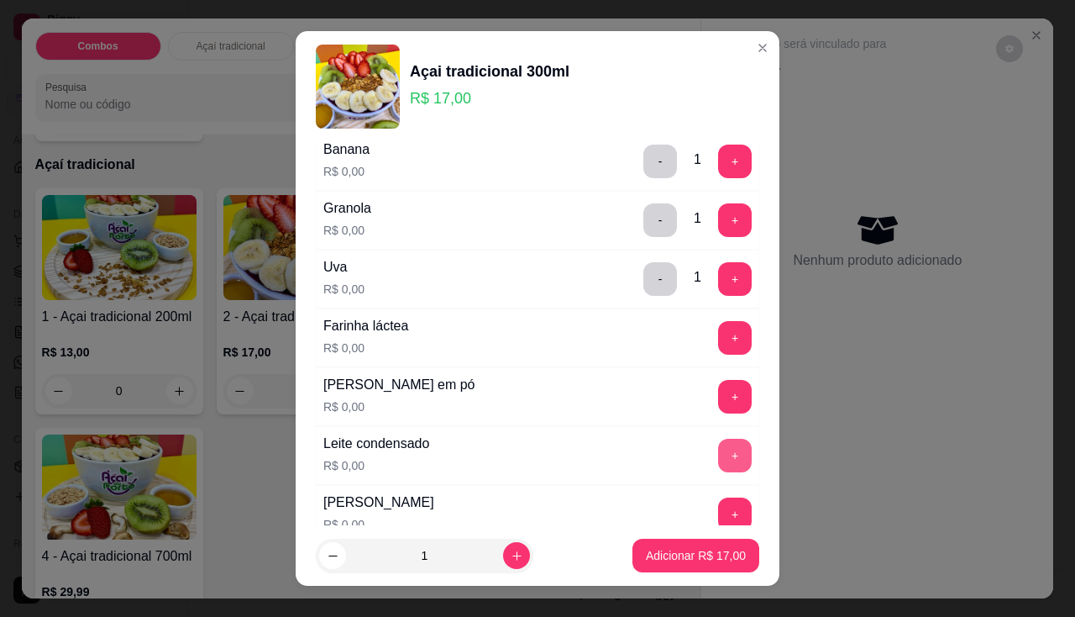
click at [718, 462] on button "+" at bounding box center [735, 456] width 34 height 34
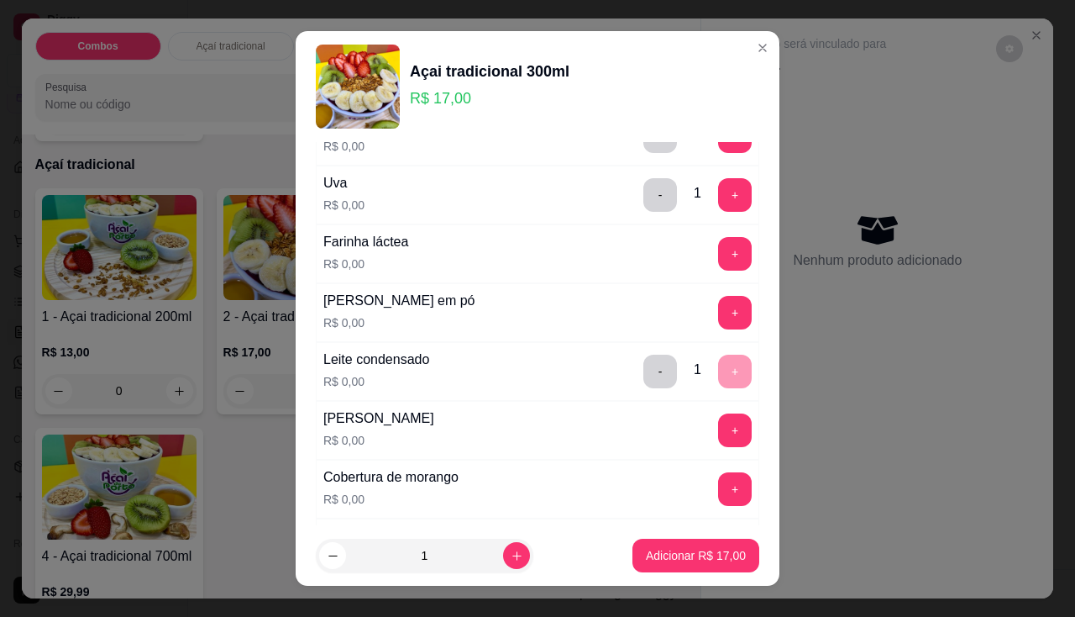
scroll to position [588, 0]
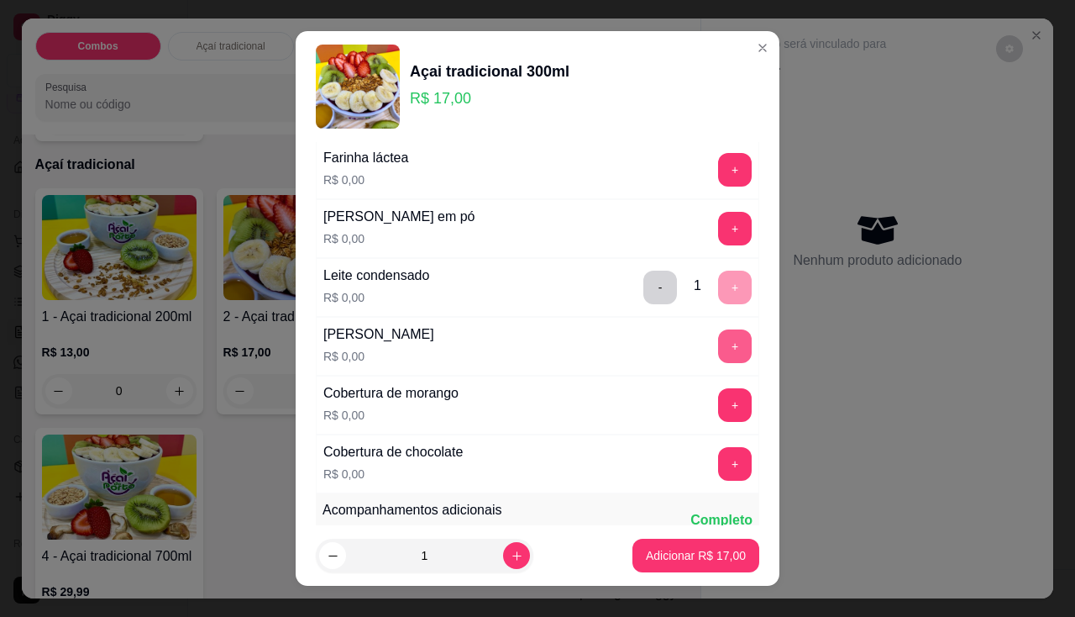
click at [718, 347] on button "+" at bounding box center [735, 346] width 34 height 34
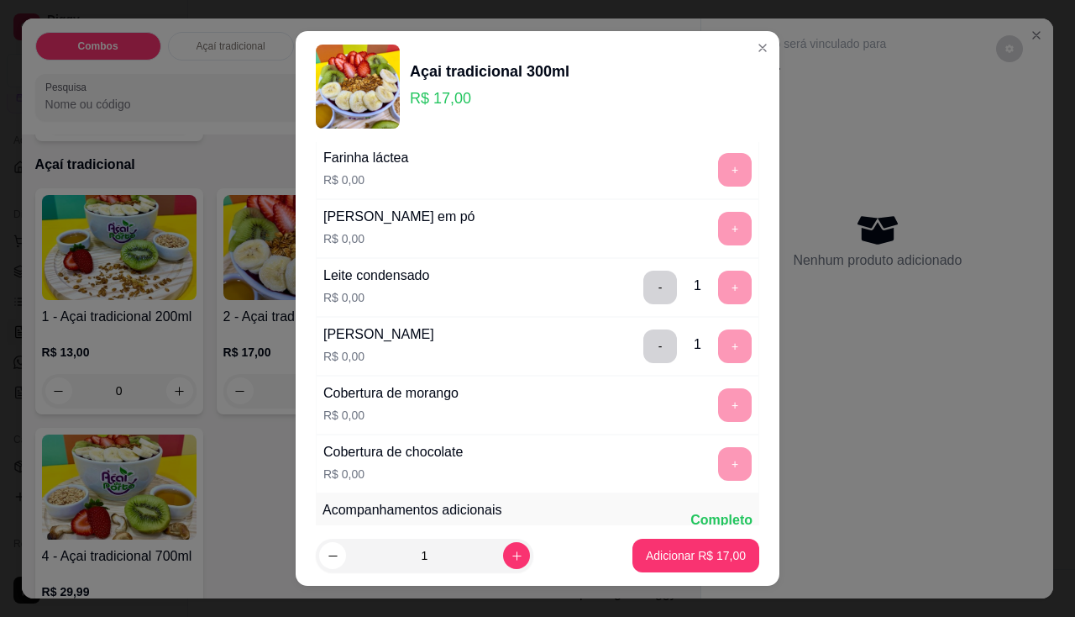
click at [483, 553] on input "1" at bounding box center [424, 555] width 157 height 34
click at [511, 556] on icon "increase-product-quantity" at bounding box center [517, 555] width 13 height 13
type input "2"
click at [653, 565] on button "Adicionar R$ 34,00" at bounding box center [695, 555] width 123 height 33
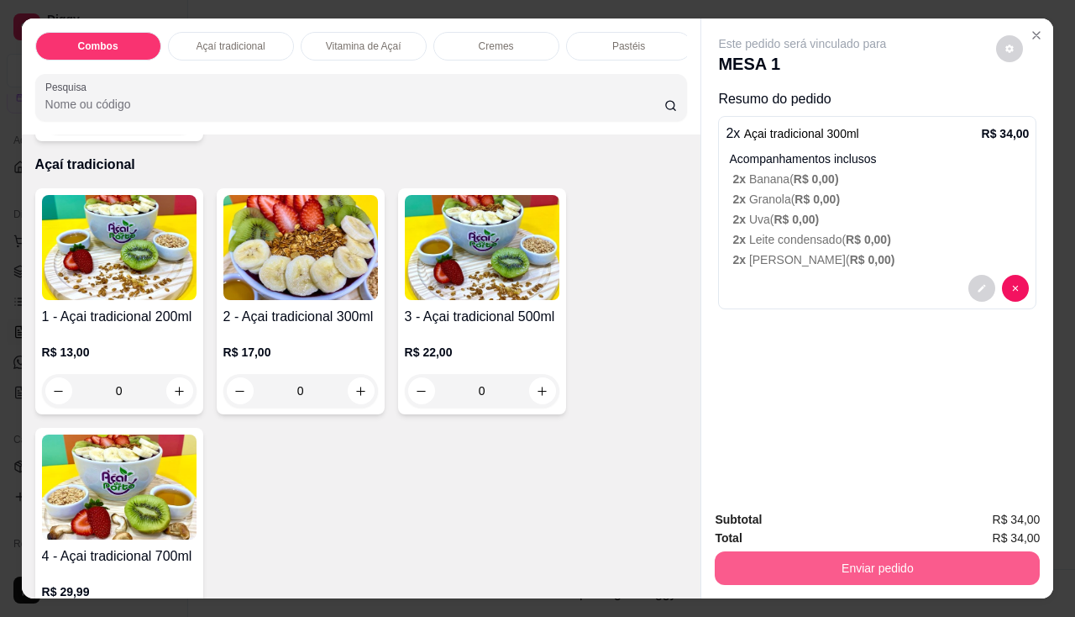
click at [846, 573] on button "Enviar pedido" at bounding box center [877, 568] width 325 height 34
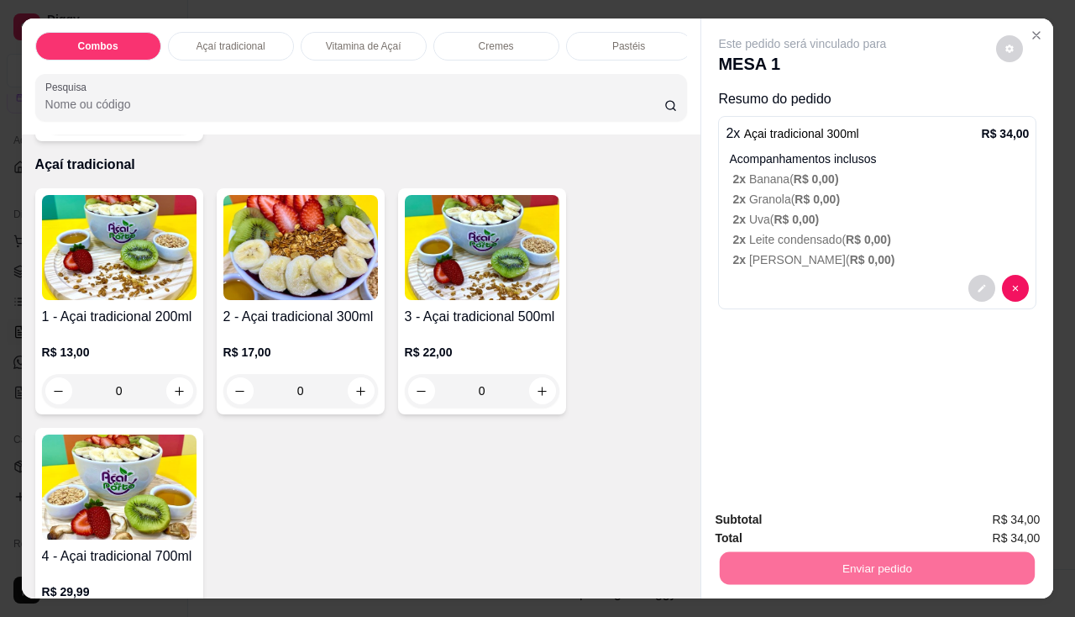
click at [973, 523] on button "Enviar pedido" at bounding box center [996, 521] width 95 height 32
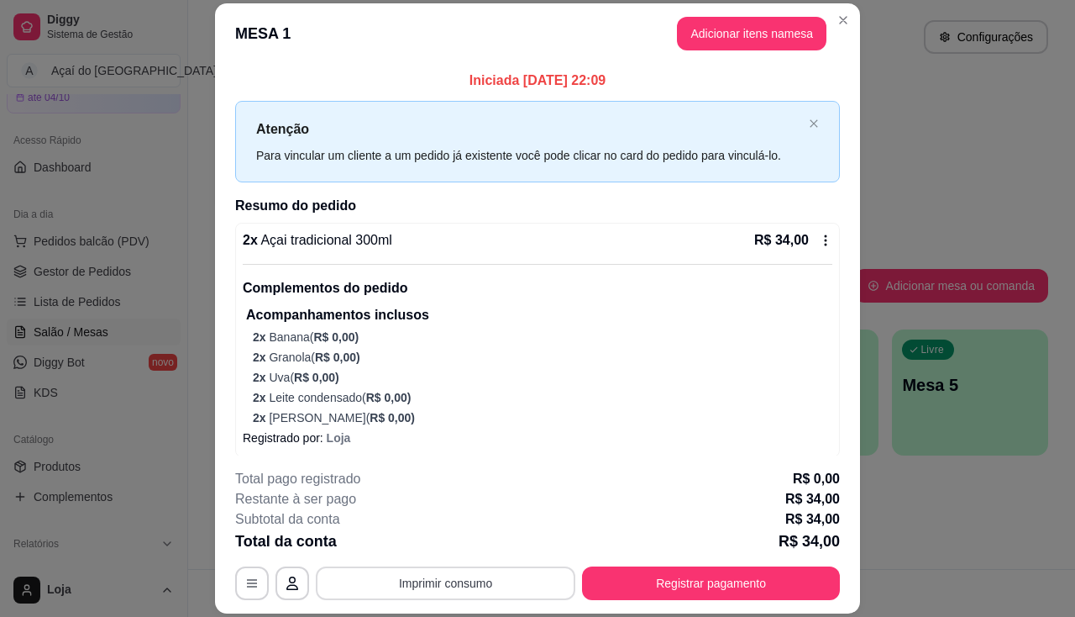
click at [478, 567] on button "Imprimir consumo" at bounding box center [446, 583] width 260 height 34
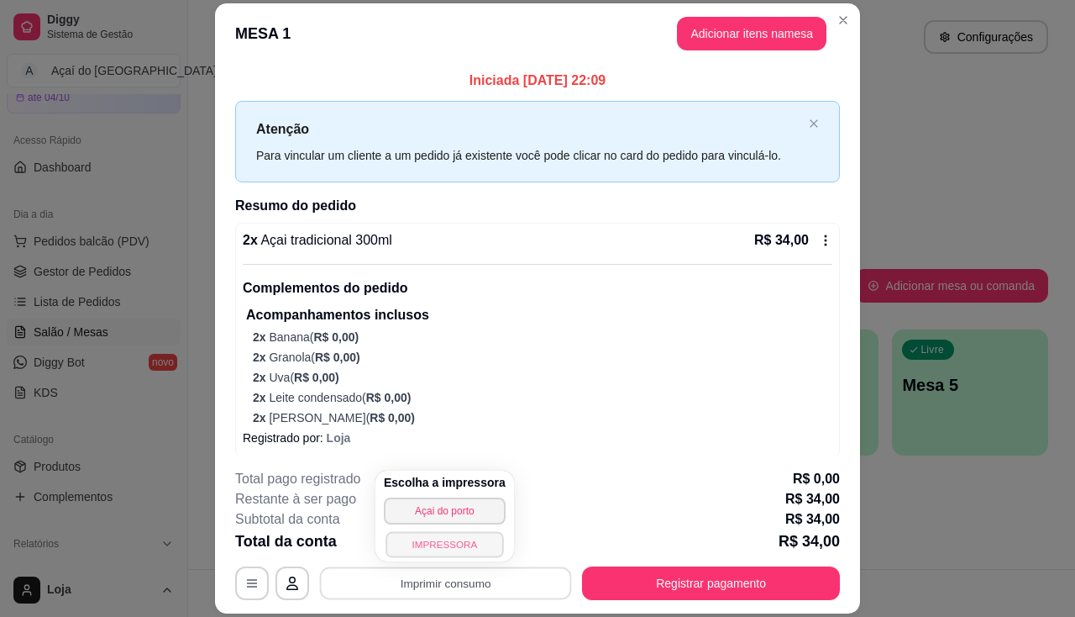
click at [470, 539] on button "IMPRESSORA" at bounding box center [445, 544] width 118 height 26
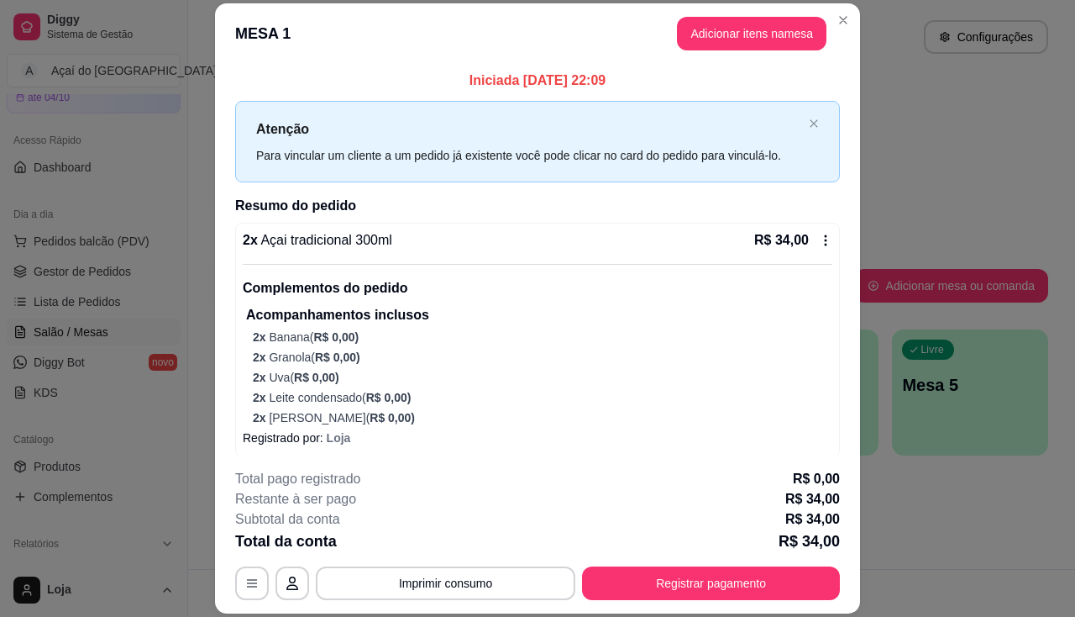
scroll to position [50, 0]
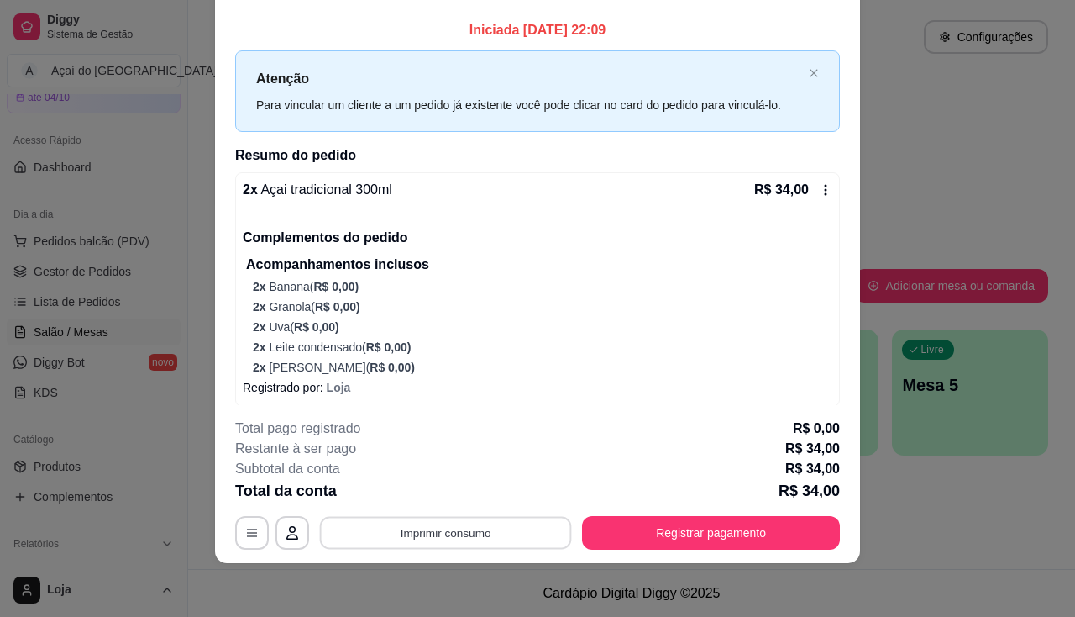
click at [445, 538] on button "Imprimir consumo" at bounding box center [446, 533] width 252 height 33
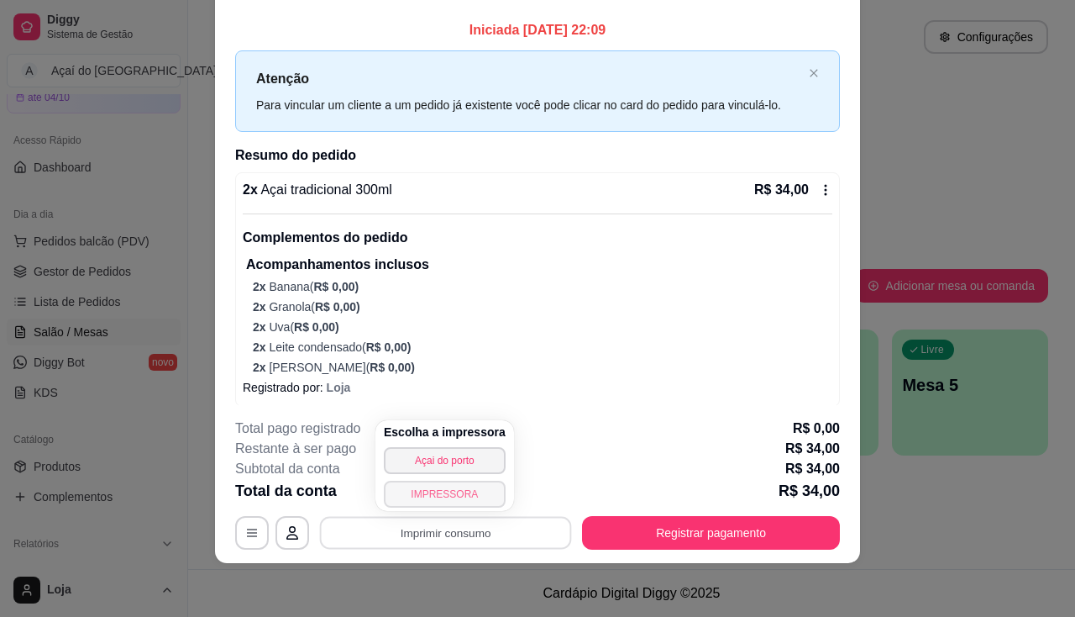
click at [449, 506] on button "IMPRESSORA" at bounding box center [445, 494] width 122 height 27
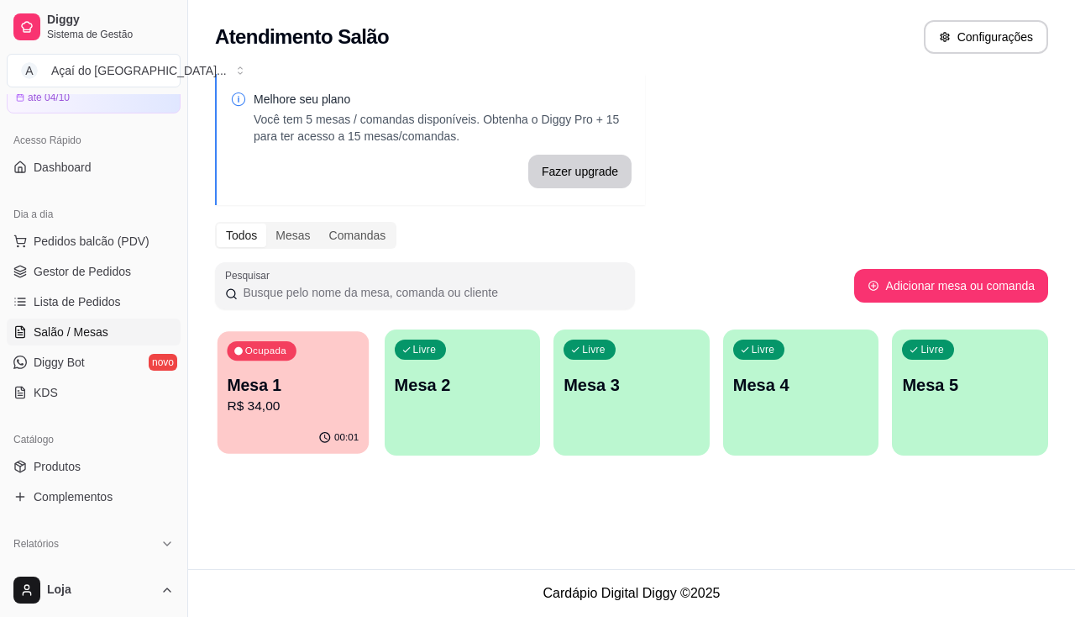
click at [310, 345] on div "Ocupada Mesa 1 R$ 34,00" at bounding box center [293, 376] width 151 height 91
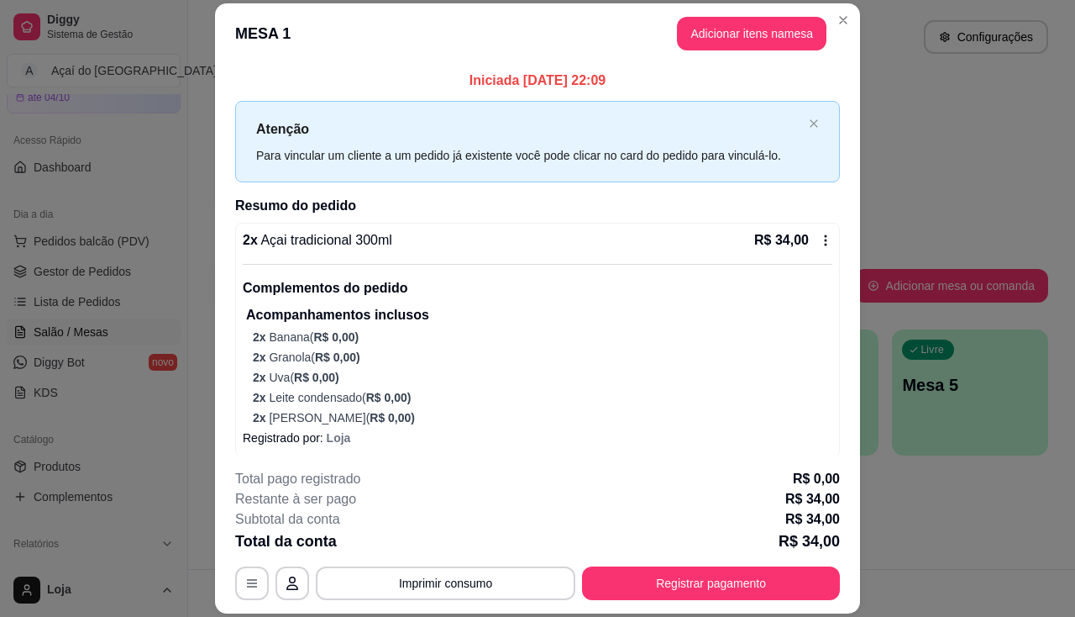
click at [647, 585] on button "Registrar pagamento" at bounding box center [711, 583] width 258 height 34
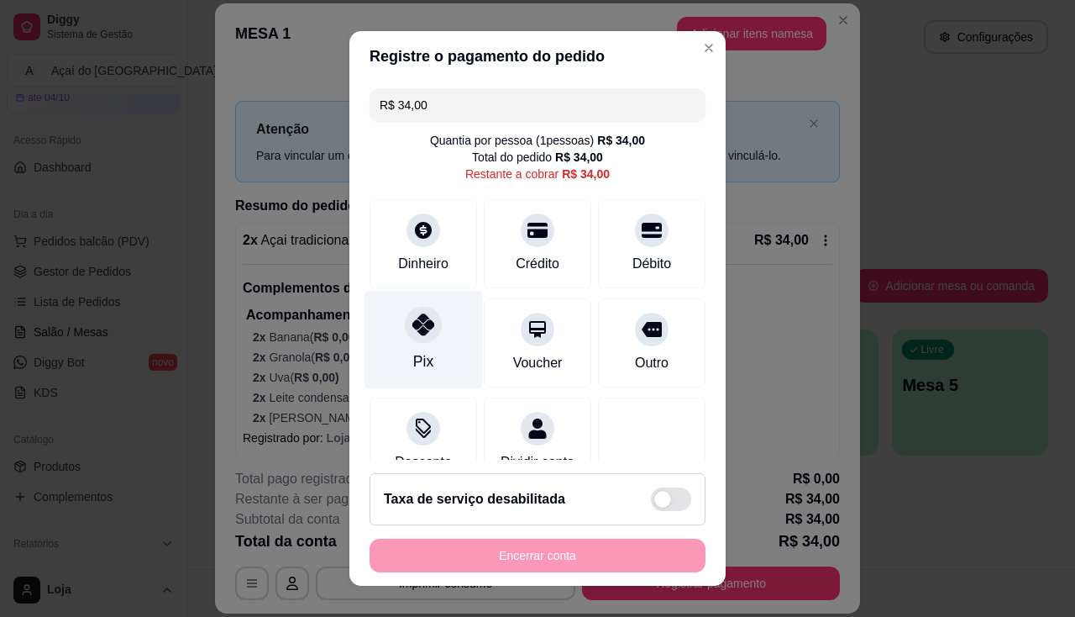
click at [429, 342] on div "Pix" at bounding box center [424, 339] width 118 height 98
type input "R$ 0,00"
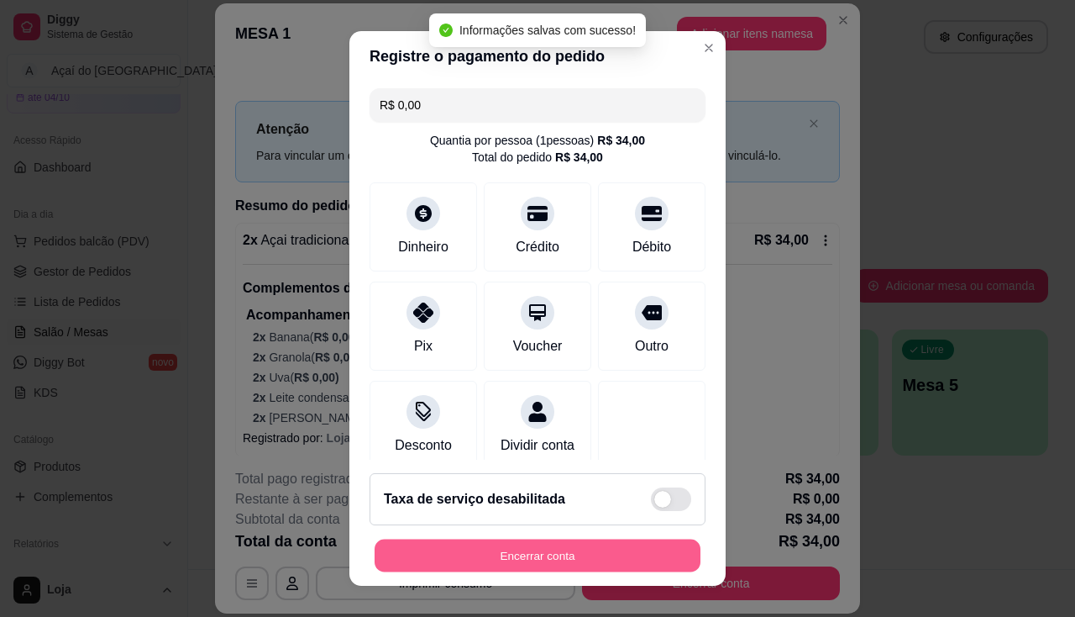
click at [506, 556] on button "Encerrar conta" at bounding box center [538, 555] width 326 height 33
